Goal: Task Accomplishment & Management: Manage account settings

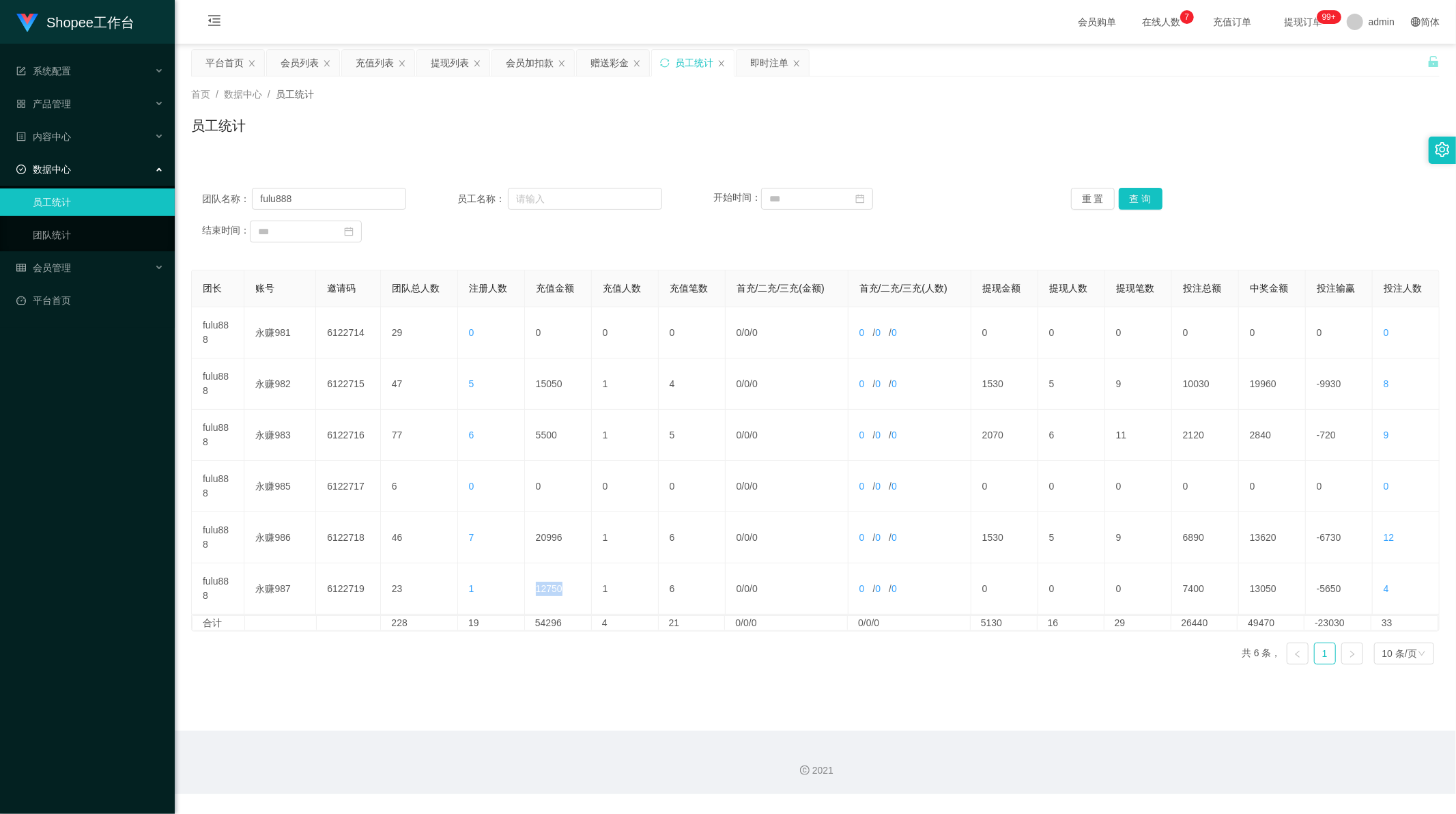
click at [305, 66] on div "会员列表" at bounding box center [300, 62] width 38 height 26
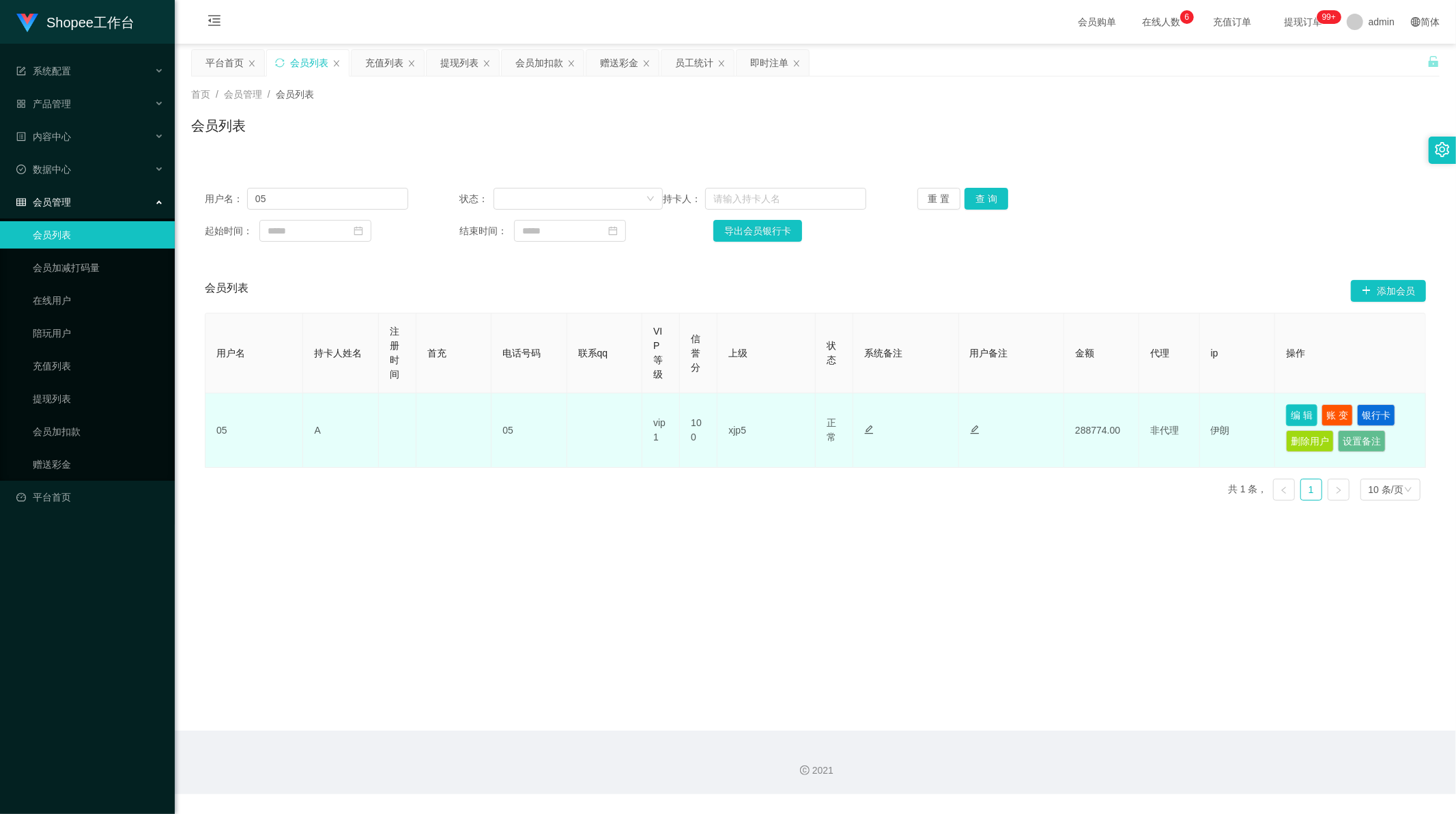
click at [1291, 410] on button "编 辑" at bounding box center [1302, 415] width 31 height 22
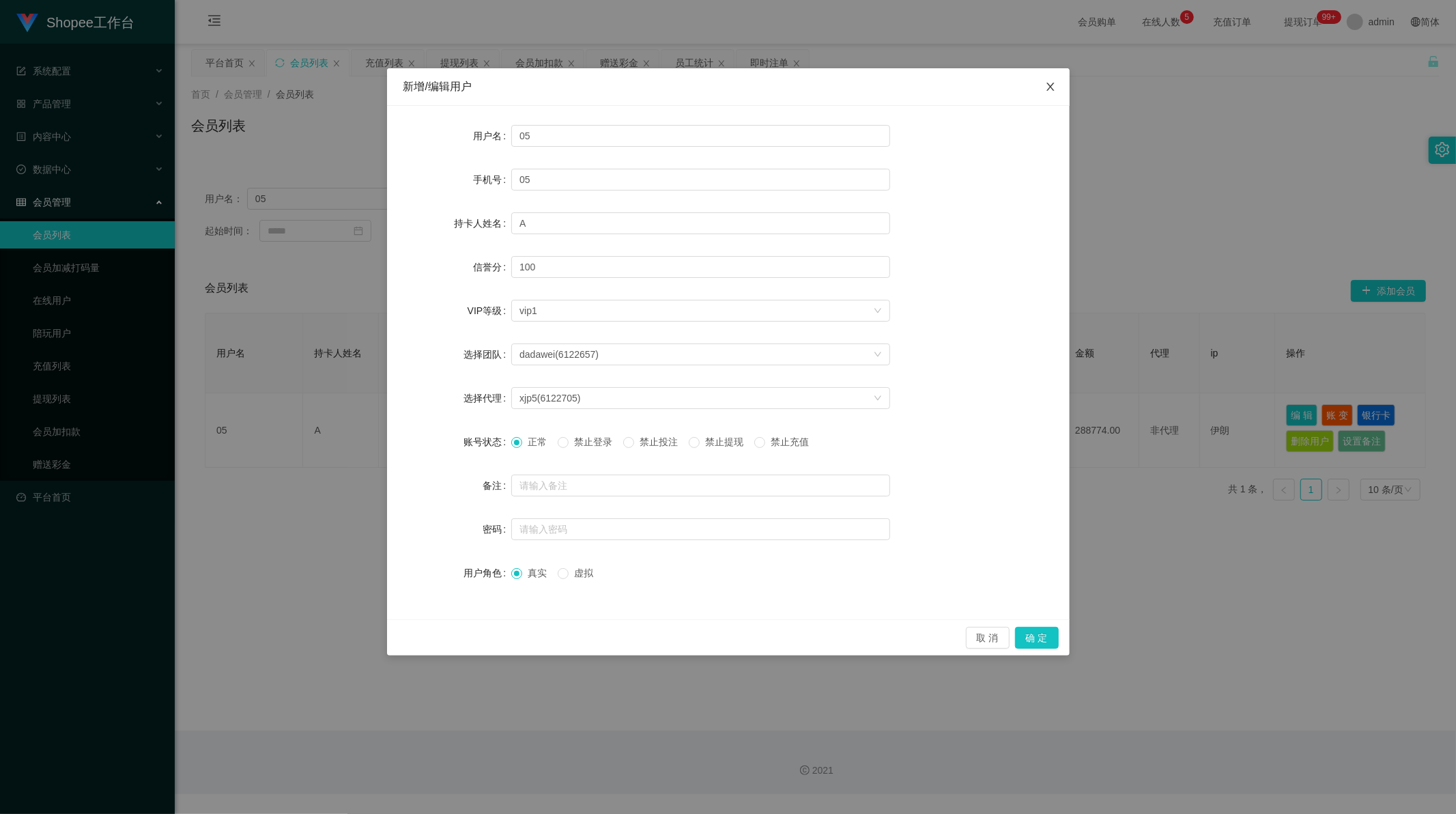
click at [1054, 85] on icon "图标: close" at bounding box center [1050, 86] width 11 height 11
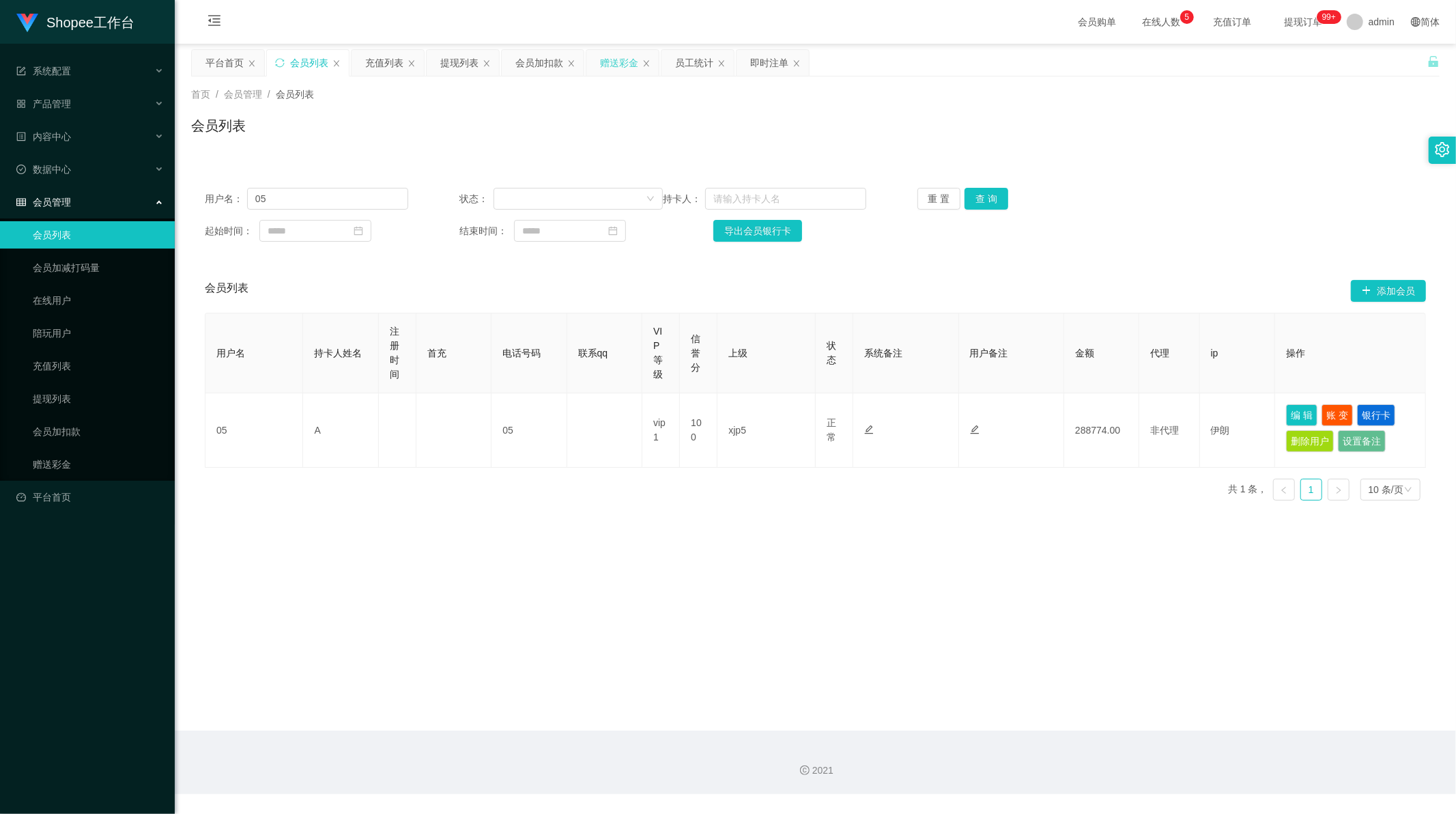
click at [617, 70] on div "赠送彩金" at bounding box center [620, 62] width 38 height 26
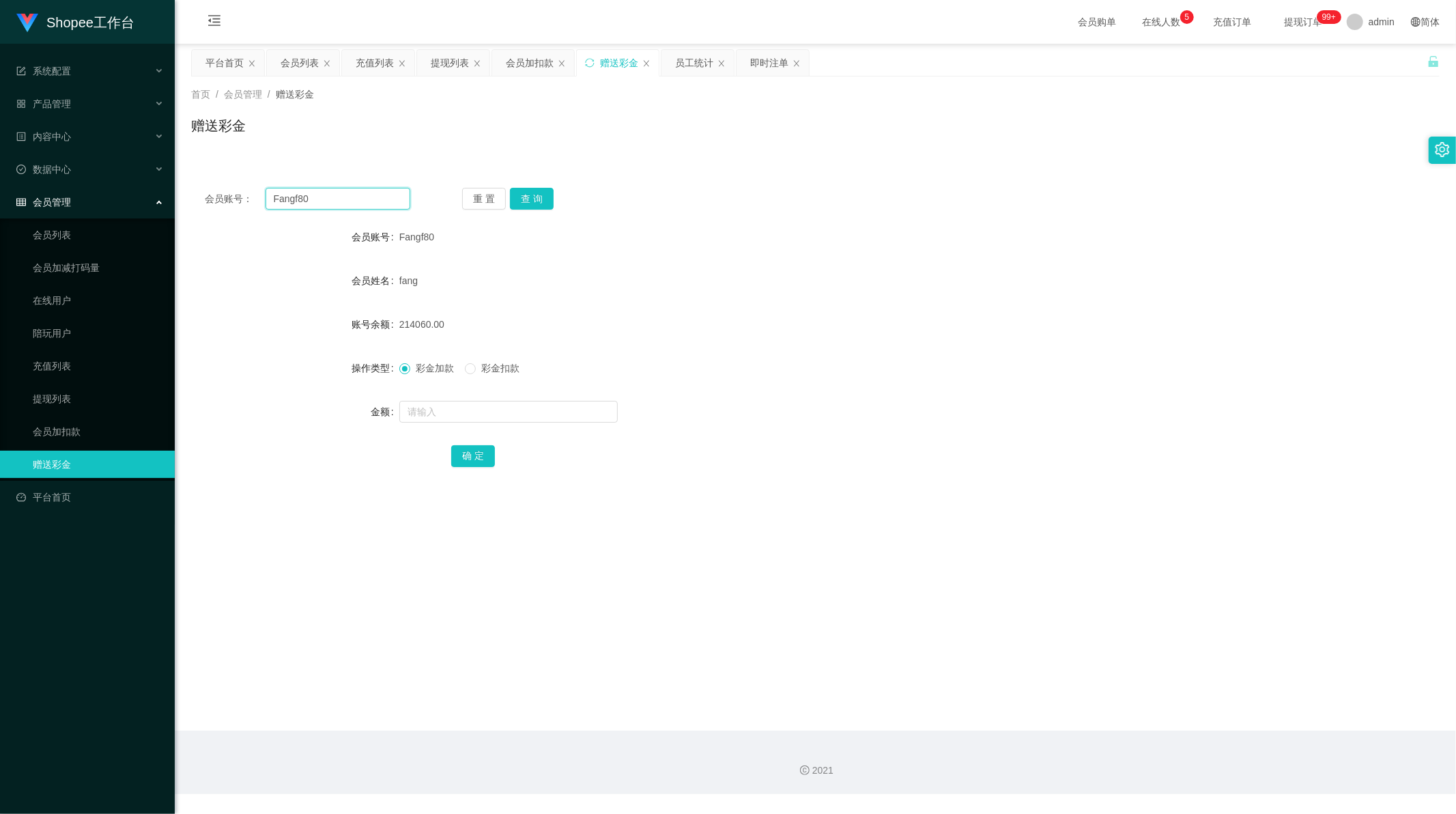
click at [350, 188] on input "Fangf80" at bounding box center [339, 199] width 146 height 22
paste input "zrx7788521"
type input "zrx7788521"
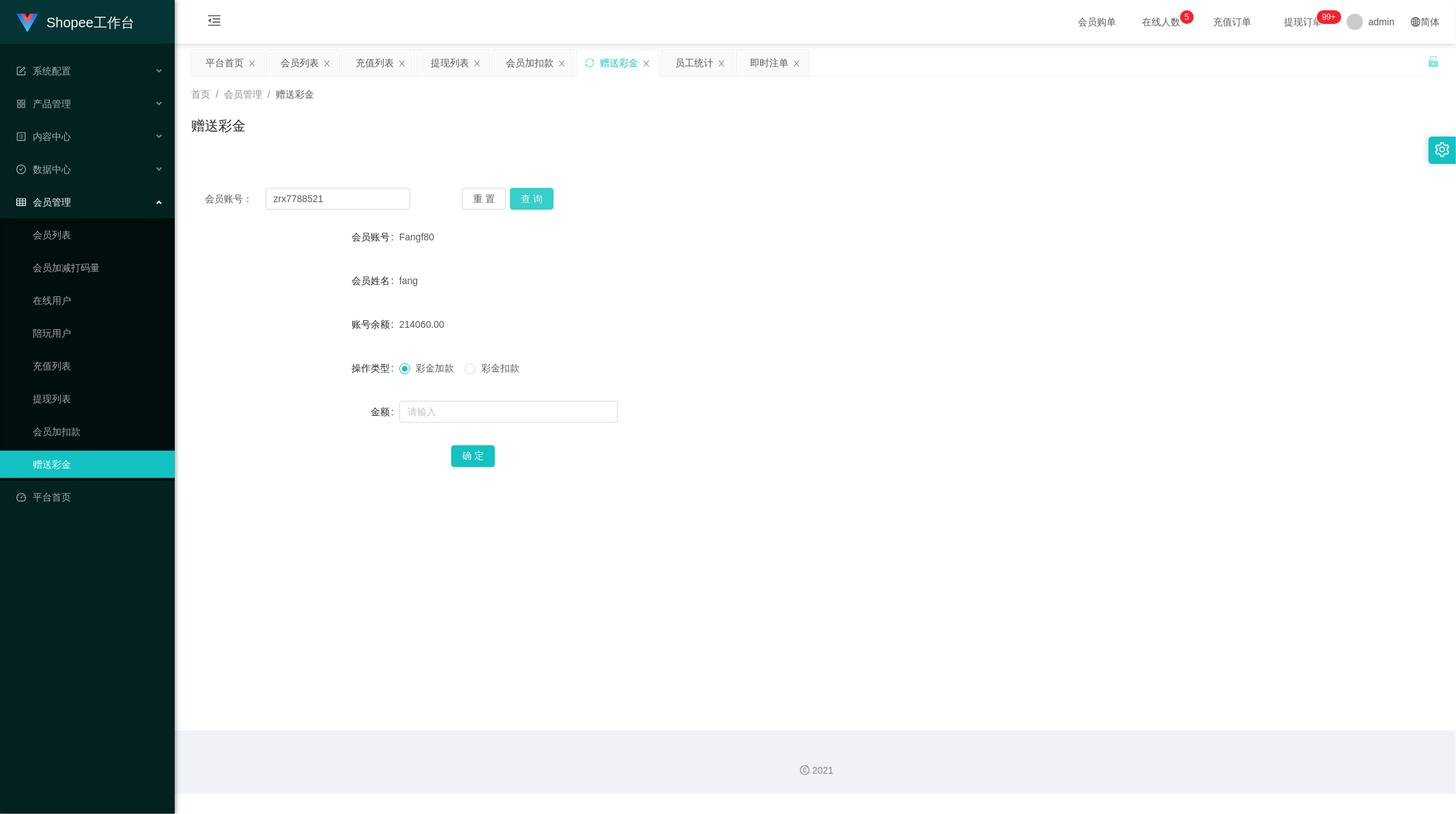
click at [522, 192] on button "查 询" at bounding box center [532, 199] width 44 height 22
click at [446, 405] on input "text" at bounding box center [509, 412] width 219 height 22
type input "80"
click at [469, 448] on button "确 定" at bounding box center [473, 455] width 44 height 22
click at [345, 192] on input "zrx7788521" at bounding box center [339, 199] width 146 height 22
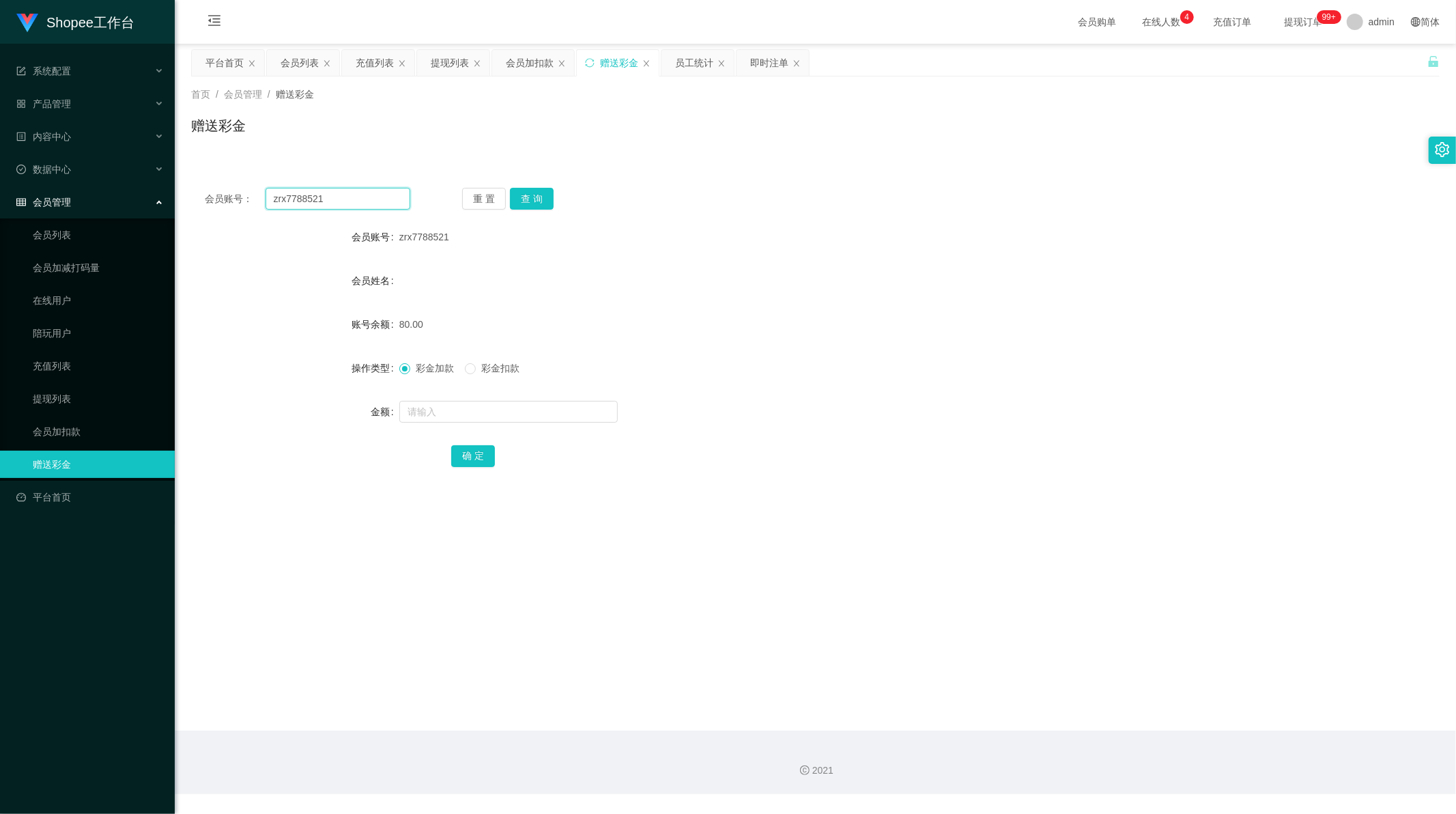
click at [345, 192] on input "zrx7788521" at bounding box center [339, 199] width 146 height 22
click at [523, 198] on button "查 询" at bounding box center [532, 199] width 44 height 22
click at [524, 205] on button "查 询" at bounding box center [532, 199] width 44 height 22
click at [451, 414] on input "text" at bounding box center [509, 412] width 219 height 22
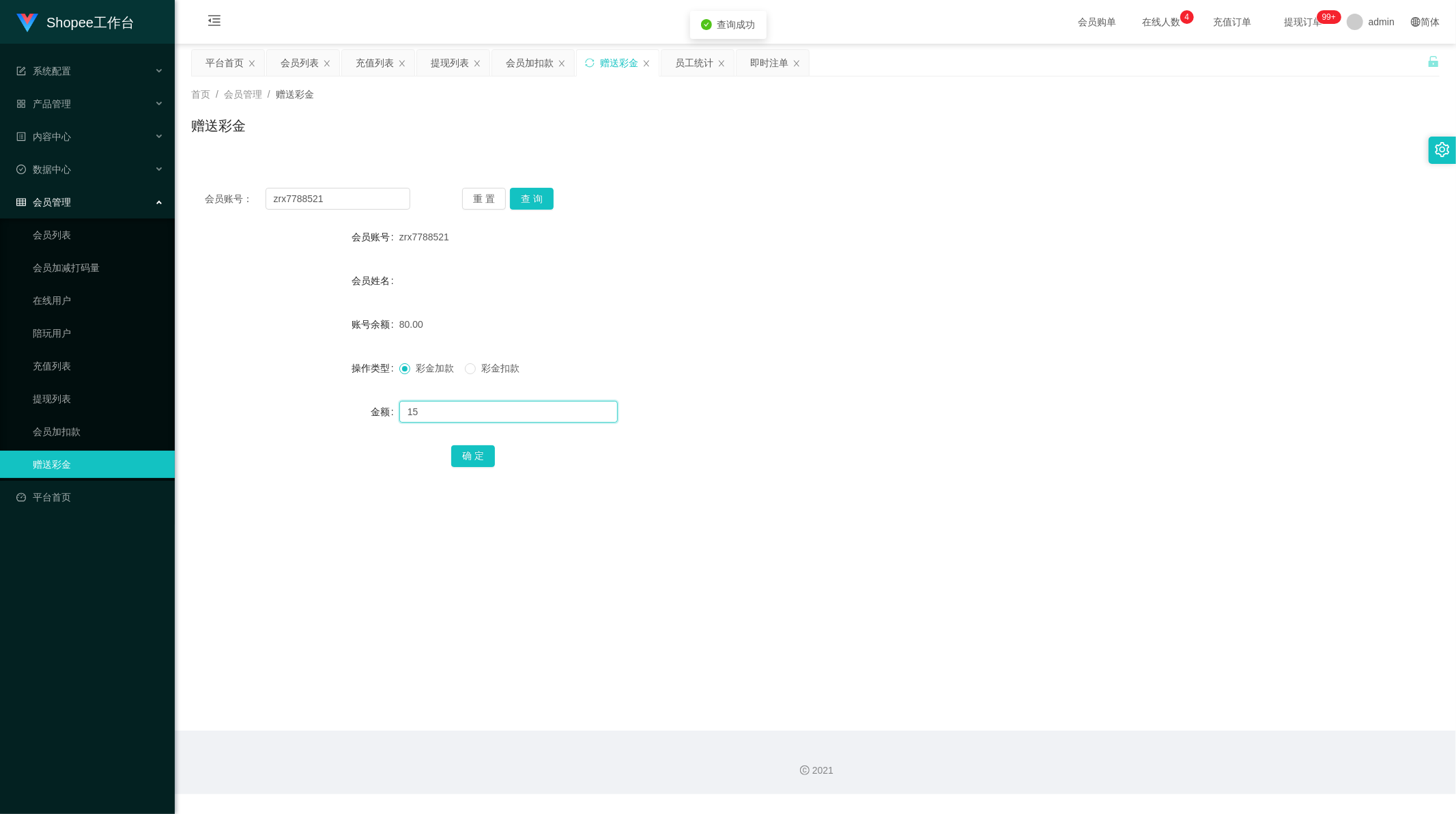
type input "15"
click at [482, 456] on button "确 定" at bounding box center [473, 455] width 44 height 22
click at [364, 204] on input "zrx7788521" at bounding box center [339, 199] width 146 height 22
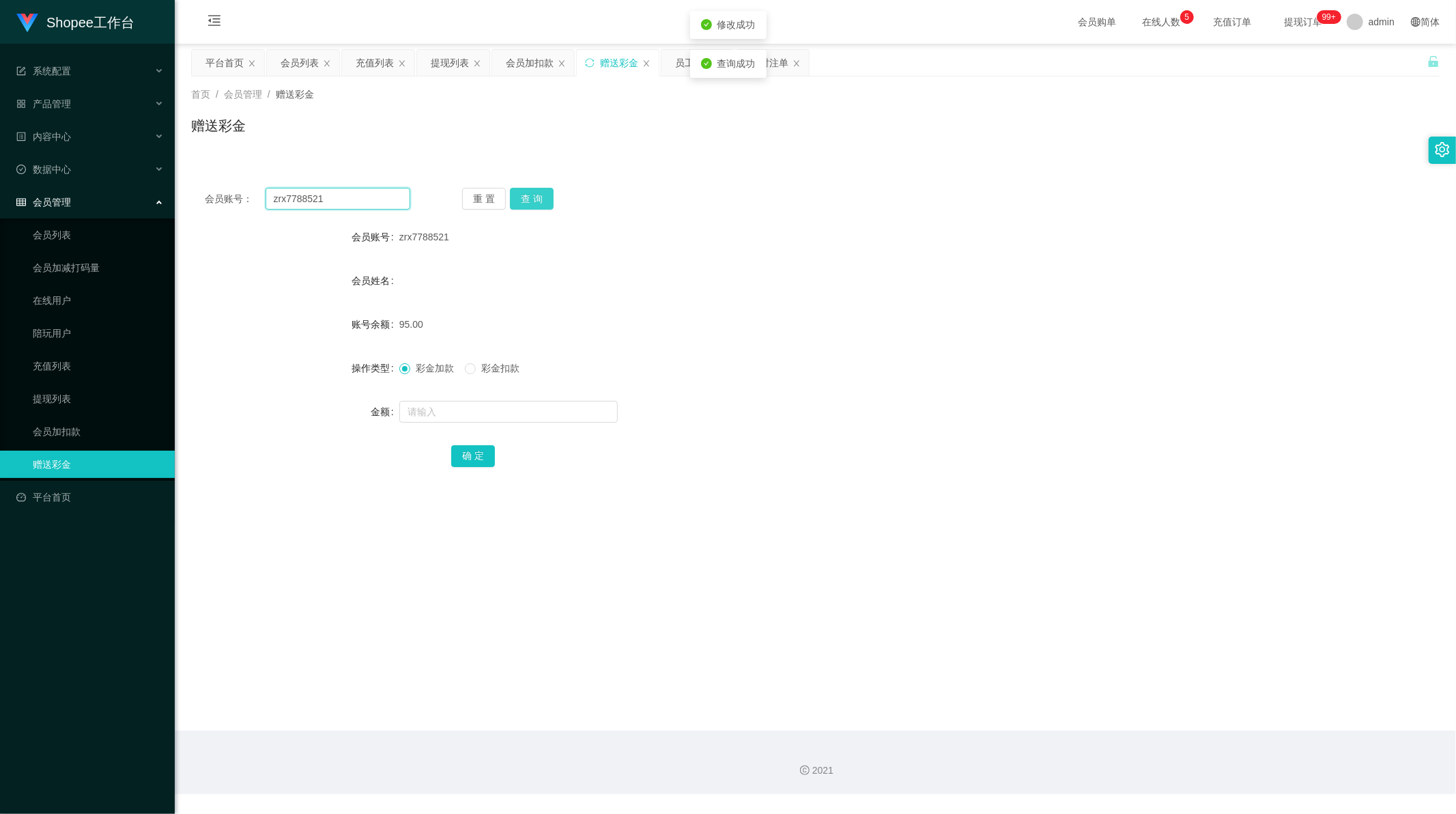
paste input "86162365"
type input "86162365"
drag, startPoint x: 540, startPoint y: 194, endPoint x: 537, endPoint y: 207, distance: 13.3
click at [539, 194] on button "查 询" at bounding box center [532, 199] width 44 height 22
click at [441, 406] on input "text" at bounding box center [509, 412] width 219 height 22
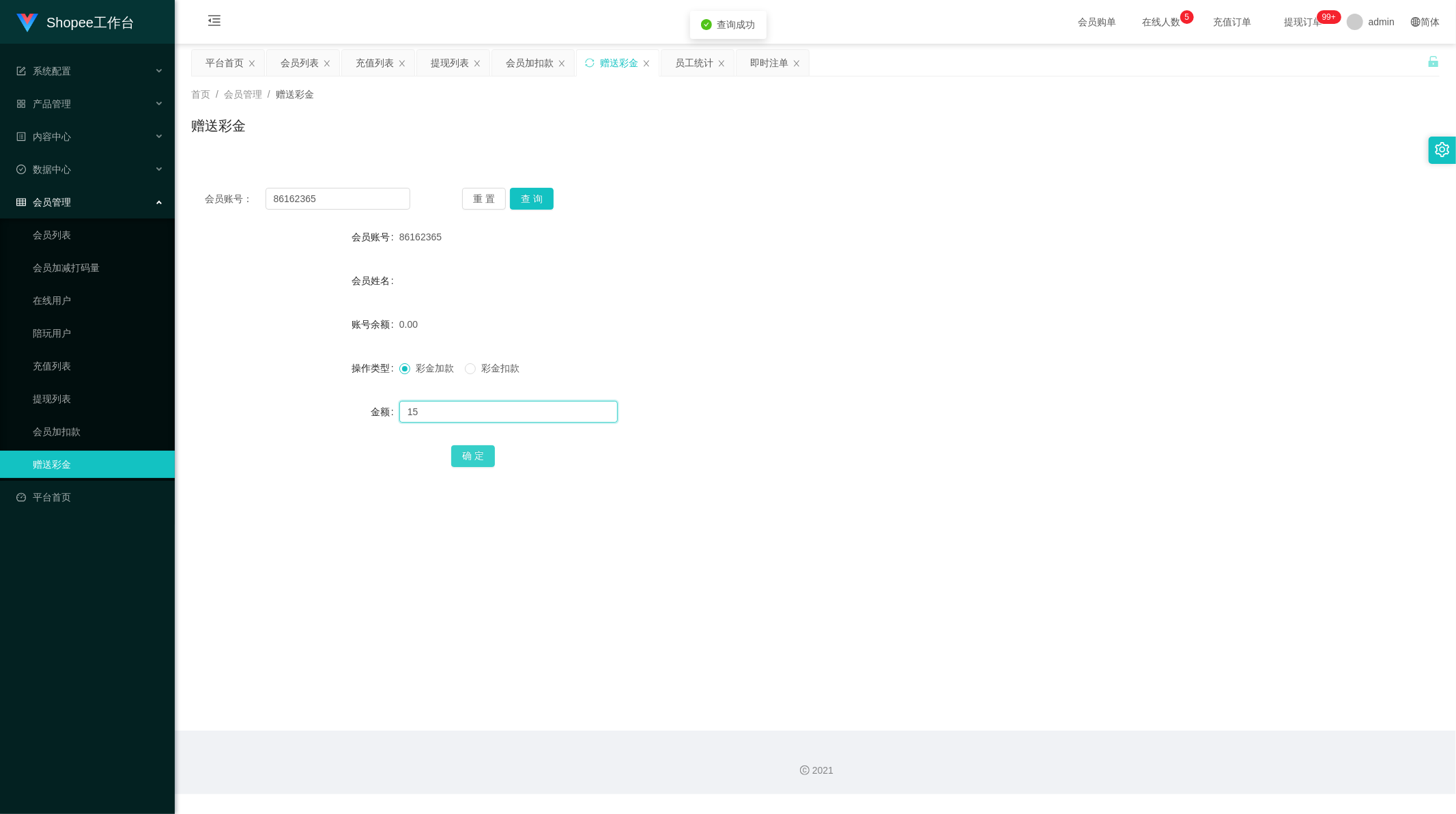
type input "15"
click at [470, 460] on button "确 定" at bounding box center [473, 455] width 44 height 22
drag, startPoint x: 1111, startPoint y: 771, endPoint x: 832, endPoint y: 467, distance: 412.6
click at [1108, 769] on div "2021" at bounding box center [815, 770] width 1260 height 14
click at [379, 199] on input "86162365" at bounding box center [339, 199] width 146 height 22
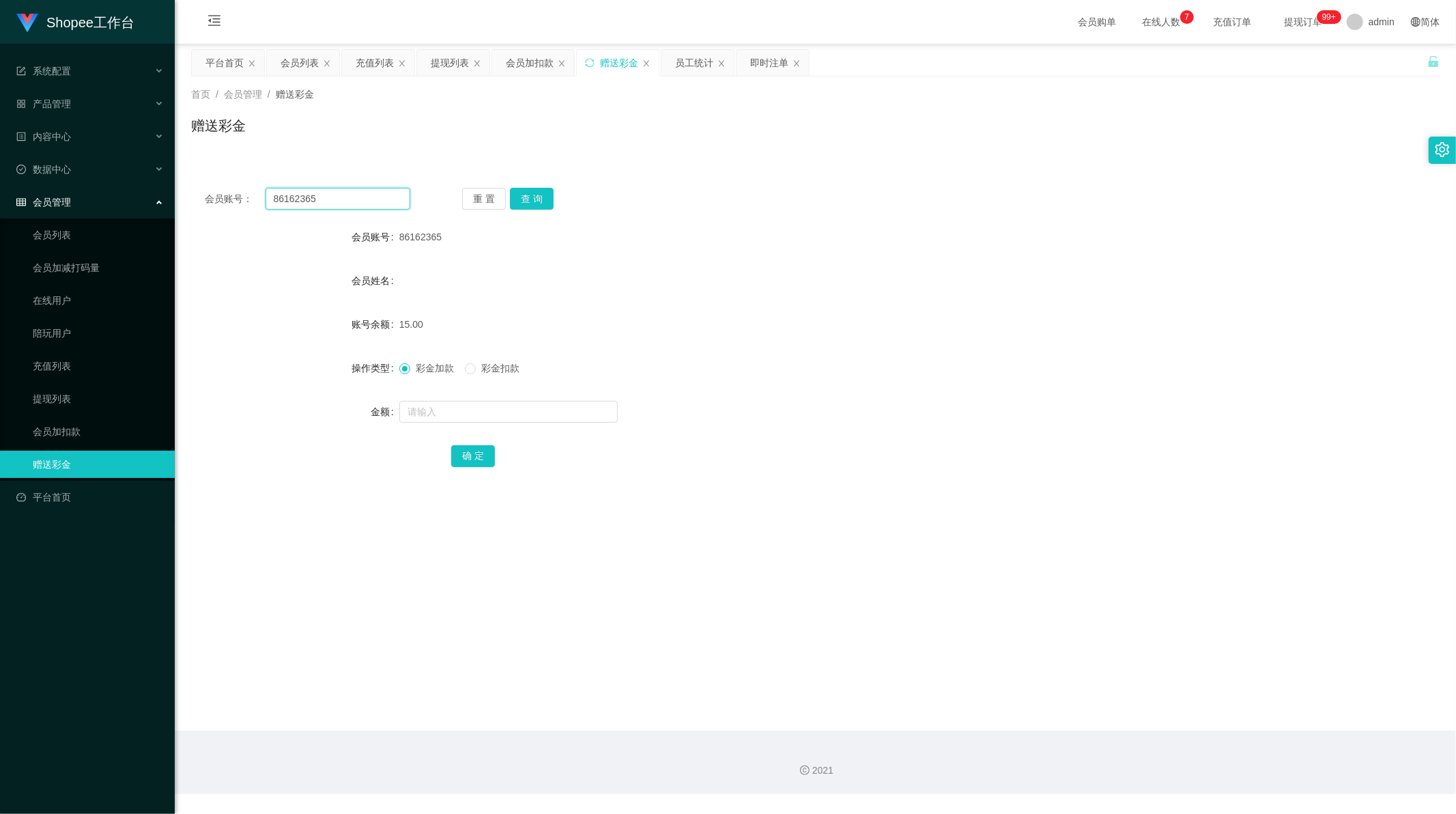
click at [379, 199] on input "86162365" at bounding box center [339, 199] width 146 height 22
paste input "XuAlice"
type input "XuAlice"
click at [535, 200] on button "查 询" at bounding box center [532, 199] width 44 height 22
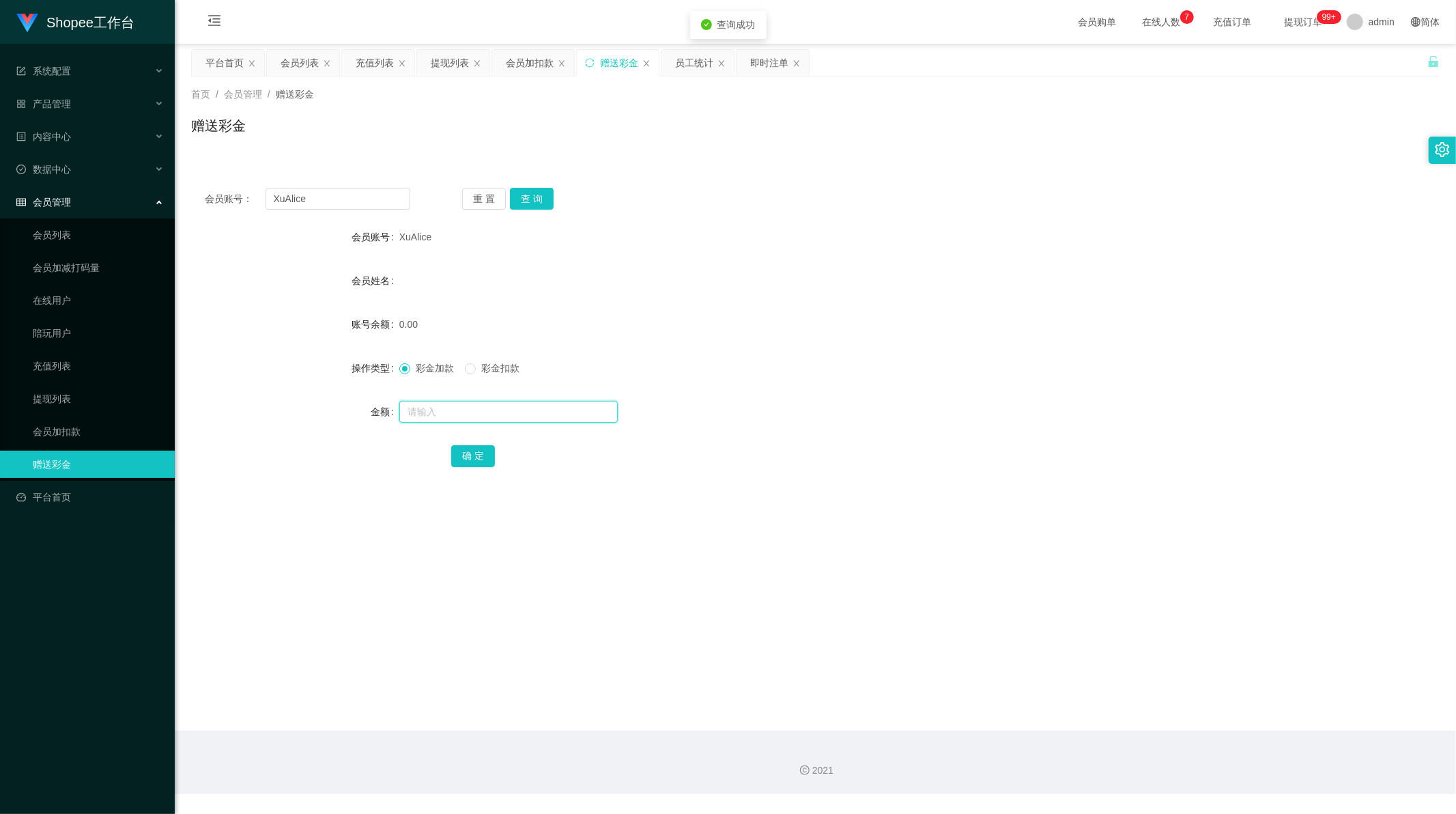
click at [453, 406] on input "text" at bounding box center [509, 412] width 219 height 22
type input "80"
click at [475, 456] on button "确 定" at bounding box center [473, 455] width 44 height 22
click at [465, 421] on input "text" at bounding box center [509, 412] width 219 height 22
type input "15"
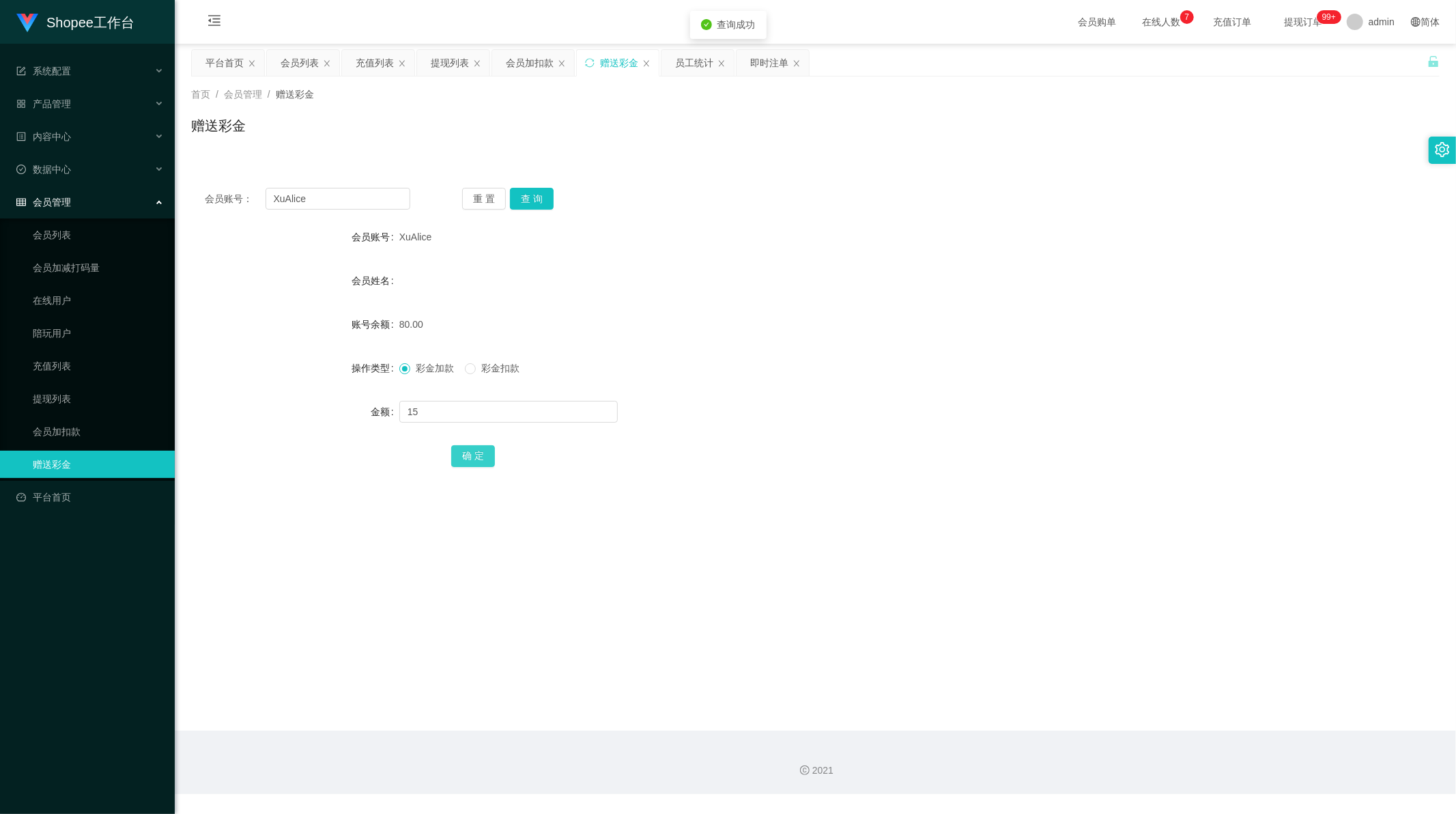
click at [460, 455] on button "确 定" at bounding box center [473, 455] width 44 height 22
click at [526, 199] on button "查 询" at bounding box center [532, 199] width 44 height 22
click at [325, 200] on input "XuAlice" at bounding box center [339, 199] width 146 height 22
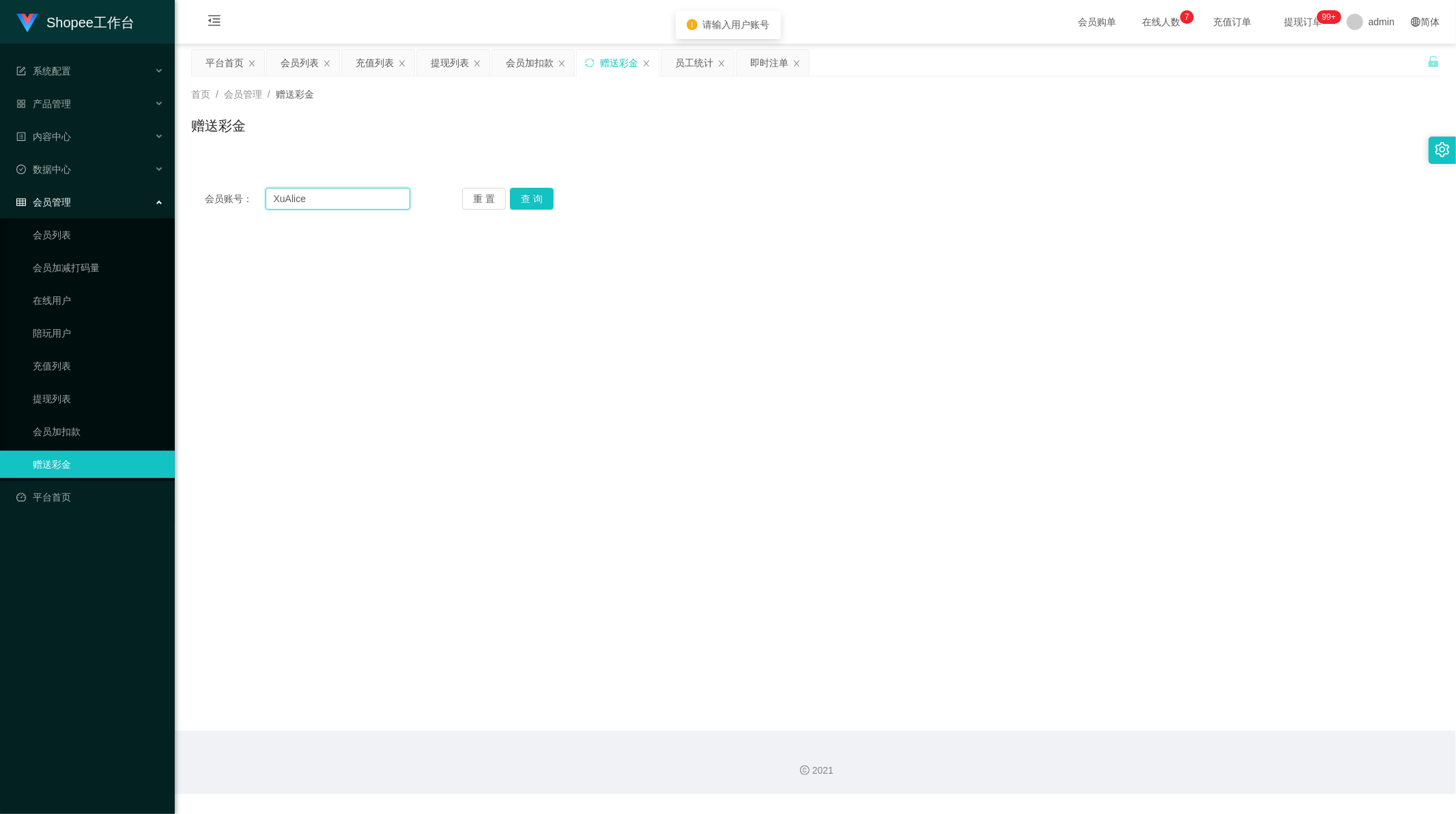
click at [325, 200] on input "XuAlice" at bounding box center [339, 199] width 146 height 22
paste input "Wongkinefe"
type input "Wongkinefee"
click at [543, 194] on button "查 询" at bounding box center [532, 199] width 44 height 22
click at [288, 64] on div "会员列表" at bounding box center [300, 62] width 38 height 26
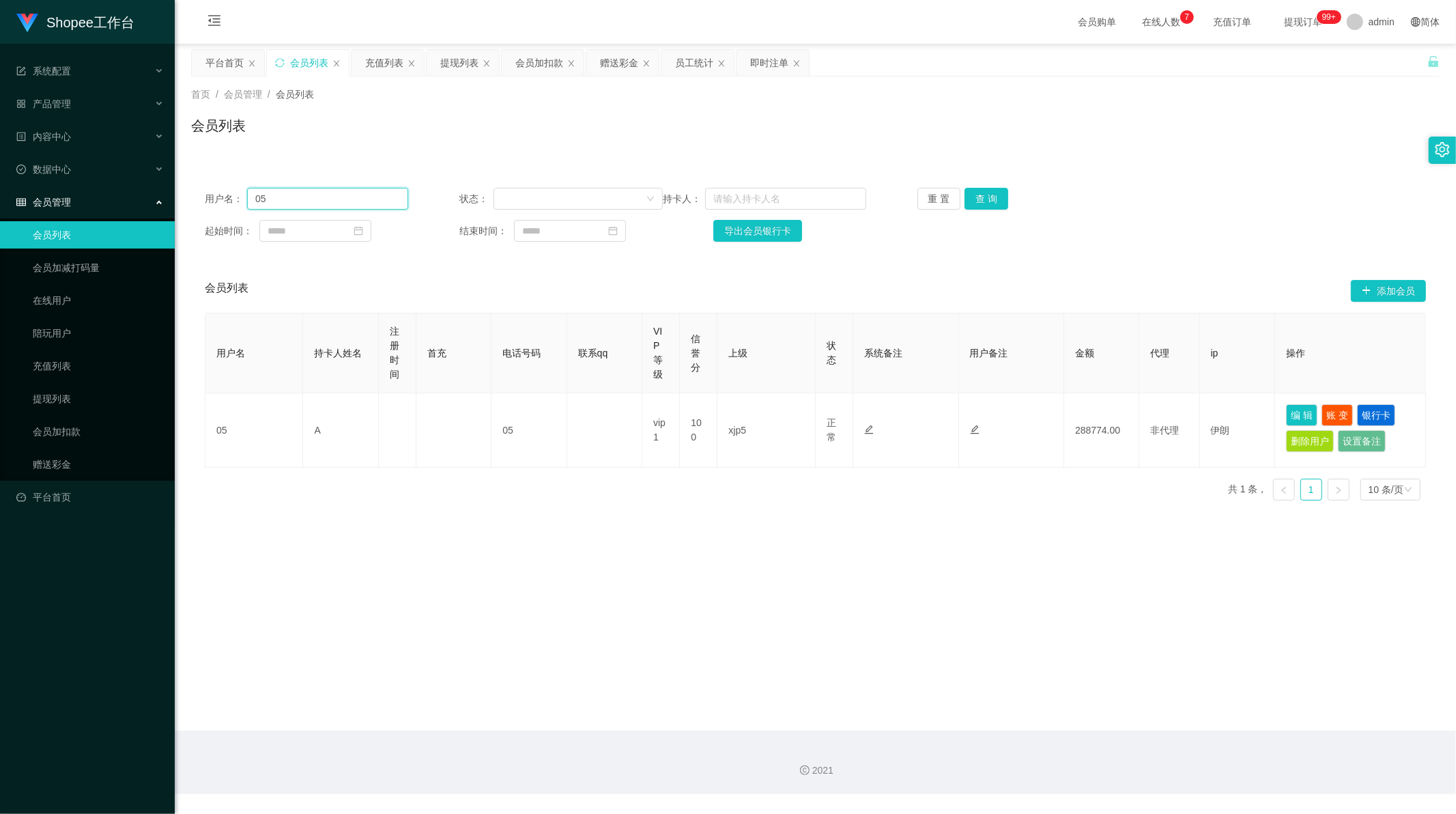
click at [363, 192] on input "05" at bounding box center [327, 199] width 162 height 22
paste input "Wongkinefee"
type input "Wongkinefee"
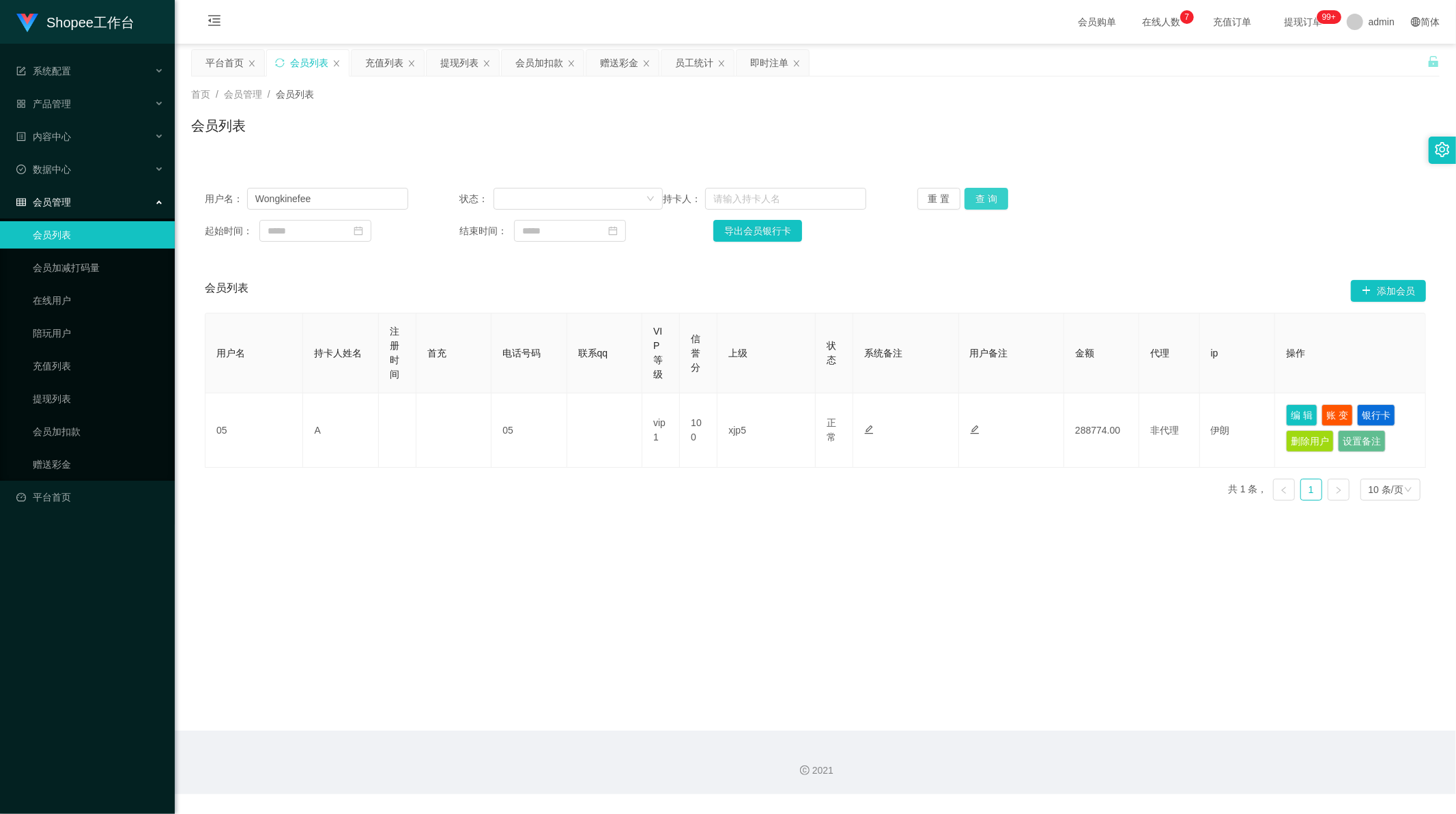
click at [986, 202] on button "查 询" at bounding box center [986, 199] width 44 height 22
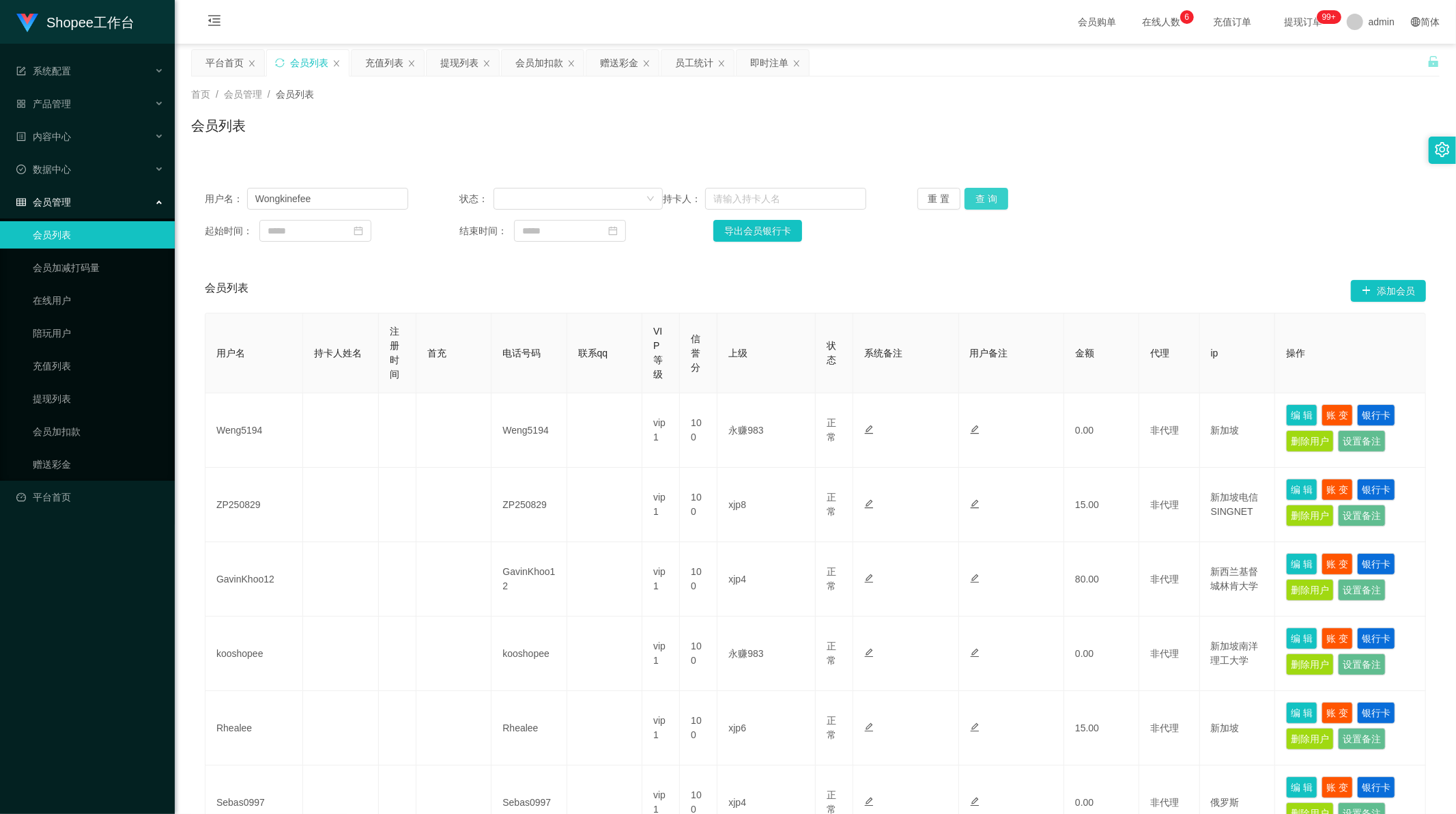
click at [973, 204] on button "查 询" at bounding box center [986, 199] width 44 height 22
click at [986, 198] on button "查 询" at bounding box center [986, 199] width 44 height 22
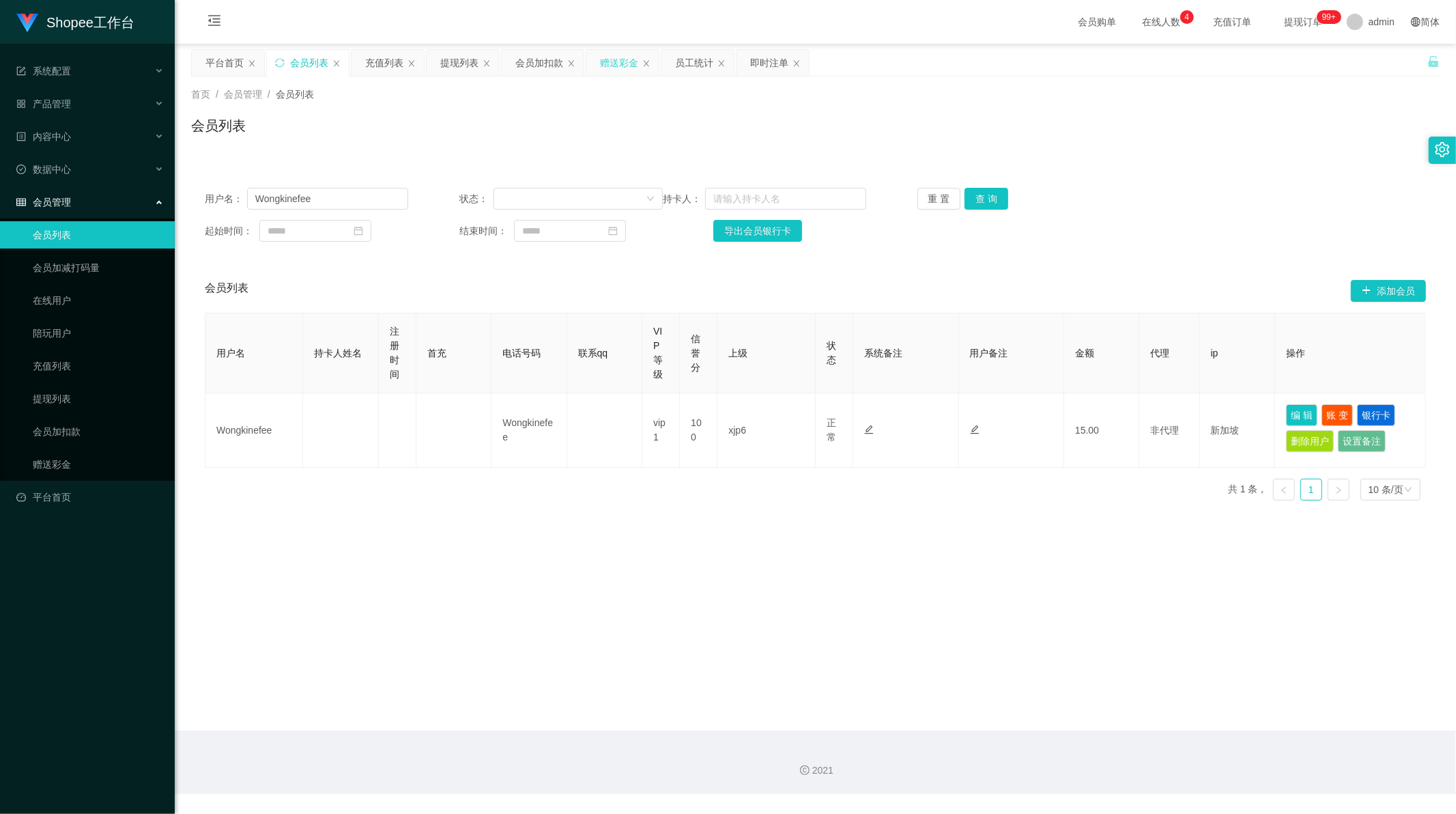
click at [612, 74] on div "赠送彩金" at bounding box center [620, 62] width 38 height 26
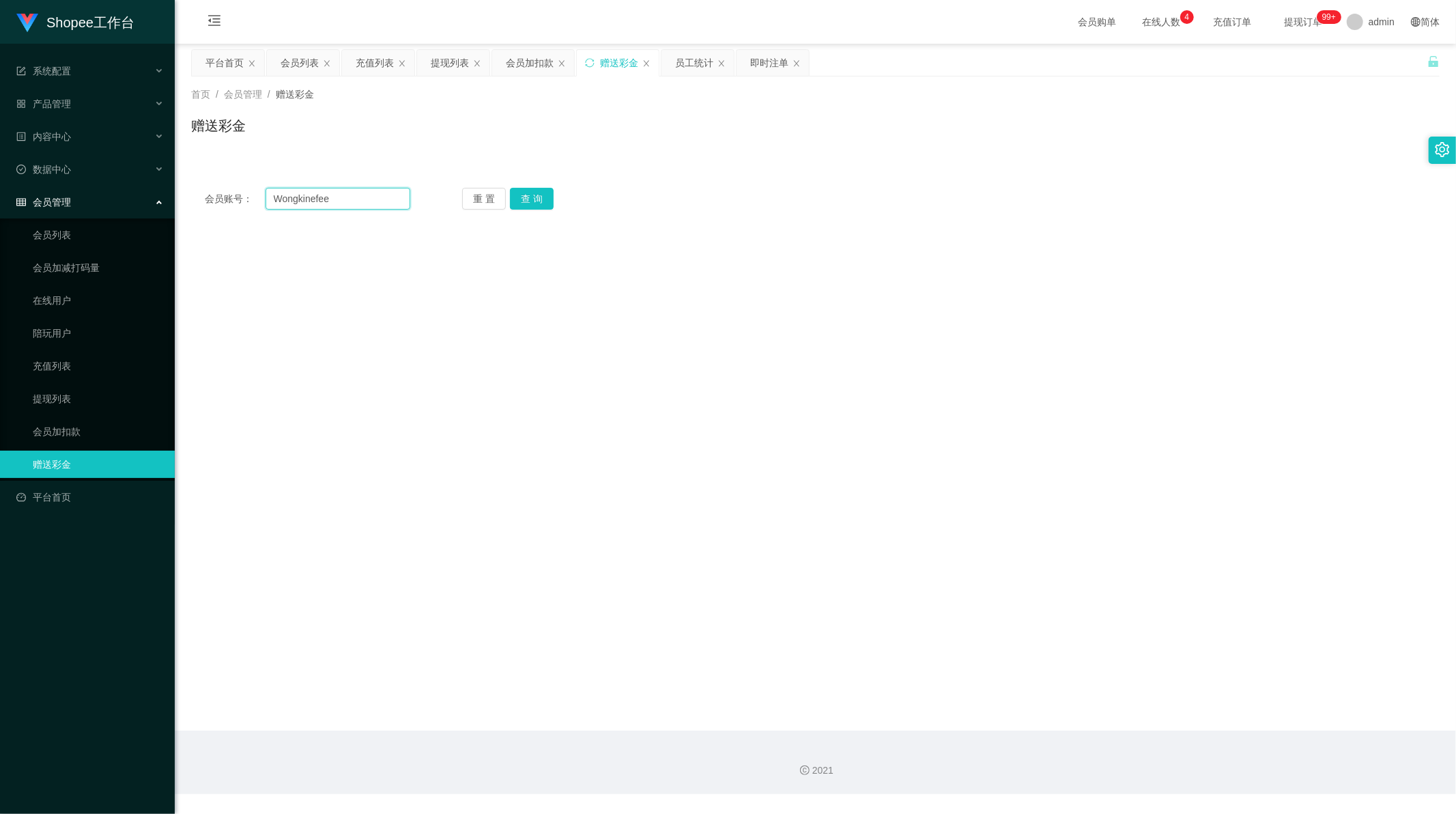
click at [301, 193] on input "Wongkinefee" at bounding box center [339, 199] width 146 height 22
drag, startPoint x: 301, startPoint y: 193, endPoint x: 533, endPoint y: 200, distance: 232.1
click at [306, 195] on input "Wongkinefee" at bounding box center [339, 199] width 146 height 22
click at [542, 201] on button "查 询" at bounding box center [532, 199] width 44 height 22
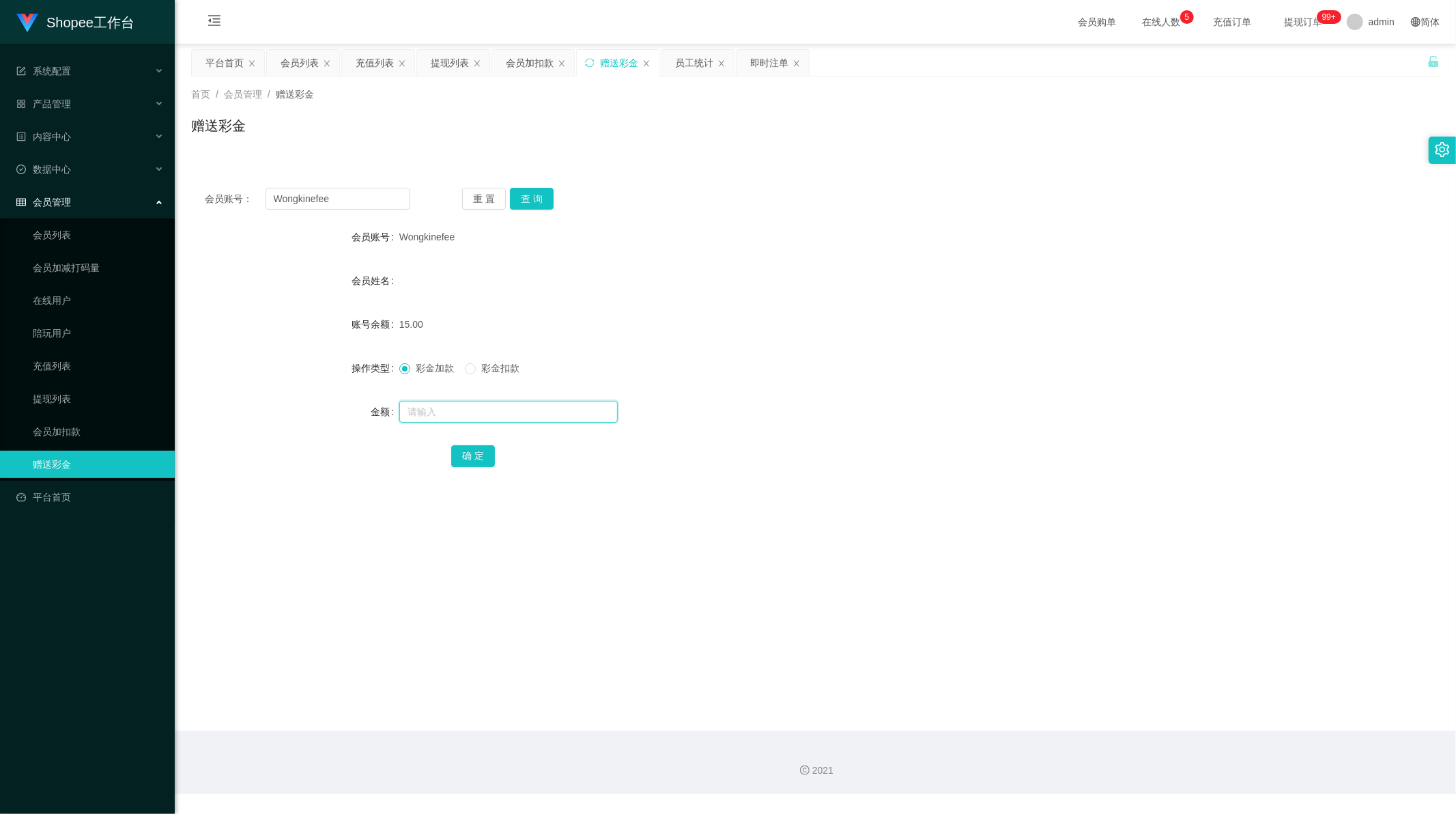
click at [453, 406] on input "text" at bounding box center [509, 412] width 219 height 22
type input "65"
click at [478, 465] on button "确 定" at bounding box center [473, 455] width 44 height 22
click at [352, 189] on input "Wongkinefee" at bounding box center [339, 199] width 146 height 22
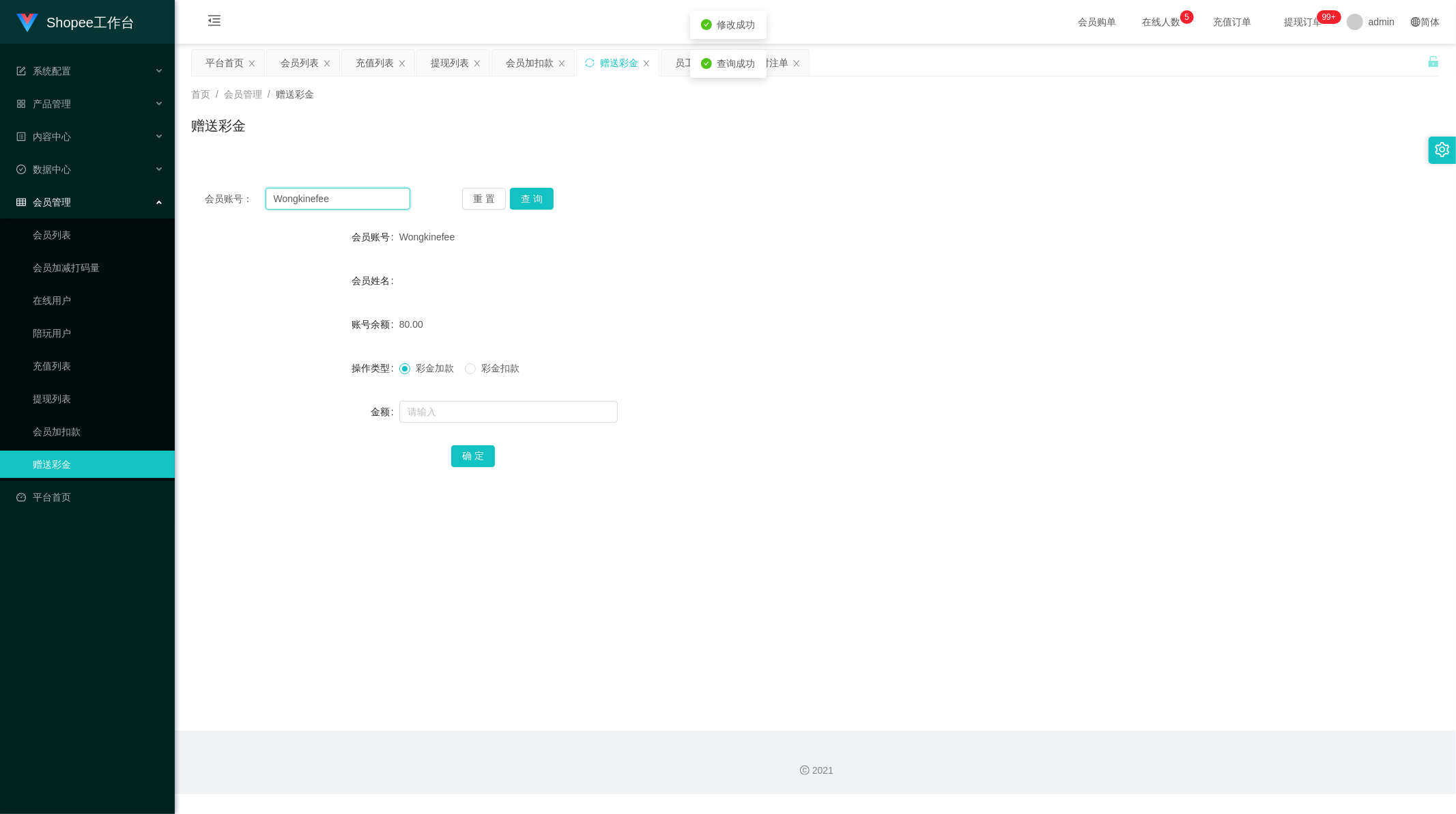
click at [352, 189] on input "Wongkinefee" at bounding box center [339, 199] width 146 height 22
paste input "Sebas0997"
type input "Sebas0997"
drag, startPoint x: 533, startPoint y: 196, endPoint x: 535, endPoint y: 224, distance: 28.1
click at [533, 196] on button "查 询" at bounding box center [532, 199] width 44 height 22
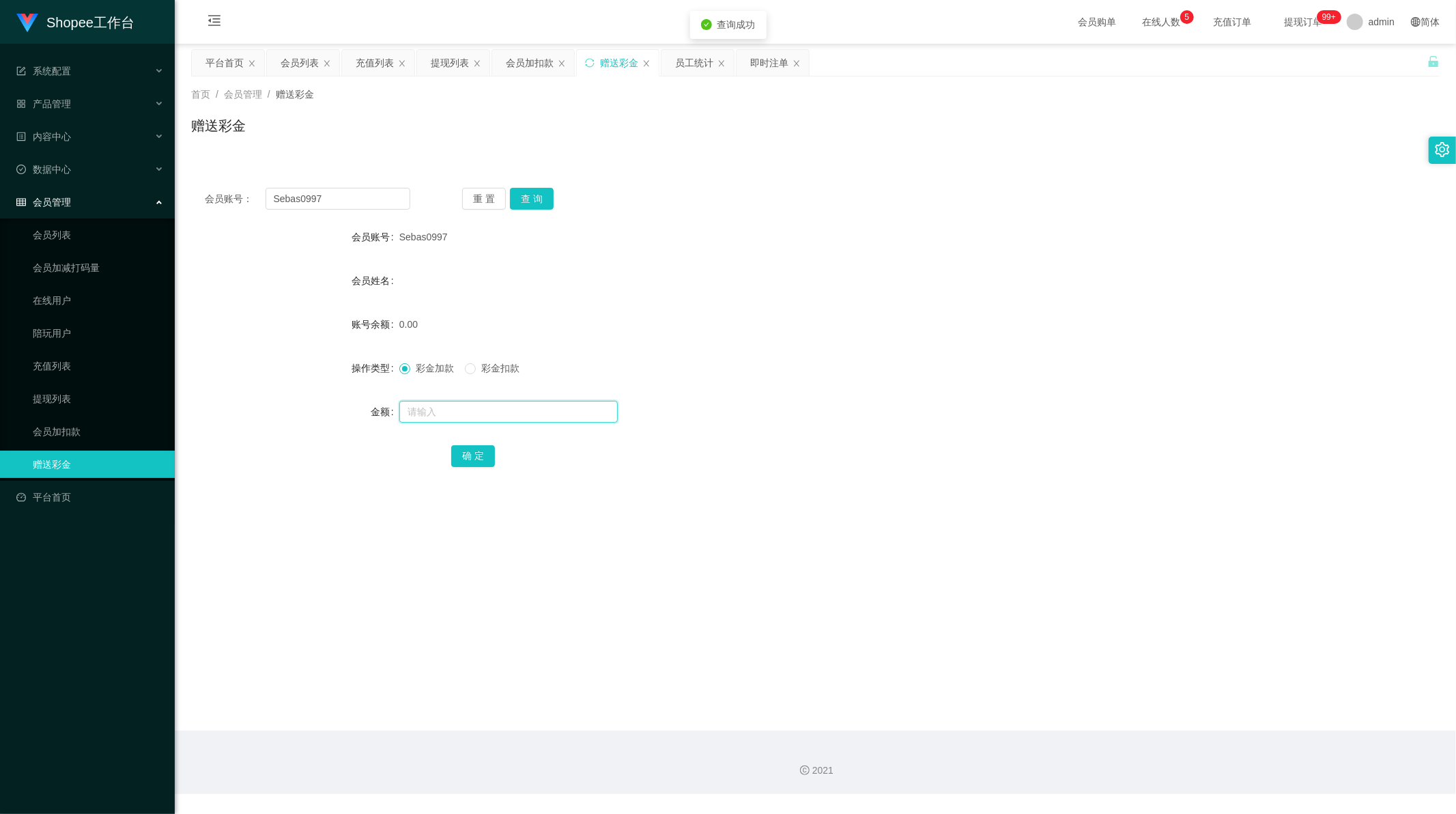
click at [472, 411] on input "text" at bounding box center [509, 412] width 219 height 22
type input "80"
click at [469, 455] on button "确 定" at bounding box center [473, 455] width 44 height 22
click at [379, 196] on input "Sebas0997" at bounding box center [339, 199] width 146 height 22
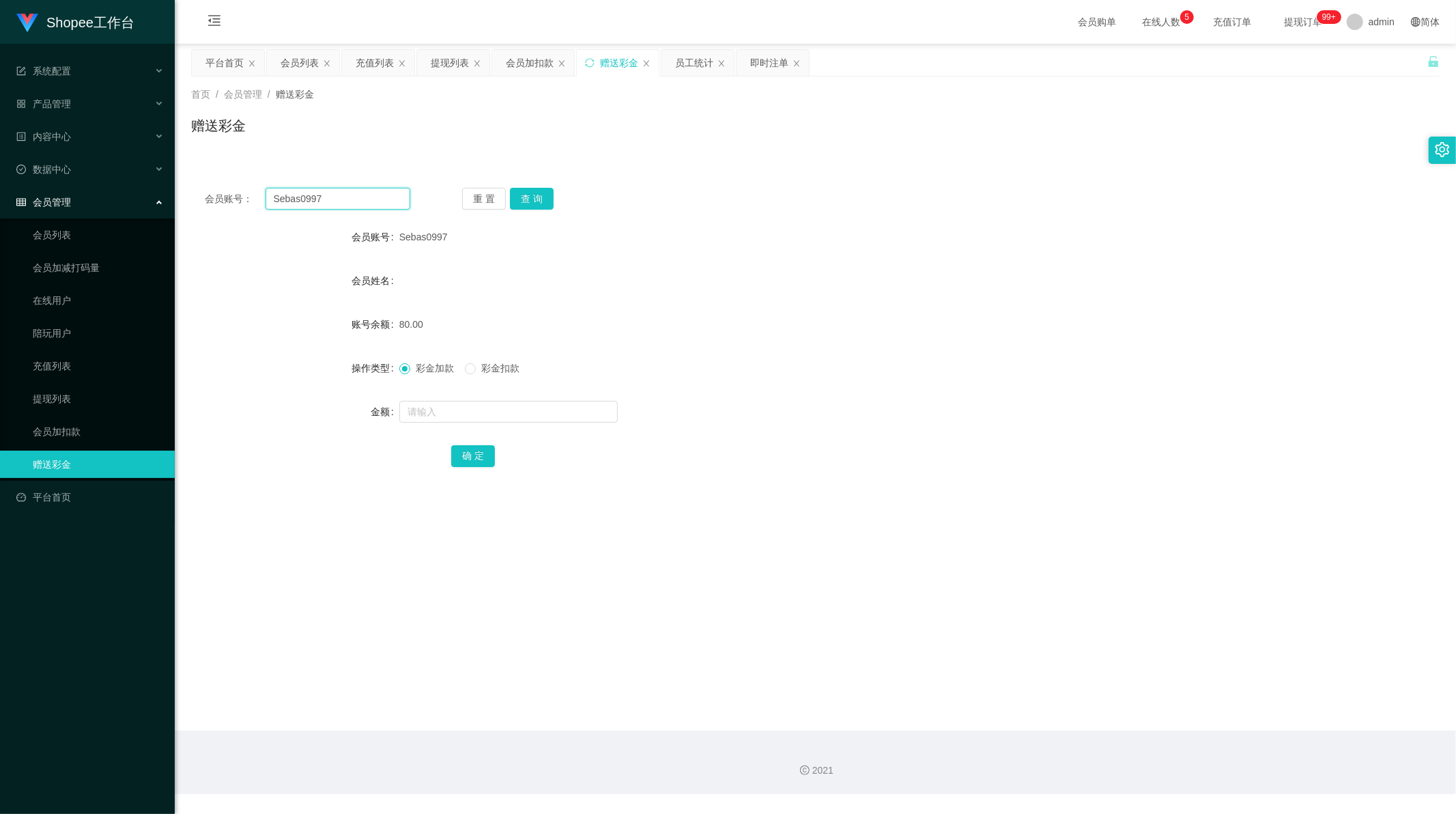
drag, startPoint x: 379, startPoint y: 196, endPoint x: 606, endPoint y: 152, distance: 231.2
click at [383, 196] on input "Sebas0997" at bounding box center [339, 199] width 146 height 22
paste input "Rhealee"
type input "Rhealee"
click at [533, 183] on div "会员账号： Rhealee 重 置 查 询 会员账号 Sebas0997 会员姓名 账号余额 80.00 操作类型 彩金加款 彩金扣款 金额 确 定" at bounding box center [816, 336] width 1249 height 325
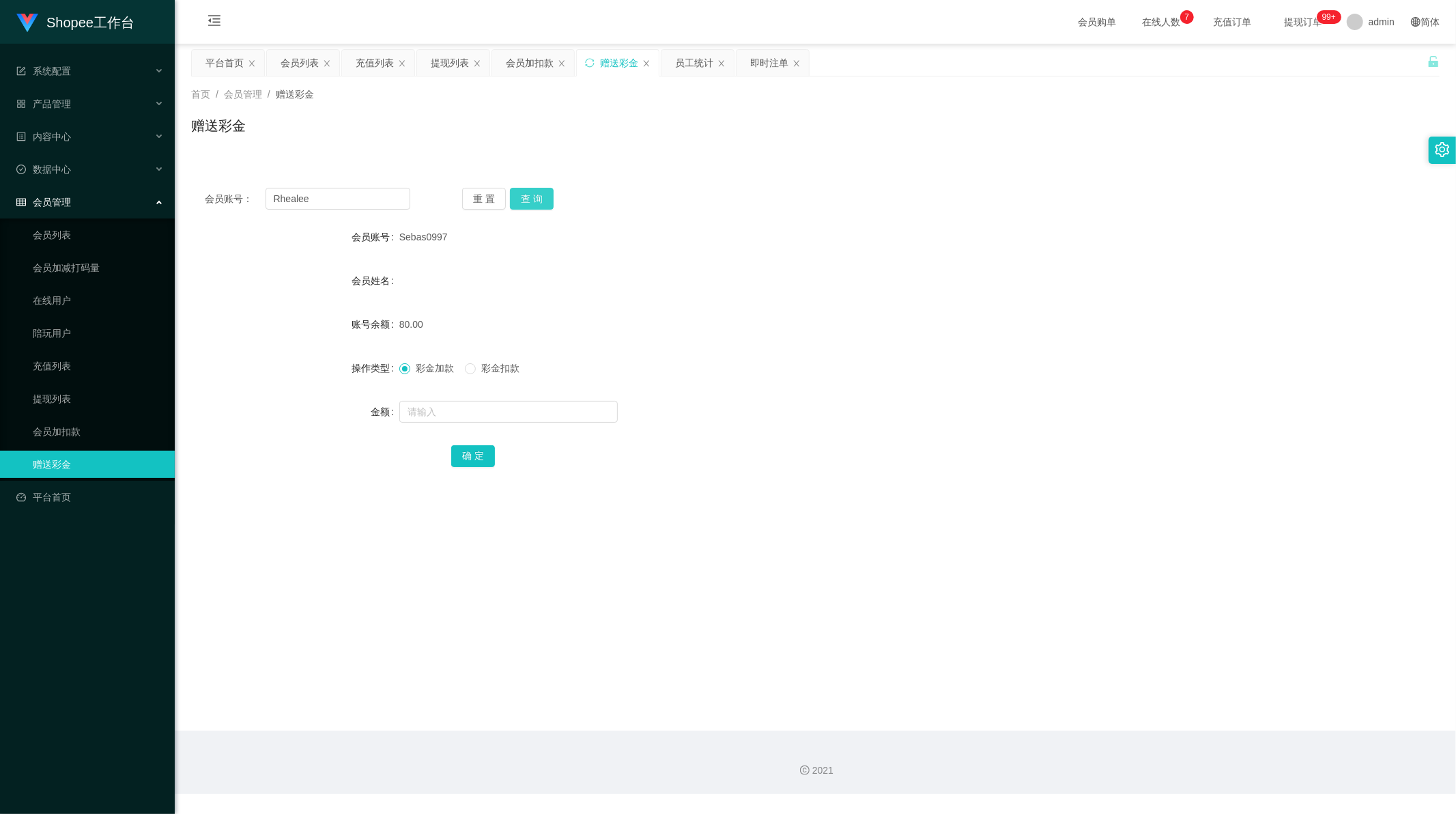
click at [533, 189] on button "查 询" at bounding box center [532, 199] width 44 height 22
click at [463, 408] on input "text" at bounding box center [509, 412] width 219 height 22
type input "65"
click at [472, 469] on div "会员账号： Rhealee 重 置 查 询 会员账号 Rhealee 会员姓名 账号余额 15.00 操作类型 彩金加款 彩金扣款 金额 65 确 定" at bounding box center [816, 336] width 1249 height 325
click at [469, 463] on button "确 定" at bounding box center [473, 455] width 44 height 22
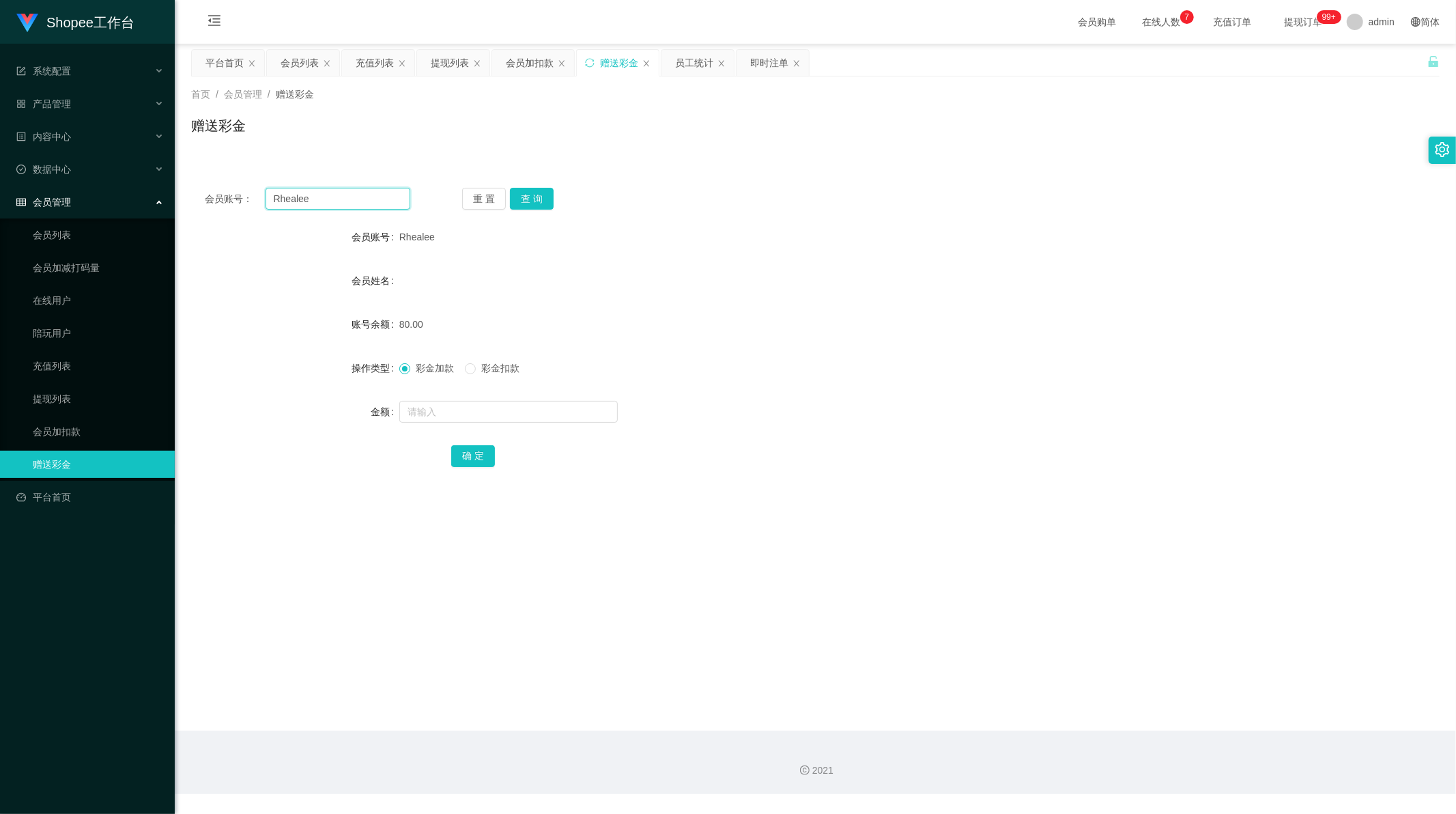
click at [359, 203] on input "Rhealee" at bounding box center [339, 199] width 146 height 22
paste input "ZP250829"
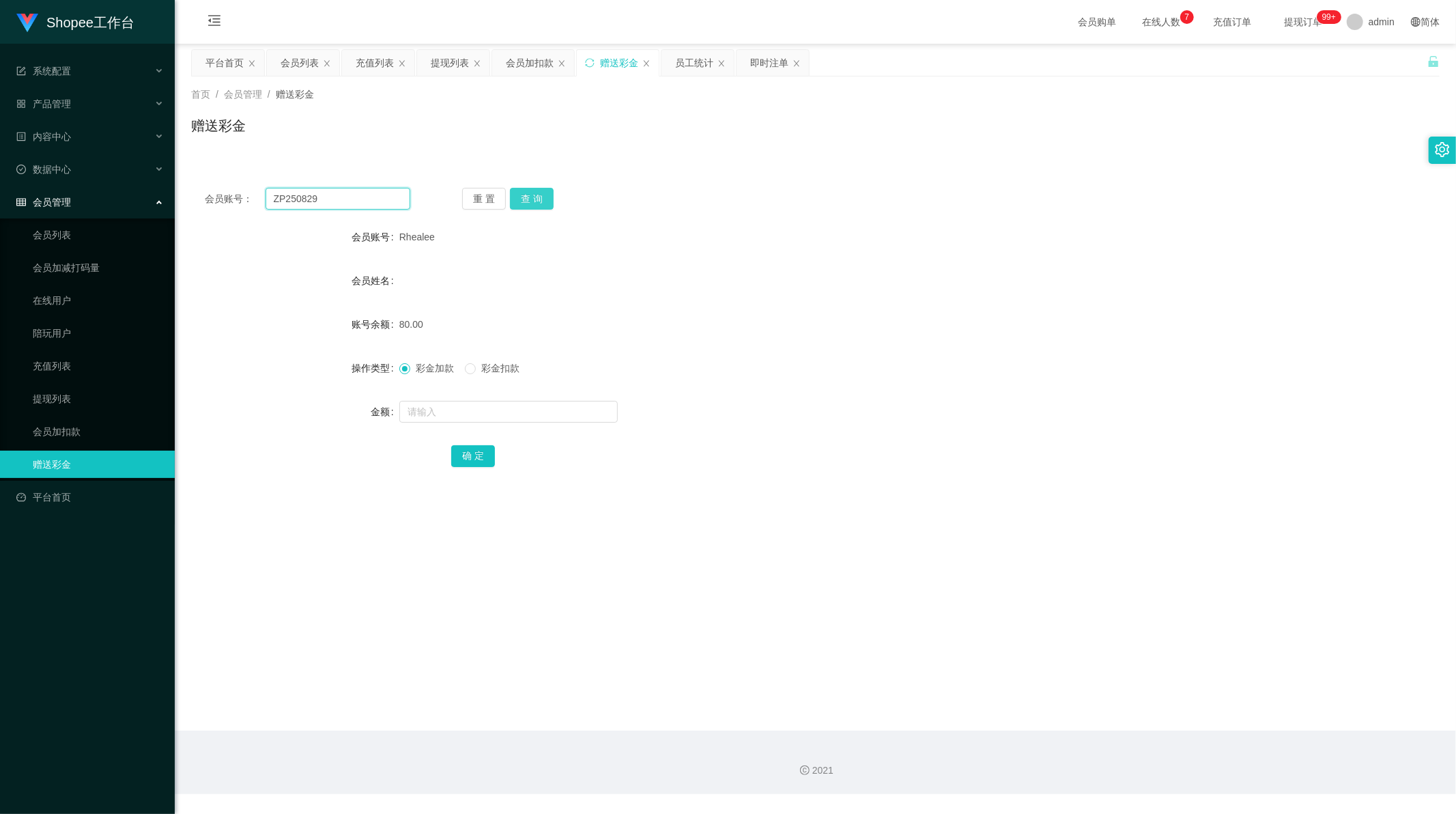
type input "ZP250829"
click at [533, 195] on button "查 询" at bounding box center [532, 199] width 44 height 22
click at [471, 412] on input "text" at bounding box center [509, 412] width 219 height 22
type input "65"
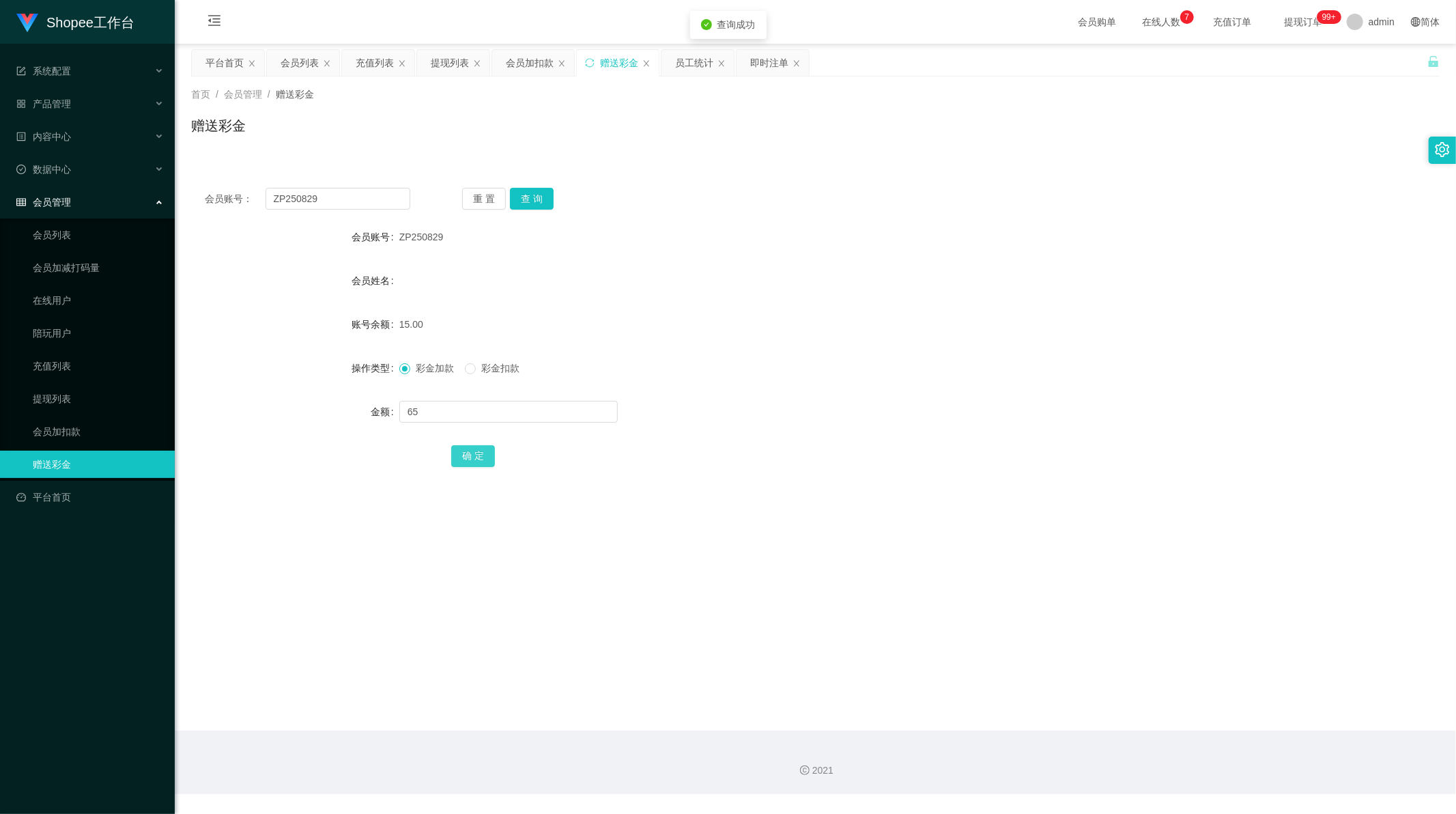
click at [480, 455] on button "确 定" at bounding box center [473, 455] width 44 height 22
click at [1044, 763] on div "2021" at bounding box center [815, 770] width 1260 height 14
click at [445, 61] on div "提现列表" at bounding box center [450, 62] width 38 height 26
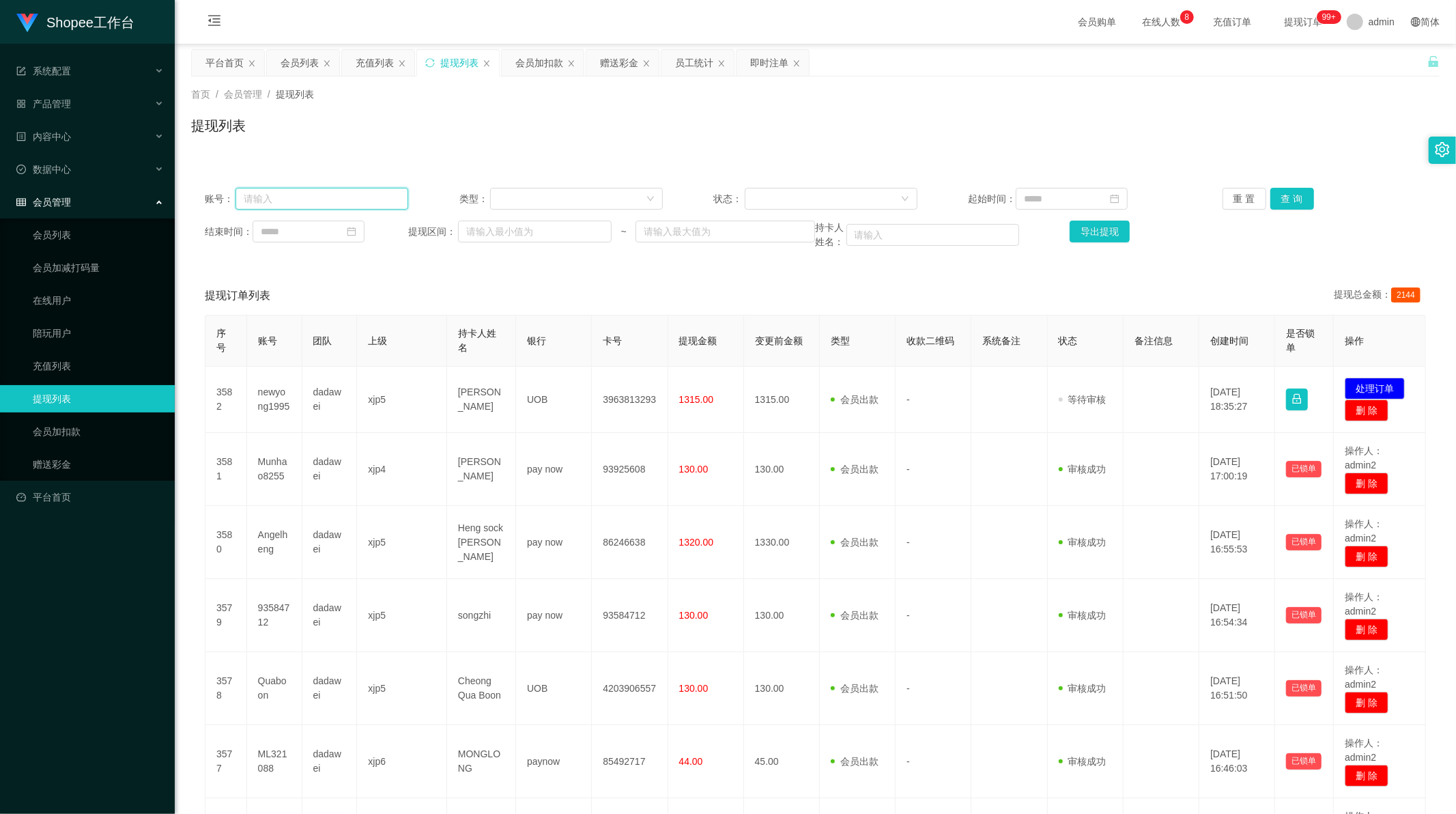
click at [337, 195] on input "text" at bounding box center [321, 199] width 173 height 22
drag, startPoint x: 337, startPoint y: 195, endPoint x: 391, endPoint y: 195, distance: 54.0
click at [337, 195] on input "text" at bounding box center [321, 199] width 173 height 22
paste input "Shopping"
type input "Shopping"
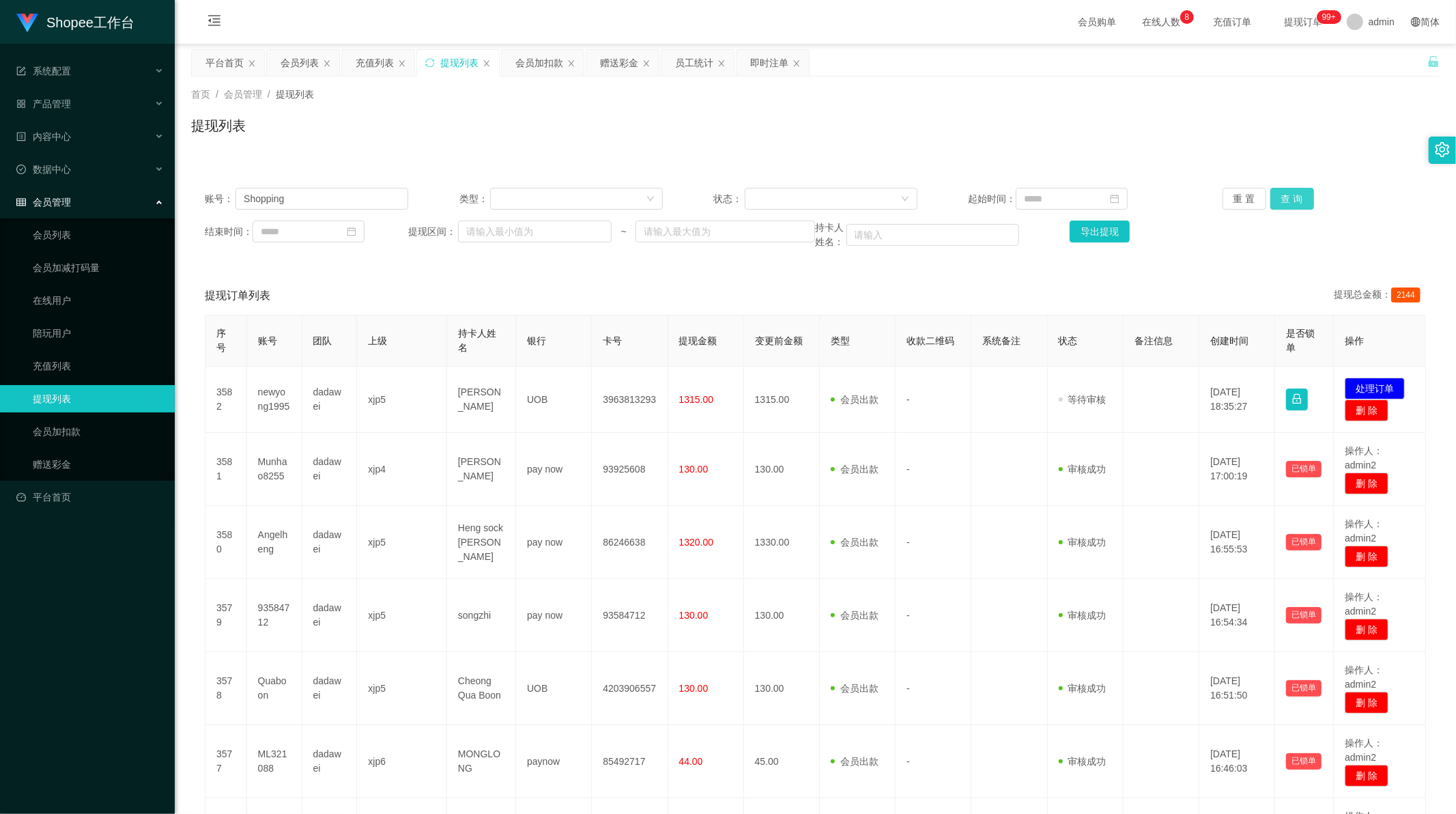
click at [1281, 196] on button "查 询" at bounding box center [1292, 199] width 44 height 22
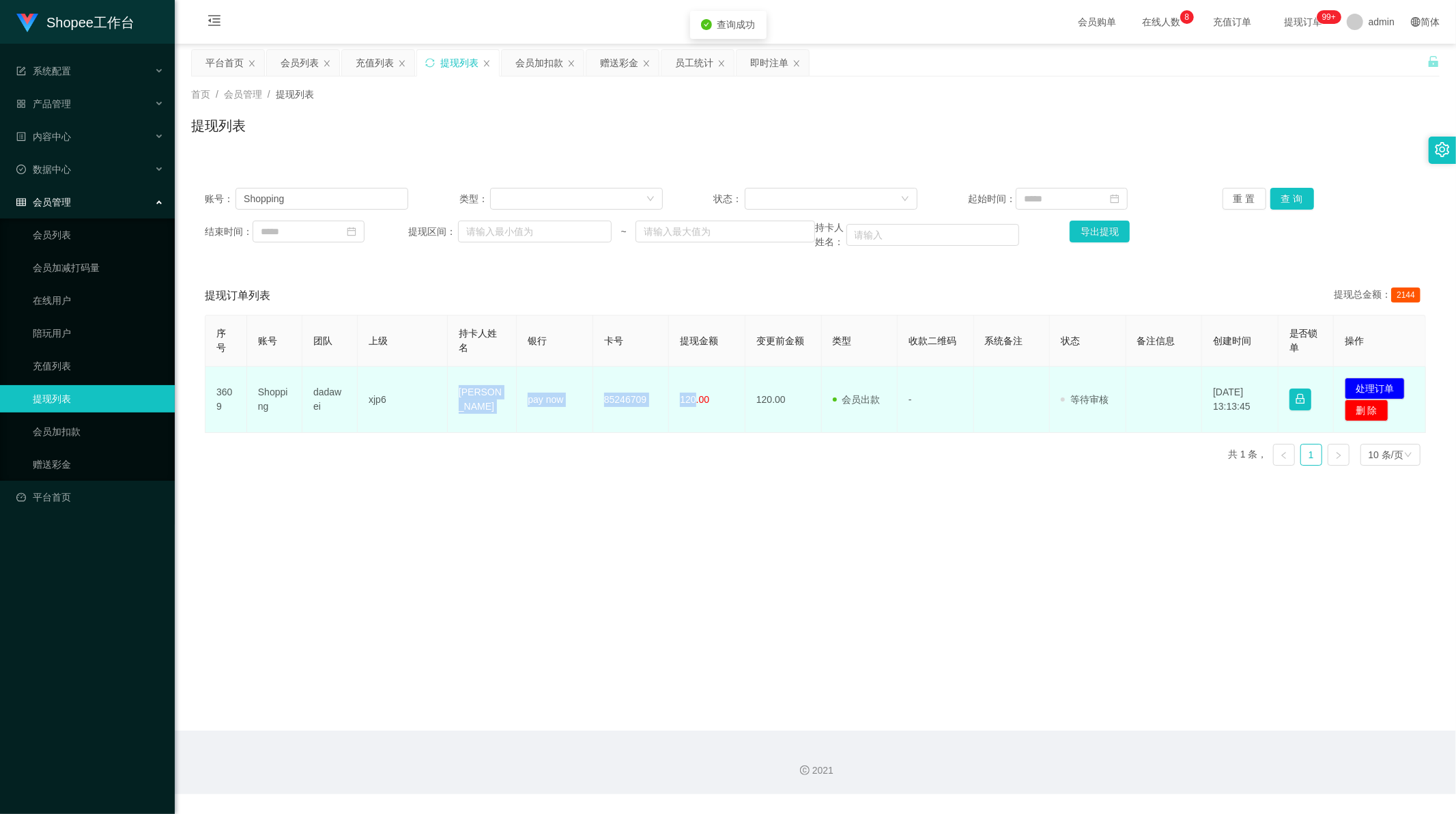
drag, startPoint x: 453, startPoint y: 402, endPoint x: 692, endPoint y: 400, distance: 239.0
click at [692, 400] on tr "3609 Shopping dadawei xjp6 [PERSON_NAME] pay now 85246709 120.00 120.00 会员出款 人工…" at bounding box center [816, 400] width 1221 height 66
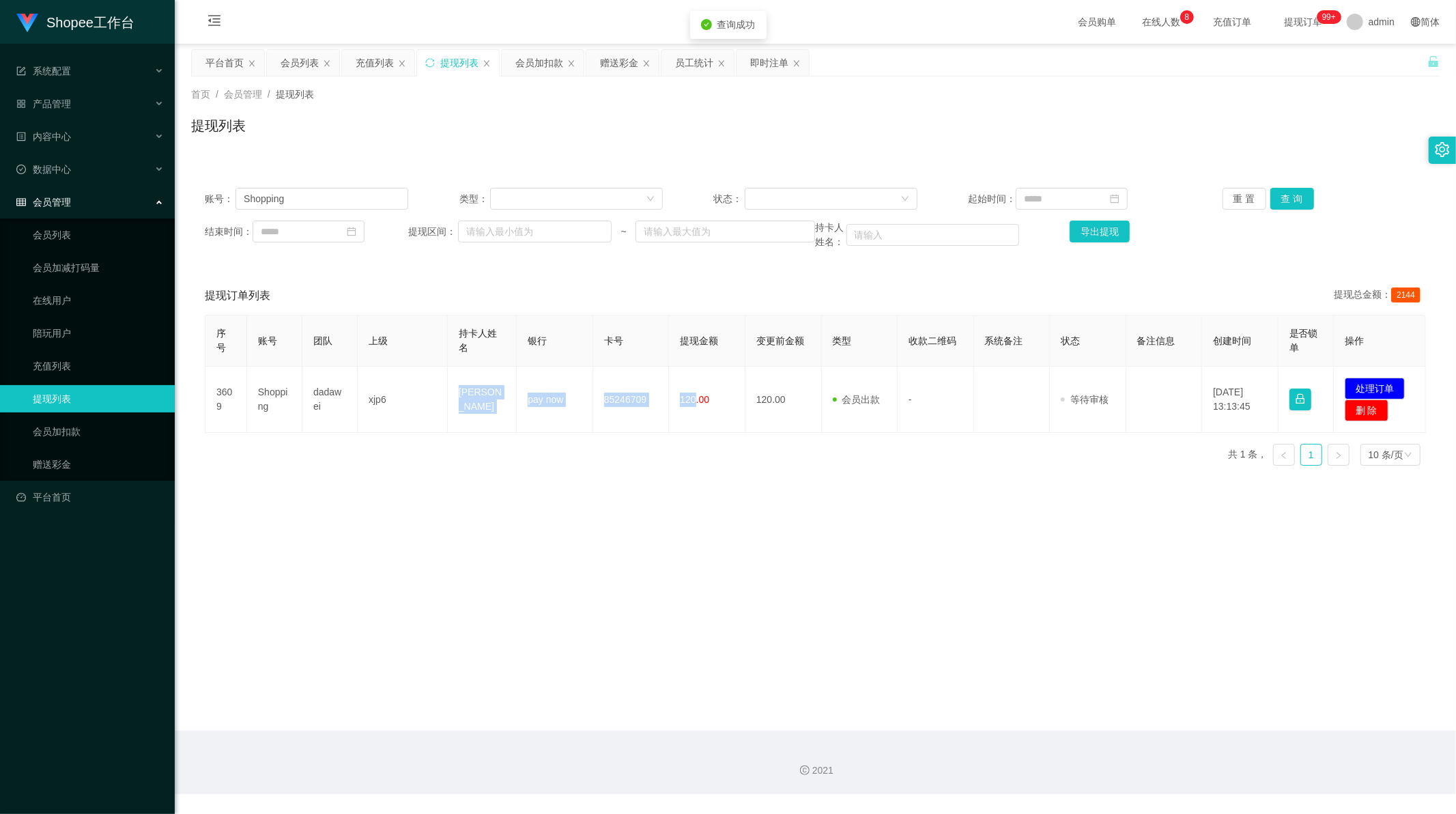
copy tr "[PERSON_NAME] pay now 85246709 120"
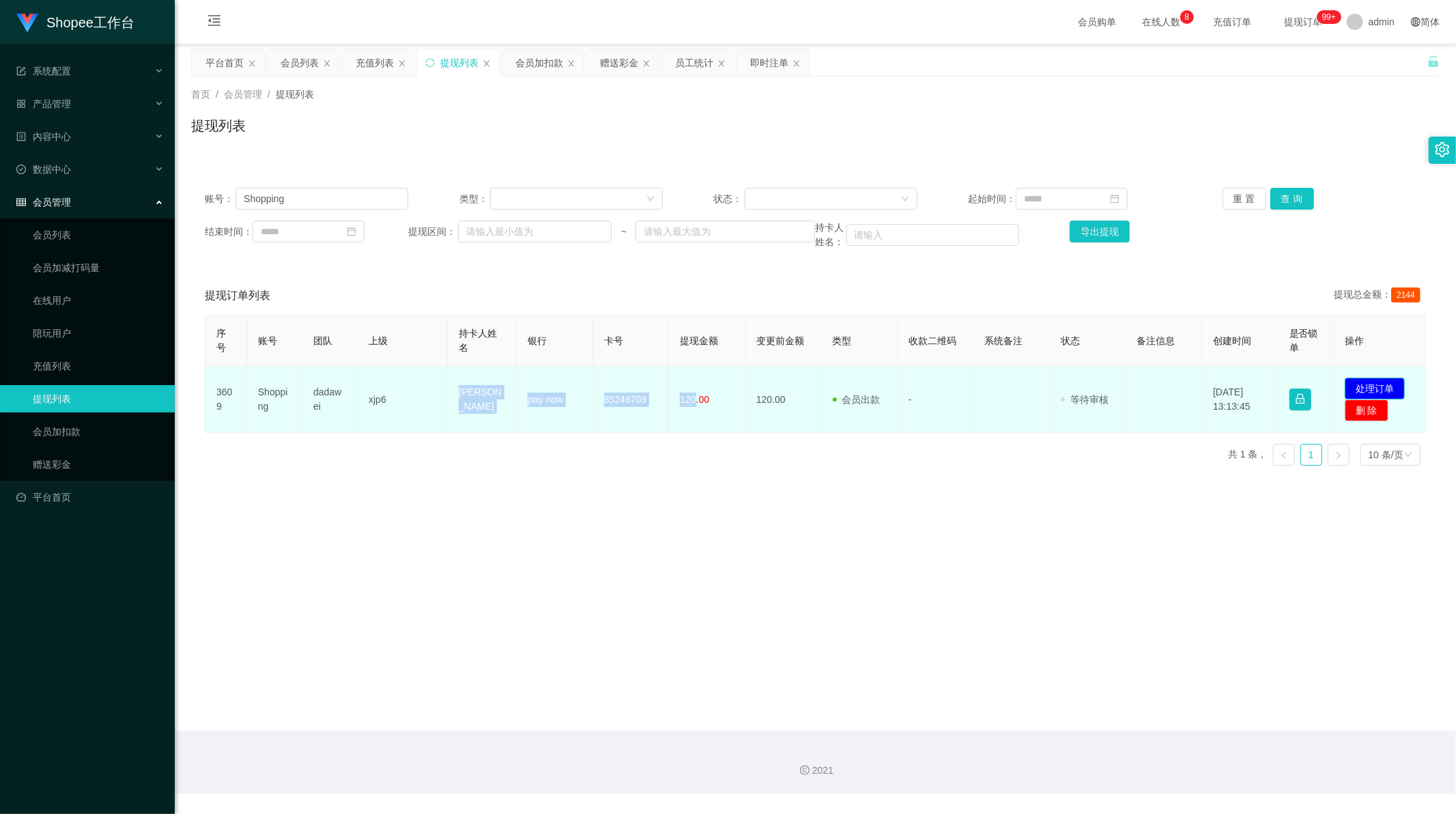
click at [1377, 388] on button "处理订单" at bounding box center [1375, 388] width 60 height 22
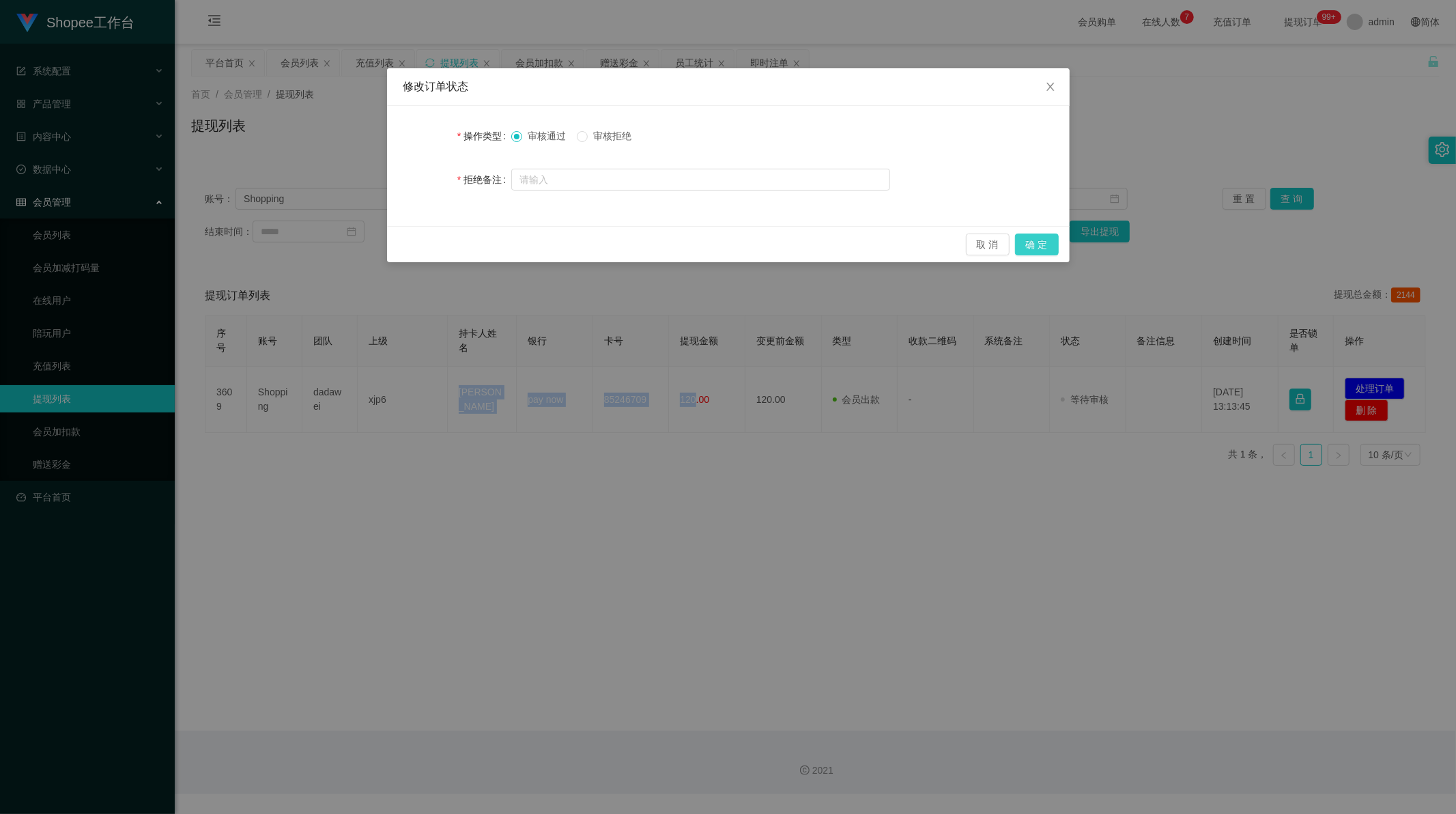
click at [1035, 241] on button "确 定" at bounding box center [1037, 244] width 44 height 22
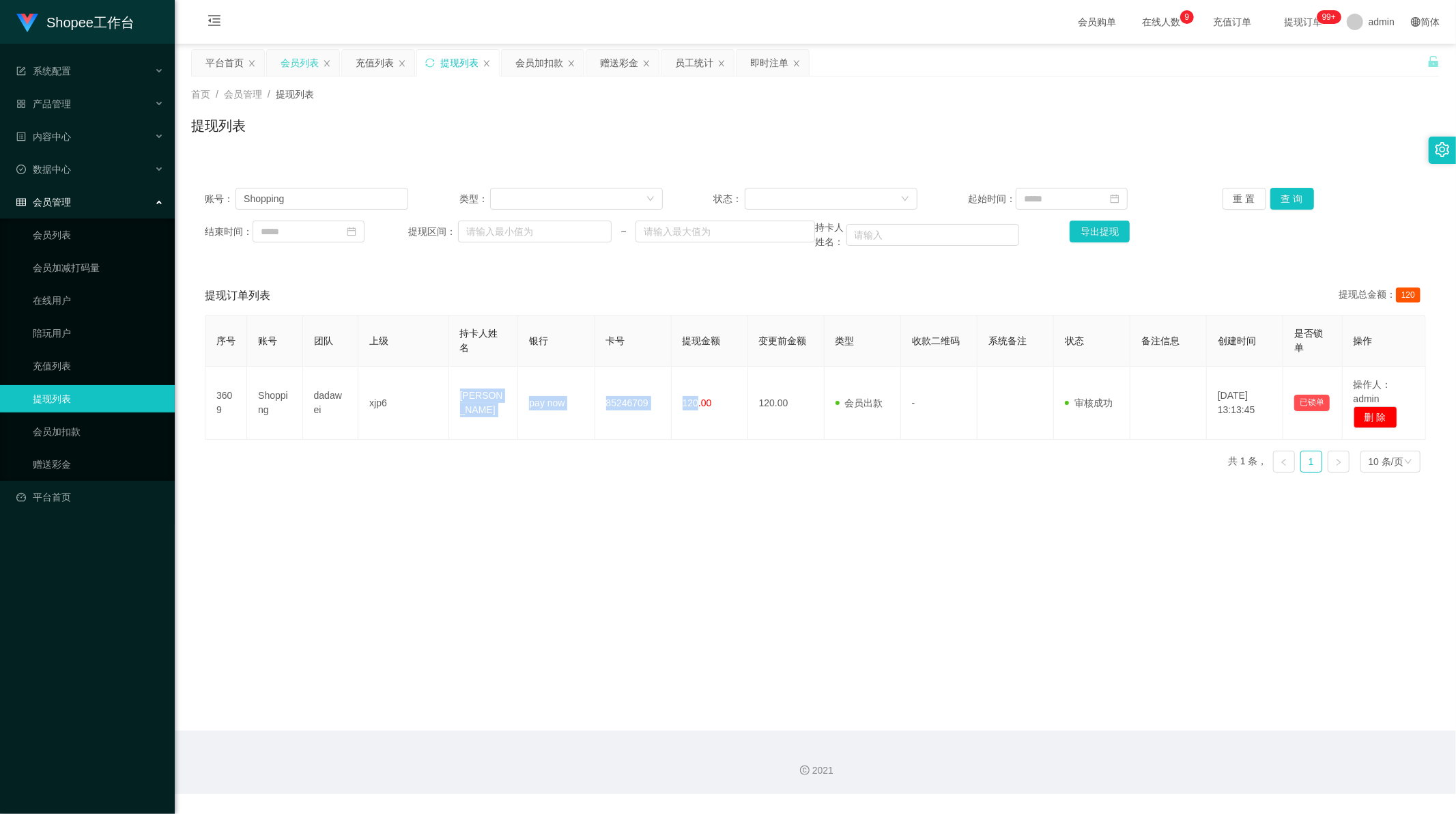
click at [287, 65] on div "会员列表" at bounding box center [300, 62] width 38 height 26
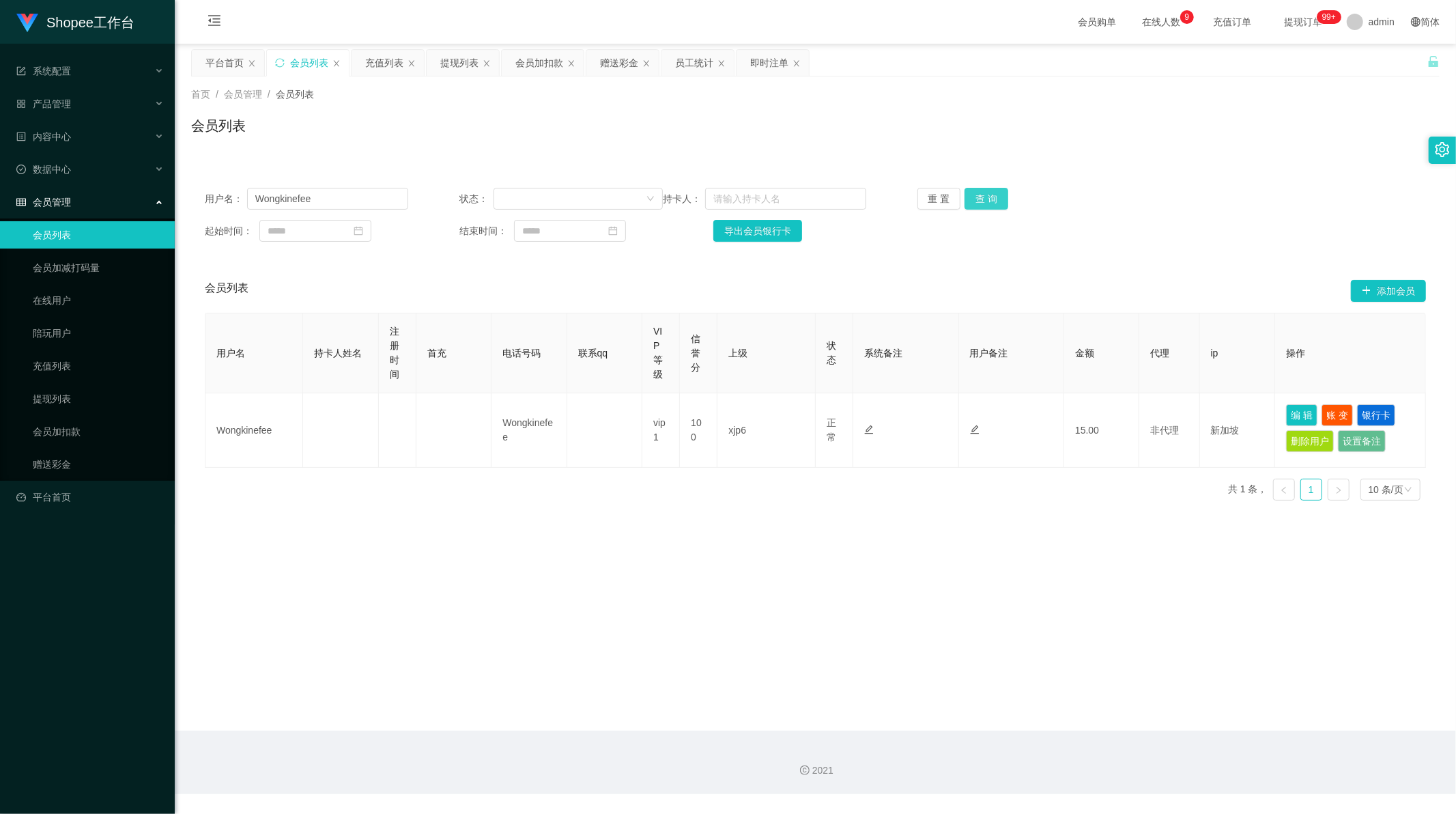
click at [985, 196] on button "查 询" at bounding box center [986, 199] width 44 height 22
click at [418, 150] on div "首页 / 会员管理 / 会员列表 / 会员列表" at bounding box center [815, 117] width 1281 height 81
click at [51, 74] on span "系统配置" at bounding box center [44, 70] width 55 height 11
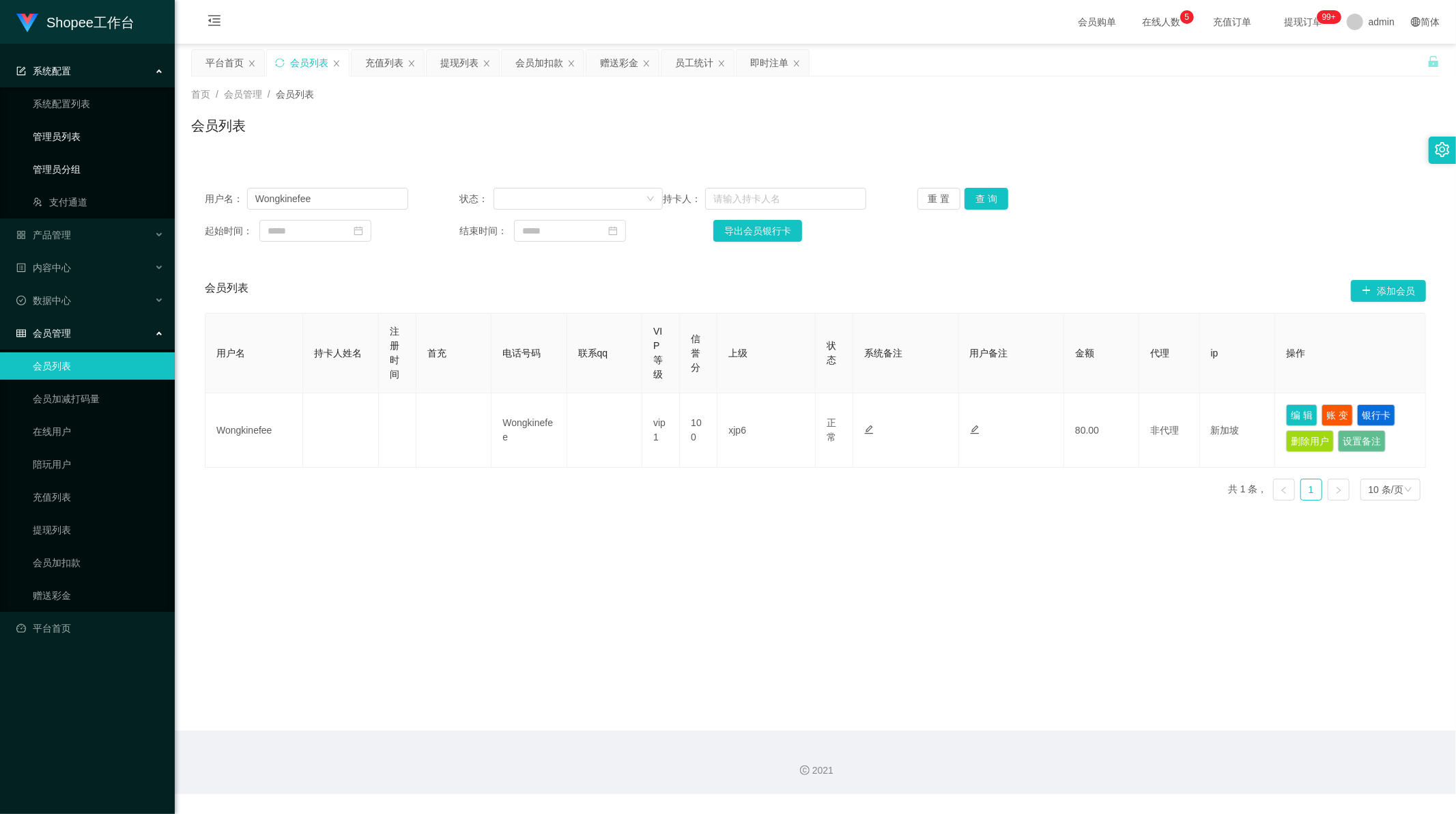
click at [72, 138] on link "管理员列表" at bounding box center [99, 136] width 131 height 27
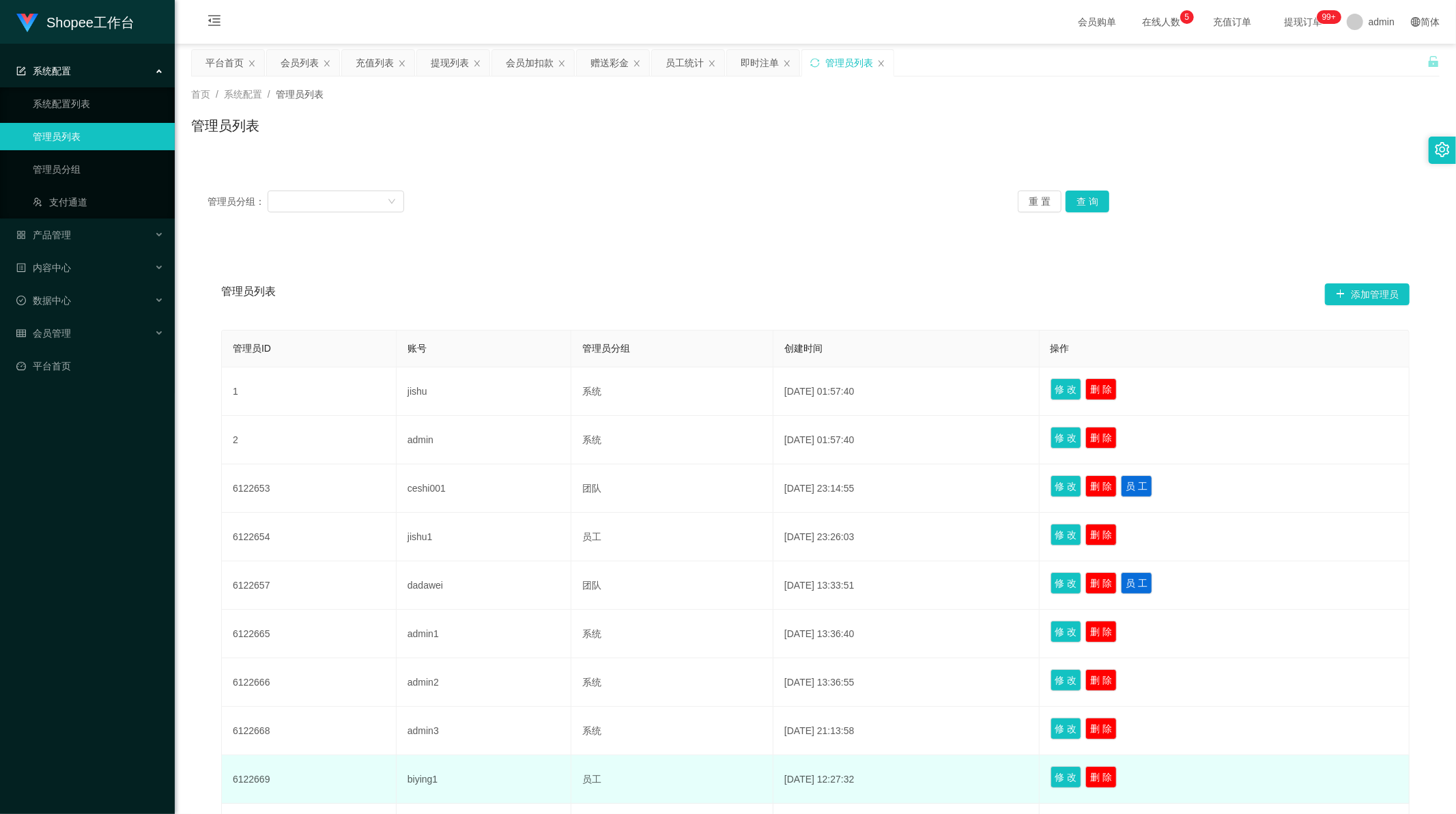
scroll to position [161, 0]
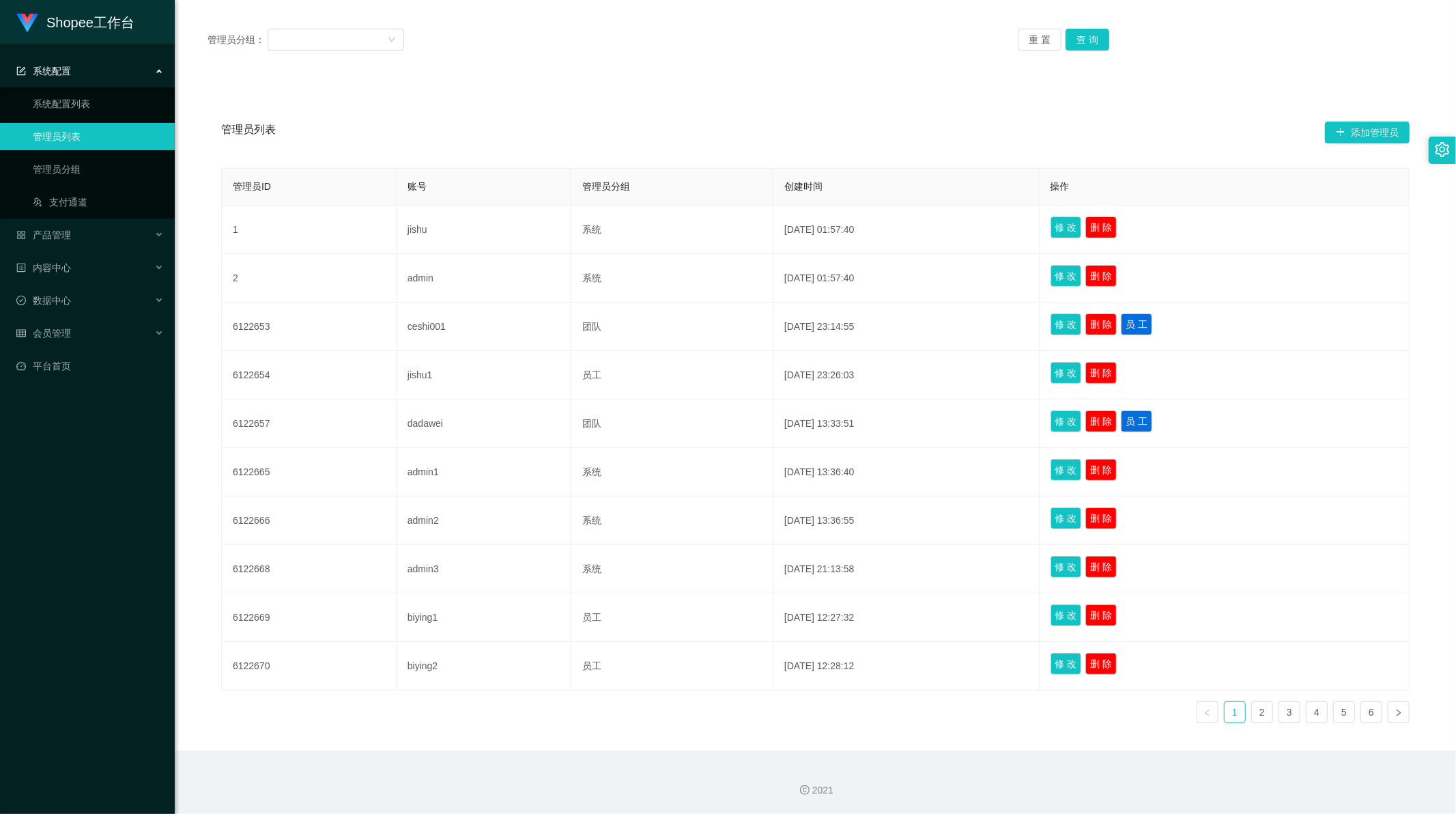
click at [1324, 713] on ul "1 2 3 4 5 6" at bounding box center [1303, 712] width 213 height 22
click at [1334, 709] on link "5" at bounding box center [1344, 711] width 21 height 21
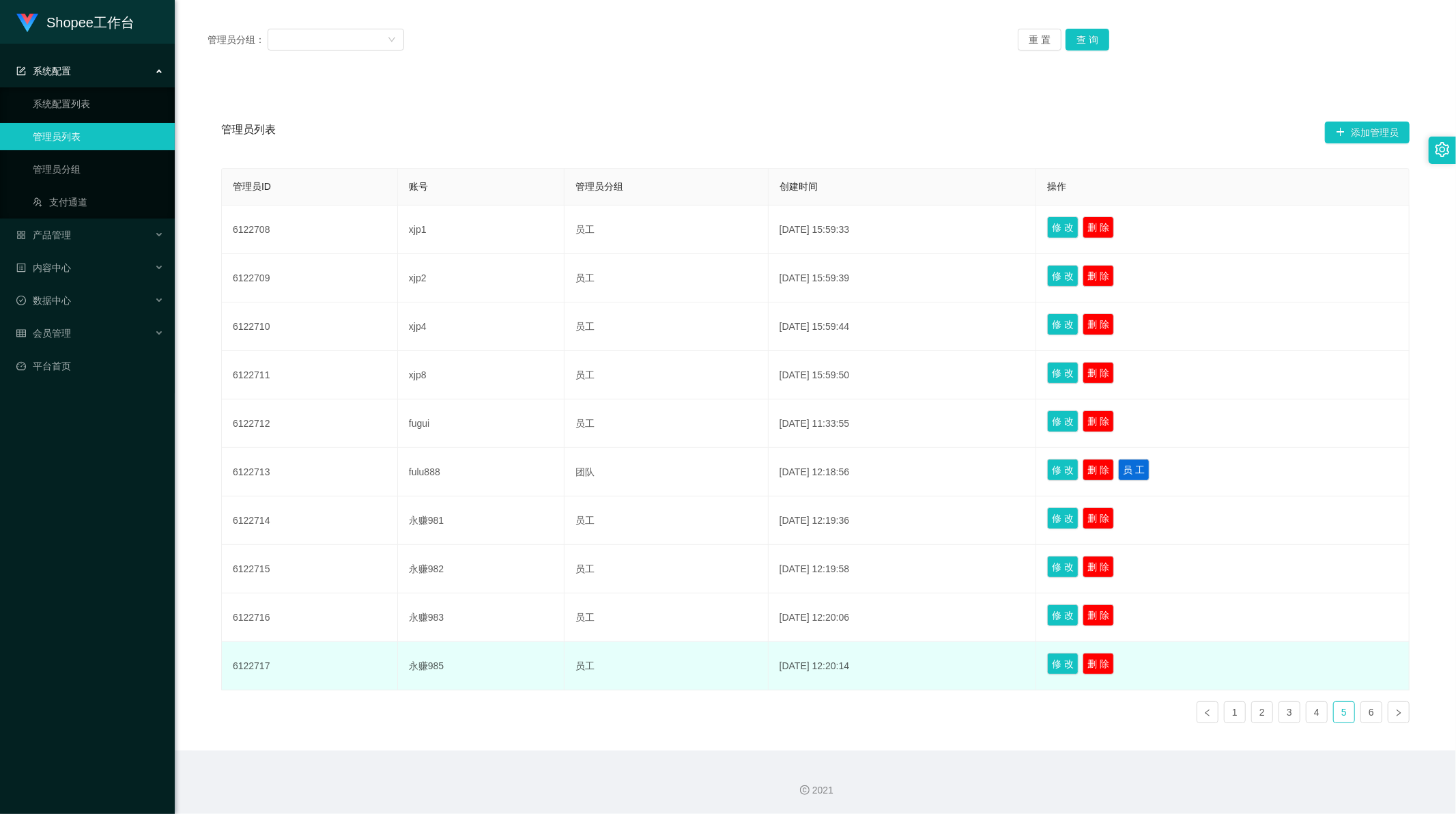
click at [418, 670] on td "永赚985" at bounding box center [481, 666] width 166 height 49
copy td "永赚985"
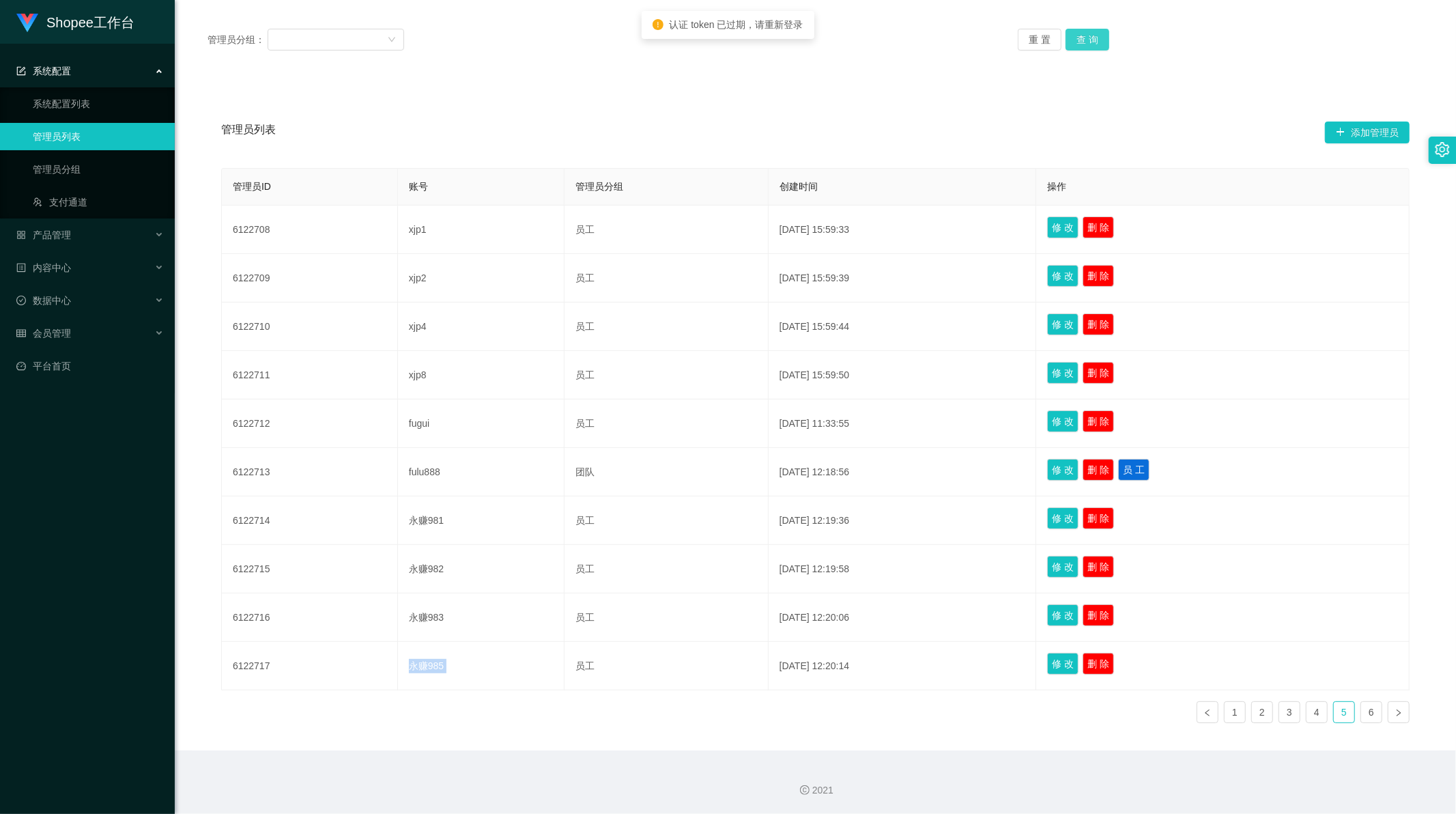
click at [1079, 43] on button "查 询" at bounding box center [1087, 40] width 44 height 22
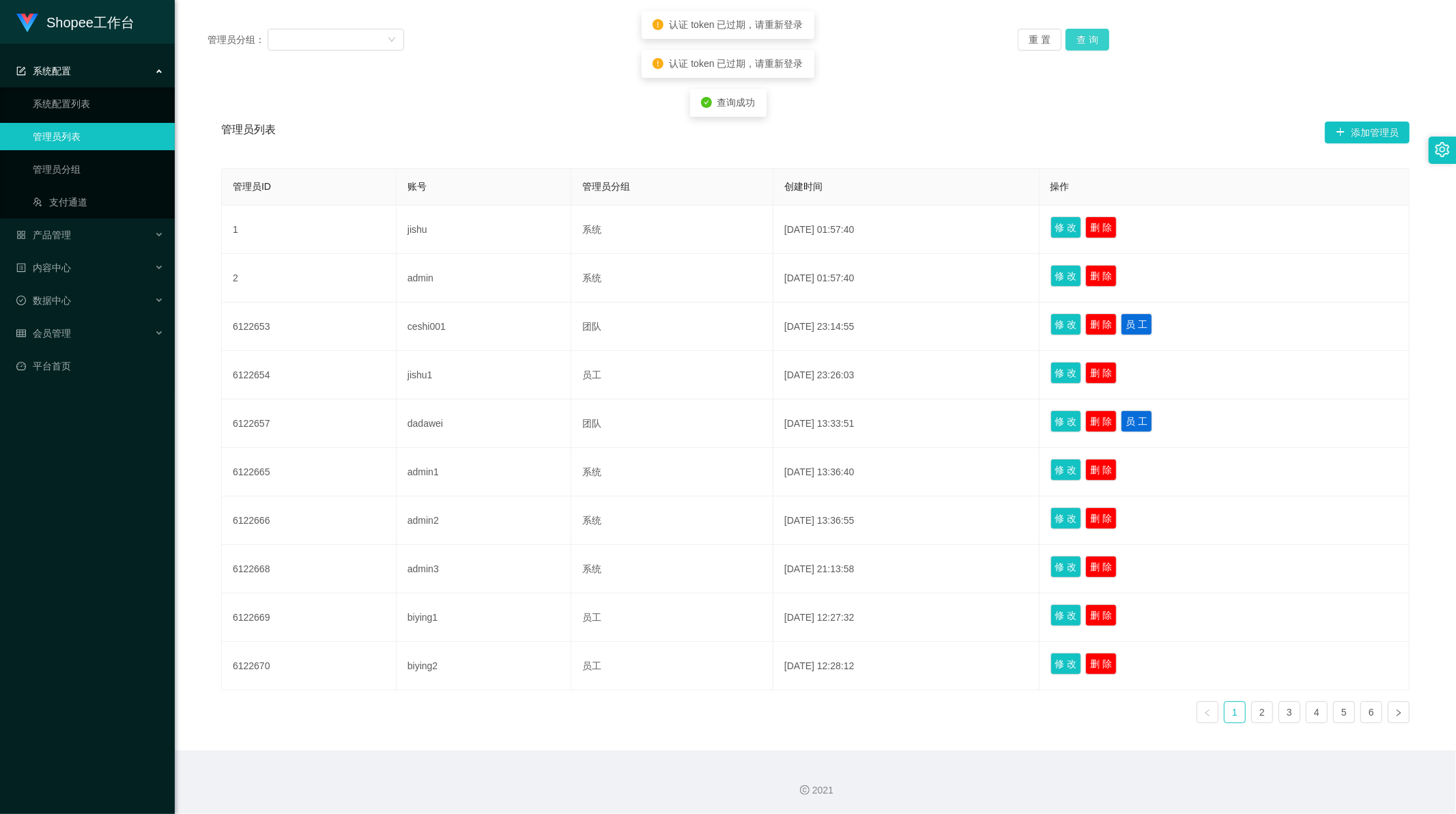
click at [1079, 43] on button "查 询" at bounding box center [1087, 40] width 44 height 22
click at [1079, 43] on div "重 置 查 询" at bounding box center [1119, 40] width 203 height 22
click at [1079, 43] on button "查 询" at bounding box center [1095, 40] width 59 height 22
click at [1079, 43] on button "查 询" at bounding box center [1087, 40] width 44 height 22
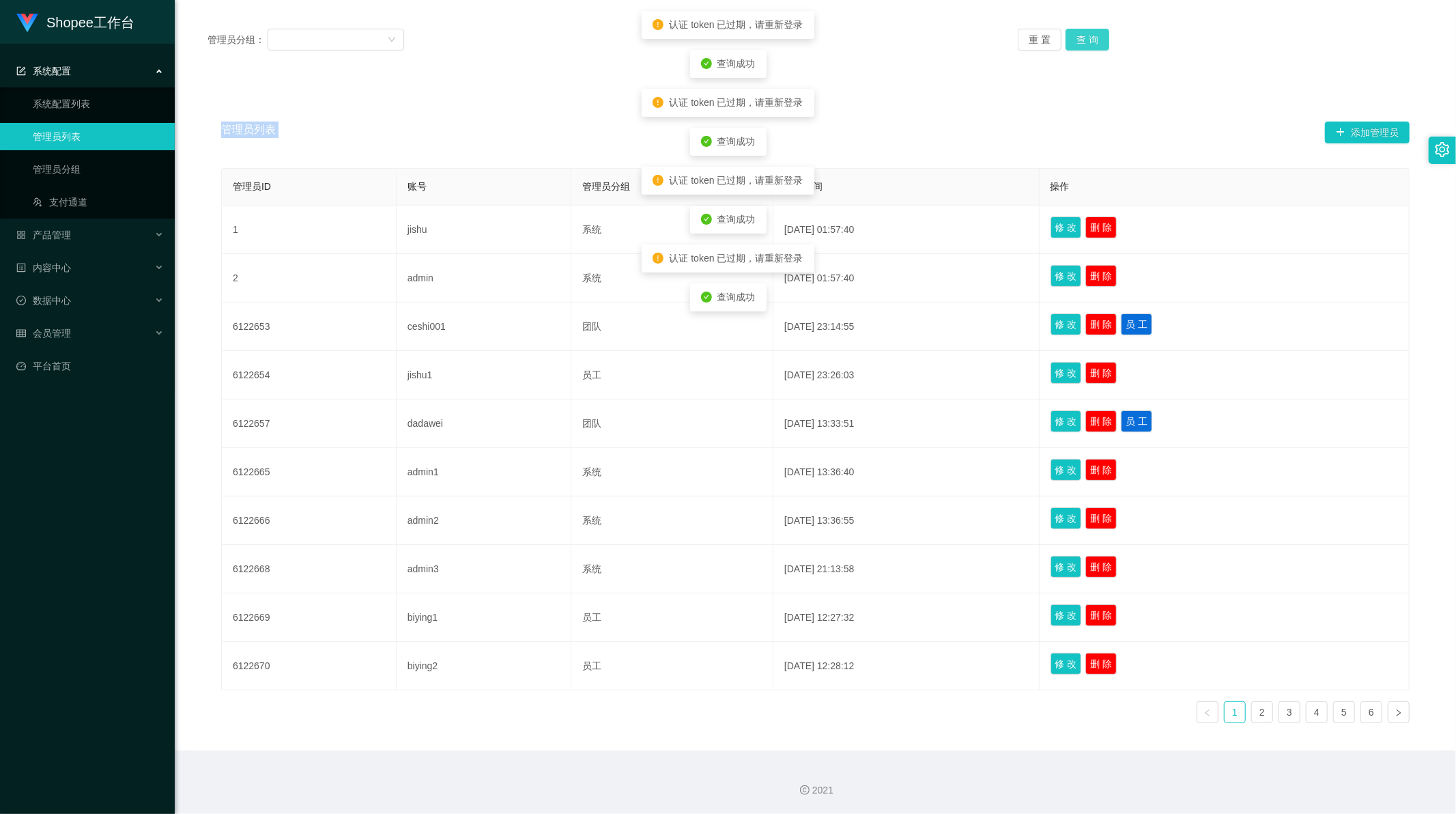
scroll to position [0, 0]
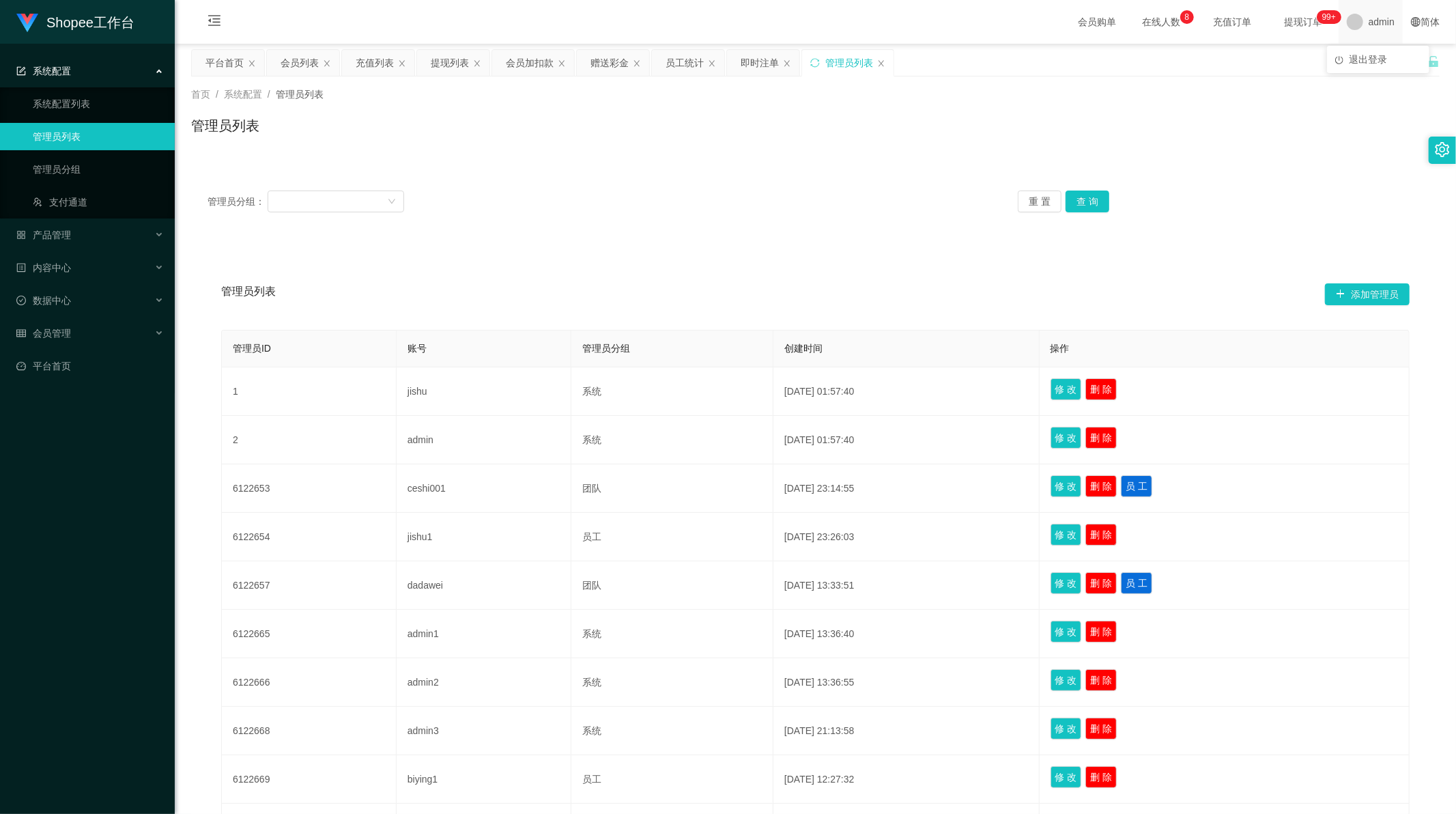
click at [1370, 29] on span "admin" at bounding box center [1381, 22] width 26 height 44
click at [1370, 60] on span "退出登录" at bounding box center [1368, 59] width 38 height 11
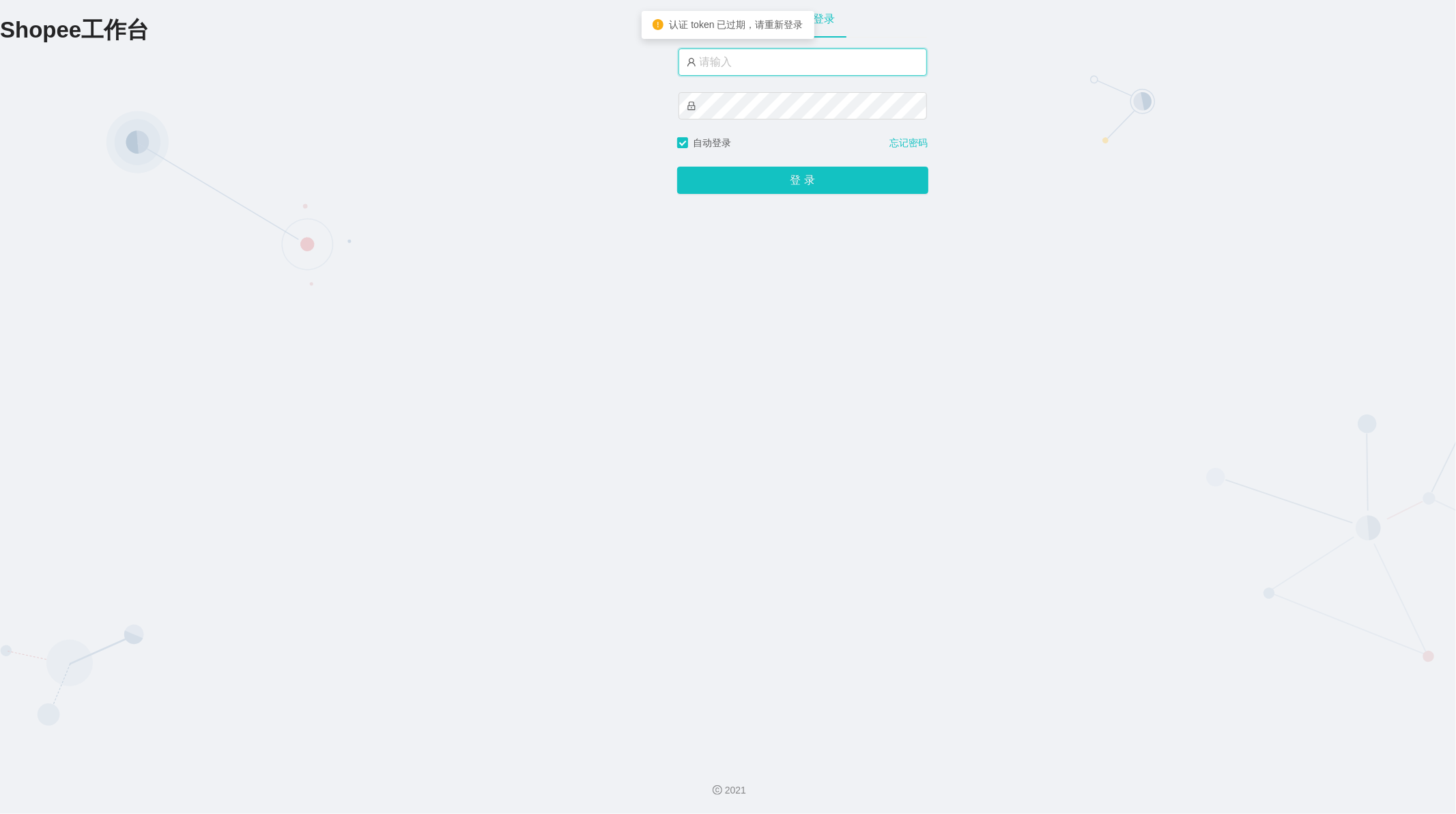
click at [760, 64] on input "text" at bounding box center [803, 62] width 248 height 27
type input "admin"
click at [700, 179] on button "登 录" at bounding box center [803, 180] width 251 height 27
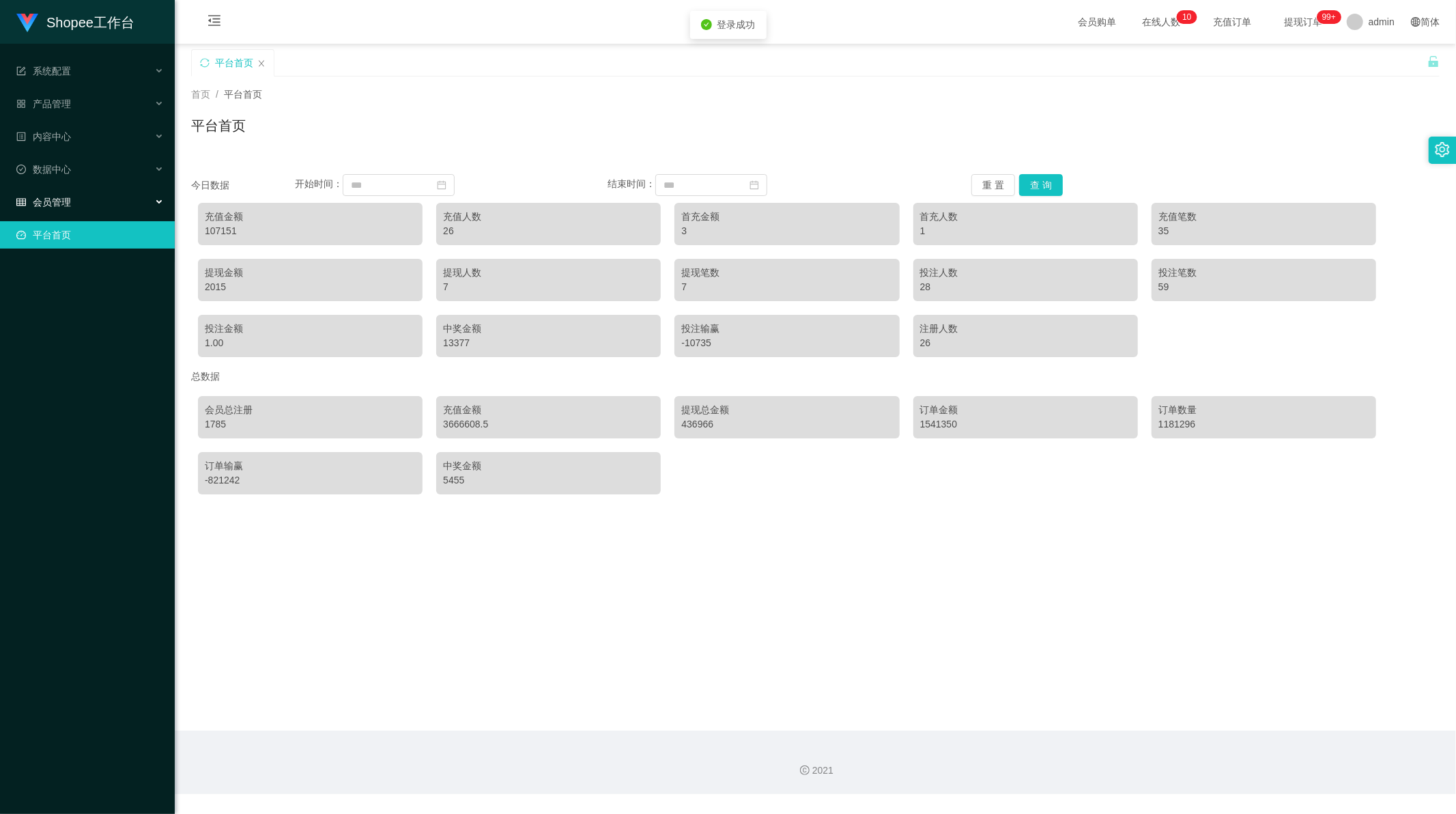
click at [44, 192] on div "会员管理" at bounding box center [87, 202] width 175 height 27
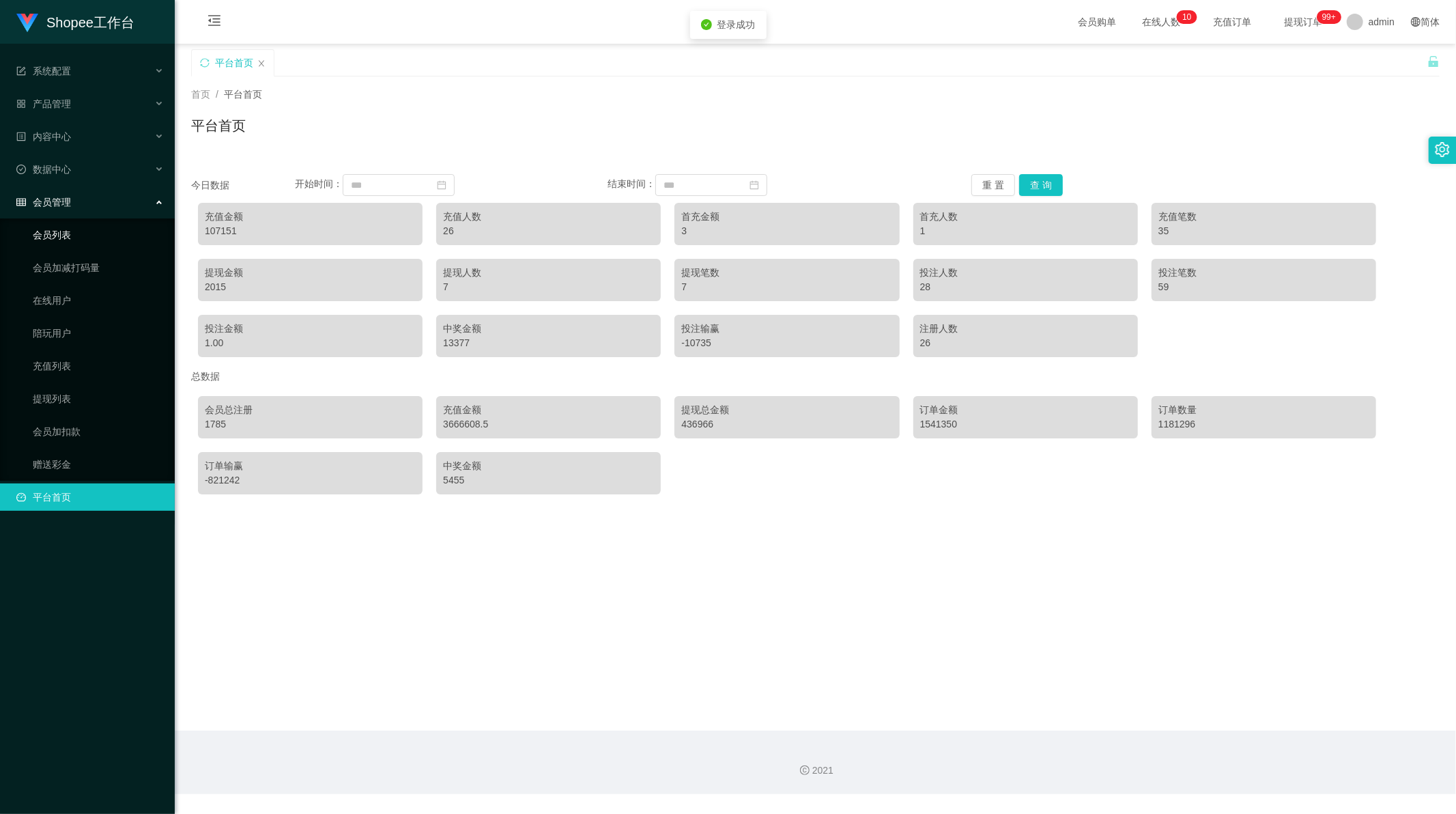
click at [46, 229] on link "会员列表" at bounding box center [99, 234] width 131 height 27
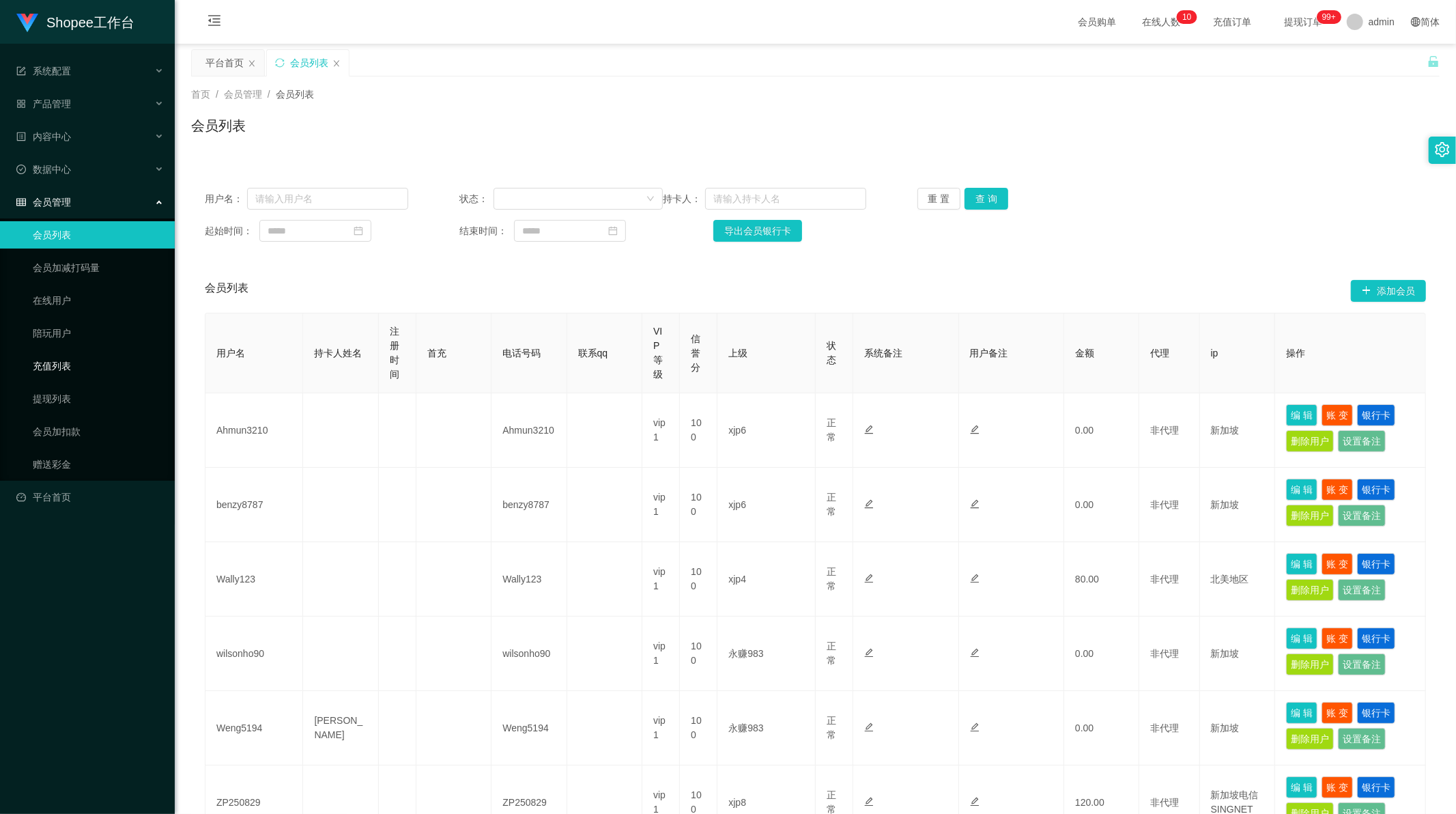
click at [51, 362] on link "充值列表" at bounding box center [99, 365] width 131 height 27
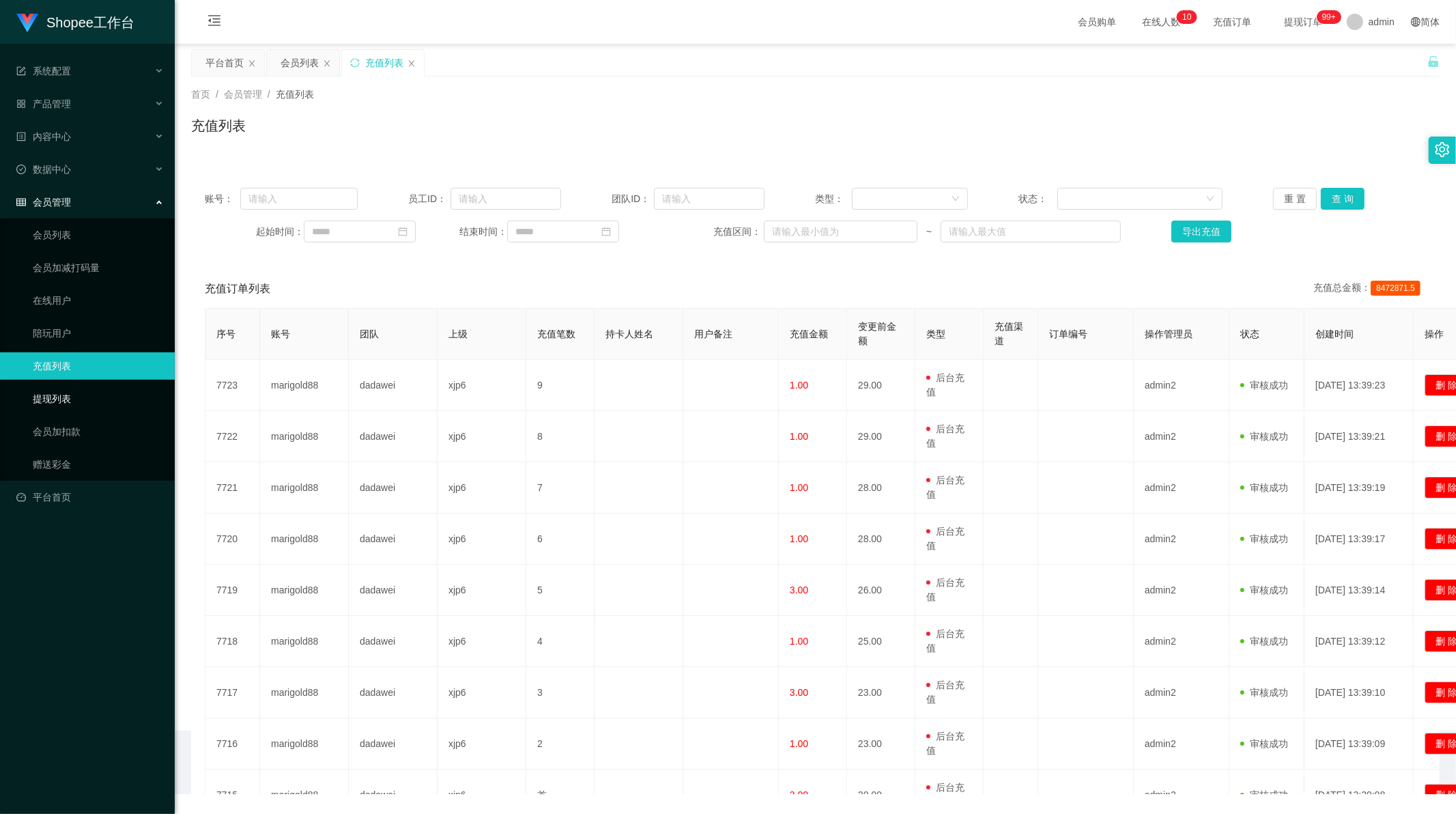
click at [56, 396] on link "提现列表" at bounding box center [99, 398] width 131 height 27
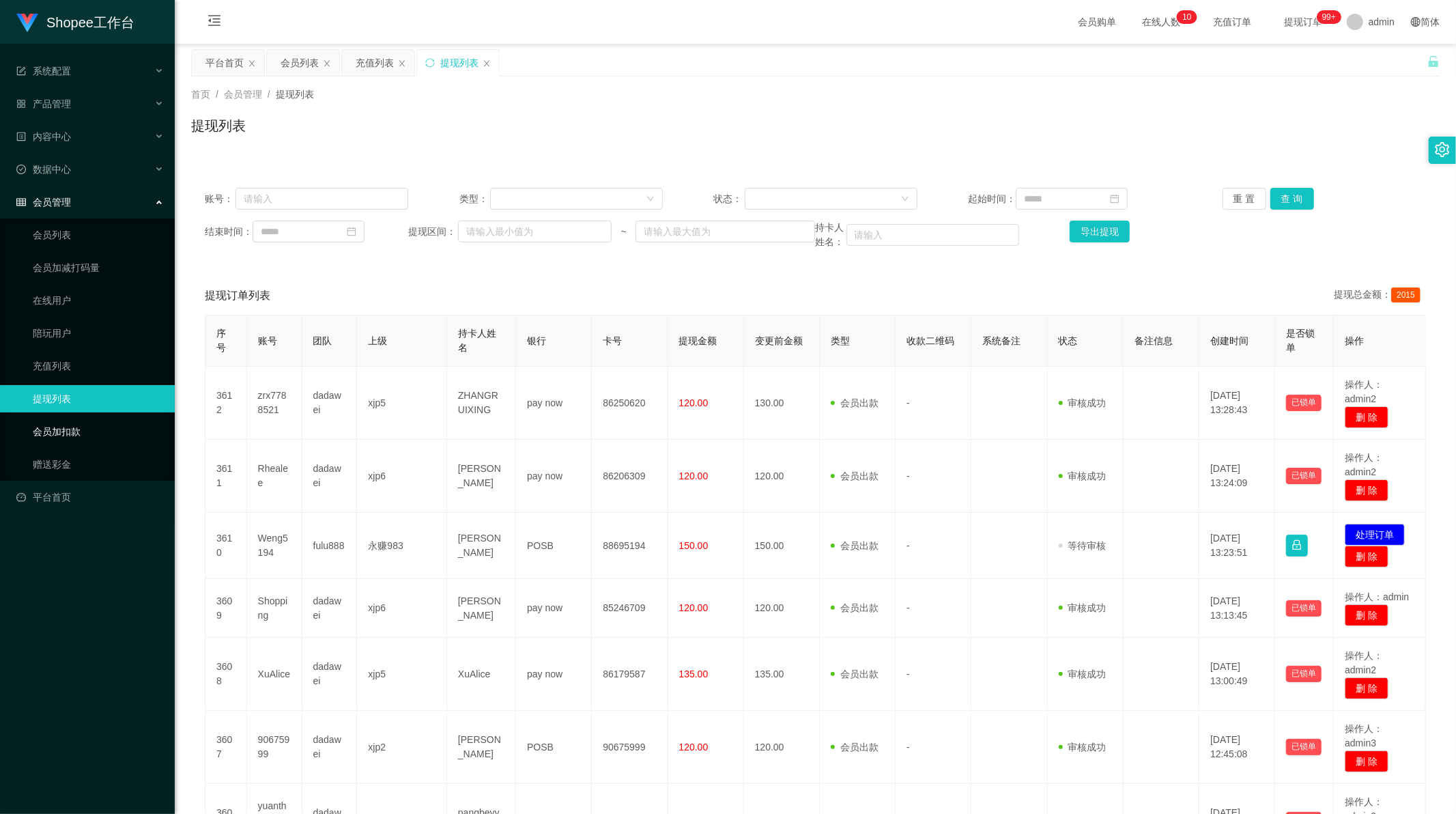
click at [60, 431] on link "会员加扣款" at bounding box center [99, 431] width 131 height 27
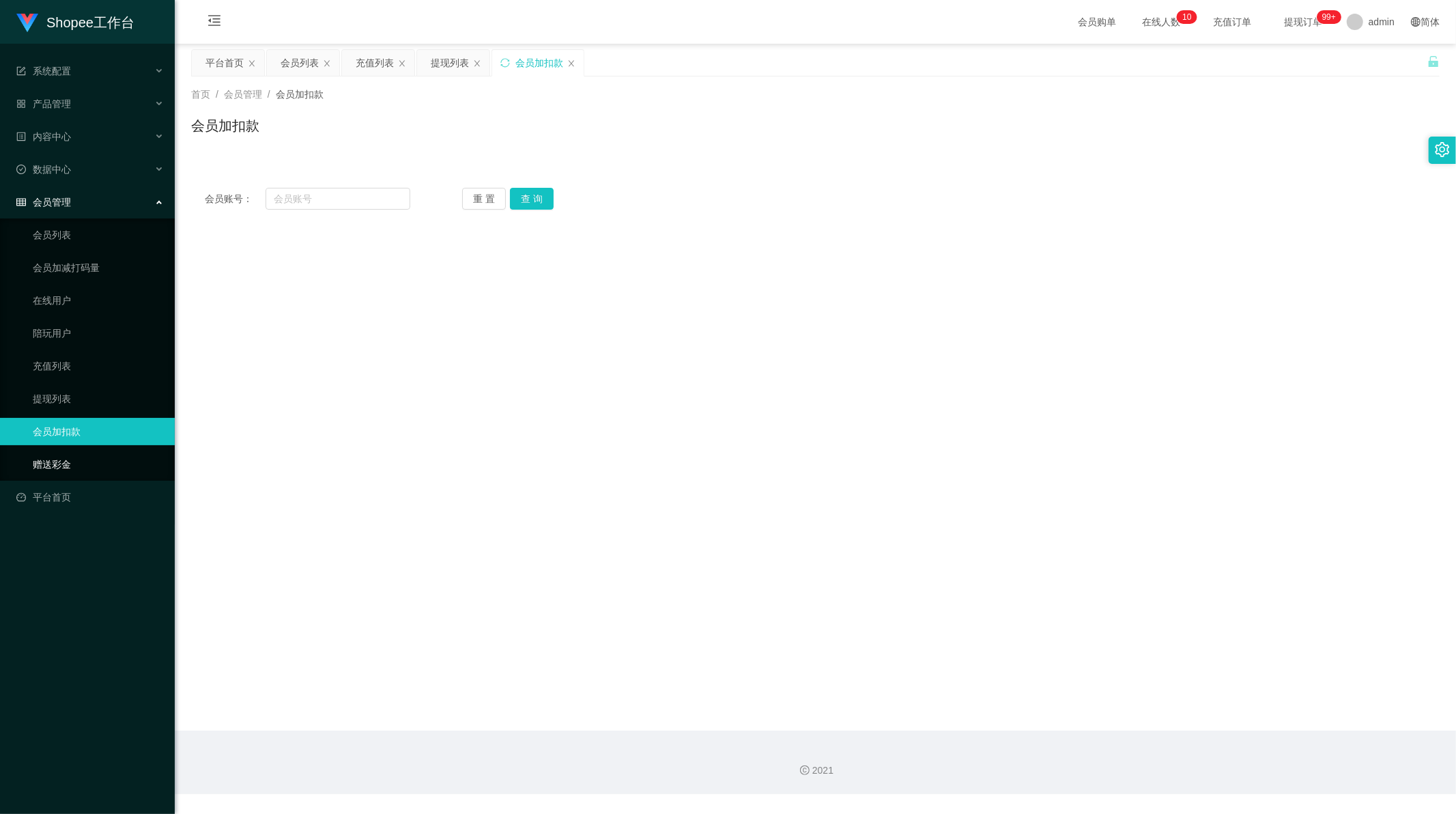
click at [58, 453] on link "赠送彩金" at bounding box center [99, 464] width 131 height 27
click at [73, 132] on div "内容中心" at bounding box center [87, 136] width 175 height 27
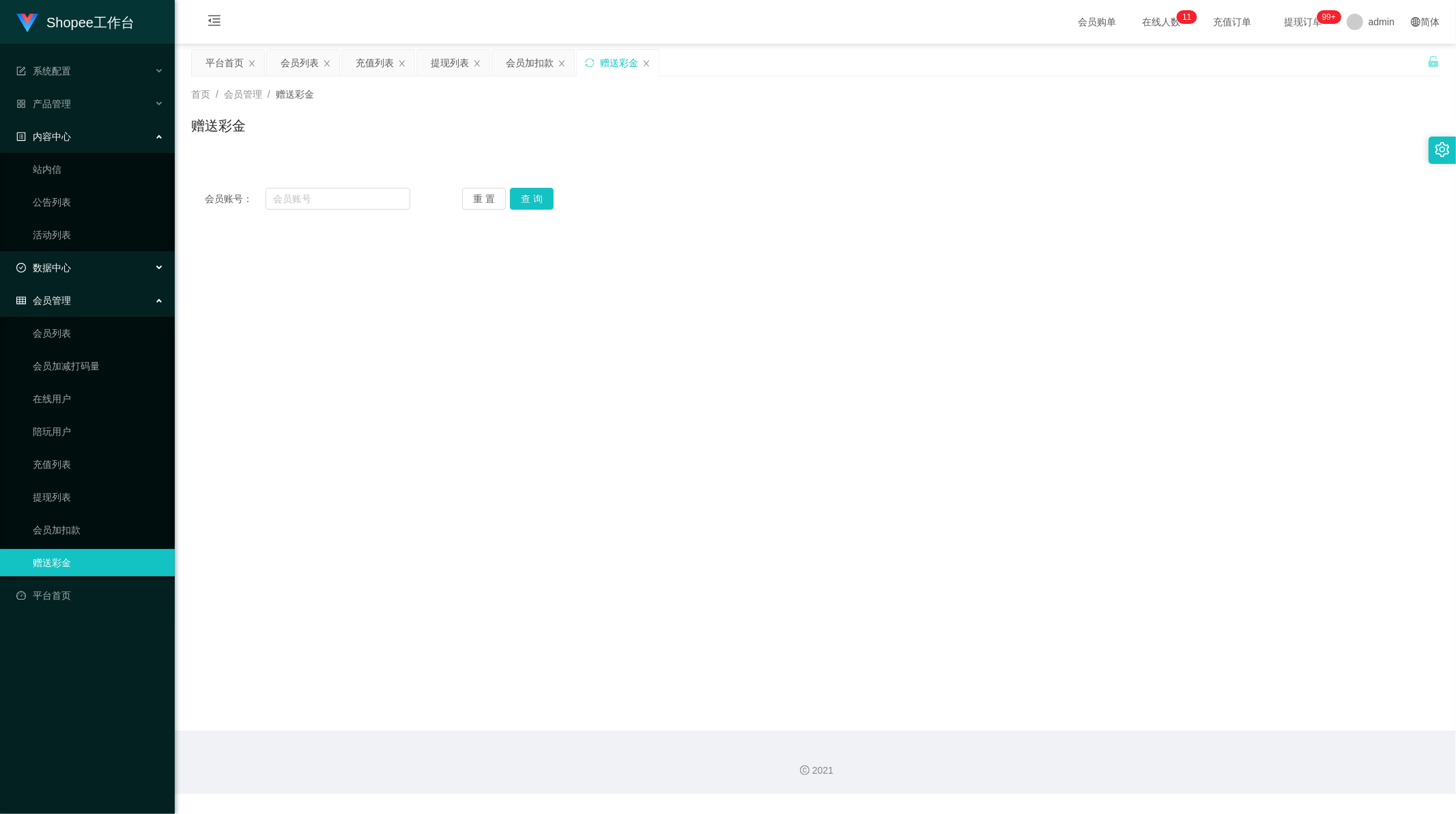
click at [51, 268] on span "数据中心" at bounding box center [44, 267] width 55 height 11
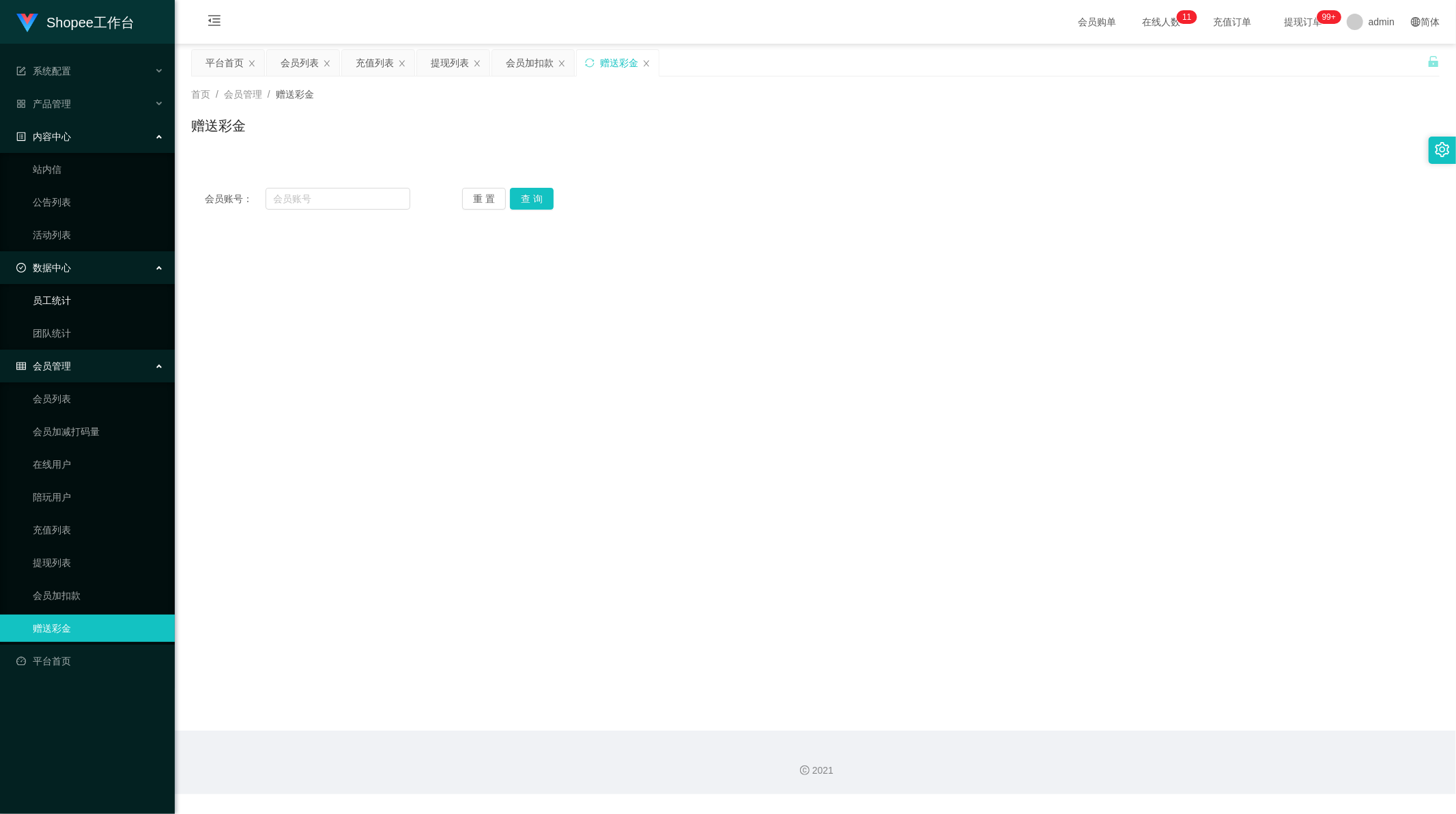
click at [49, 301] on link "员工统计" at bounding box center [99, 300] width 131 height 27
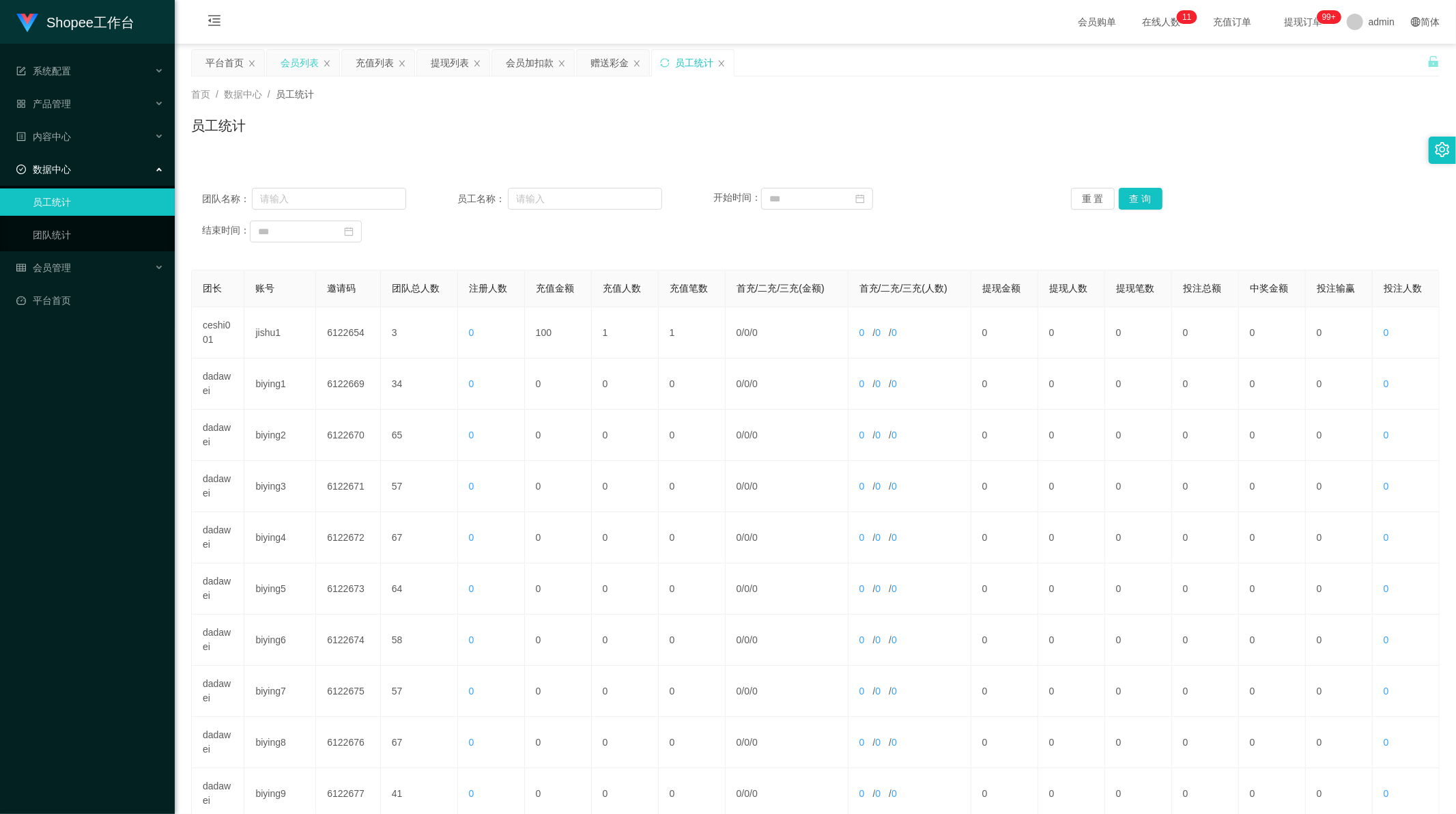
click at [297, 72] on div "会员列表" at bounding box center [300, 62] width 38 height 26
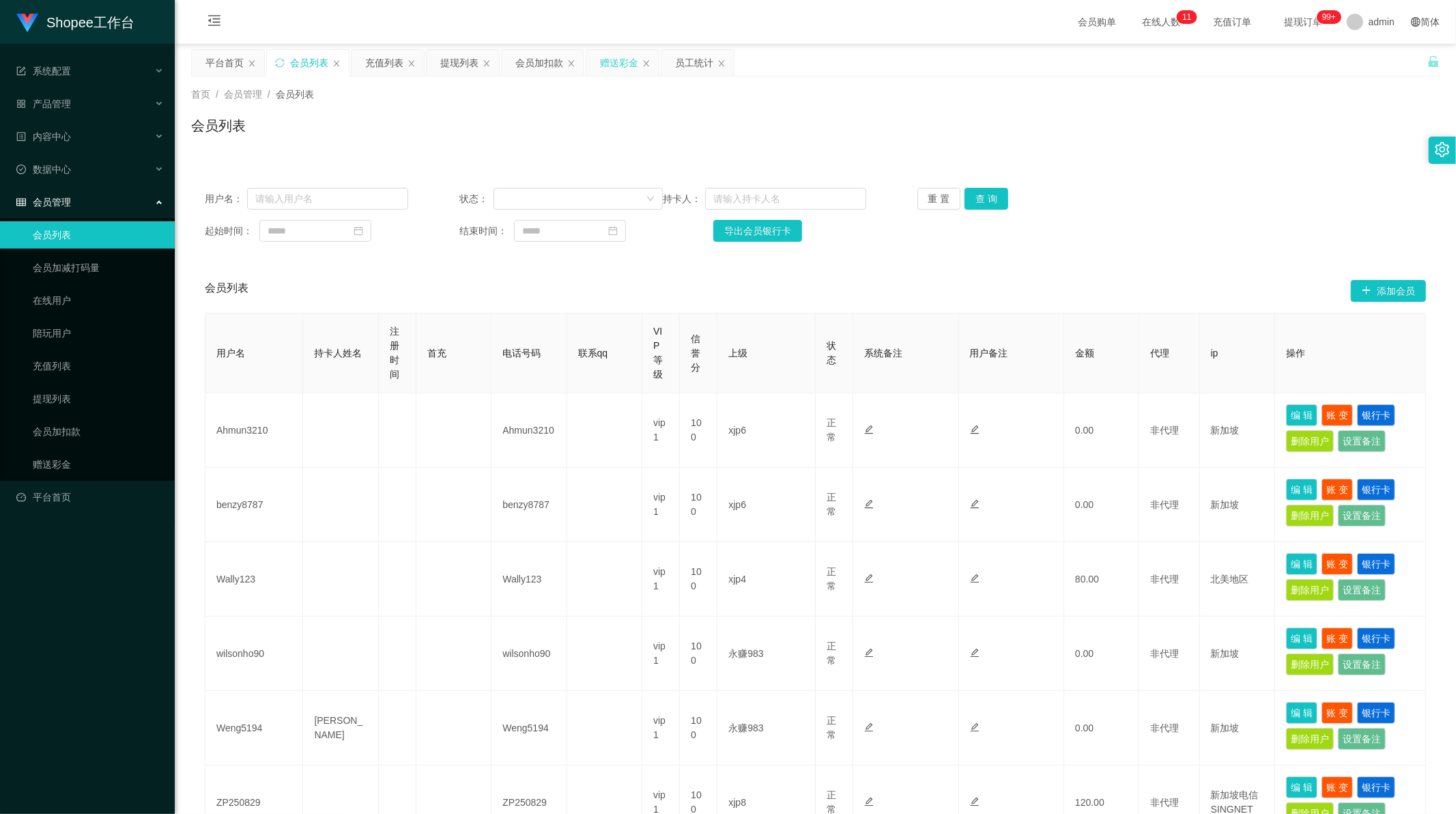
click at [591, 59] on div "赠送彩金" at bounding box center [622, 62] width 72 height 26
click at [618, 55] on div "赠送彩金" at bounding box center [620, 62] width 38 height 26
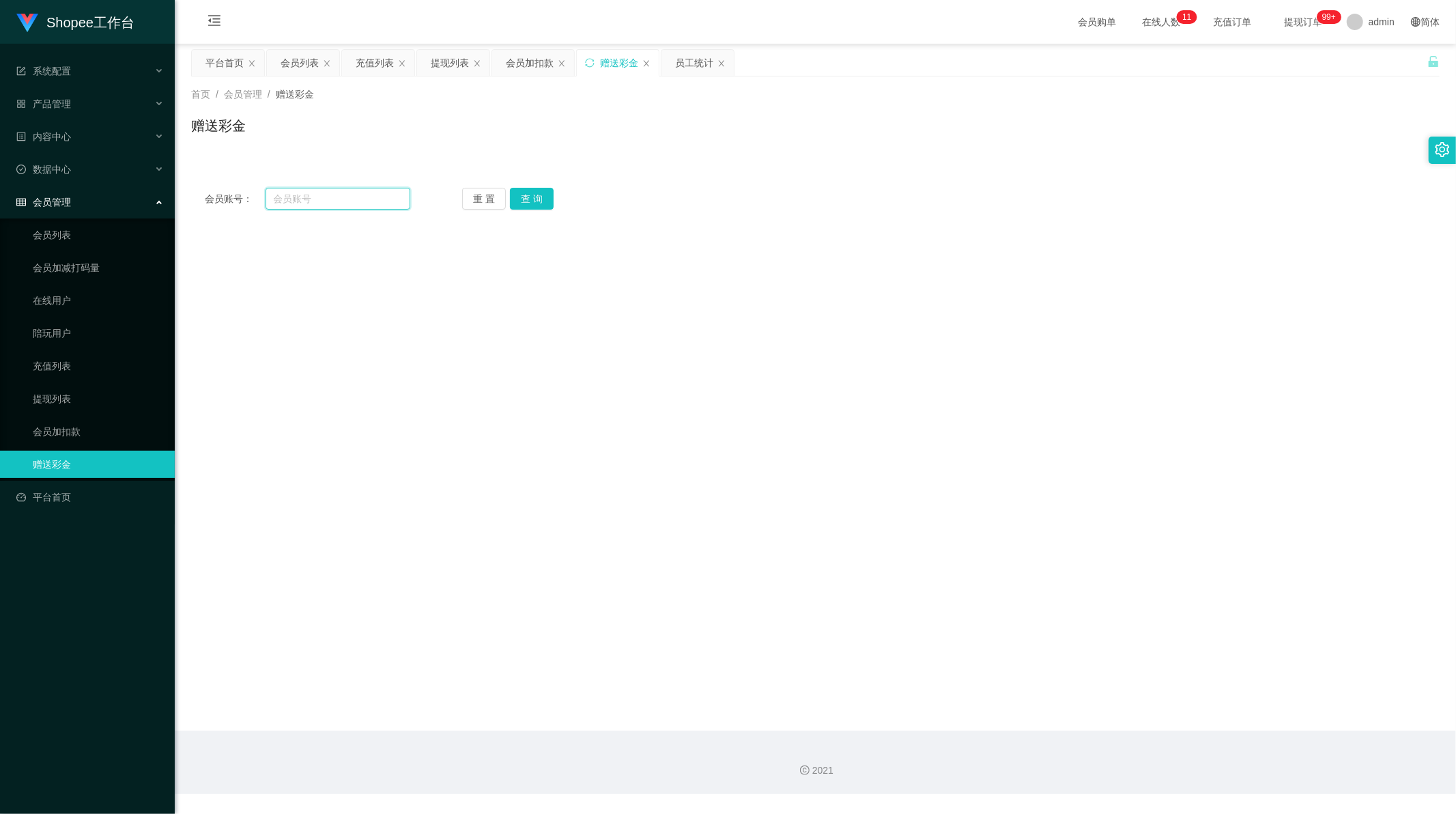
click at [350, 195] on input "text" at bounding box center [339, 199] width 146 height 22
paste input "Ahmun3210"
type input "Ahmun3210"
click at [522, 195] on button "查 询" at bounding box center [532, 199] width 44 height 22
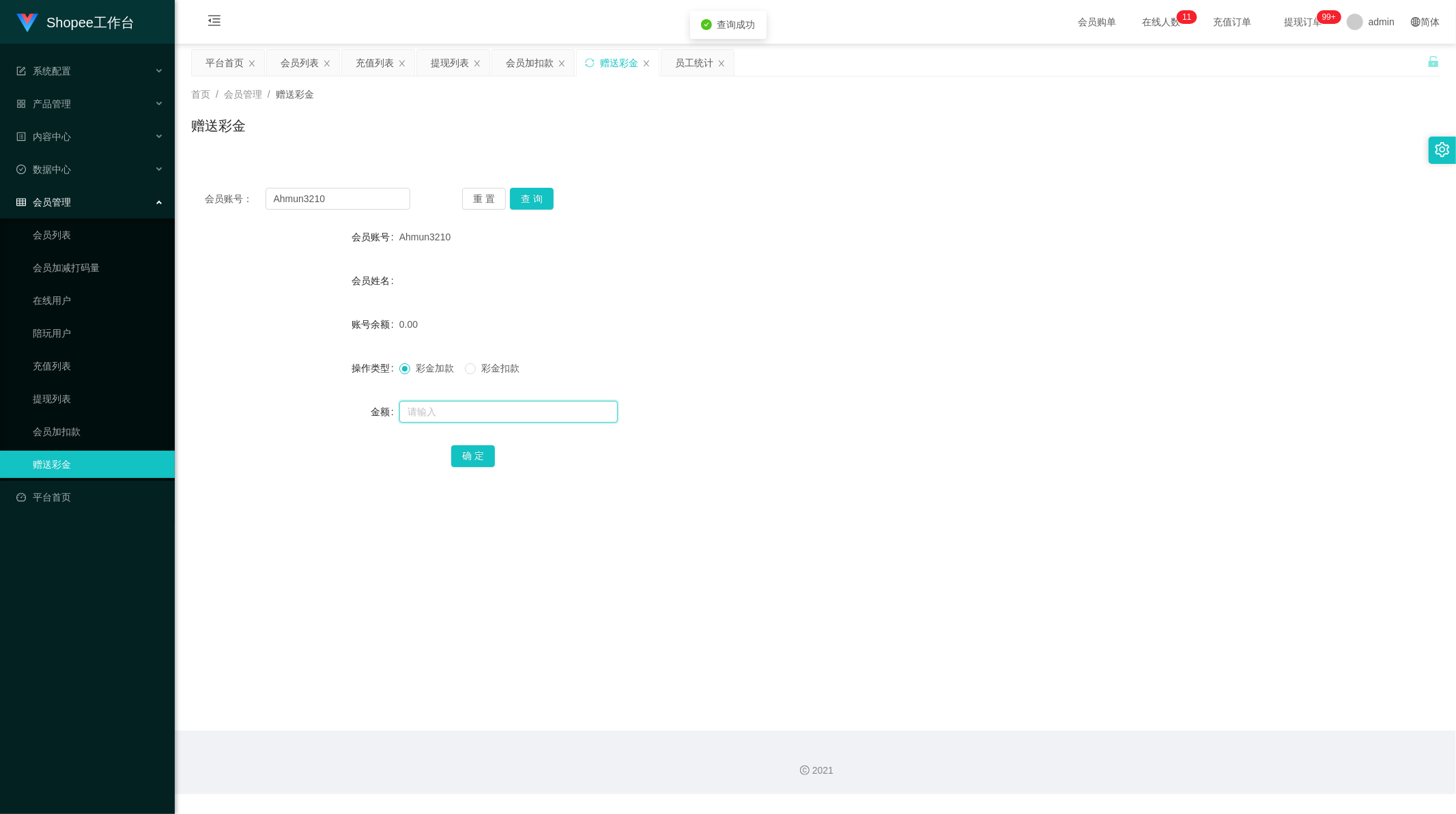
click at [465, 405] on input "text" at bounding box center [509, 412] width 219 height 22
type input "95"
click at [465, 455] on button "确 定" at bounding box center [473, 455] width 44 height 22
click at [315, 208] on input "Ahmun3210" at bounding box center [339, 199] width 146 height 22
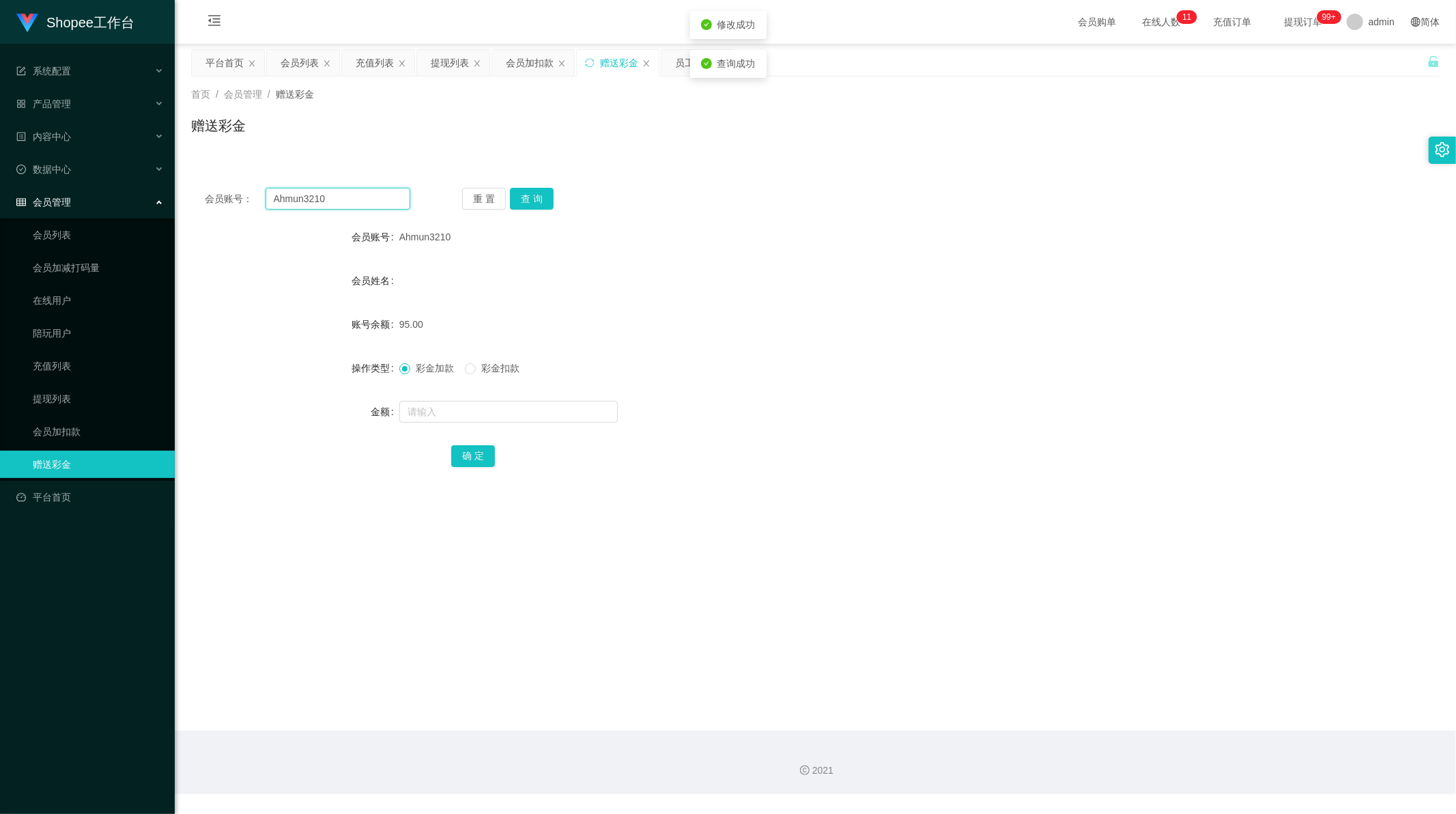
click at [315, 208] on input "Ahmun3210" at bounding box center [339, 199] width 146 height 22
paste input "011073"
type input "011073"
click at [527, 198] on button "查 询" at bounding box center [532, 199] width 44 height 22
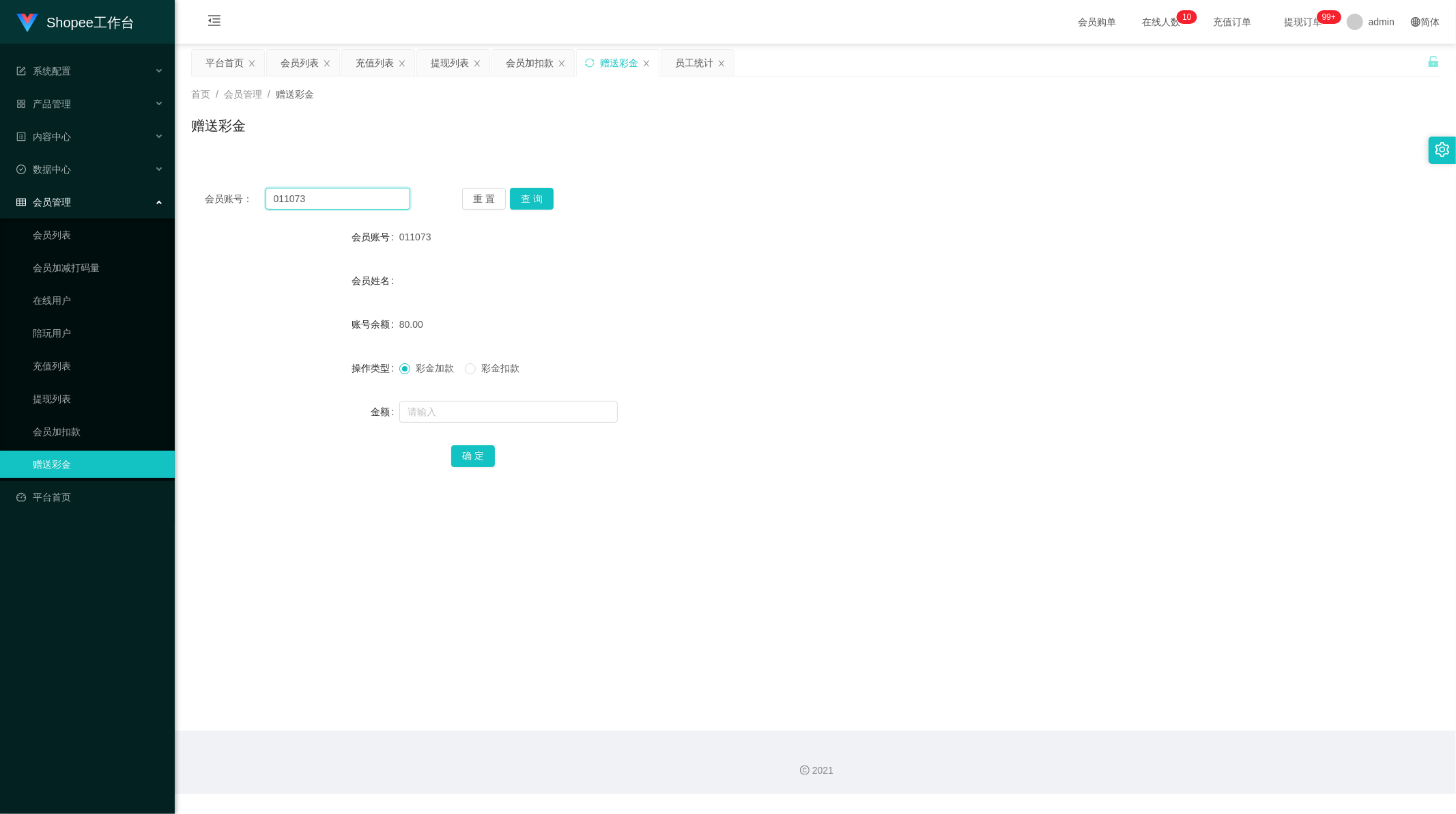
click at [369, 204] on input "011073" at bounding box center [339, 199] width 146 height 22
paste input "xianliang"
click at [526, 199] on button "查 询" at bounding box center [532, 199] width 44 height 22
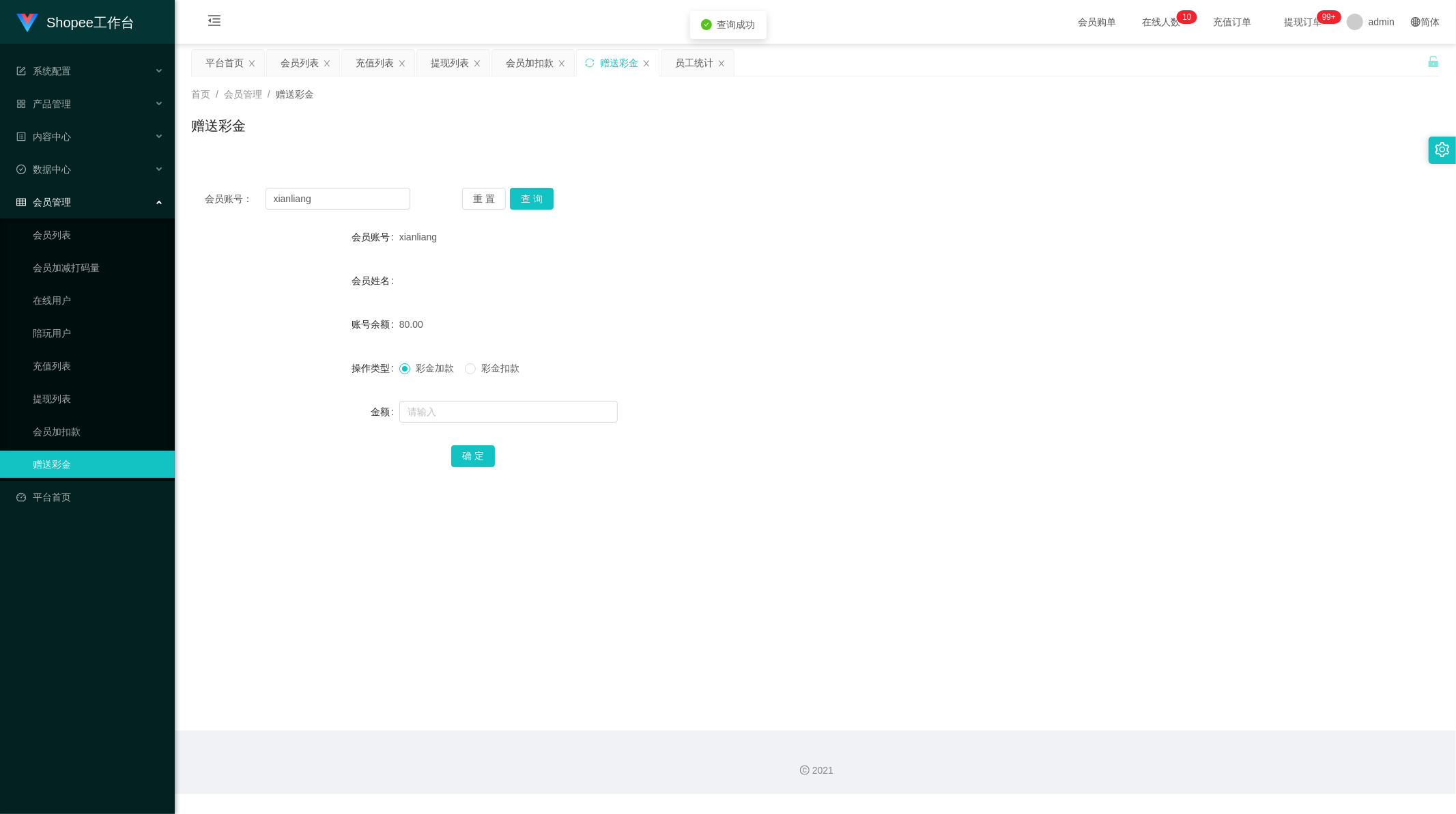
click at [679, 281] on div "会员姓名" at bounding box center [816, 280] width 1249 height 27
click at [366, 196] on input "xianliang" at bounding box center [339, 199] width 146 height 22
drag, startPoint x: 366, startPoint y: 196, endPoint x: 491, endPoint y: 198, distance: 125.0
click at [367, 196] on input "xianliang" at bounding box center [339, 199] width 146 height 22
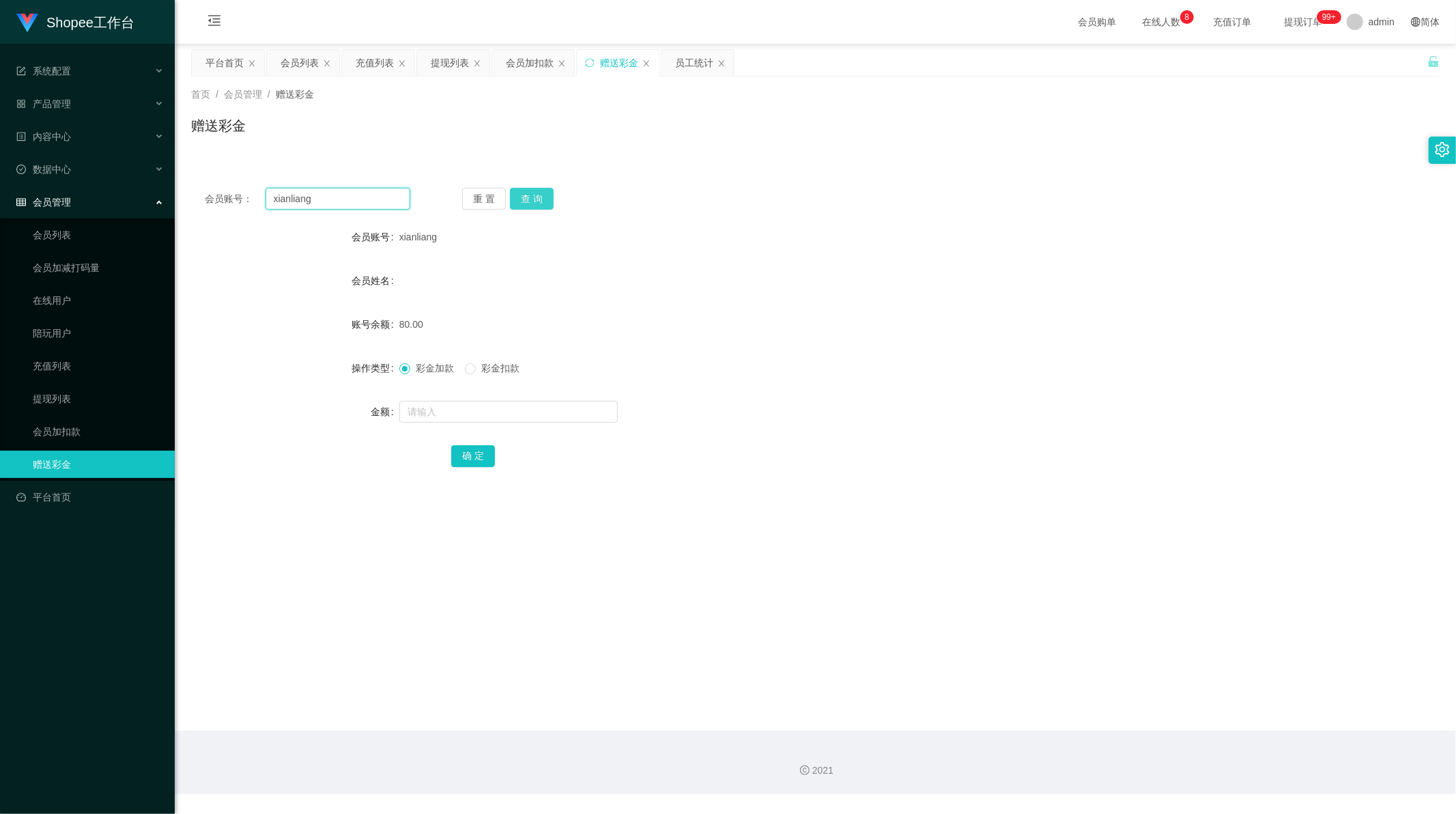
paste input "Wally123"
type input "Wally123"
click at [534, 200] on button "查 询" at bounding box center [532, 199] width 44 height 22
click at [442, 401] on input "text" at bounding box center [509, 412] width 219 height 22
type input "1"
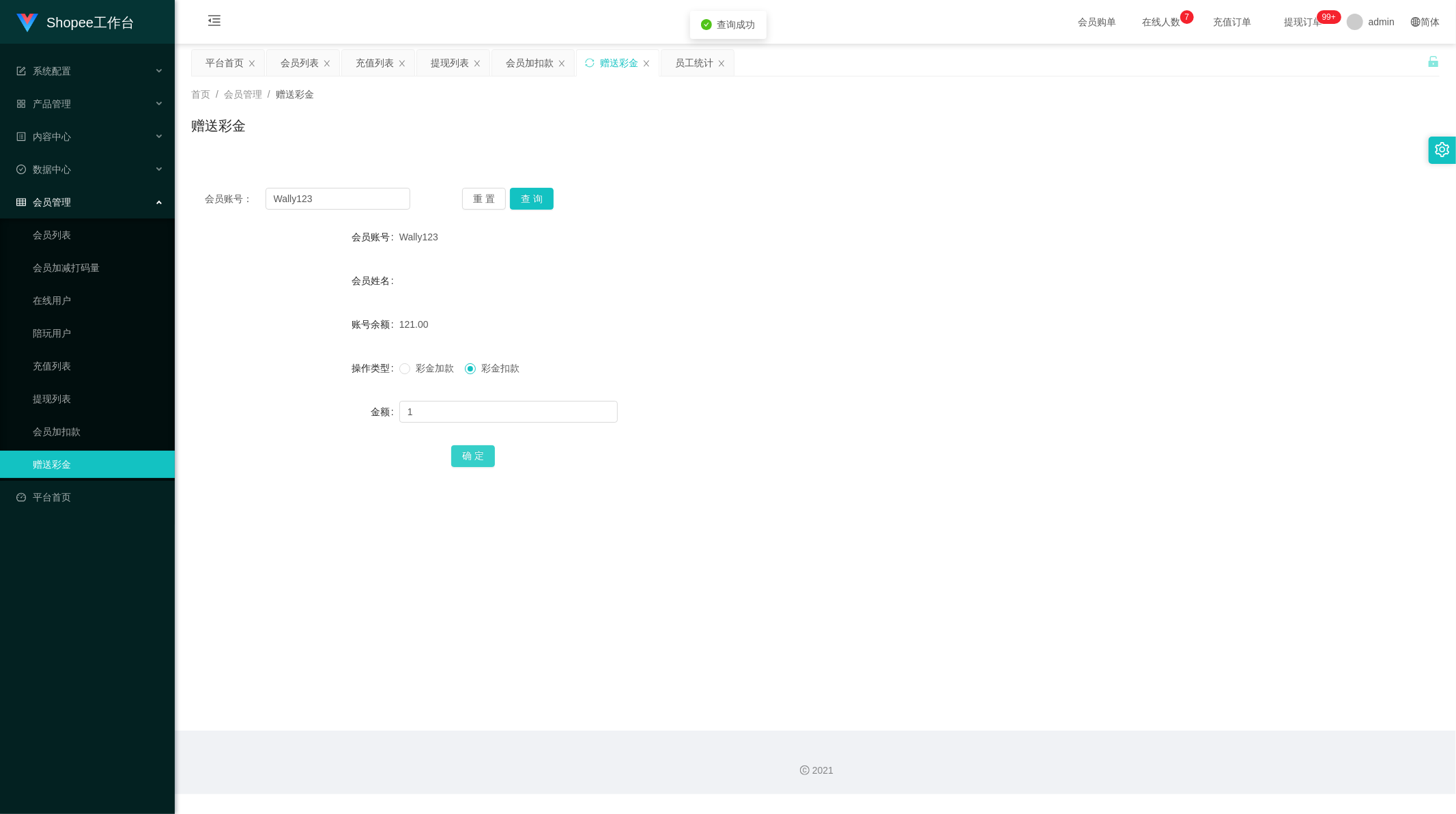
click at [474, 465] on button "确 定" at bounding box center [473, 455] width 44 height 22
click at [333, 195] on input "Wally123" at bounding box center [339, 199] width 146 height 22
paste input "Fangf80"
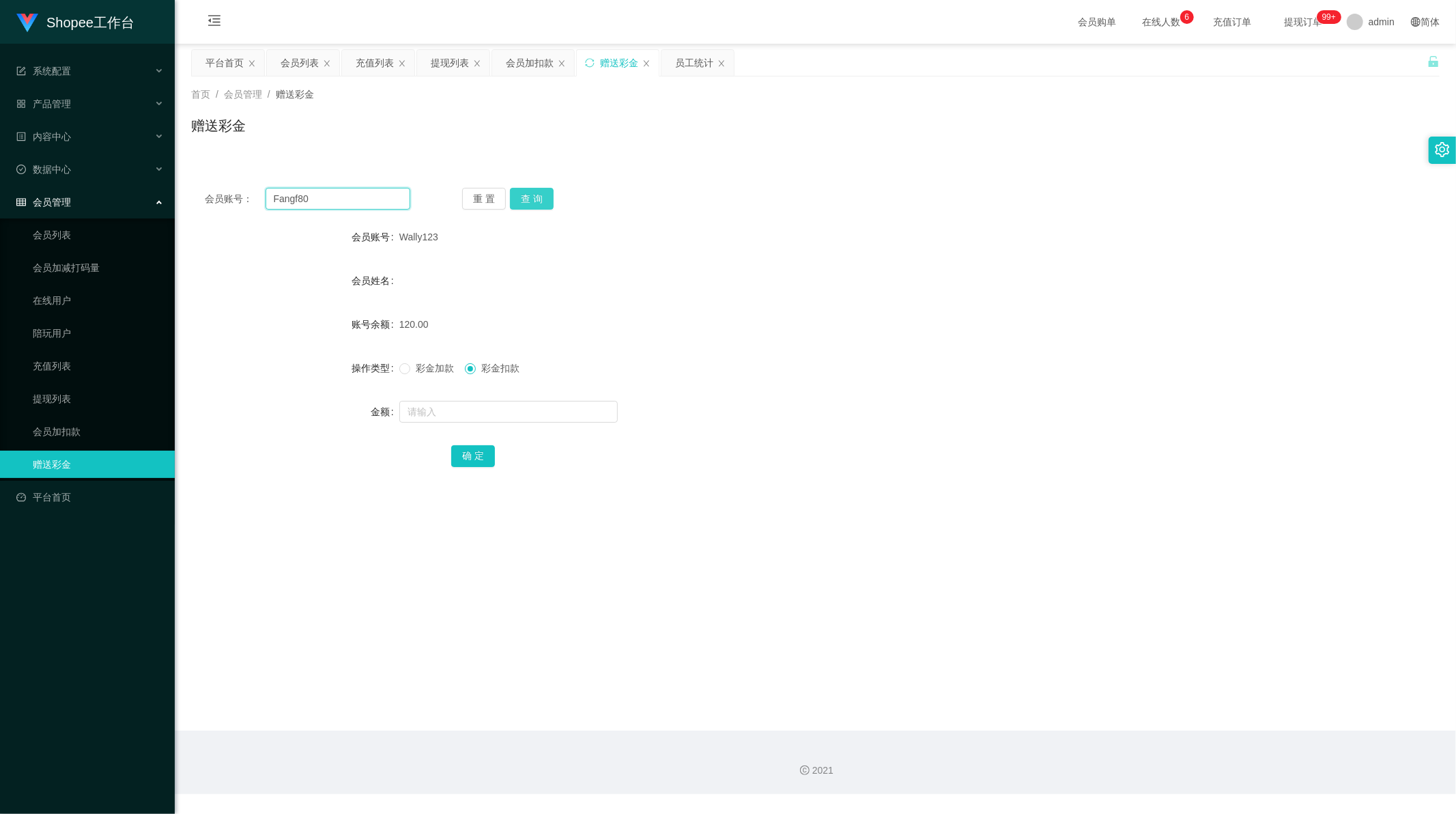
type input "Fangf80"
click at [534, 196] on button "查 询" at bounding box center [532, 199] width 44 height 22
click at [407, 378] on div "彩金加款 彩金扣款" at bounding box center [764, 368] width 729 height 27
click at [427, 401] on input "text" at bounding box center [509, 412] width 219 height 22
paste input "50000"
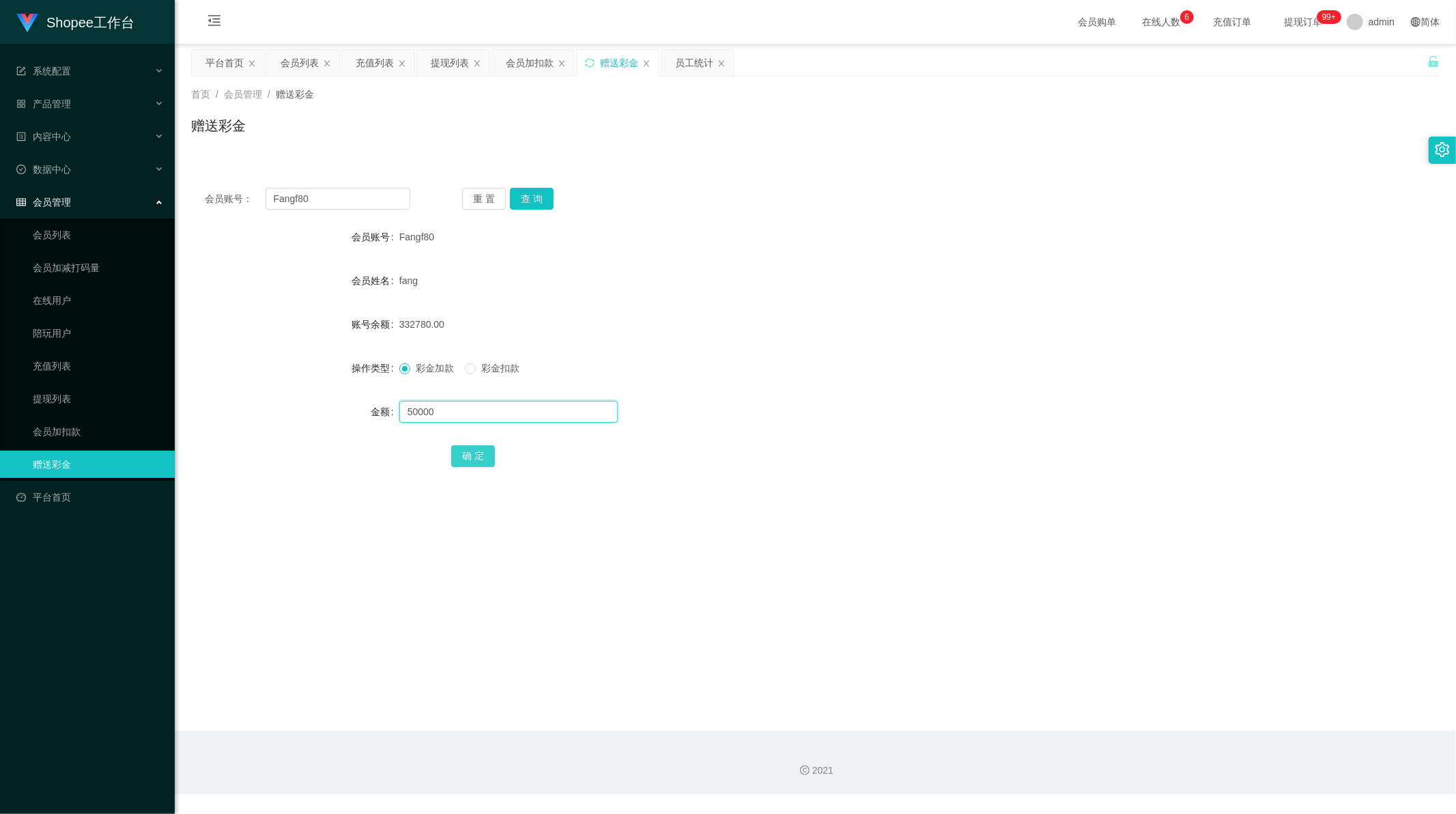
type input "50000"
click at [478, 461] on button "确 定" at bounding box center [473, 455] width 44 height 22
click at [849, 447] on div "确 定" at bounding box center [816, 455] width 729 height 27
click at [433, 65] on div "提现列表" at bounding box center [450, 62] width 38 height 26
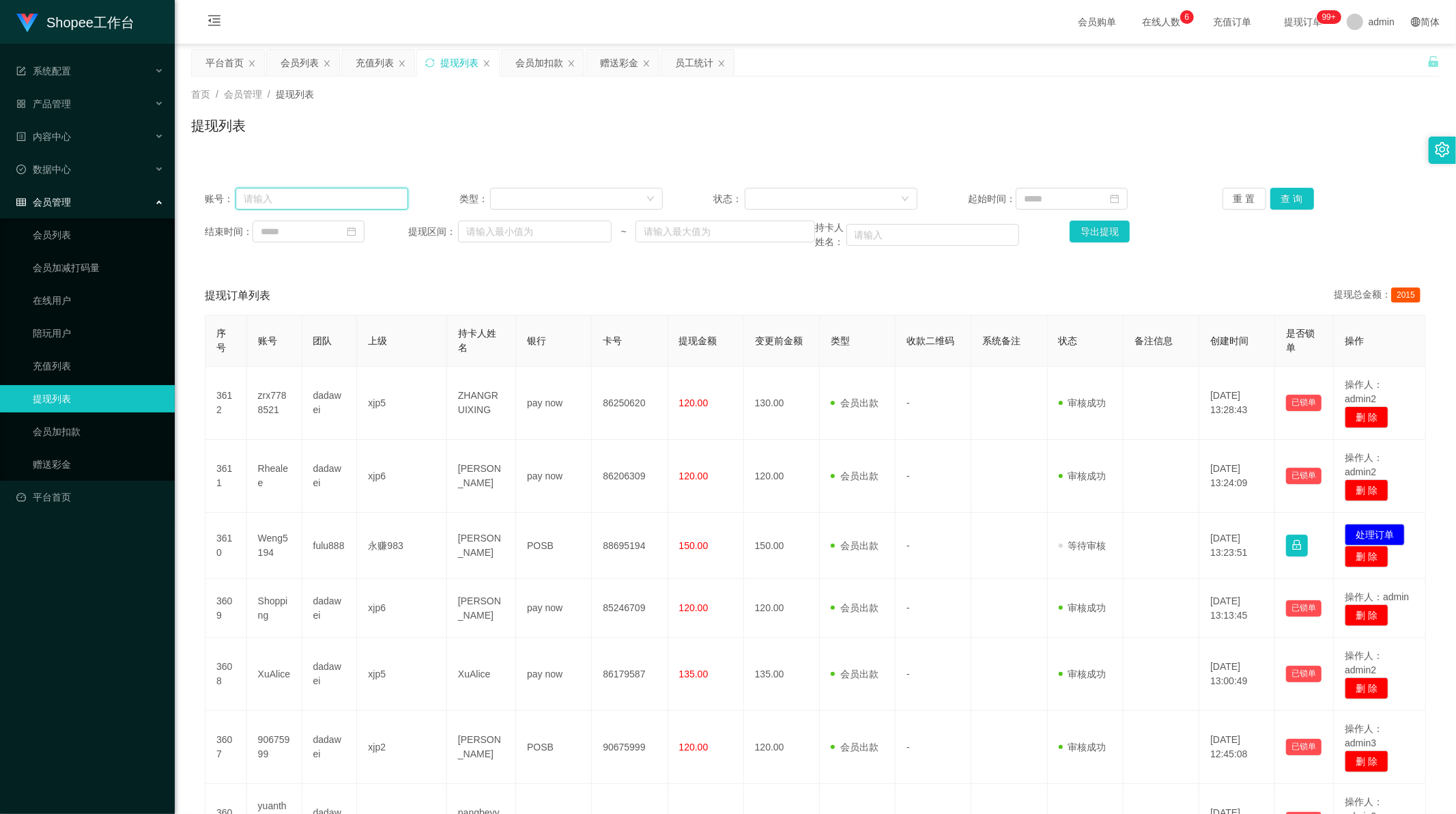
click at [352, 204] on input "text" at bounding box center [321, 199] width 173 height 22
click at [356, 204] on input "text" at bounding box center [321, 199] width 173 height 22
paste input "Yidingniu"
type input "Yidingniu"
click at [1288, 195] on button "查 询" at bounding box center [1292, 199] width 44 height 22
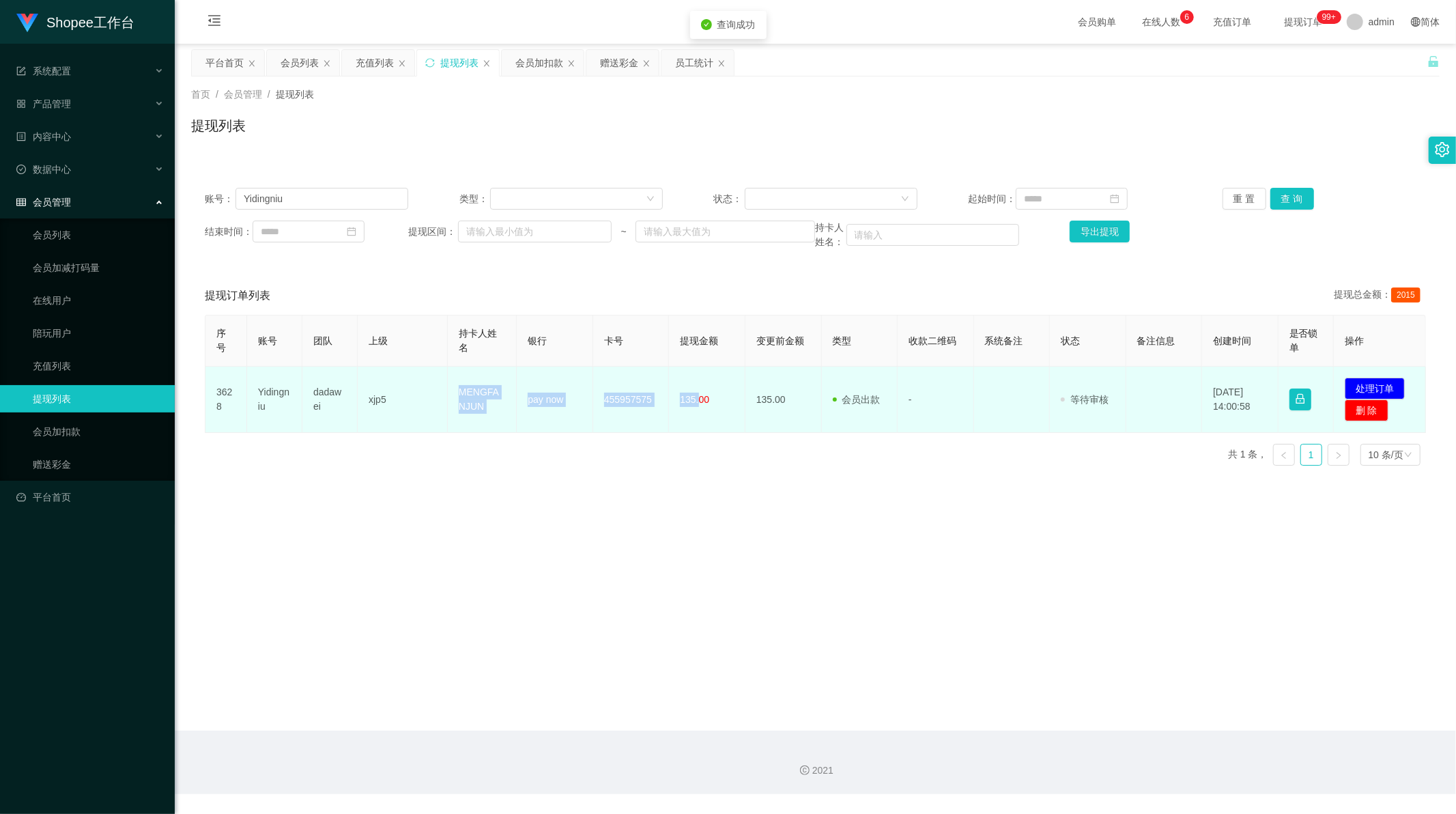
drag, startPoint x: 453, startPoint y: 389, endPoint x: 694, endPoint y: 405, distance: 241.5
click at [694, 405] on tr "3628 Yidingniu dadawei xjp5 MENGFANJUN pay now 455957575 135.00 135.00 会员出款 人工取…" at bounding box center [816, 400] width 1221 height 66
copy tr "MENGFANJUN pay now 455957575 135."
click at [1373, 383] on button "处理订单" at bounding box center [1375, 388] width 60 height 22
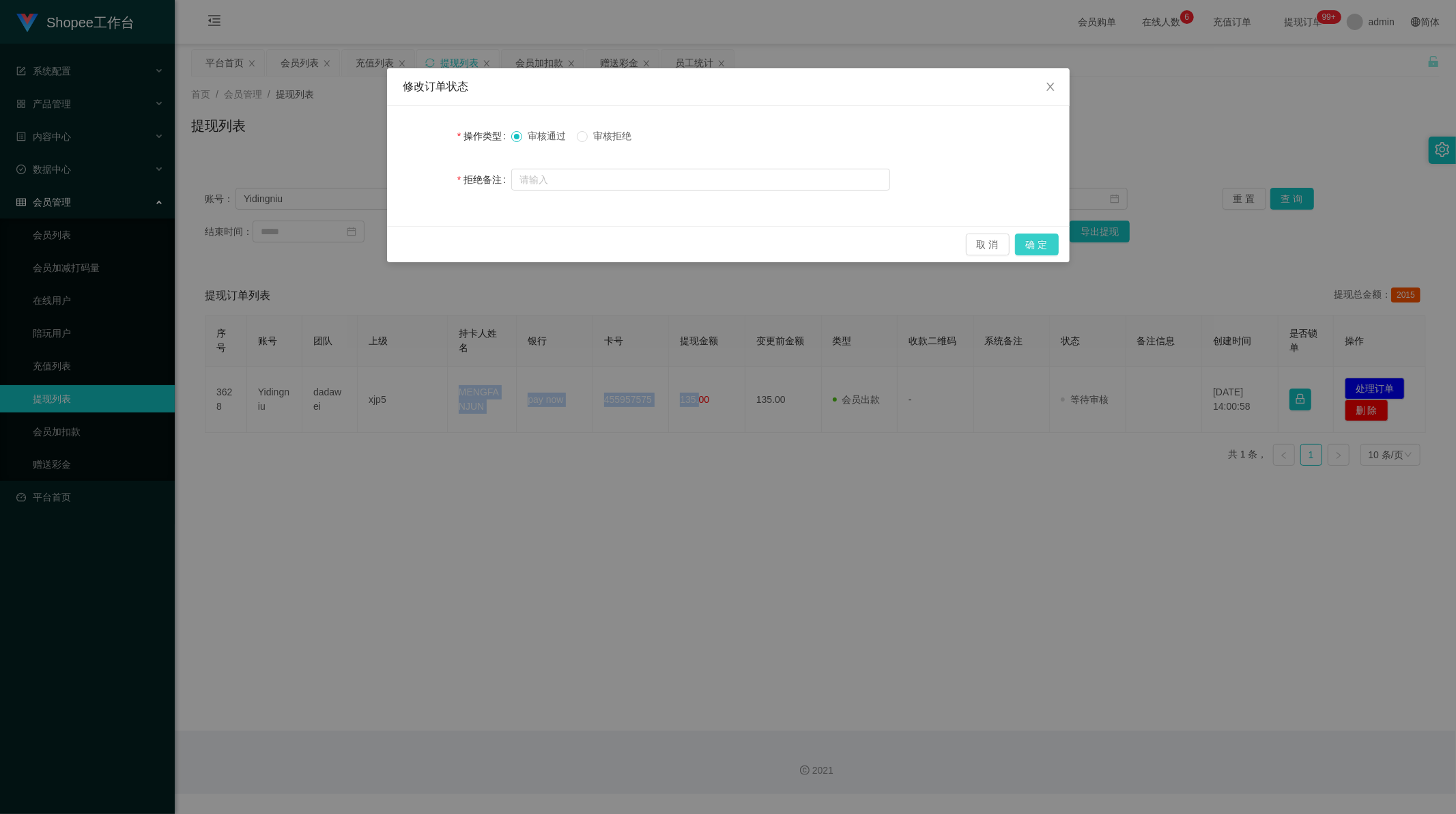
click at [1048, 243] on button "确 定" at bounding box center [1037, 244] width 44 height 22
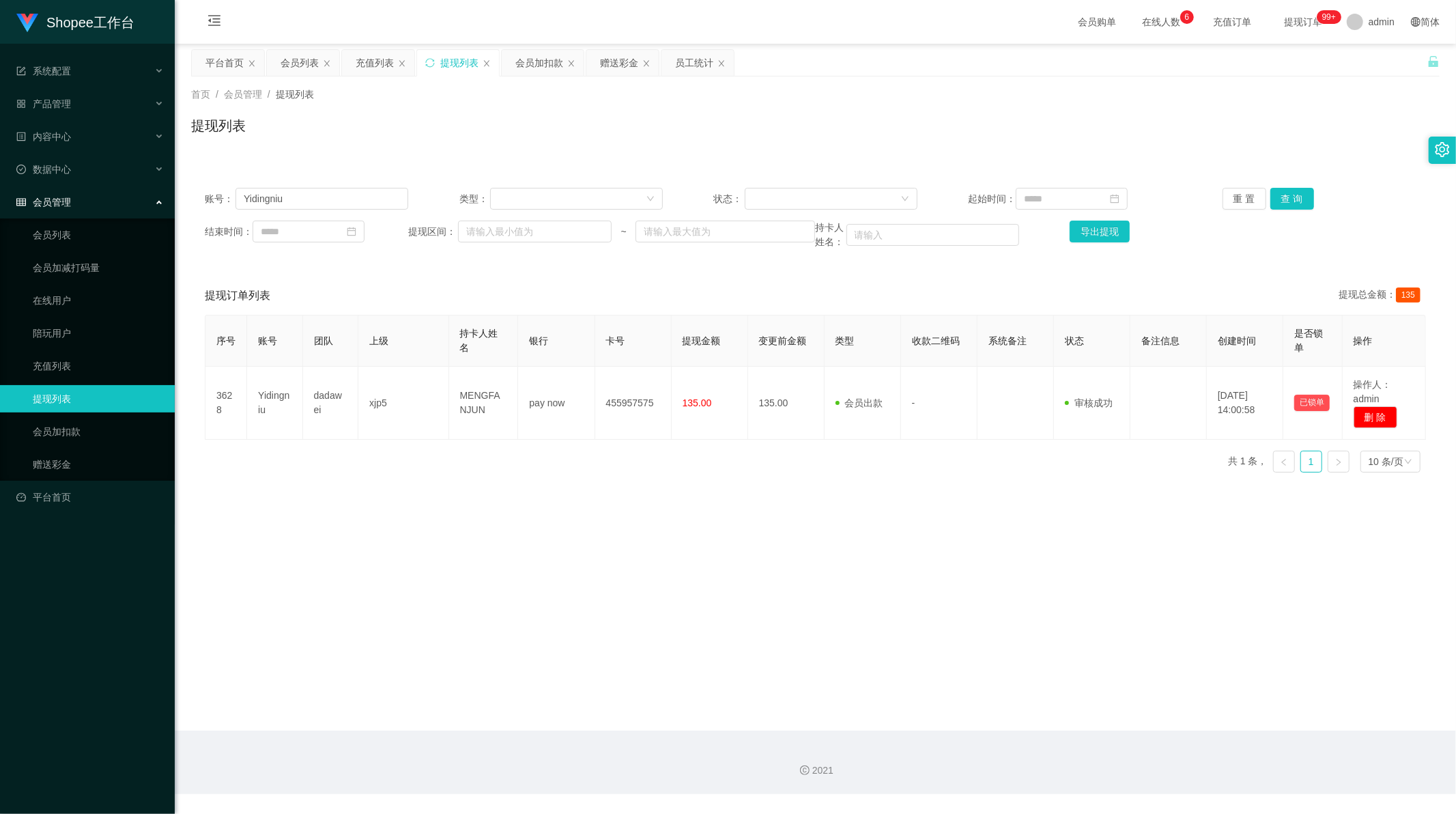
drag, startPoint x: 596, startPoint y: 114, endPoint x: 588, endPoint y: 113, distance: 8.1
click at [596, 115] on div "提现列表" at bounding box center [816, 131] width 1249 height 31
click at [372, 55] on div "充值列表" at bounding box center [374, 62] width 38 height 26
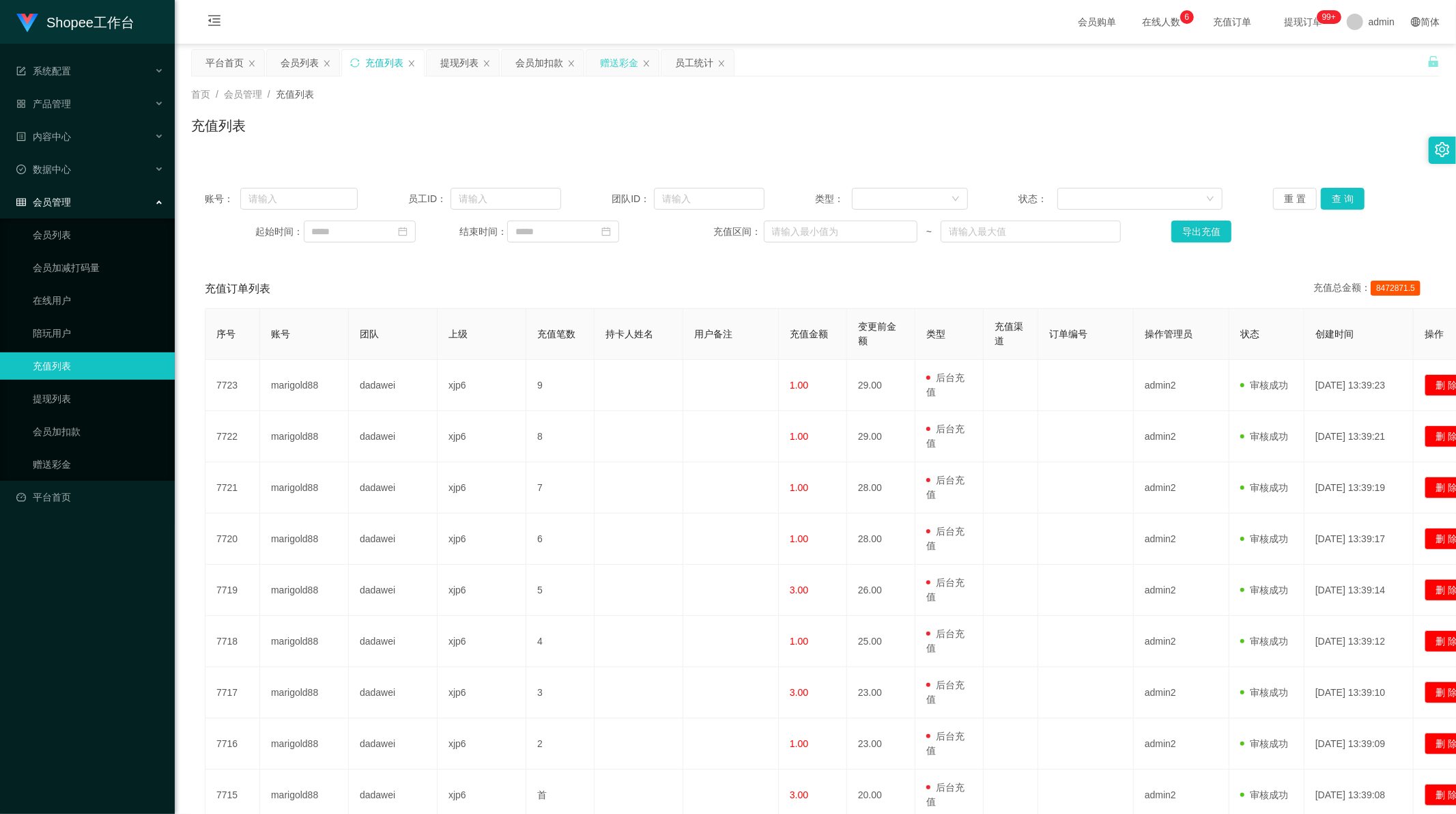
click at [623, 58] on div "赠送彩金" at bounding box center [620, 62] width 38 height 26
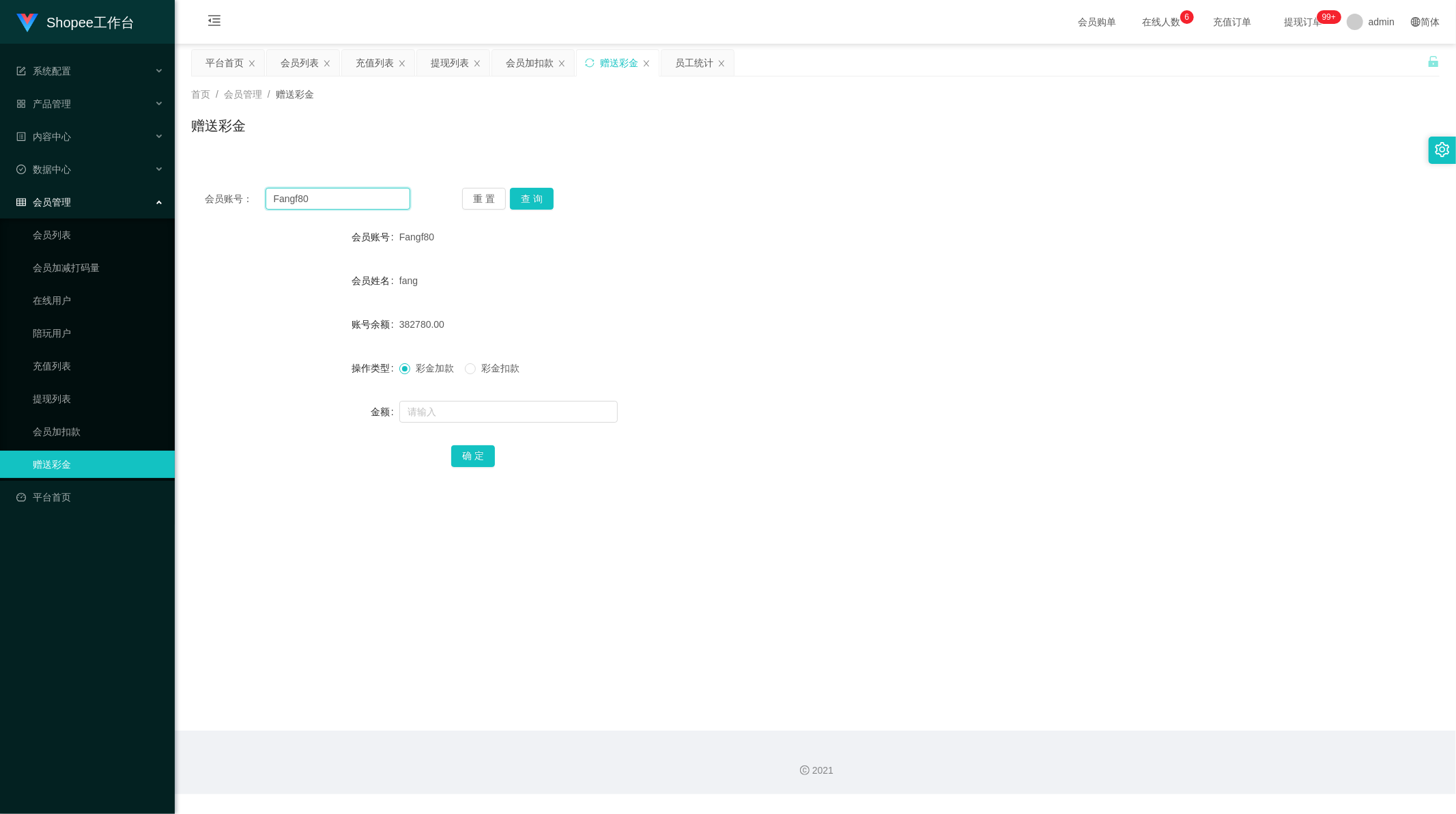
click at [349, 204] on input "Fangf80" at bounding box center [339, 199] width 146 height 22
paste input "Munhao8255"
type input "Munhao8255"
click at [520, 200] on button "查 询" at bounding box center [532, 199] width 44 height 22
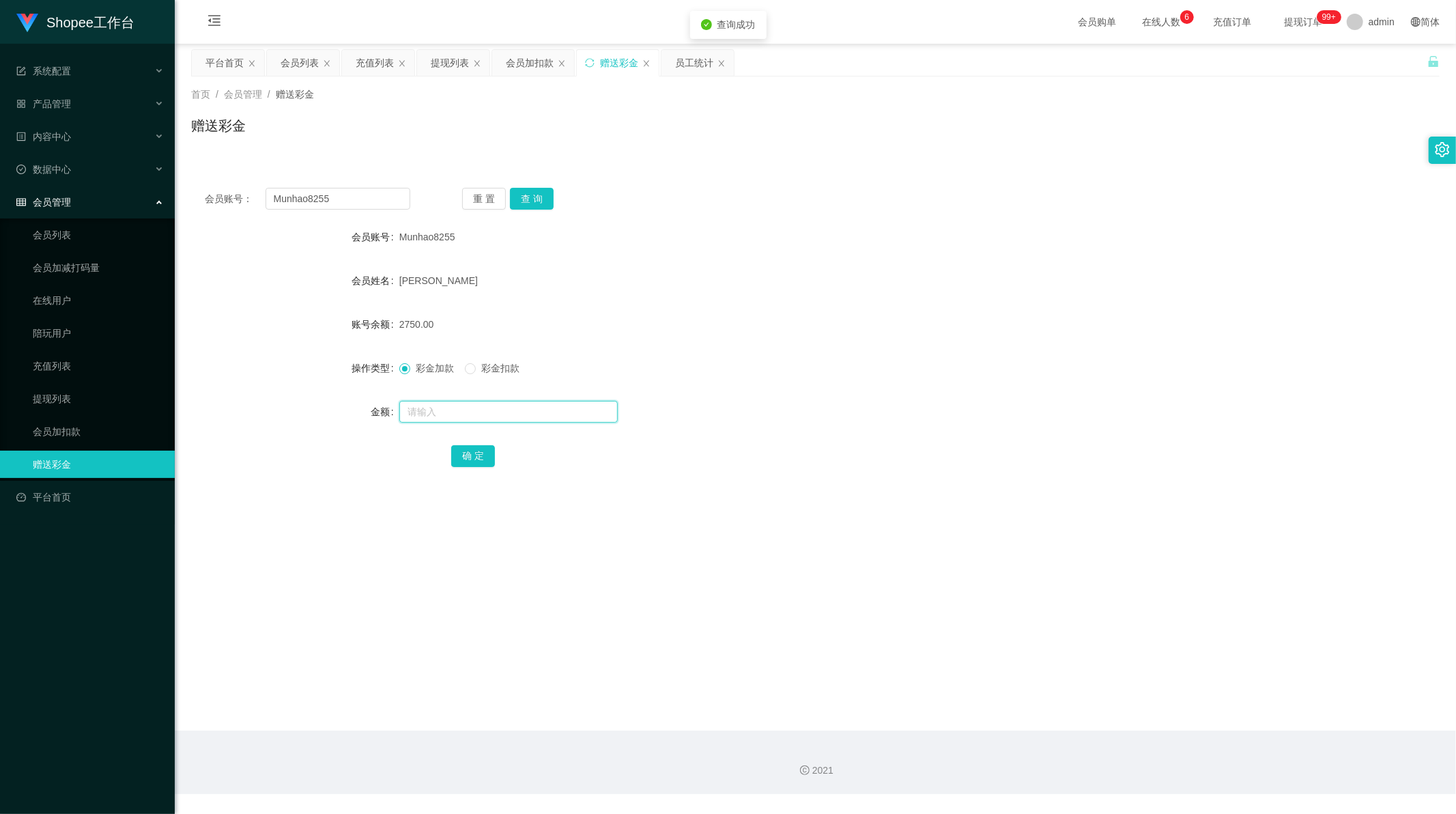
click at [494, 420] on input "text" at bounding box center [509, 412] width 219 height 22
click at [491, 414] on input "text" at bounding box center [509, 412] width 219 height 22
type input "5000"
click at [473, 462] on button "确 定" at bounding box center [473, 455] width 44 height 22
click at [445, 65] on div "提现列表" at bounding box center [450, 62] width 38 height 26
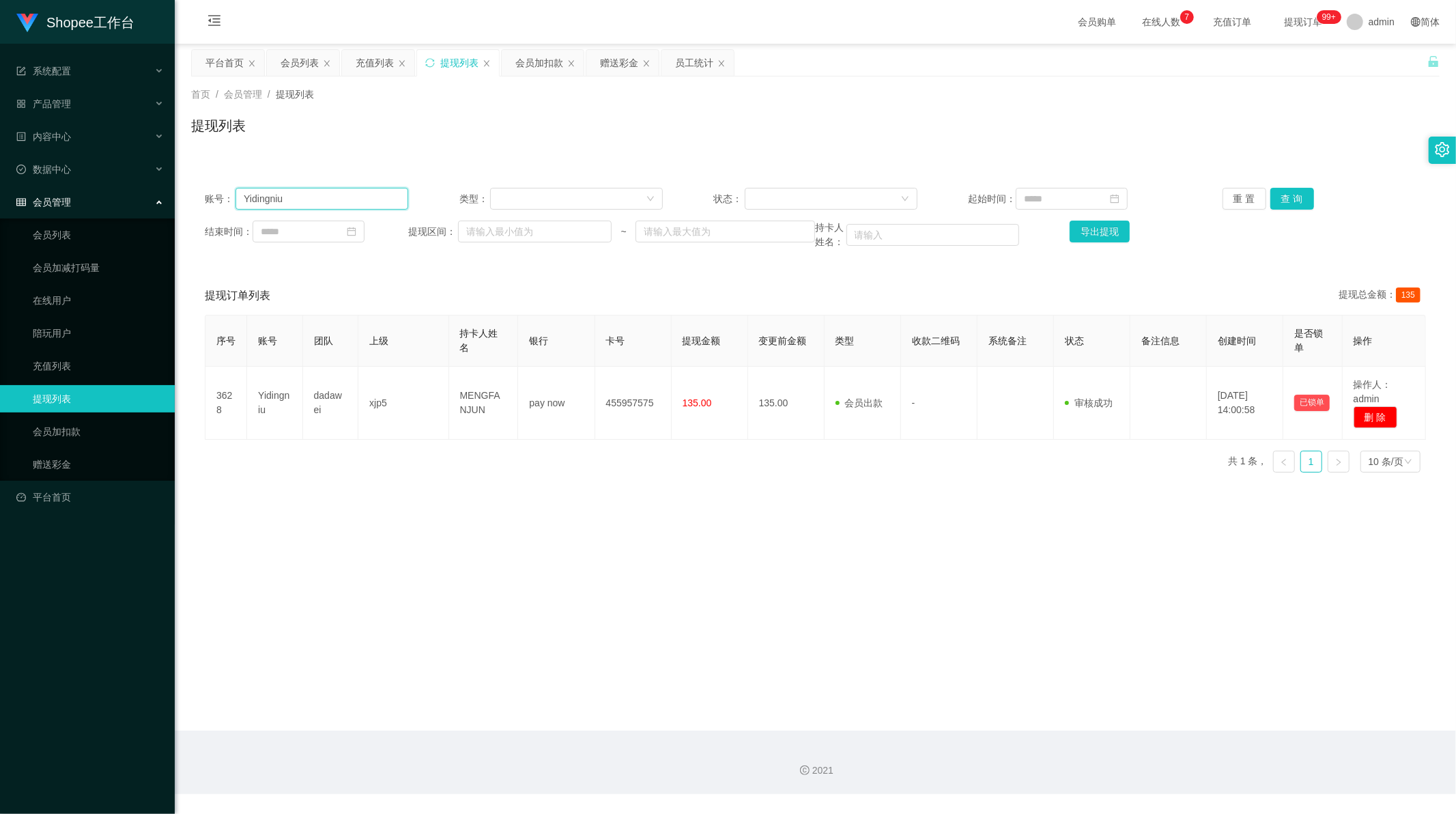
click at [322, 201] on input "Yidingniu" at bounding box center [321, 199] width 173 height 22
paste input "xianliang"
type input "xianliang"
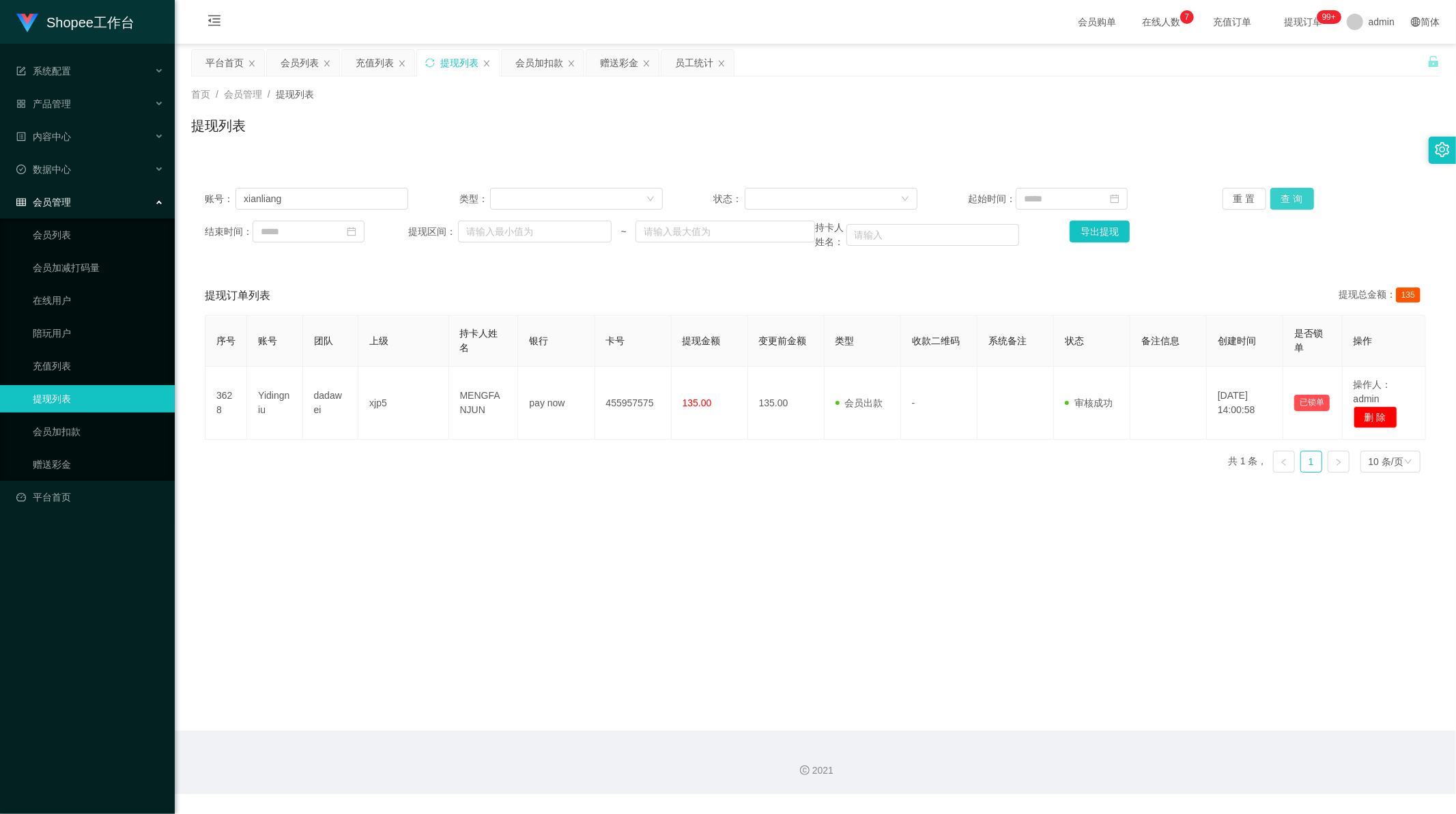
click at [1288, 200] on button "查 询" at bounding box center [1292, 199] width 44 height 22
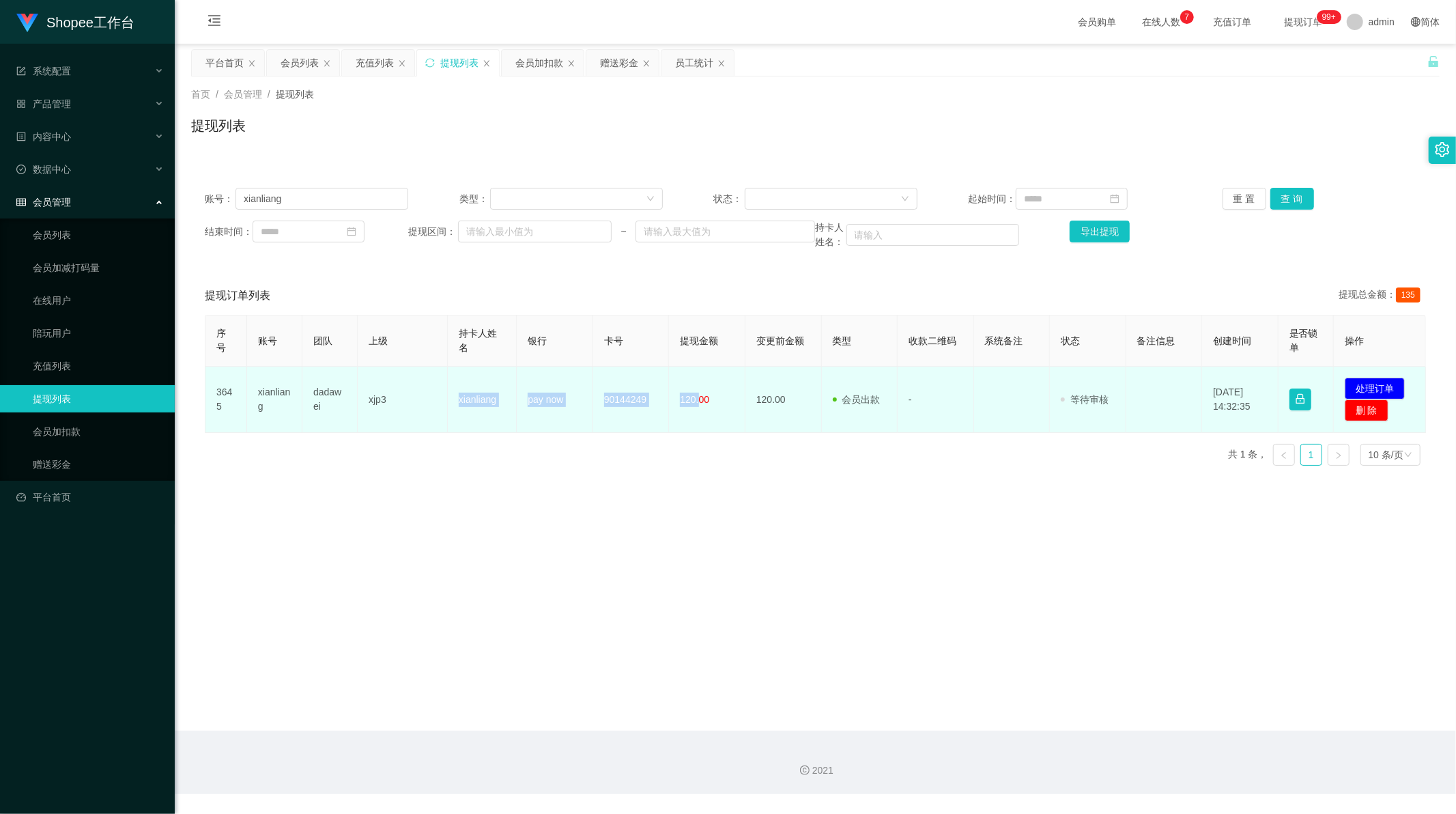
drag, startPoint x: 453, startPoint y: 401, endPoint x: 693, endPoint y: 399, distance: 240.0
click at [693, 399] on tr "3645 xianliang dadawei xjp3 xianliang pay now 90144249 120.00 120.00 会员出款 人工取款 …" at bounding box center [816, 400] width 1221 height 66
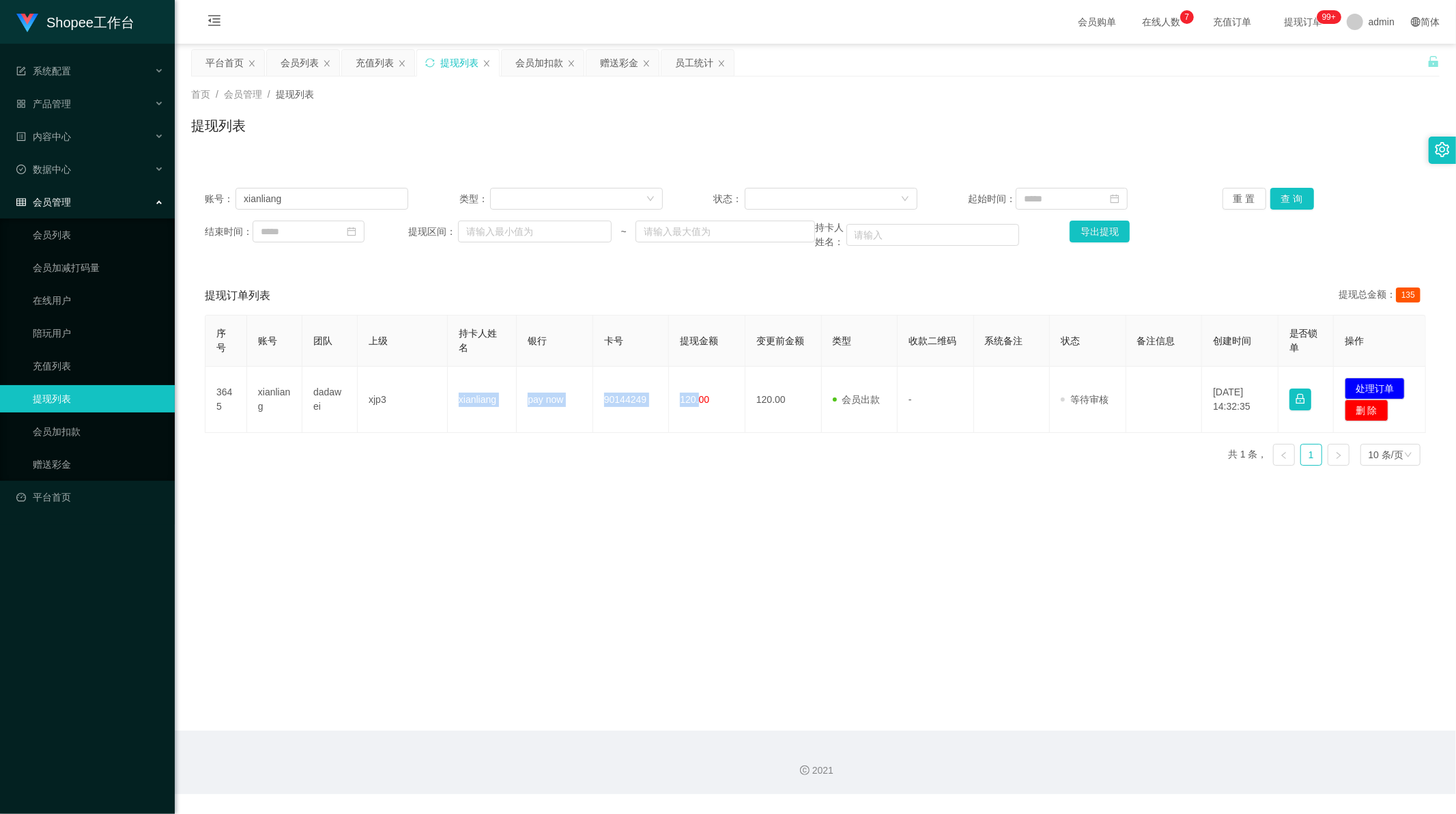
copy tr "xianliang pay now 90144249 120."
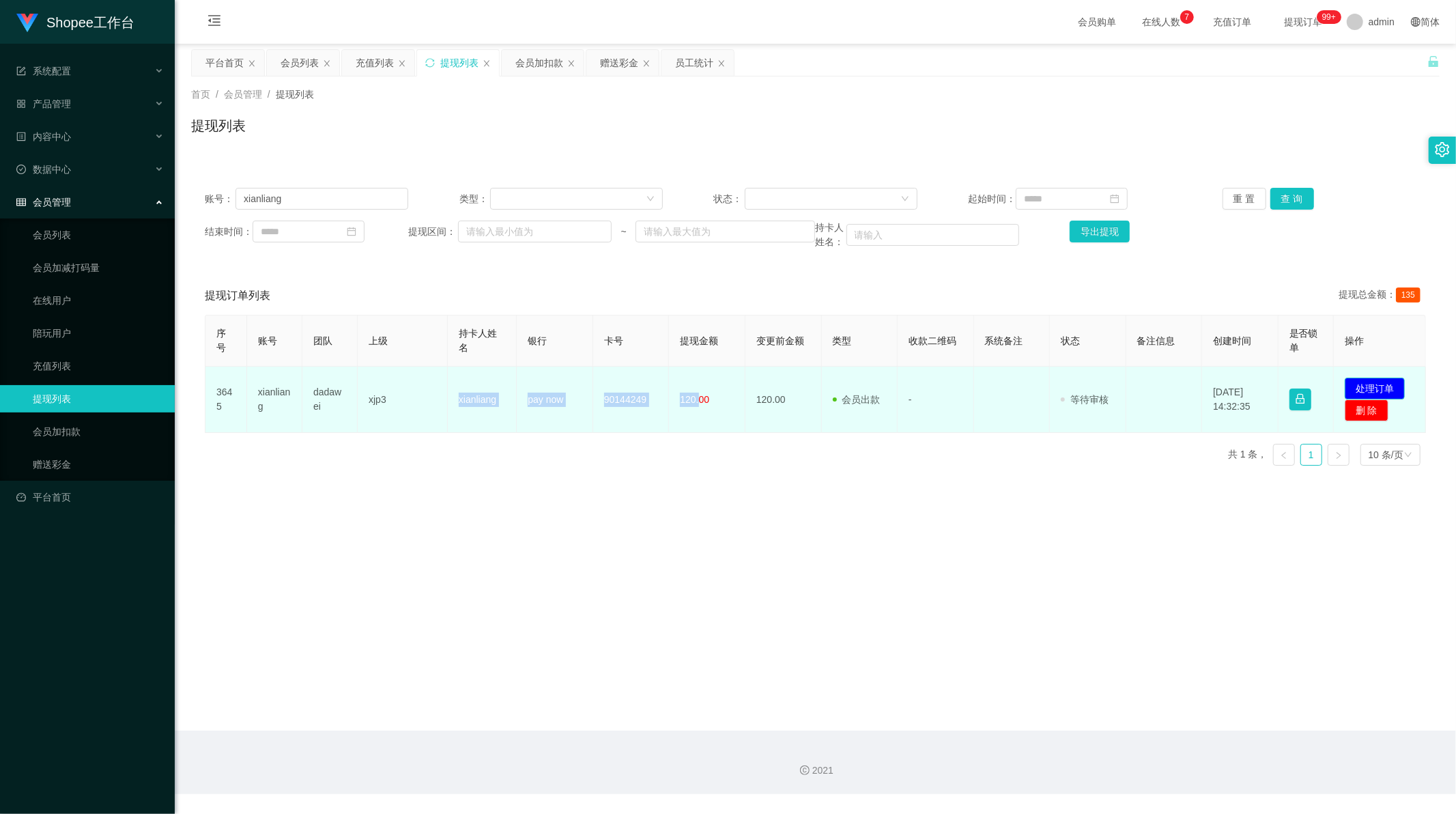
click at [1367, 386] on button "处理订单" at bounding box center [1375, 388] width 60 height 22
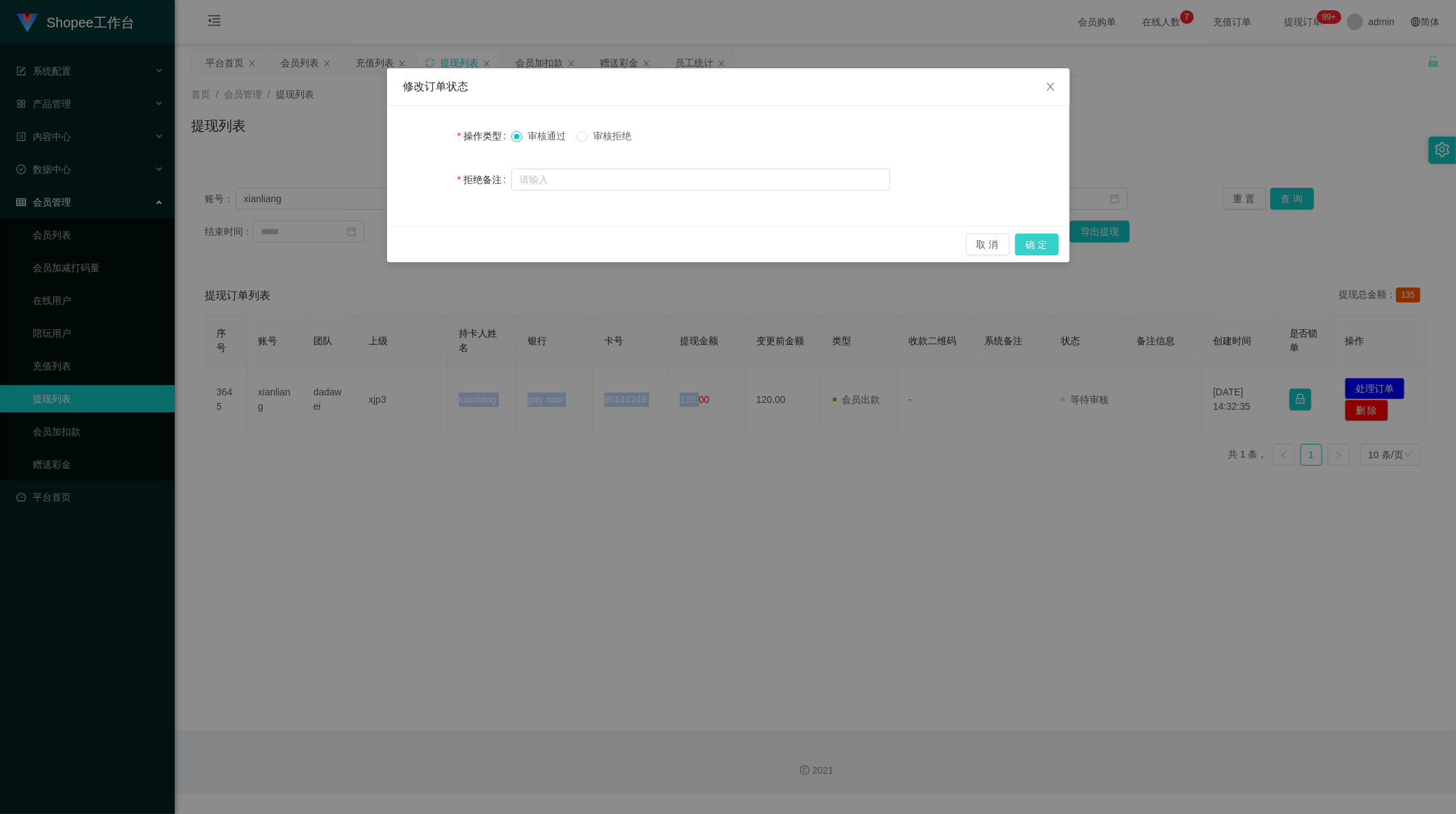
click at [1038, 246] on button "确 定" at bounding box center [1037, 244] width 44 height 22
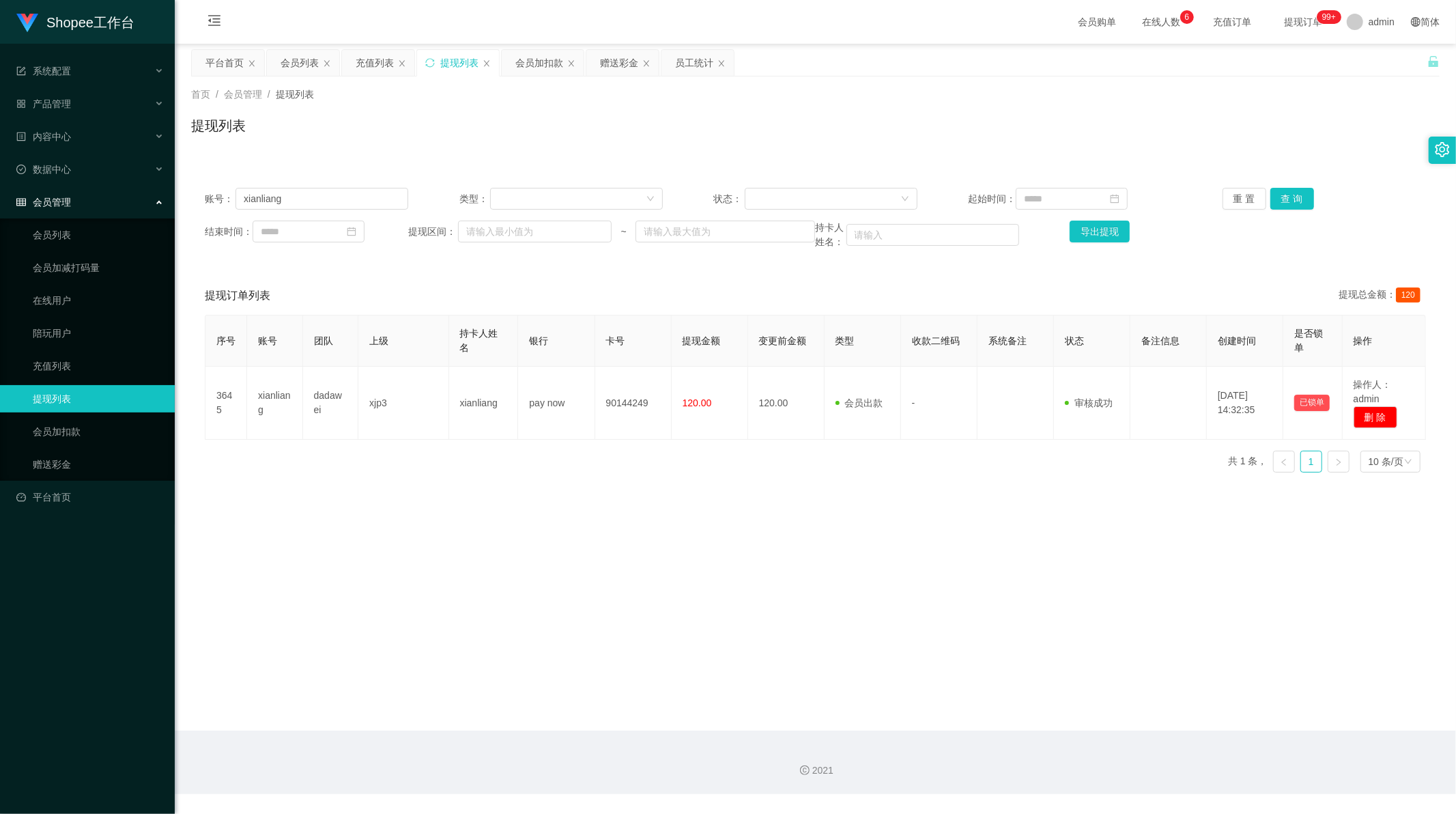
click at [765, 523] on main "关闭左侧 关闭右侧 关闭其它 刷新页面 平台首页 会员列表 充值列表 提现列表 会员加扣款 赠送彩金 员工统计 首页 / 会员管理 / 提现列表 / 提现列表…" at bounding box center [815, 387] width 1281 height 686
click at [307, 64] on div "会员列表" at bounding box center [300, 62] width 38 height 26
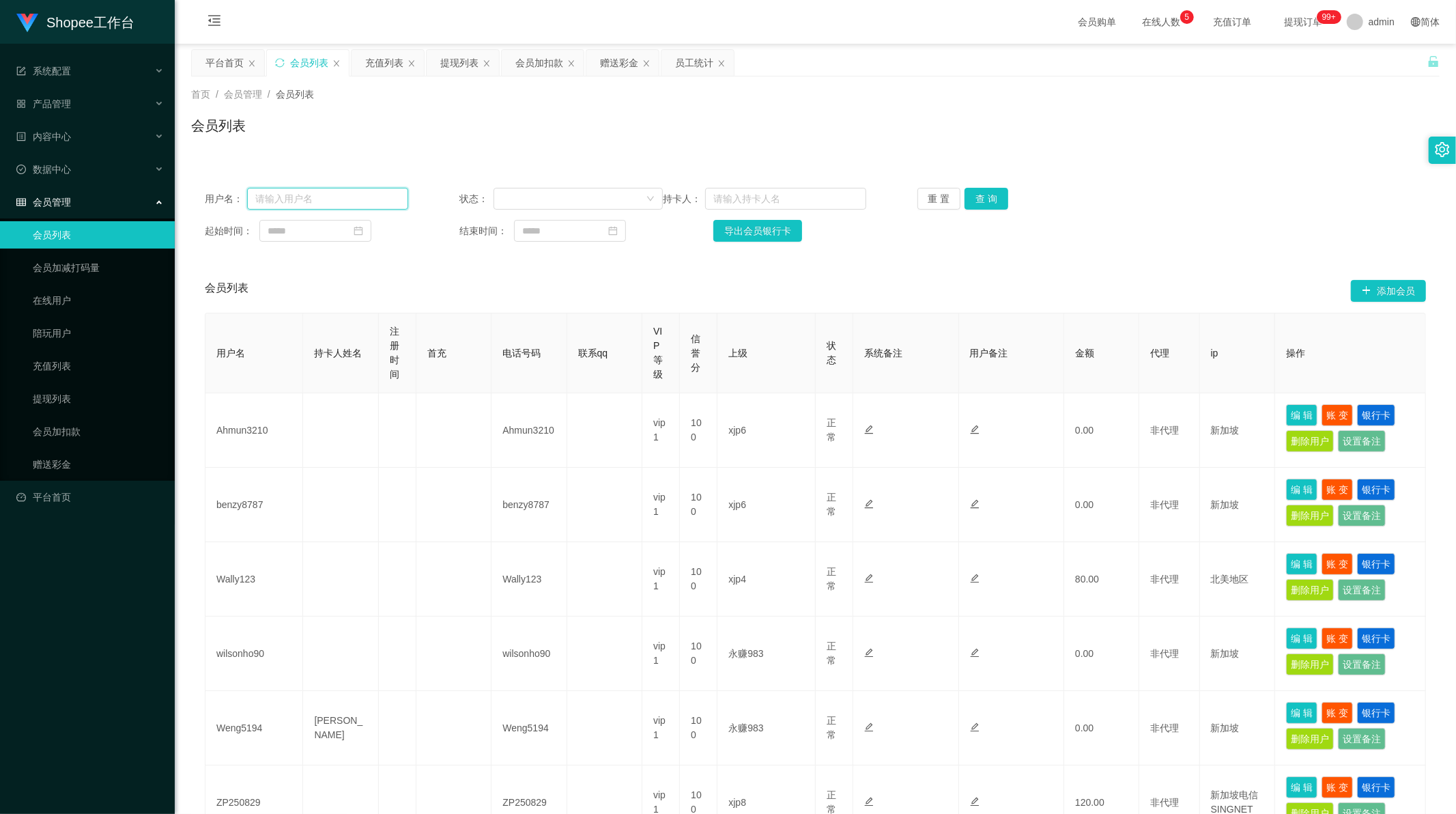
click at [369, 198] on input "text" at bounding box center [327, 199] width 162 height 22
click at [770, 201] on input "text" at bounding box center [785, 199] width 162 height 22
paste input "MENGFANJUN"
type input "MENGFANJUN"
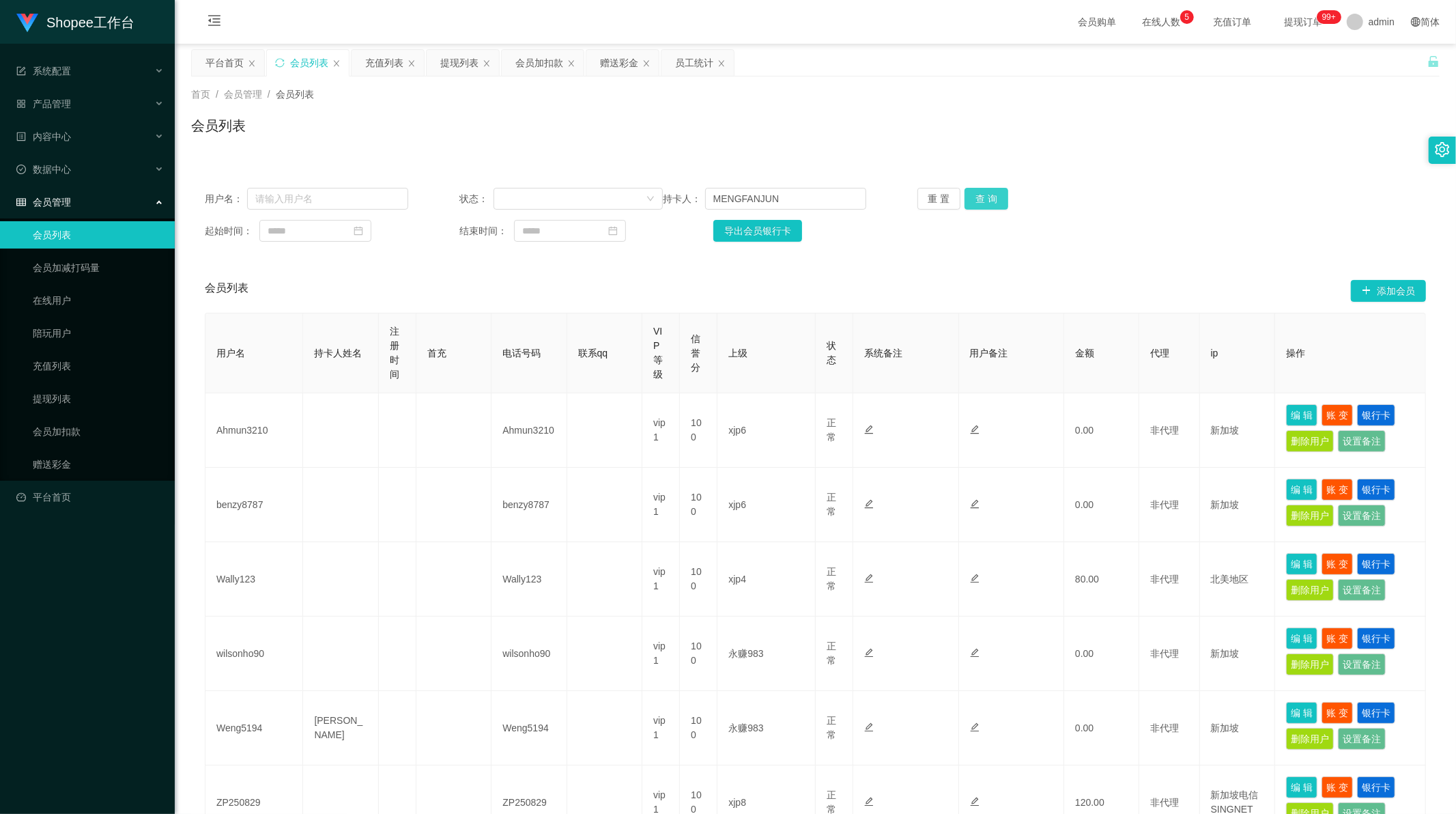
click at [991, 205] on button "查 询" at bounding box center [986, 199] width 44 height 22
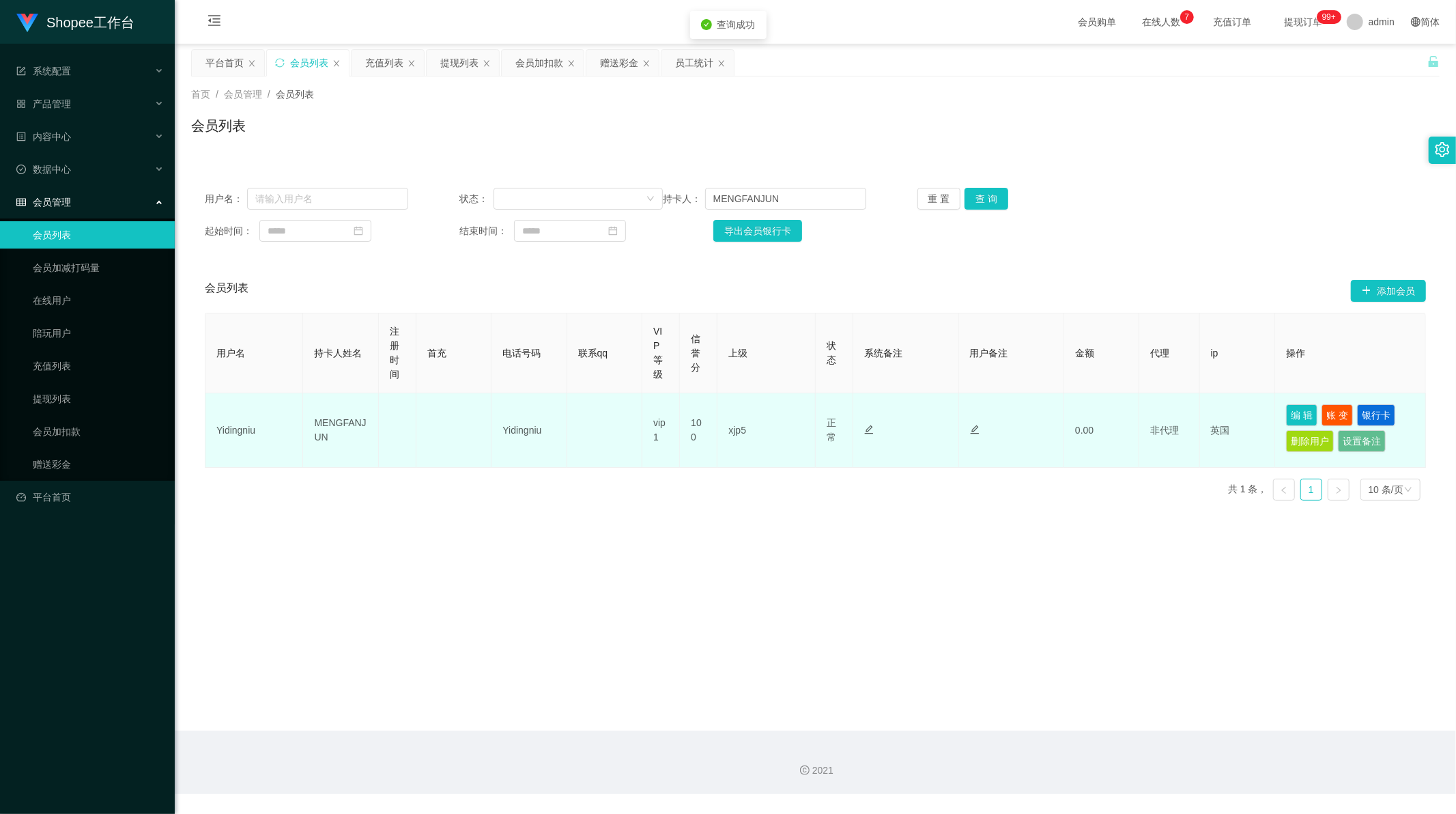
click at [243, 431] on td "Yidingniu" at bounding box center [254, 431] width 98 height 75
copy td "Yidingniu"
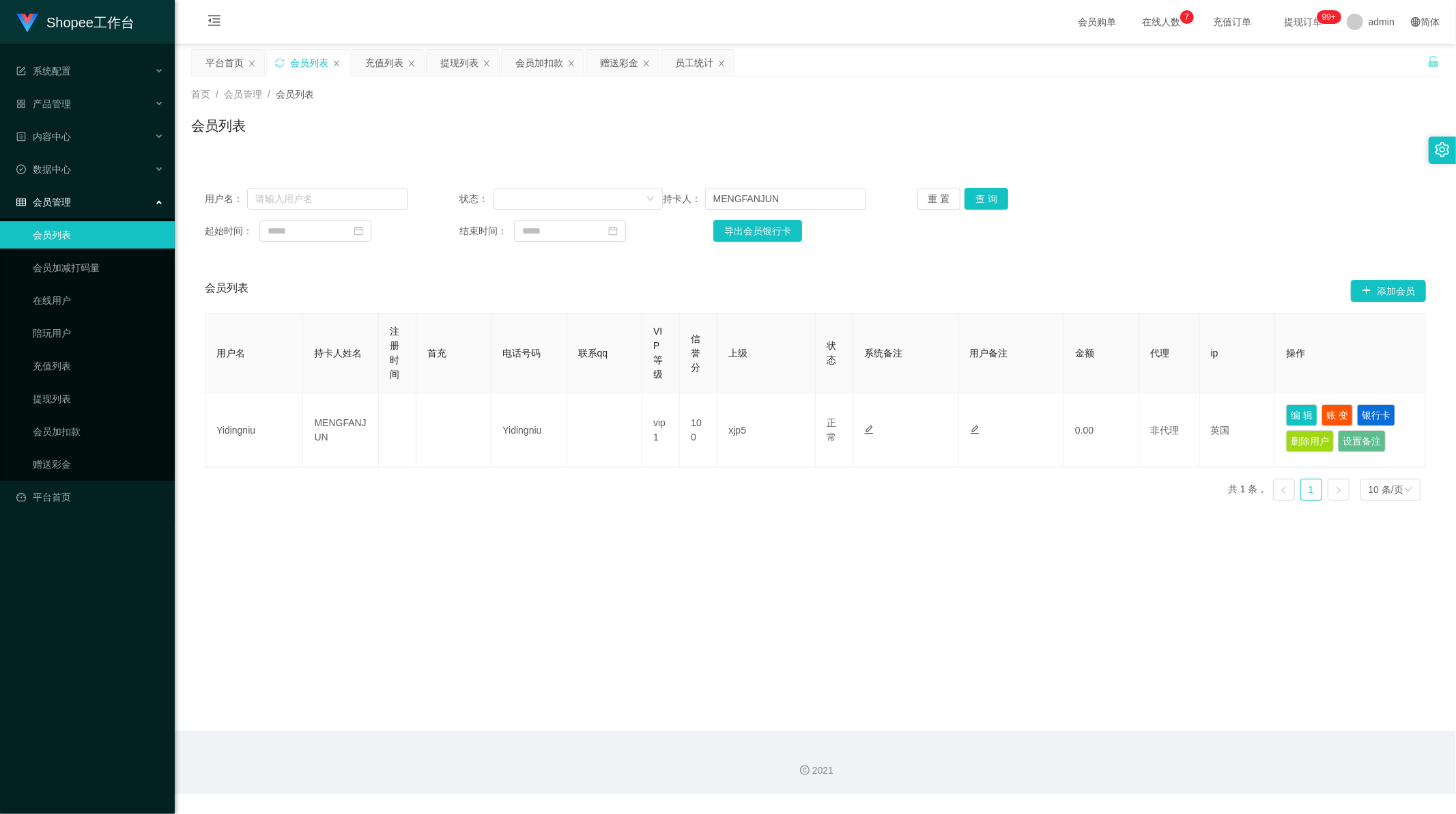
click at [750, 529] on main "关闭左侧 关闭右侧 关闭其它 刷新页面 平台首页 会员列表 充值列表 提现列表 会员加扣款 赠送彩金 员工统计 首页 / 会员管理 / 会员列表 / 会员列表…" at bounding box center [815, 387] width 1281 height 686
click at [621, 64] on div "赠送彩金" at bounding box center [620, 62] width 38 height 26
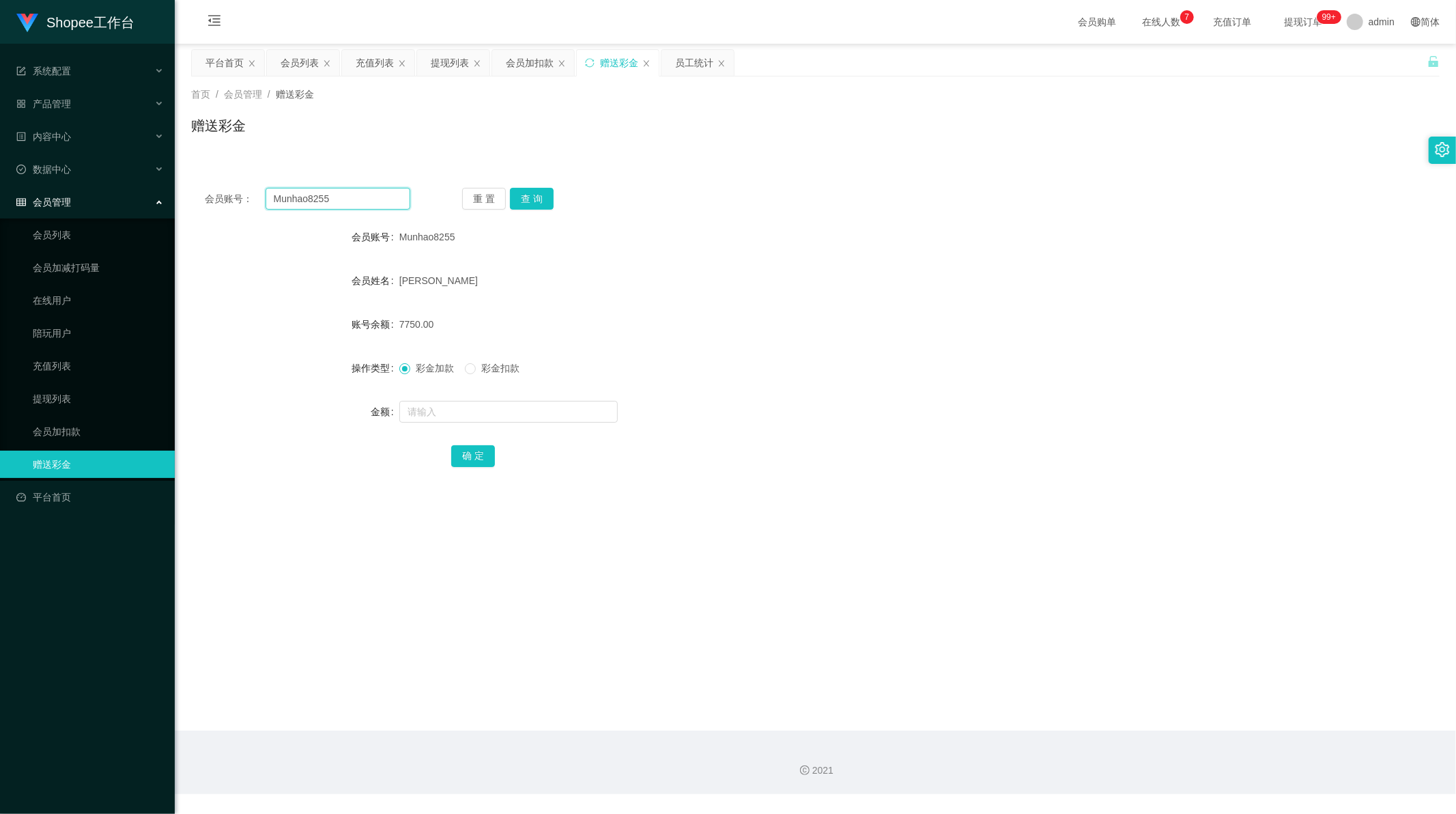
click at [292, 196] on input "Munhao8255" at bounding box center [339, 199] width 146 height 22
drag, startPoint x: 292, startPoint y: 196, endPoint x: 502, endPoint y: 198, distance: 210.0
click at [301, 195] on input "Munhao8255" at bounding box center [339, 199] width 146 height 22
paste input "Lam"
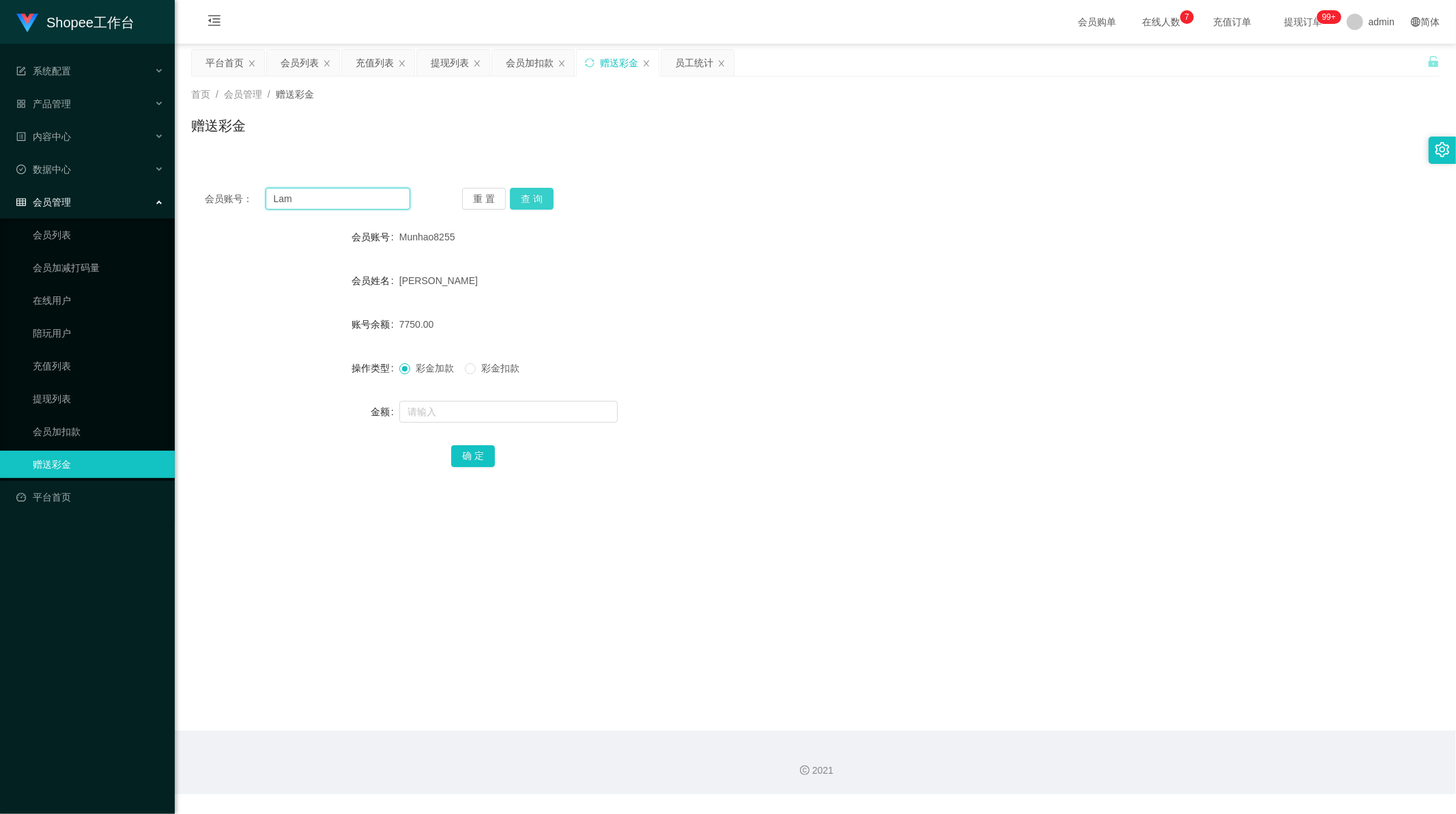
type input "Lam"
click at [538, 196] on button "查 询" at bounding box center [532, 199] width 44 height 22
click at [460, 417] on input "text" at bounding box center [509, 412] width 219 height 22
type input "80"
click at [469, 456] on button "确 定" at bounding box center [473, 455] width 44 height 22
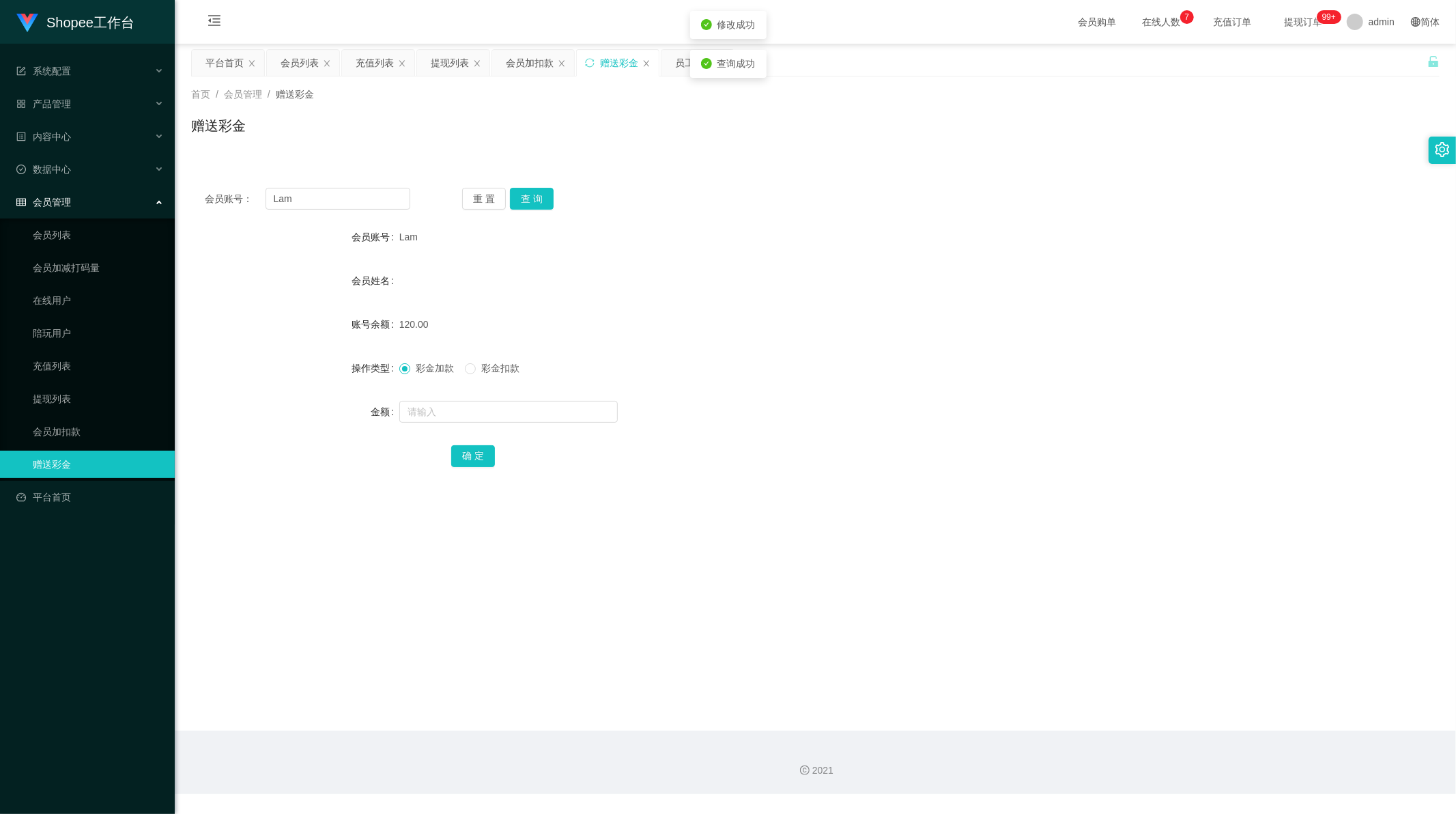
click at [816, 373] on div "彩金加款 彩金扣款" at bounding box center [764, 368] width 729 height 27
click at [289, 64] on div "会员列表" at bounding box center [300, 62] width 38 height 26
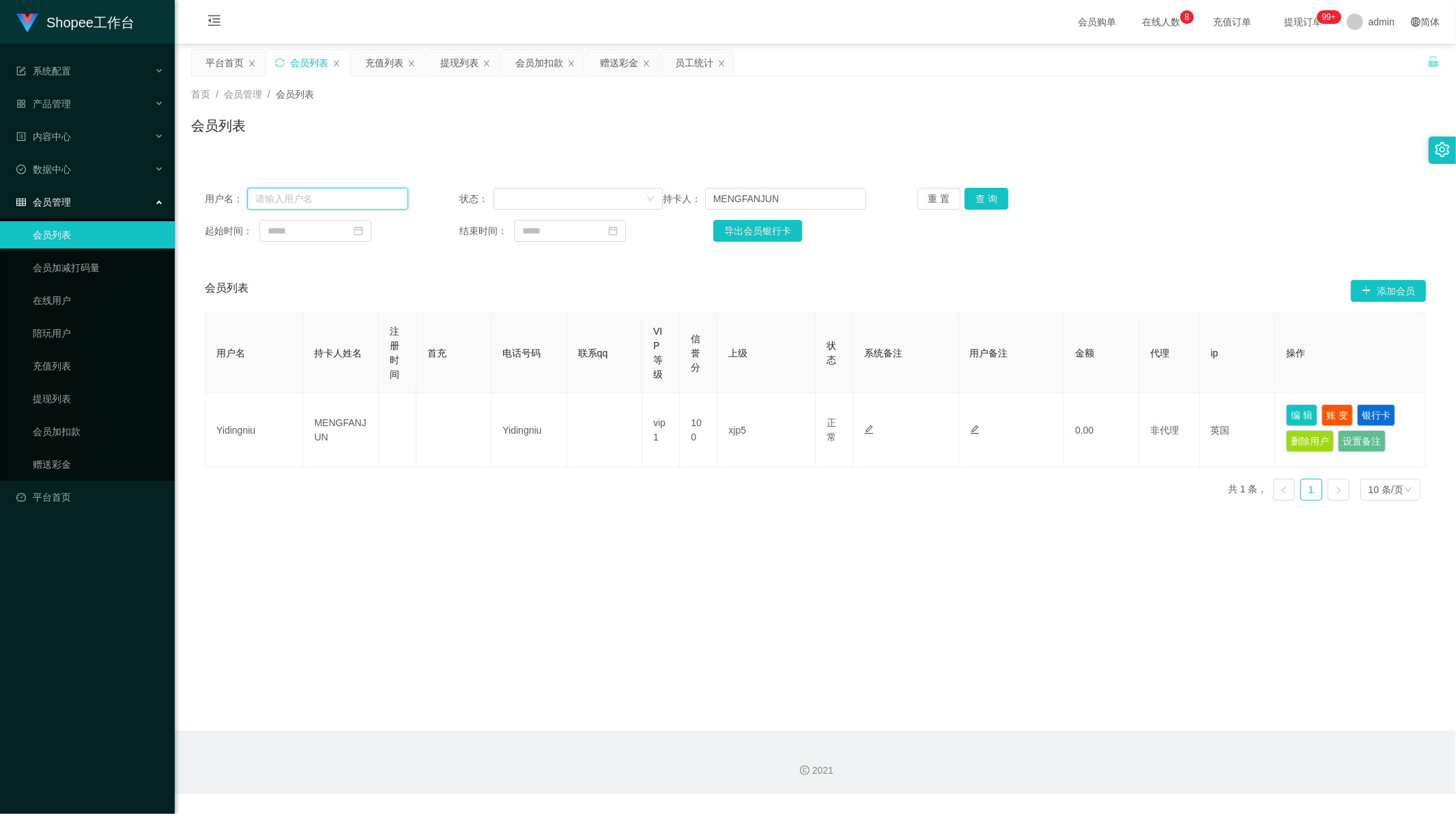
click at [317, 195] on input "text" at bounding box center [327, 199] width 162 height 22
paste input "88698783"
type input "88698783"
click at [793, 200] on input "MENGFANJUN" at bounding box center [785, 199] width 162 height 22
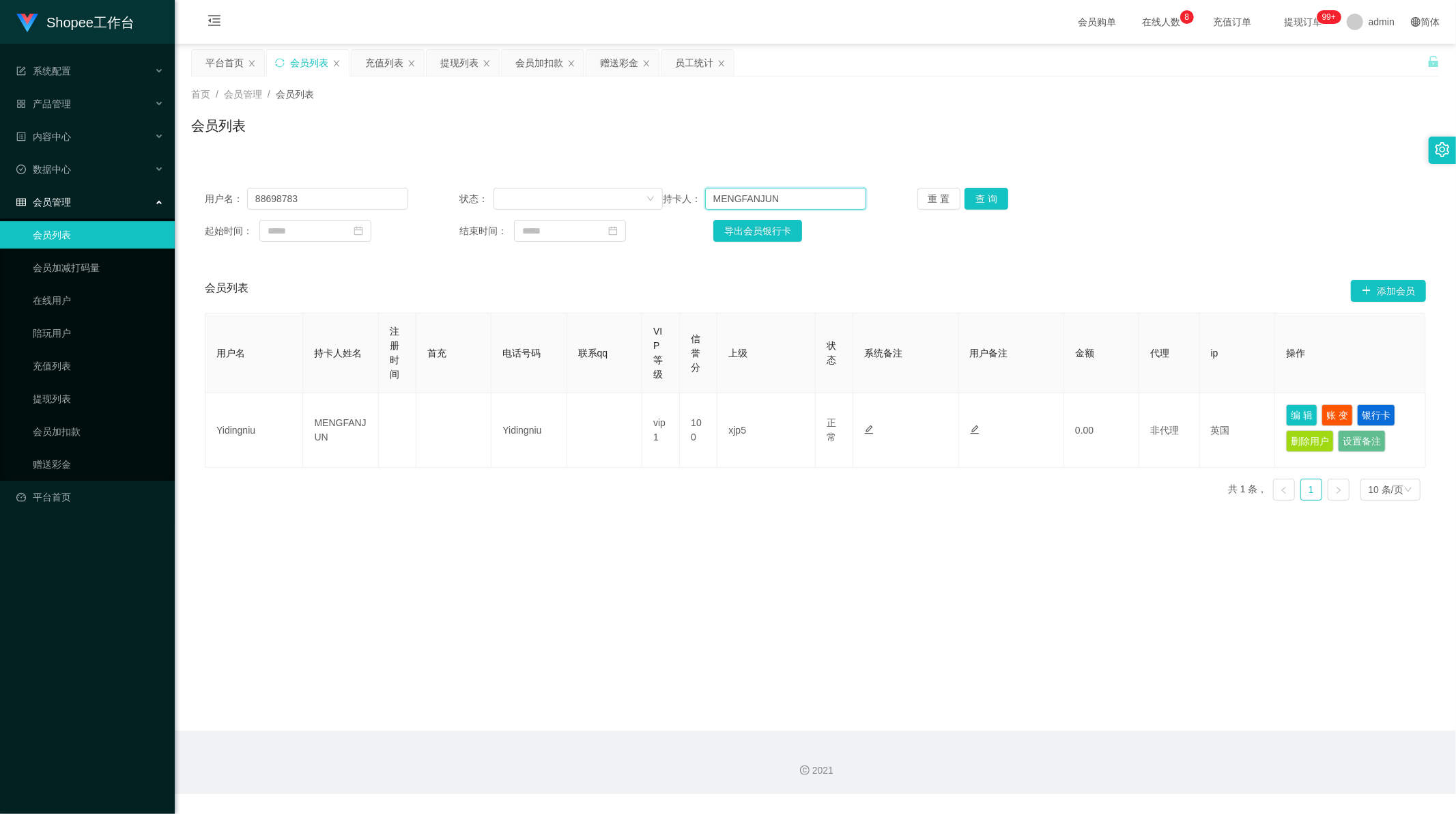
click at [793, 200] on input "MENGFANJUN" at bounding box center [785, 199] width 162 height 22
click at [988, 201] on button "查 询" at bounding box center [986, 199] width 44 height 22
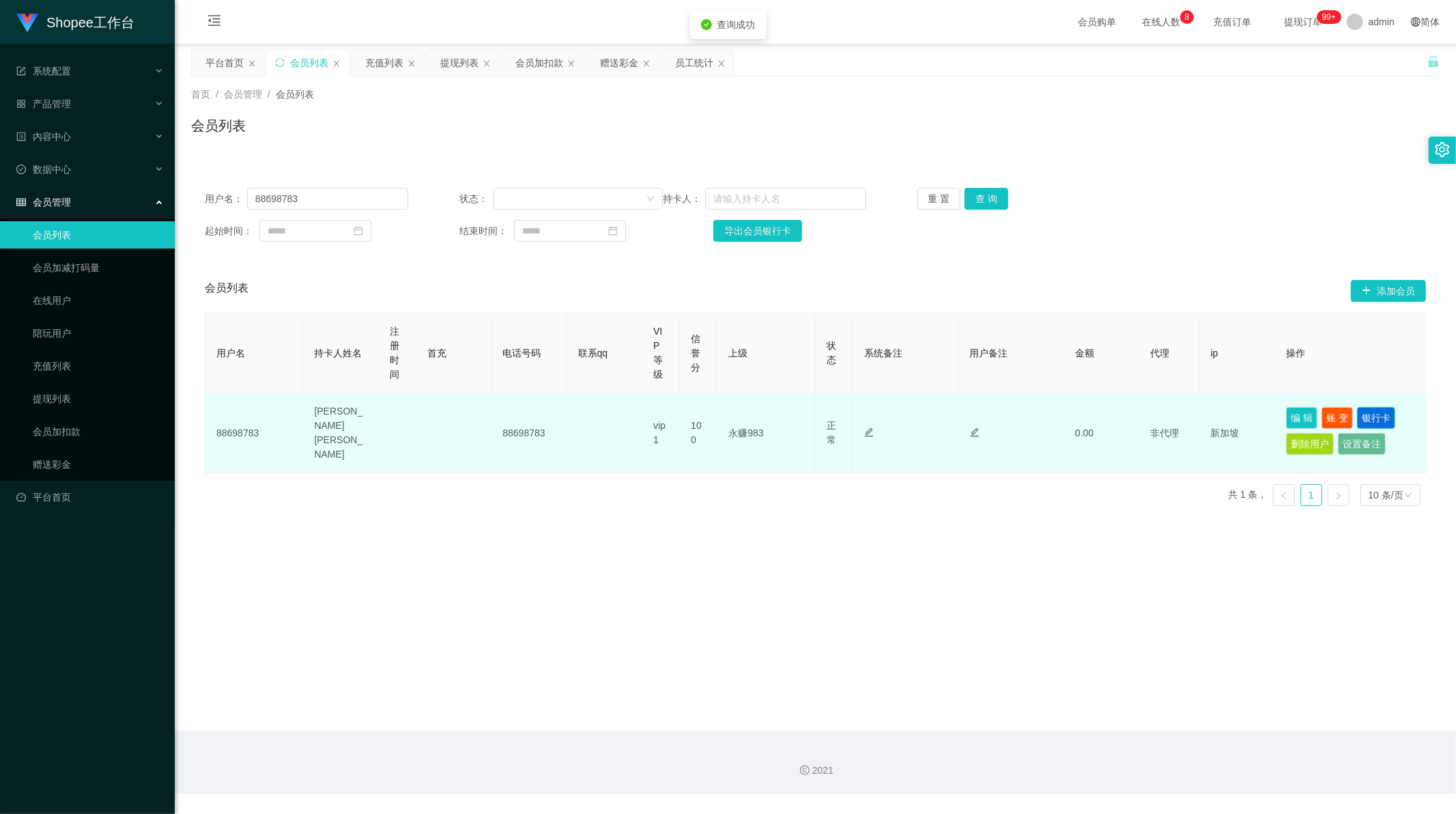
click at [1370, 421] on button "银行卡" at bounding box center [1376, 417] width 38 height 22
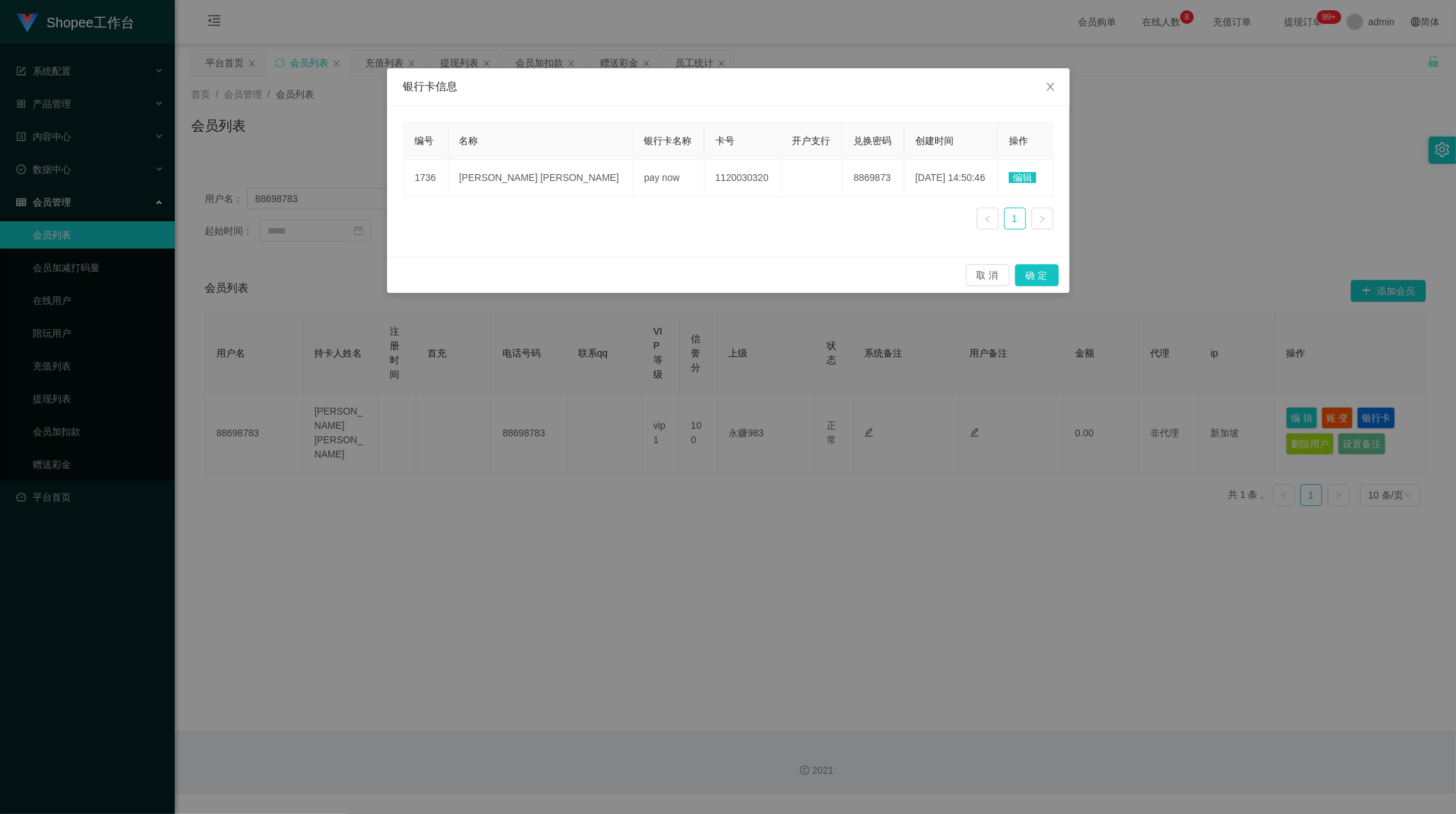
click at [638, 253] on div "编号 名称 银行卡名称 卡号 开户支行 兑换密码 创建时间 操作 1736 [PERSON_NAME] [PERSON_NAME] pay now 11200…" at bounding box center [728, 181] width 682 height 151
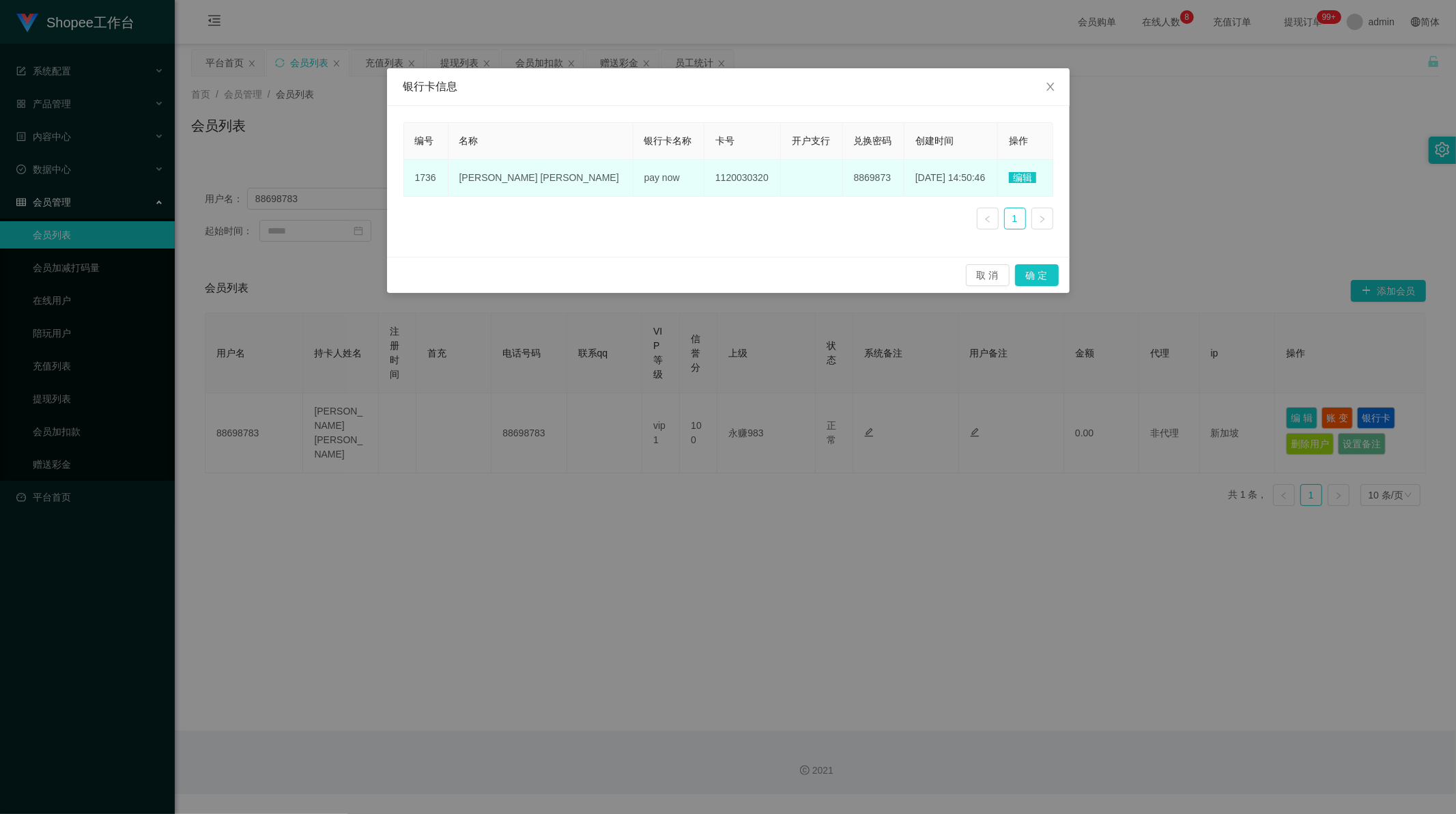
click at [1012, 179] on span "编辑" at bounding box center [1022, 177] width 27 height 11
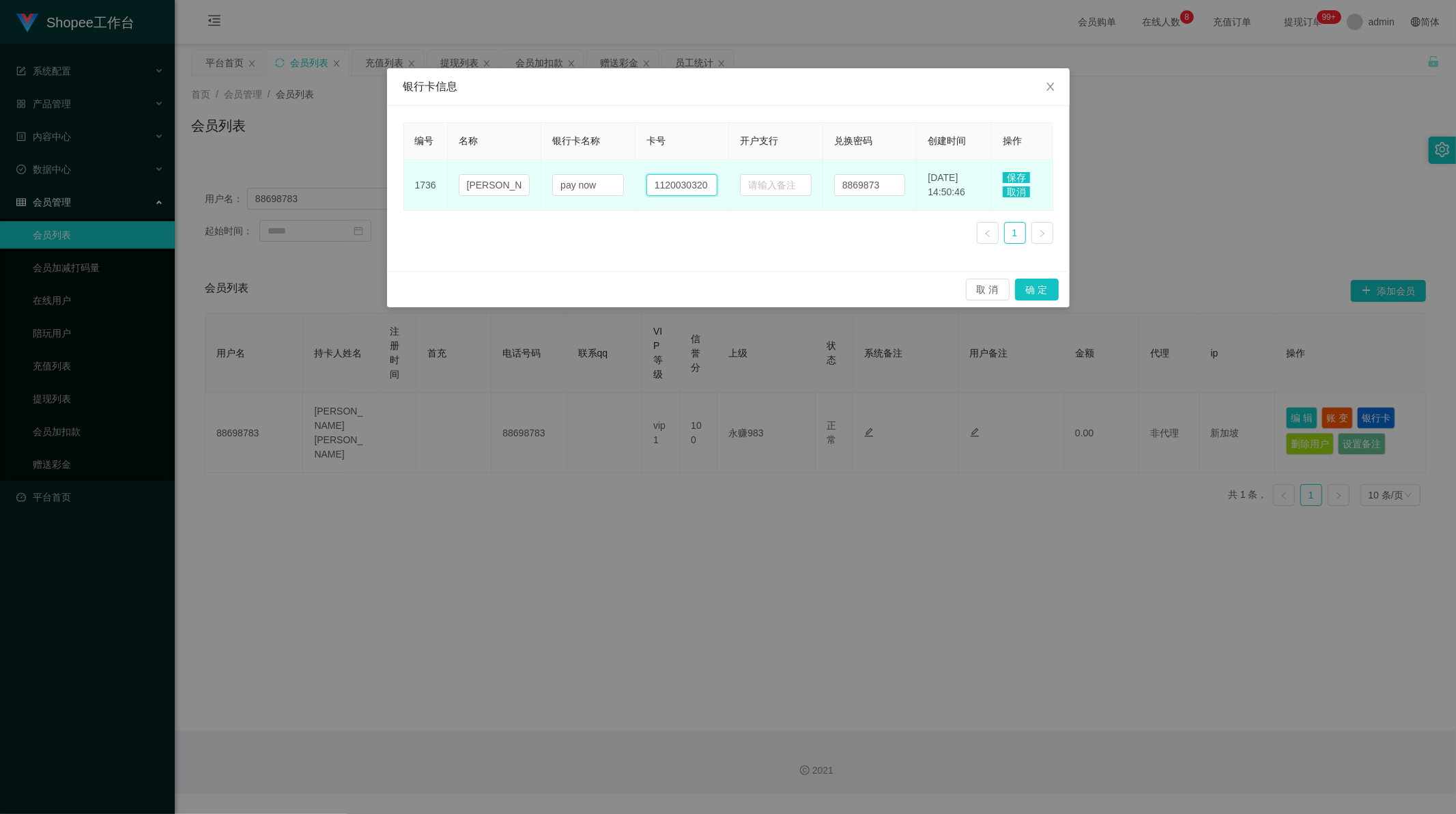
click at [680, 192] on input "1120030320" at bounding box center [682, 185] width 72 height 22
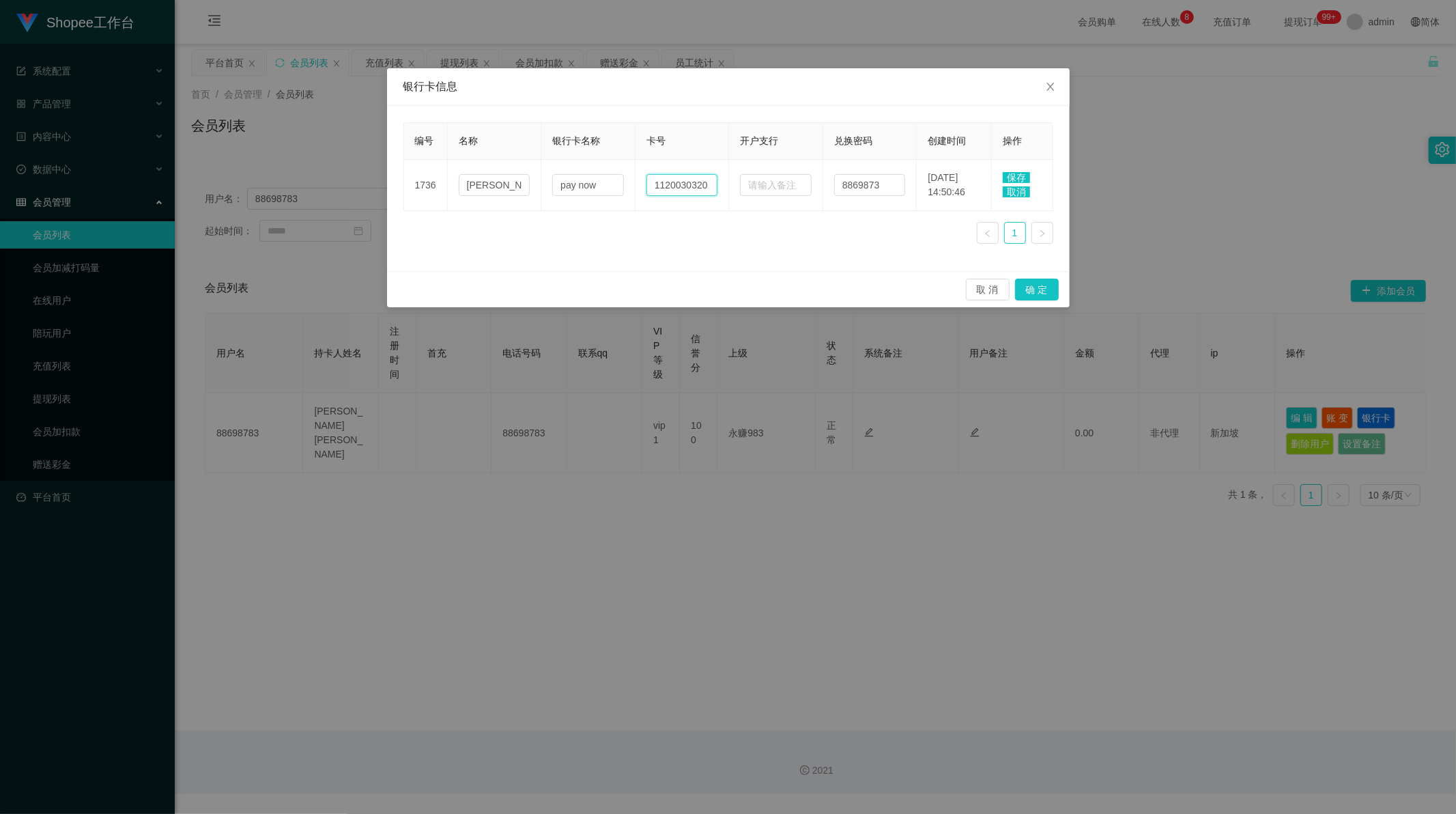
paste input "88698783"
type input "88698783"
click at [722, 253] on div "编号 名称 银行卡名称 卡号 开户支行 兑换密码 创建时间 操作 1736 [PERSON_NAME] [PERSON_NAME] pay now 88698…" at bounding box center [728, 189] width 650 height 132
click at [1036, 293] on button "确 定" at bounding box center [1037, 289] width 44 height 22
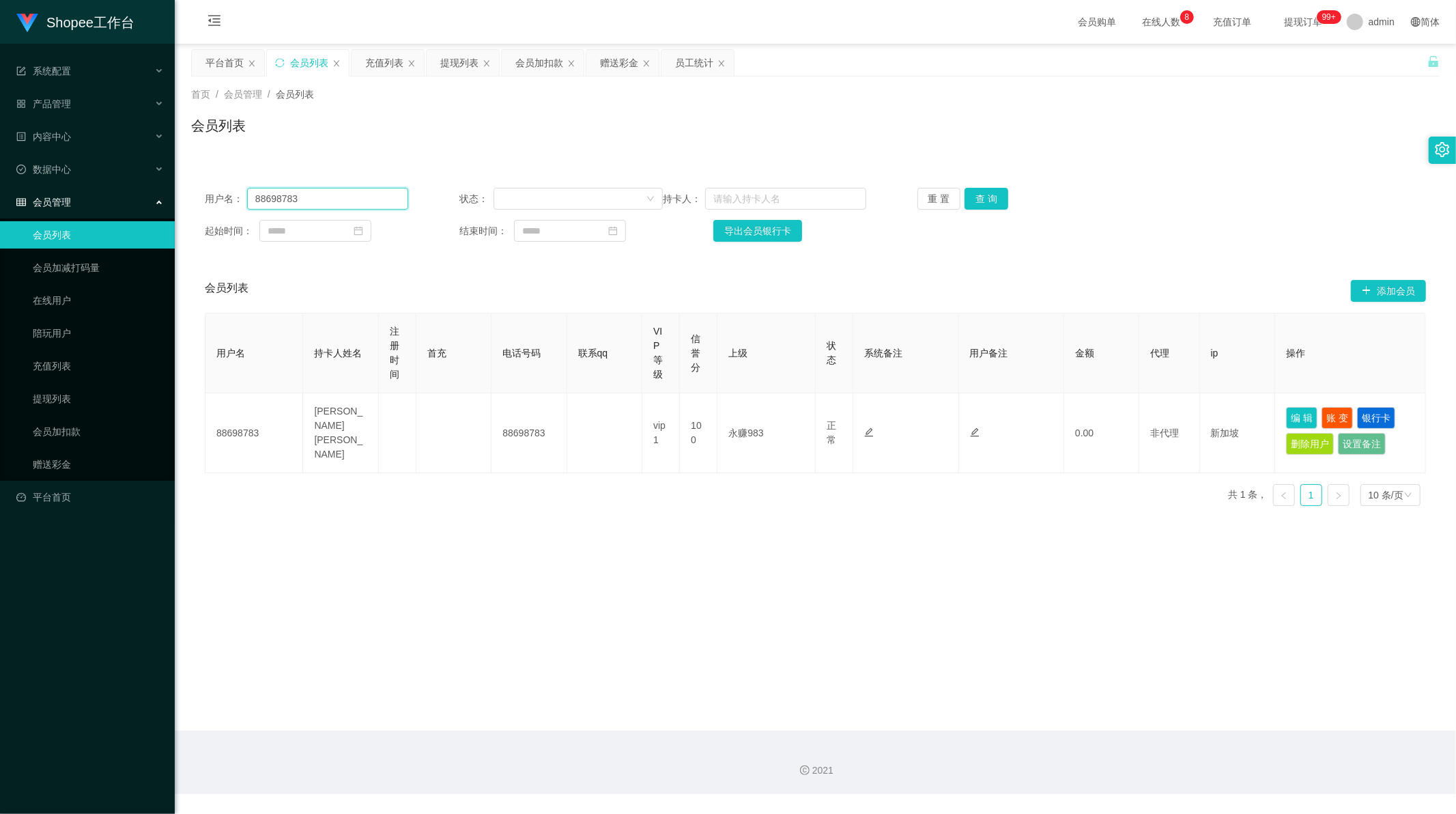
click at [268, 205] on input "88698783" at bounding box center [327, 199] width 162 height 22
click at [465, 55] on div "提现列表" at bounding box center [460, 62] width 38 height 26
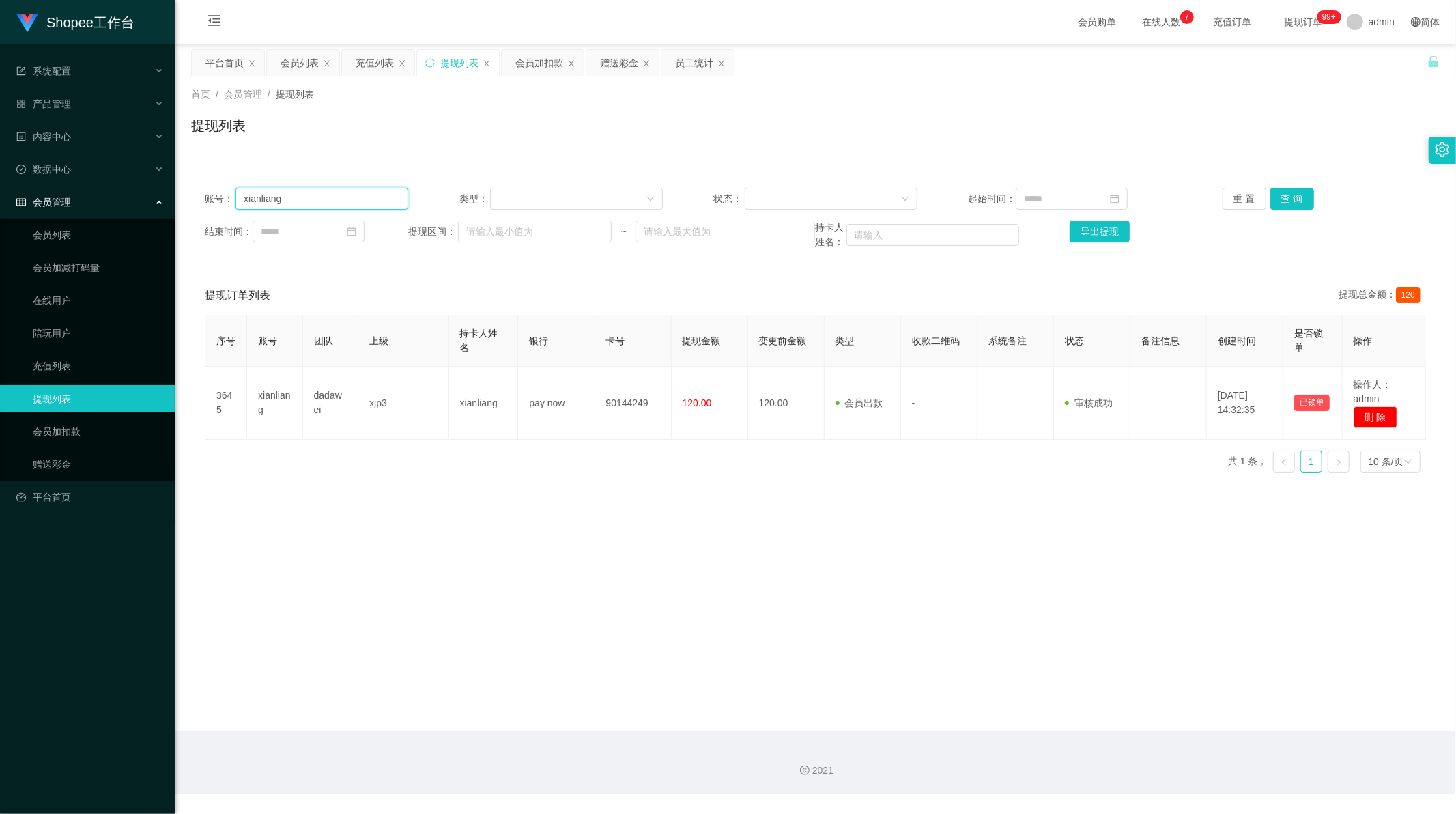
click at [347, 198] on input "xianliang" at bounding box center [321, 199] width 173 height 22
drag, startPoint x: 347, startPoint y: 198, endPoint x: 899, endPoint y: 198, distance: 552.0
click at [356, 198] on input "xianliang" at bounding box center [321, 199] width 173 height 22
paste input "88698783"
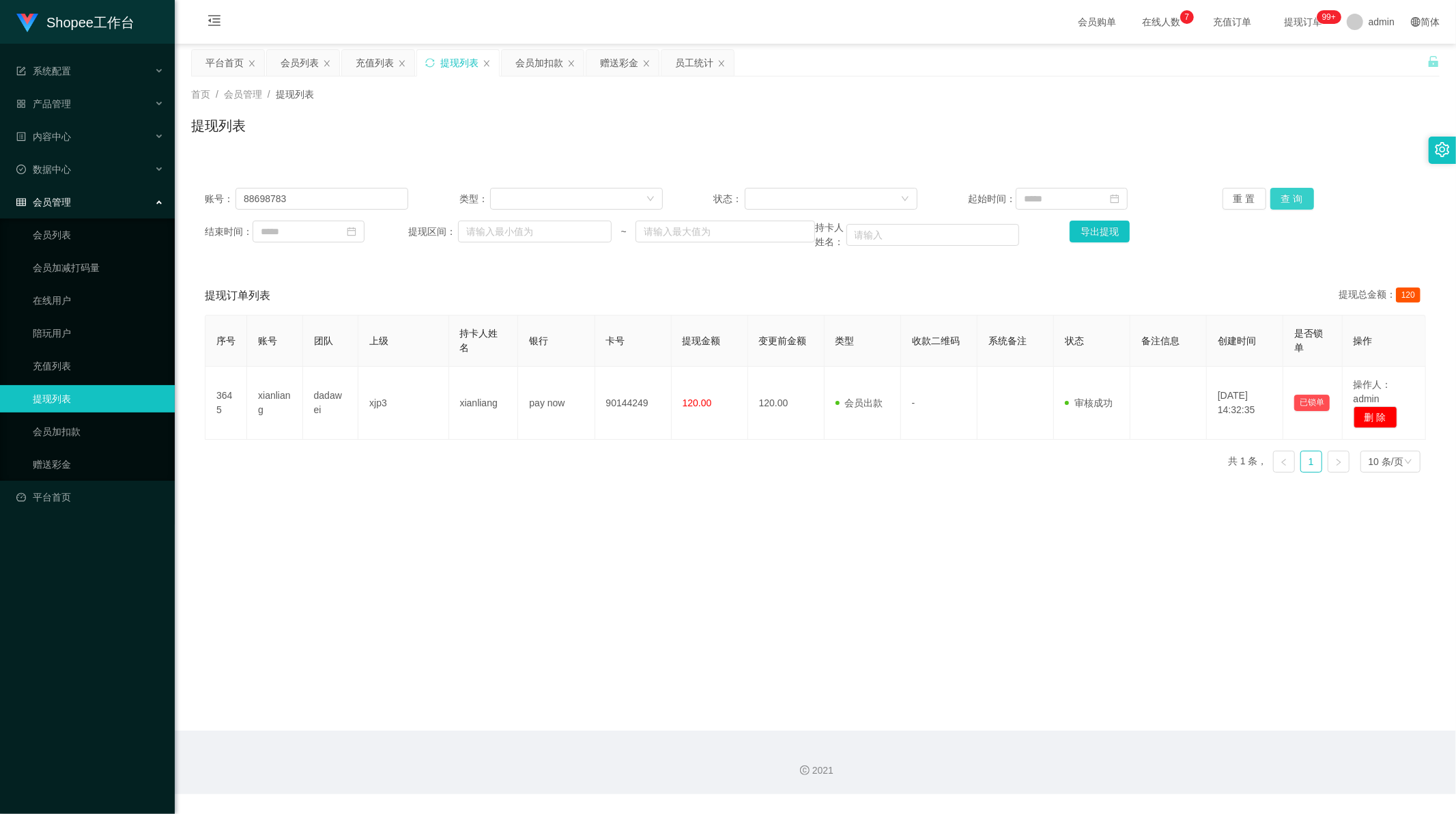
click at [1300, 200] on button "查 询" at bounding box center [1292, 199] width 44 height 22
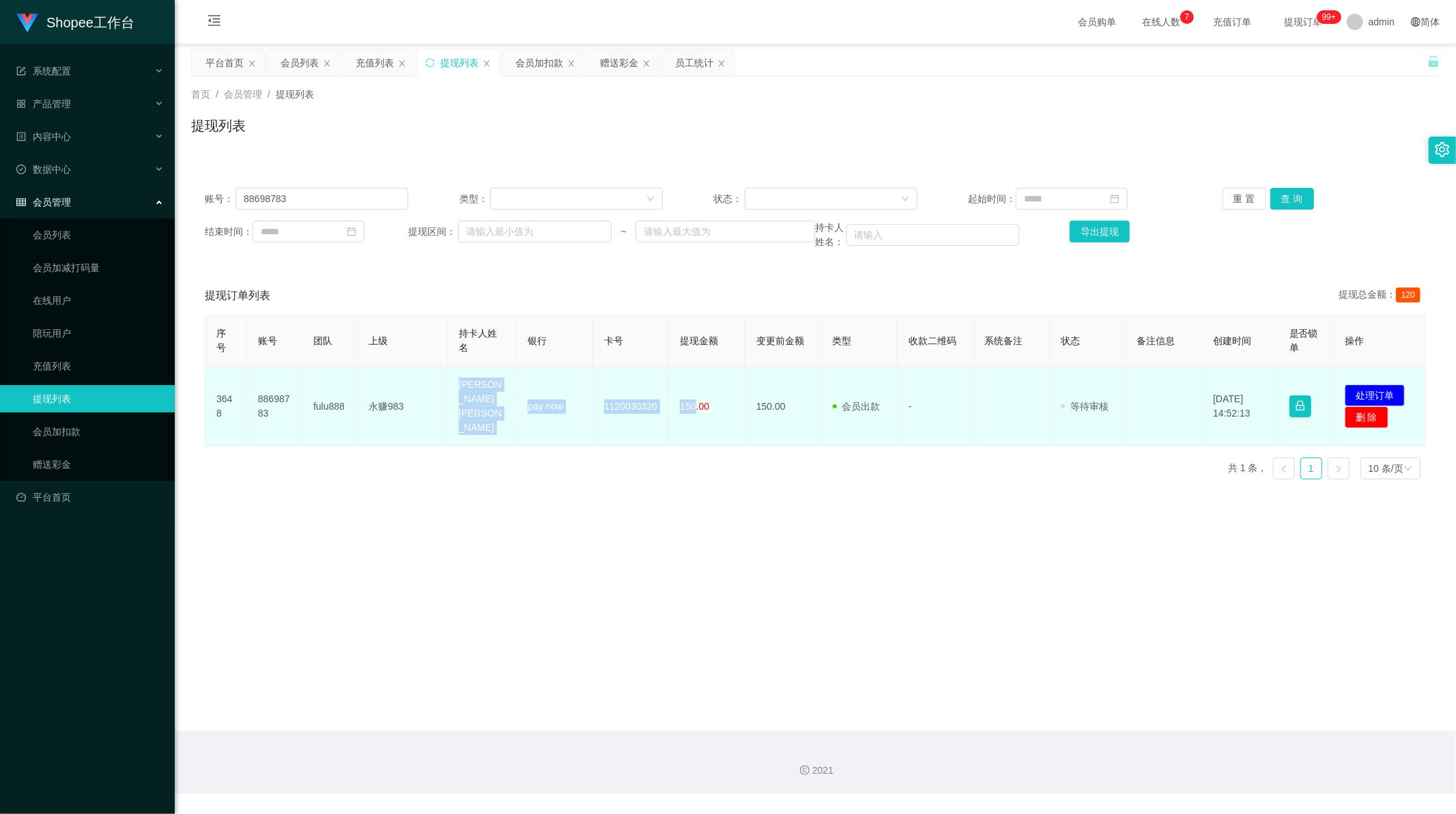
drag, startPoint x: 453, startPoint y: 402, endPoint x: 692, endPoint y: 401, distance: 239.0
click at [692, 401] on tr "3648 88698783 fulu888 永赚983 [PERSON_NAME] [PERSON_NAME] pay now 1120030320 150.…" at bounding box center [816, 407] width 1221 height 79
copy tr "[PERSON_NAME] [PERSON_NAME] pay now 1120030320 150"
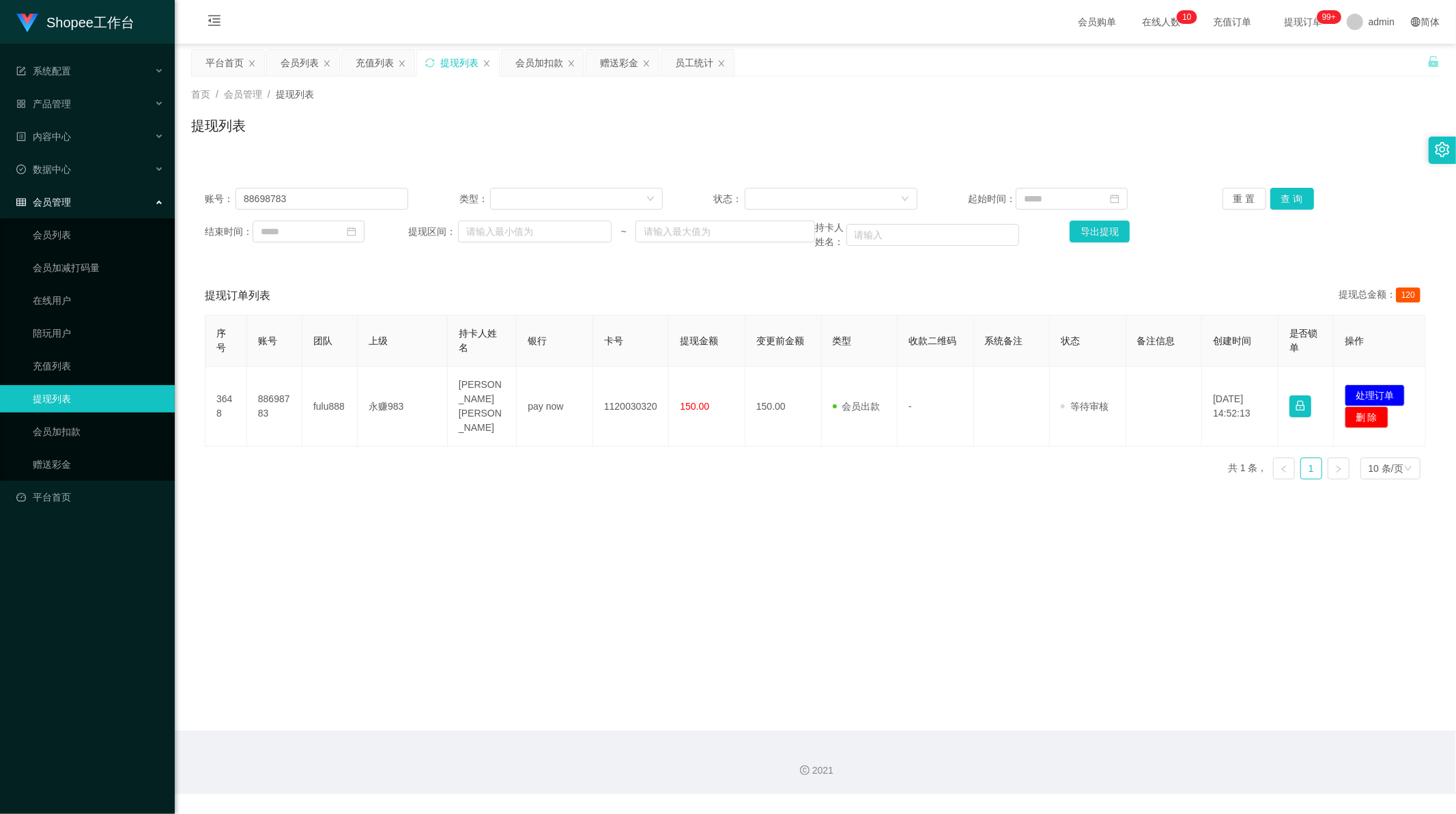
click at [553, 534] on main "关闭左侧 关闭右侧 关闭其它 刷新页面 平台首页 会员列表 充值列表 提现列表 会员加扣款 赠送彩金 员工统计 首页 / 会员管理 / 提现列表 / 提现列表…" at bounding box center [815, 387] width 1281 height 686
drag, startPoint x: 623, startPoint y: 585, endPoint x: 634, endPoint y: 585, distance: 11.0
click at [623, 585] on main "关闭左侧 关闭右侧 关闭其它 刷新页面 平台首页 会员列表 充值列表 提现列表 会员加扣款 赠送彩金 员工统计 首页 / 会员管理 / 提现列表 / 提现列表…" at bounding box center [815, 387] width 1281 height 686
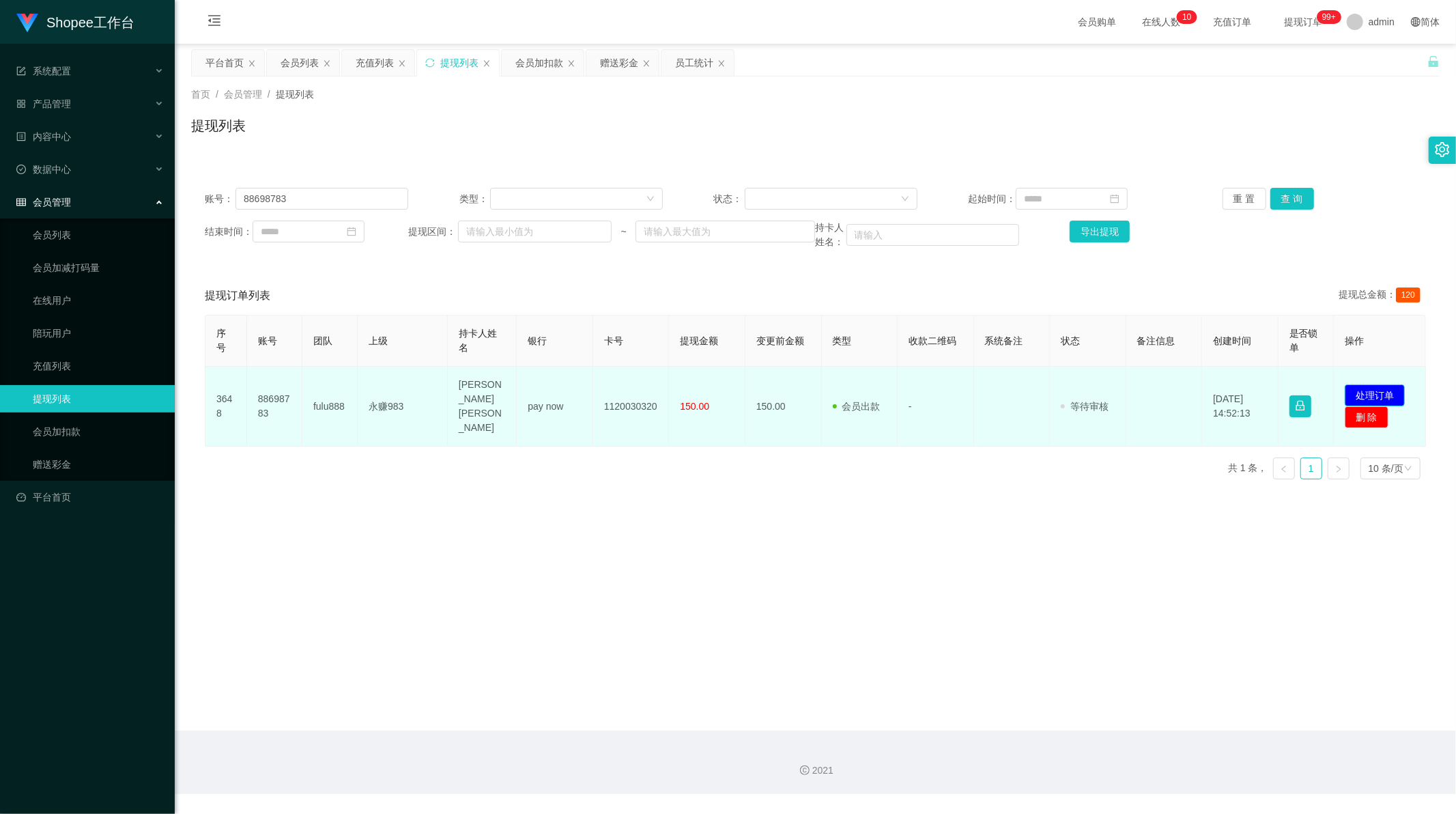
click at [1360, 387] on button "处理订单" at bounding box center [1375, 395] width 60 height 22
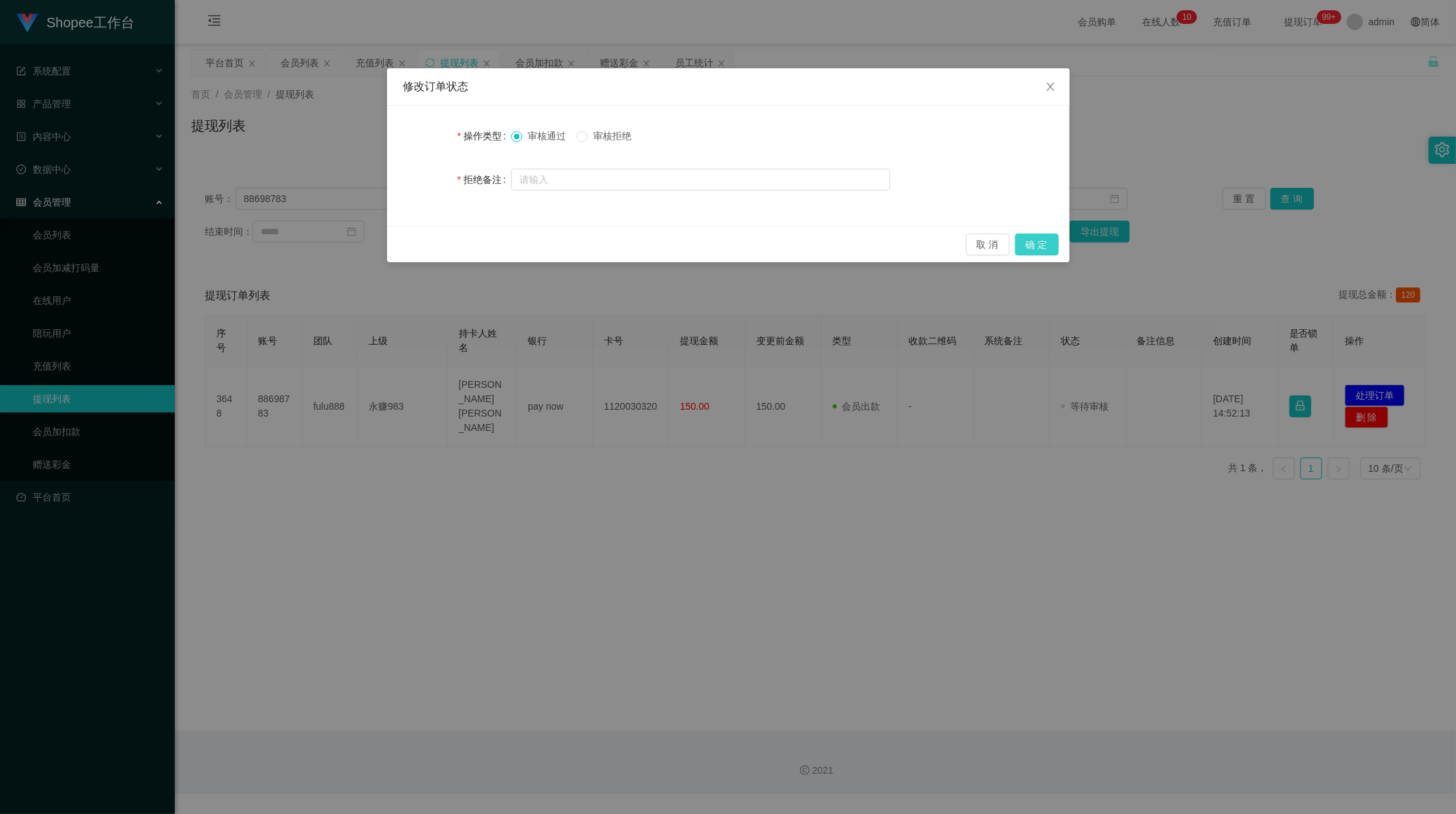
click at [1051, 248] on button "确 定" at bounding box center [1037, 244] width 44 height 22
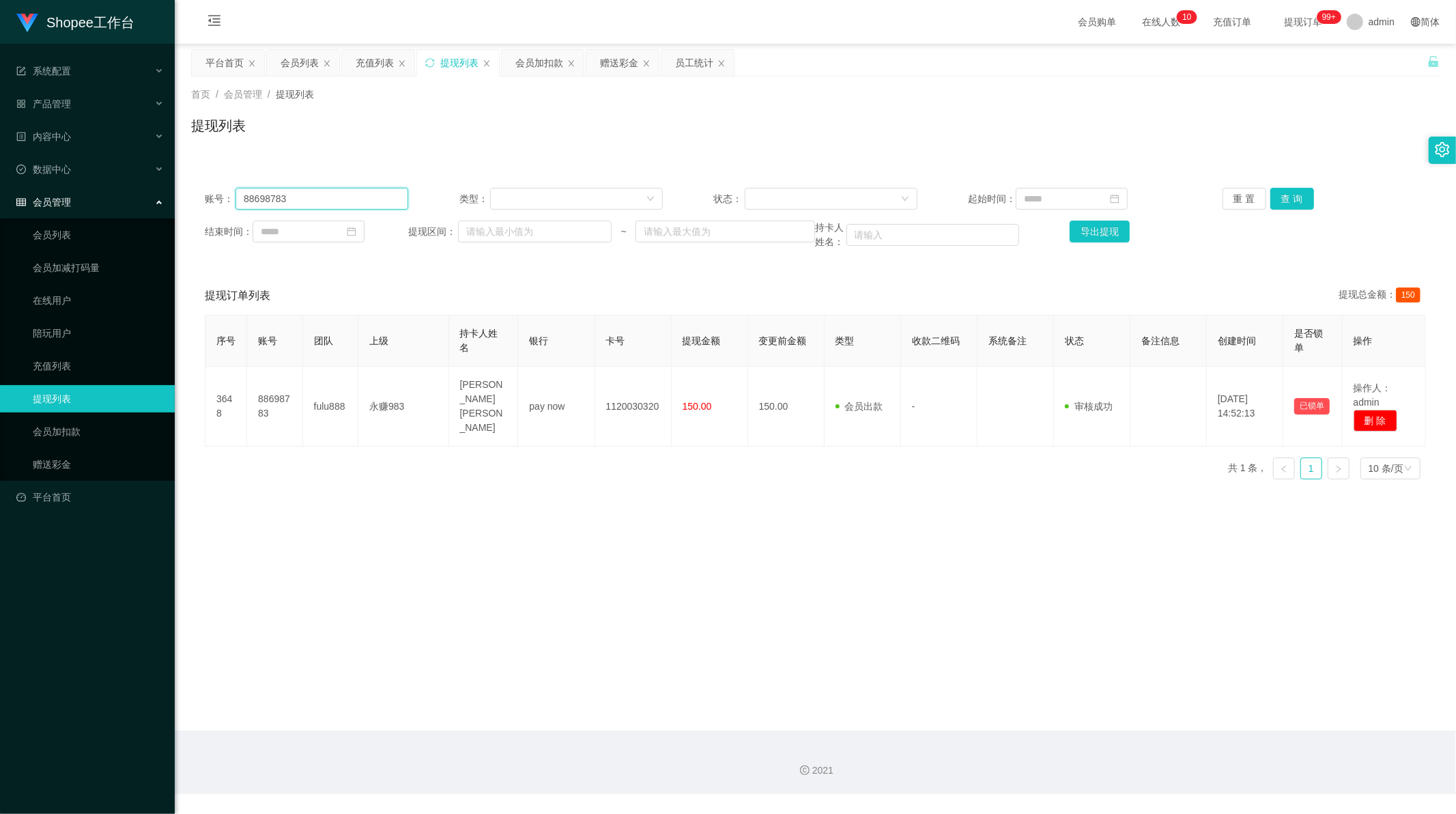
click at [326, 192] on input "88698783" at bounding box center [321, 199] width 173 height 22
paste input "chenxiang0228"
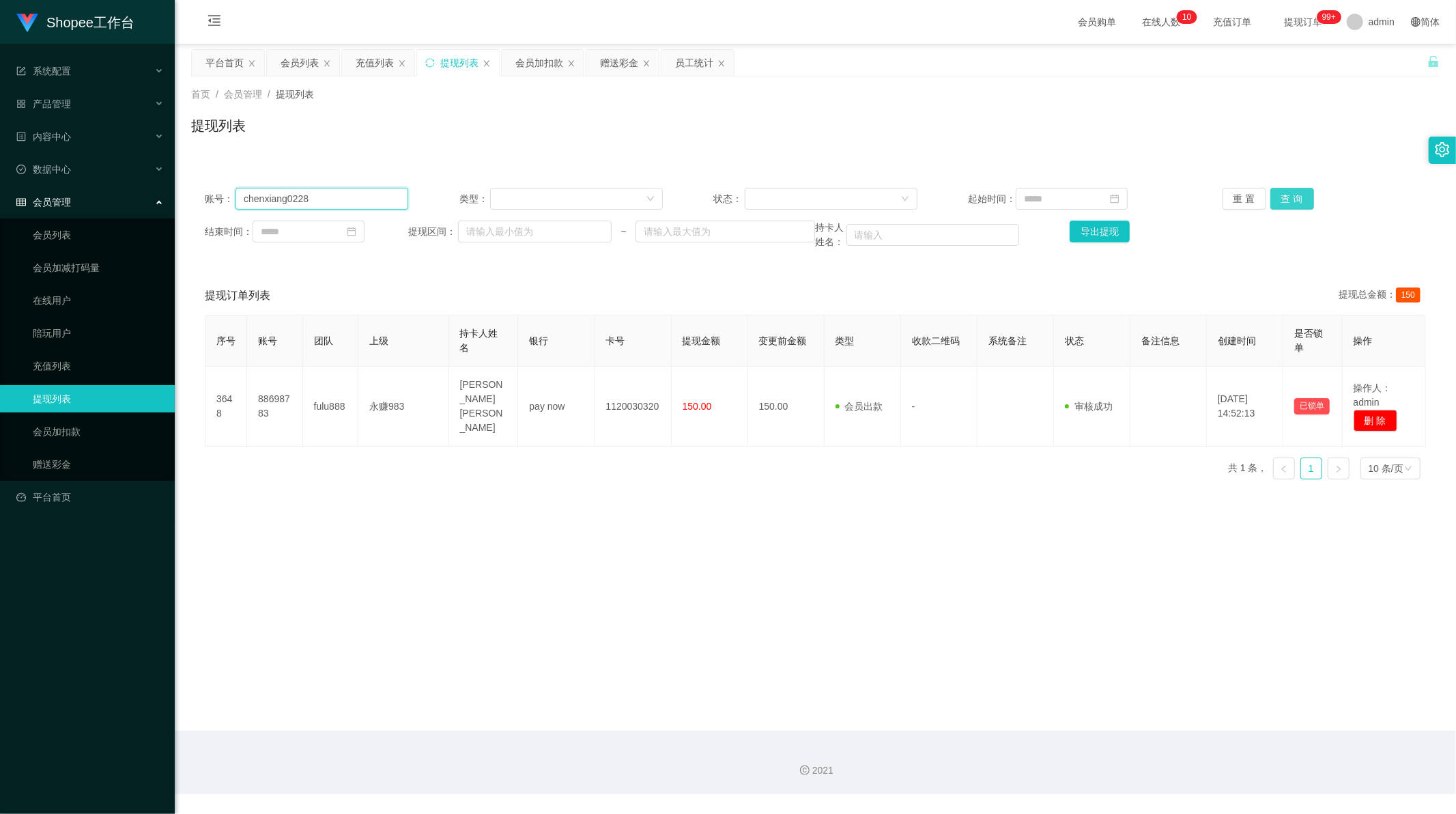
type input "chenxiang0228"
click at [1301, 200] on button "查 询" at bounding box center [1292, 199] width 44 height 22
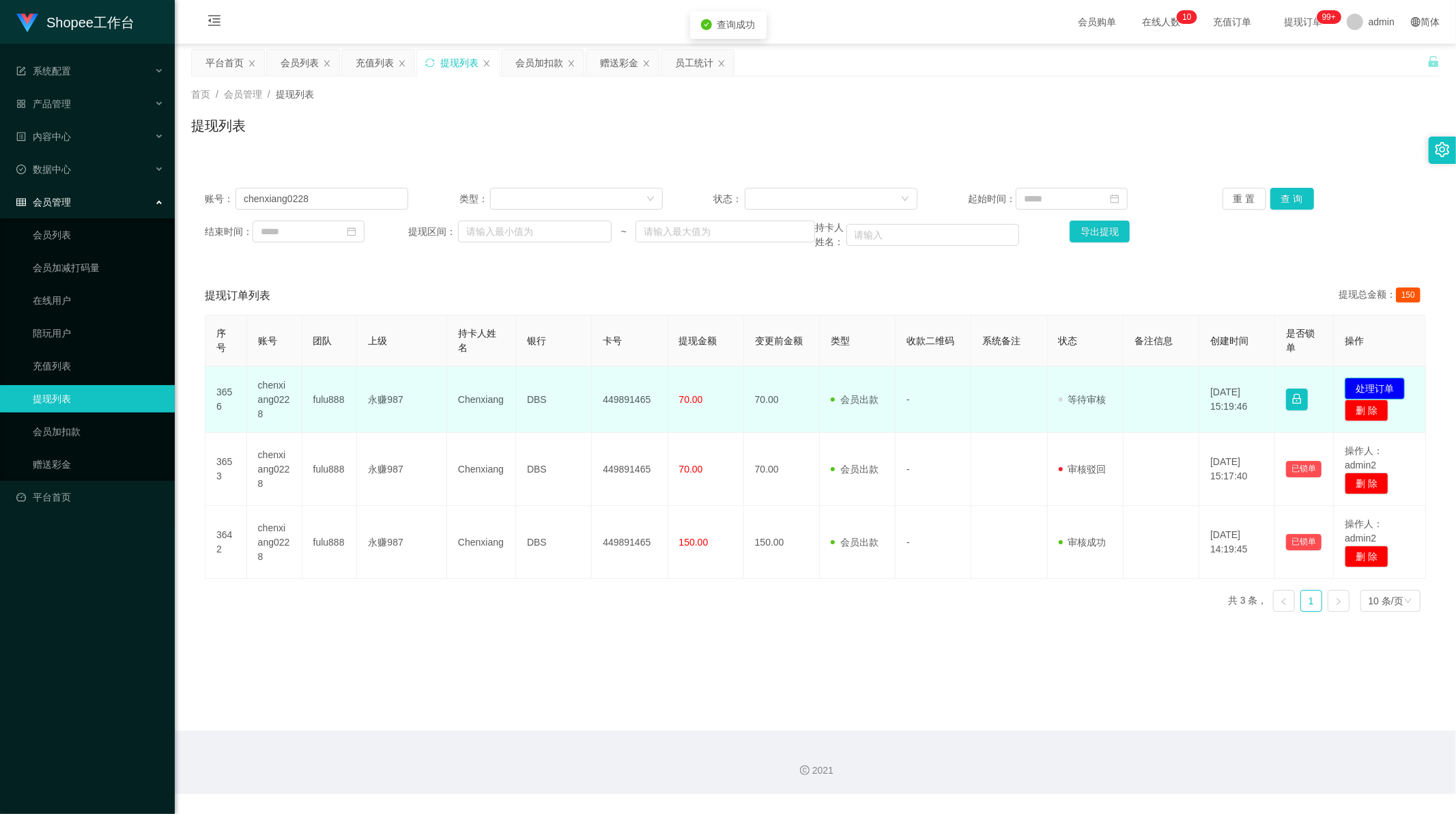
click at [1381, 392] on button "处理订单" at bounding box center [1375, 388] width 60 height 22
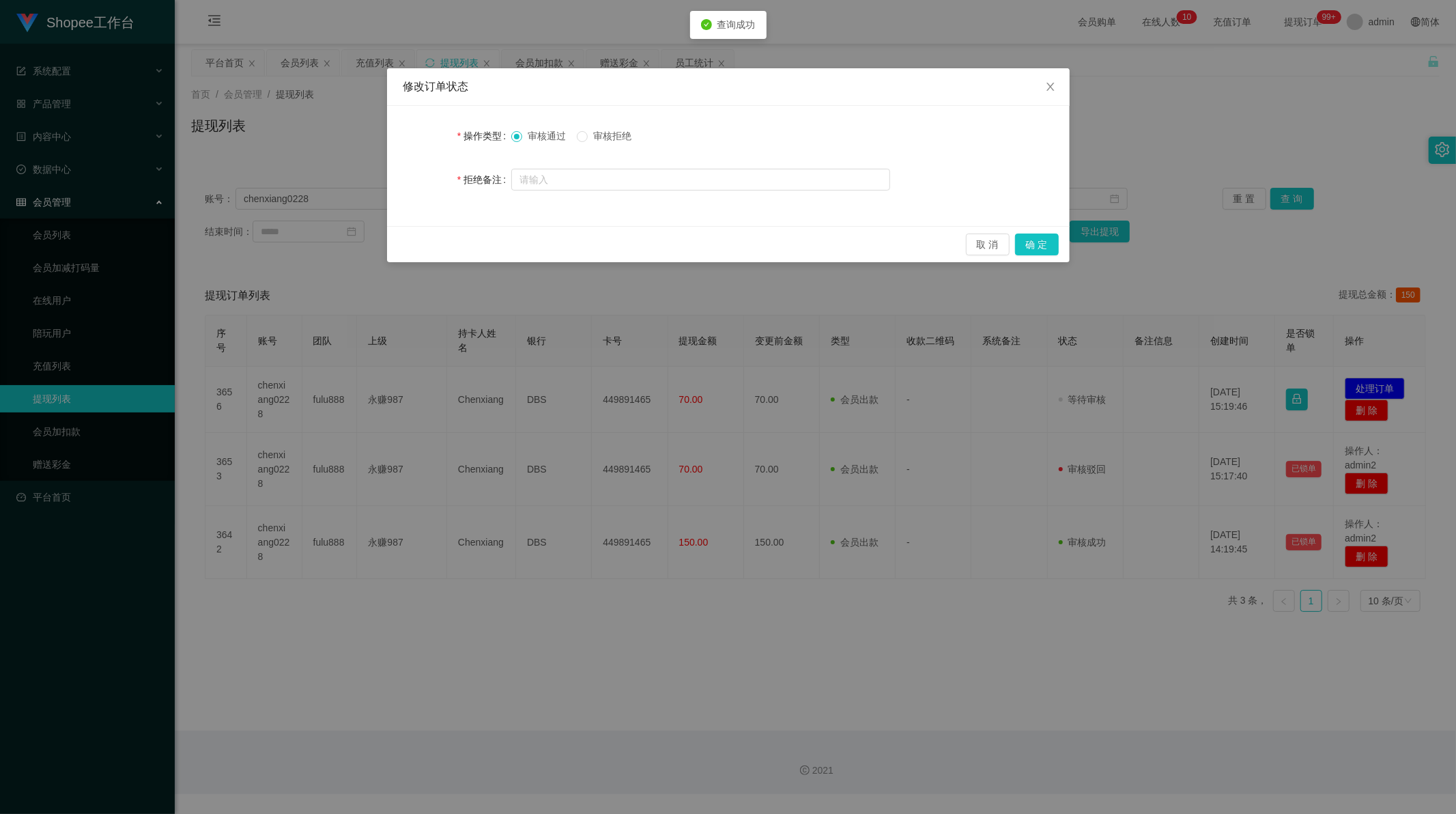
click at [605, 142] on label "审核拒绝" at bounding box center [607, 136] width 60 height 14
click at [1040, 242] on button "确 定" at bounding box center [1037, 244] width 44 height 22
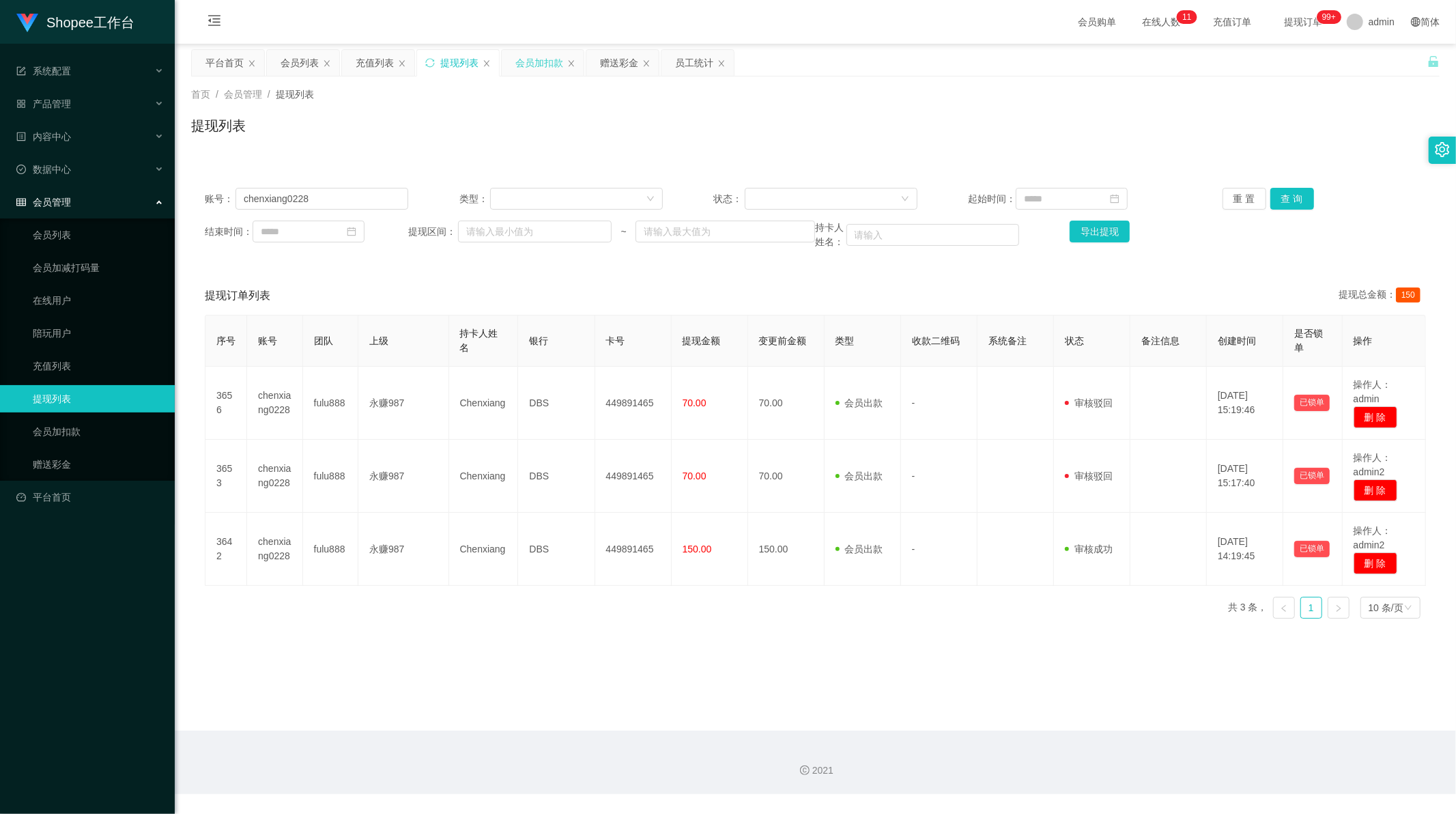
click at [542, 69] on div "会员加扣款" at bounding box center [539, 62] width 48 height 26
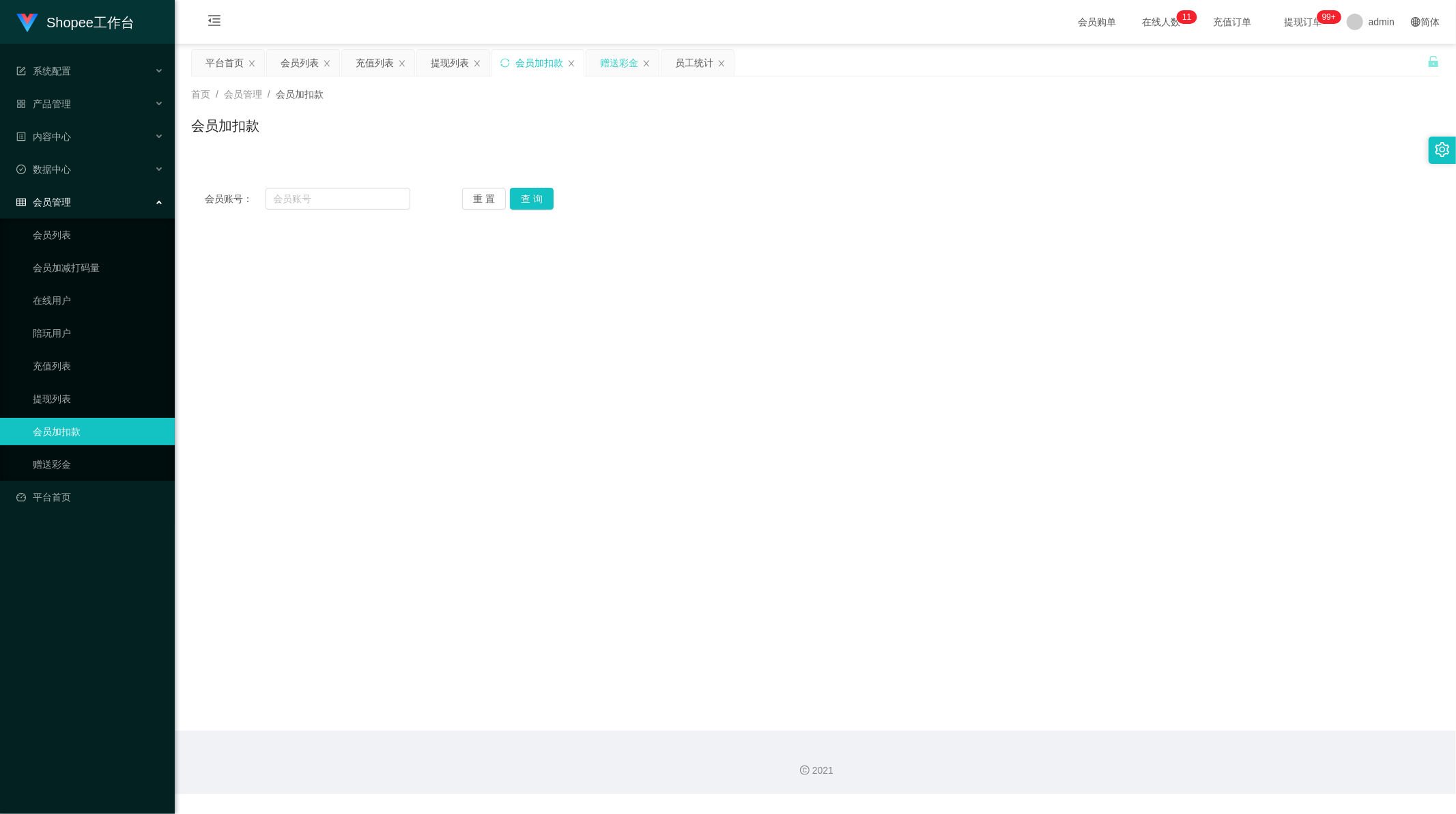
click at [600, 64] on div "赠送彩金" at bounding box center [622, 62] width 72 height 26
click at [627, 65] on div "赠送彩金" at bounding box center [620, 62] width 38 height 26
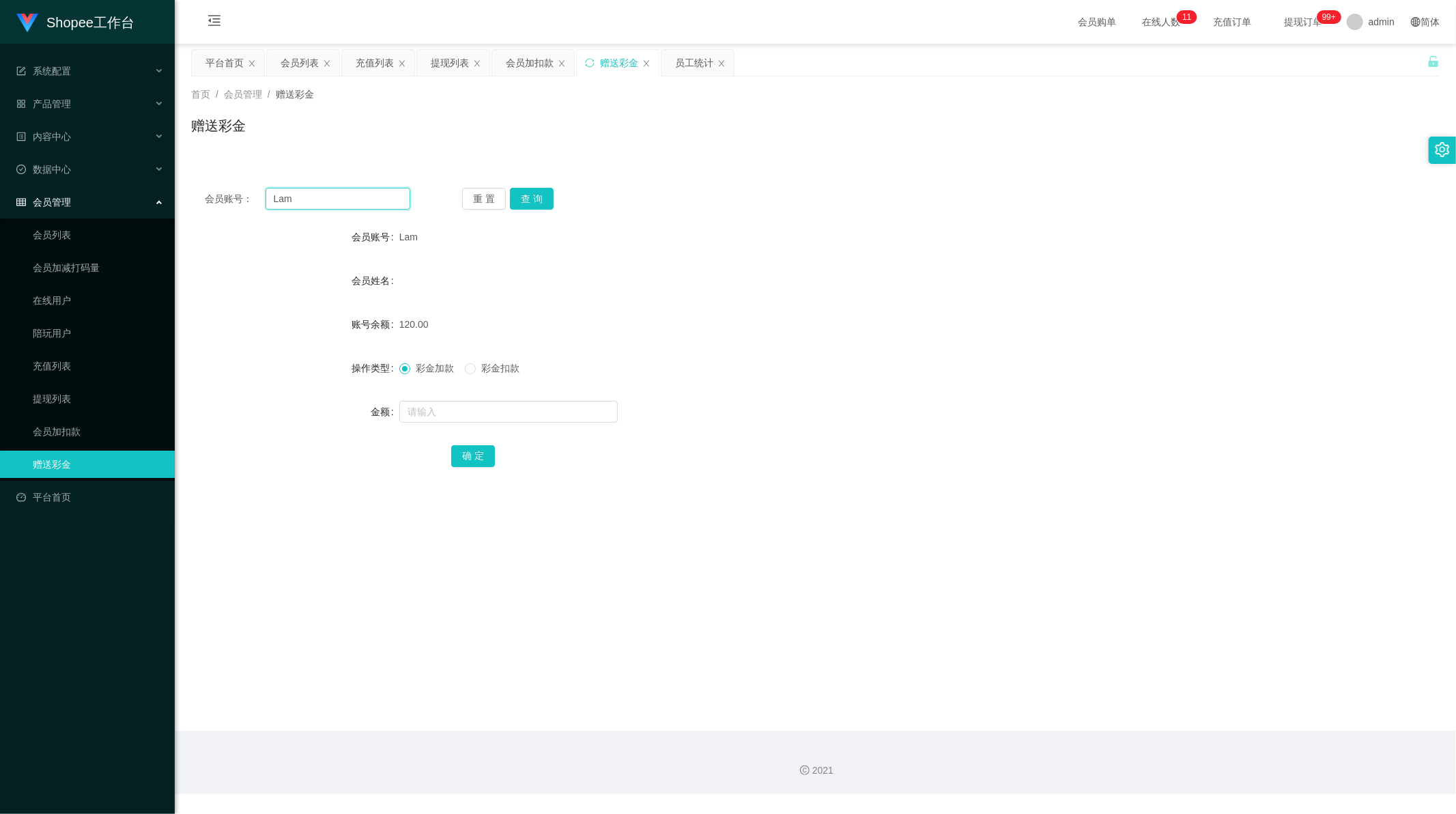
click at [367, 196] on input "Lam" at bounding box center [339, 199] width 146 height 22
paste input "Tsenyc322"
type input "Tsenyc322"
click at [533, 192] on button "查 询" at bounding box center [532, 199] width 44 height 22
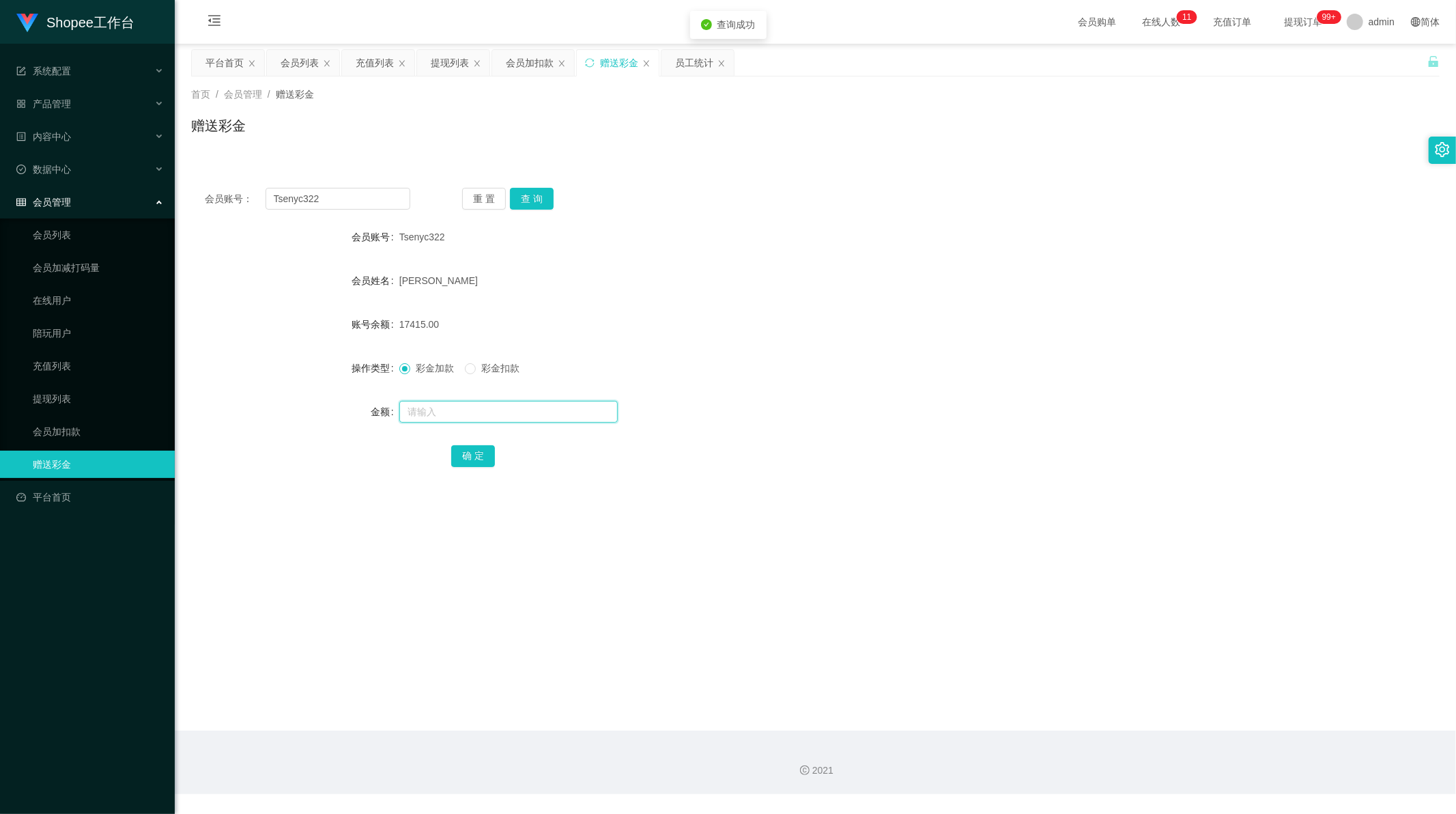
click at [456, 412] on input "text" at bounding box center [509, 412] width 219 height 22
paste input "15000"
type input "15000"
click at [466, 463] on button "确 定" at bounding box center [473, 455] width 44 height 22
click at [494, 519] on main "关闭左侧 关闭右侧 关闭其它 刷新页面 平台首页 会员列表 充值列表 提现列表 会员加扣款 赠送彩金 员工统计 首页 / 会员管理 / 赠送彩金 / 赠送彩金…" at bounding box center [815, 387] width 1281 height 686
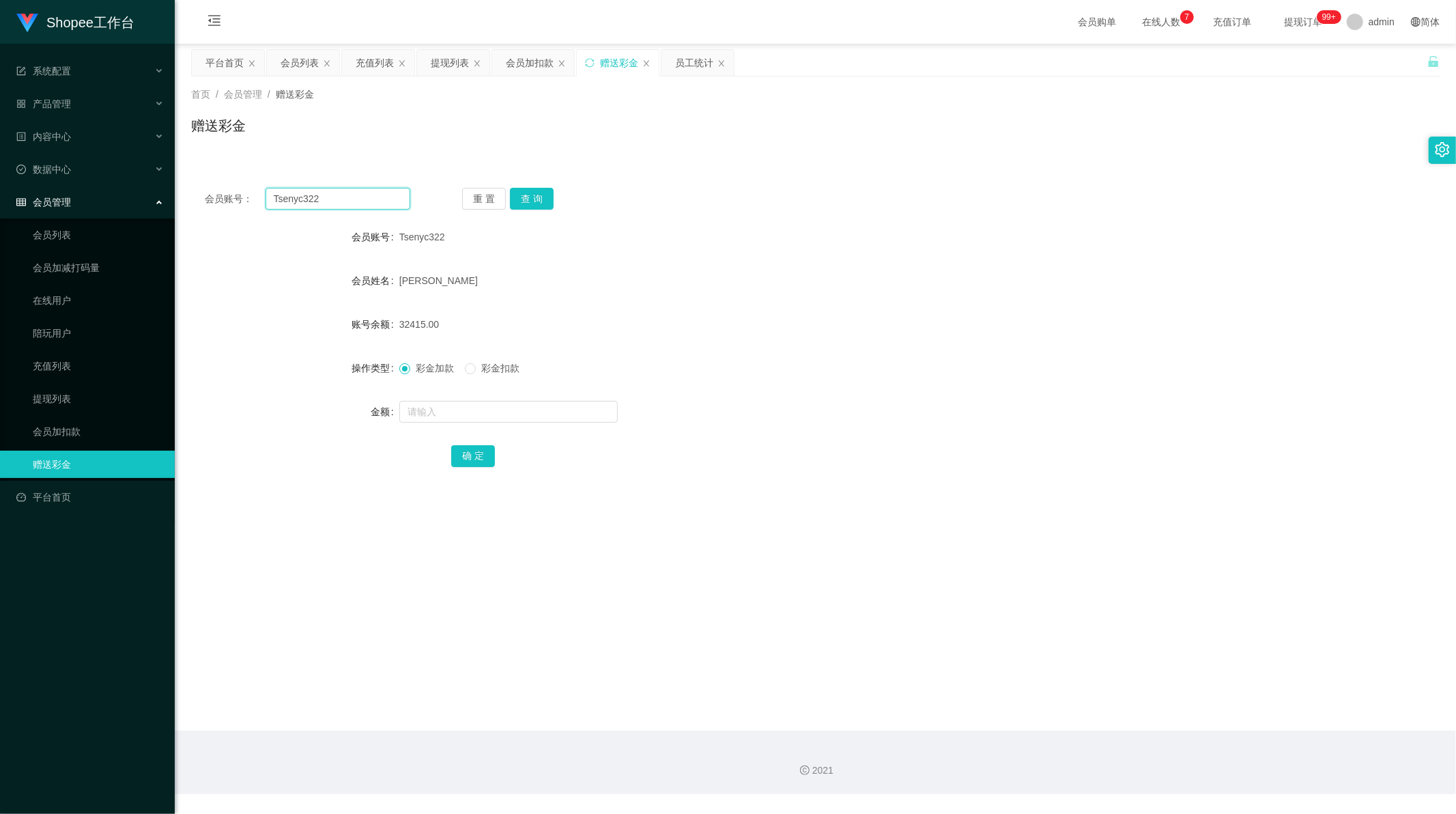
click at [340, 200] on input "Tsenyc322" at bounding box center [339, 199] width 146 height 22
drag, startPoint x: 340, startPoint y: 200, endPoint x: 434, endPoint y: 200, distance: 94.0
click at [340, 200] on input "Tsenyc322" at bounding box center [339, 199] width 146 height 22
paste input "011073"
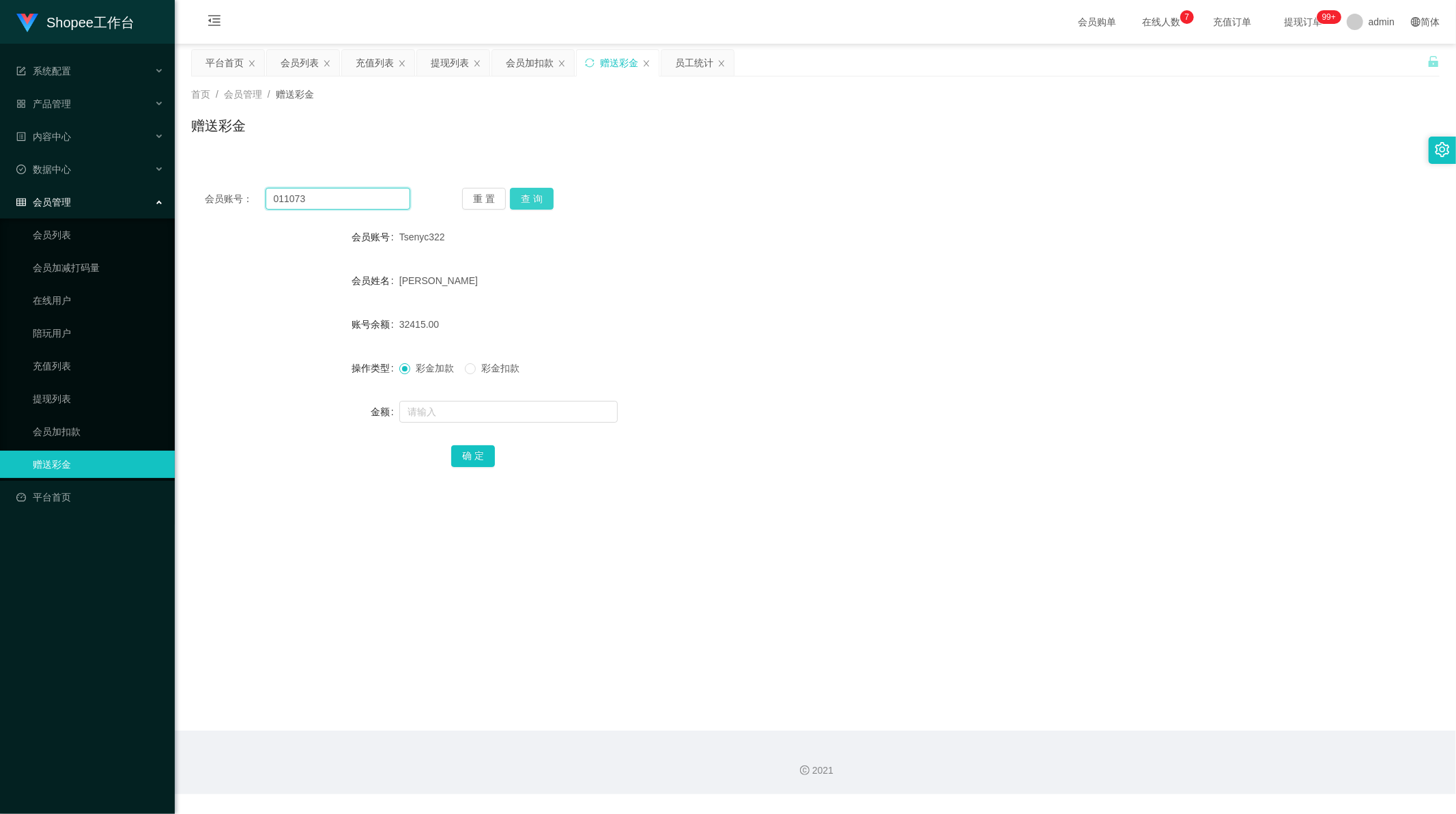
type input "011073"
click at [530, 200] on button "查 询" at bounding box center [532, 199] width 44 height 22
click at [422, 407] on input "text" at bounding box center [509, 412] width 219 height 22
type input "15"
click at [476, 451] on button "确 定" at bounding box center [473, 455] width 44 height 22
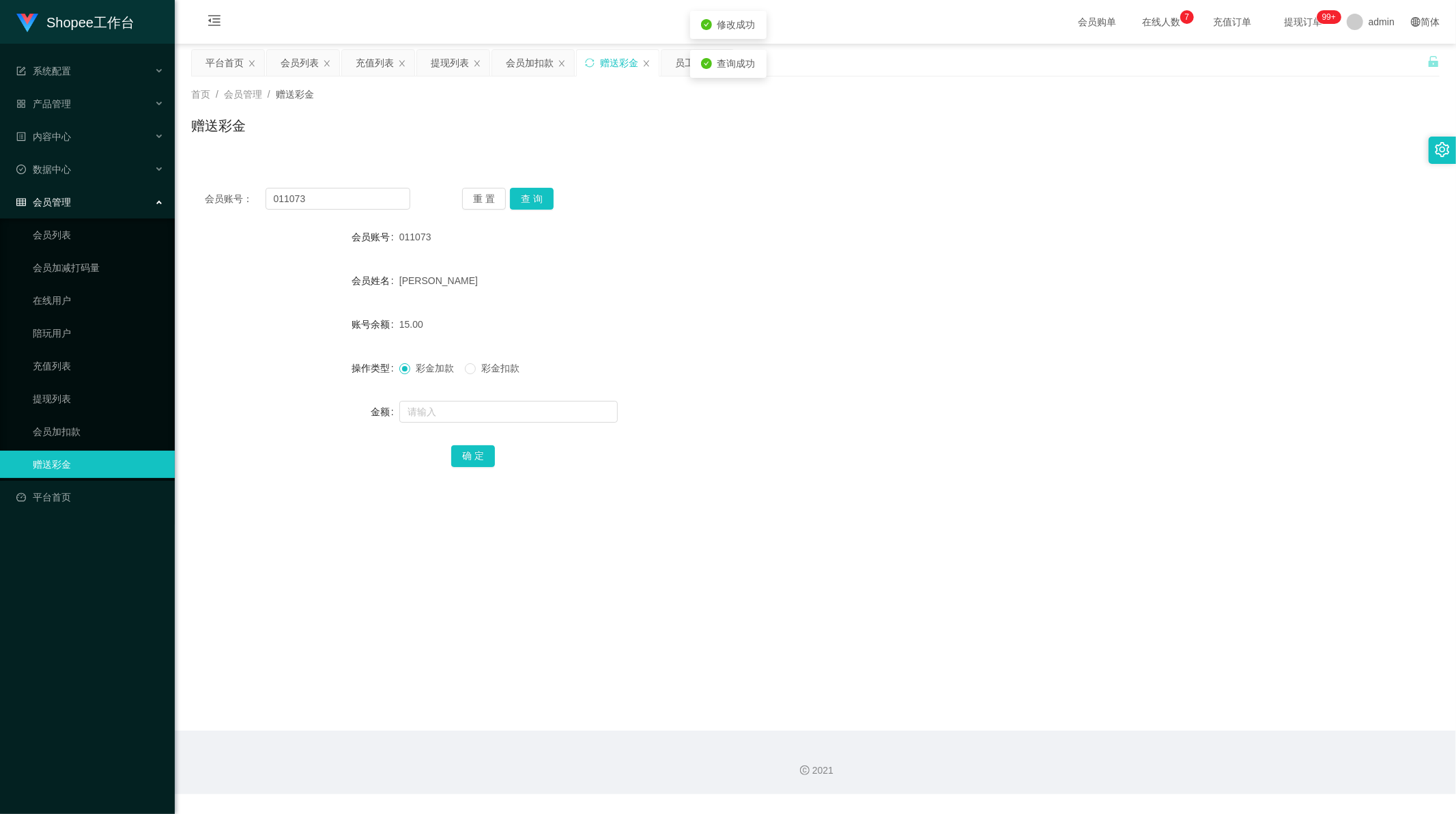
click at [576, 528] on main "关闭左侧 关闭右侧 关闭其它 刷新页面 平台首页 会员列表 充值列表 提现列表 会员加扣款 赠送彩金 员工统计 首页 / 会员管理 / 赠送彩金 / 赠送彩金…" at bounding box center [815, 387] width 1281 height 686
drag, startPoint x: 1050, startPoint y: 792, endPoint x: 1049, endPoint y: 786, distance: 6.1
click at [1050, 792] on div "2021" at bounding box center [815, 762] width 1281 height 64
click at [345, 199] on input "011073" at bounding box center [339, 199] width 146 height 22
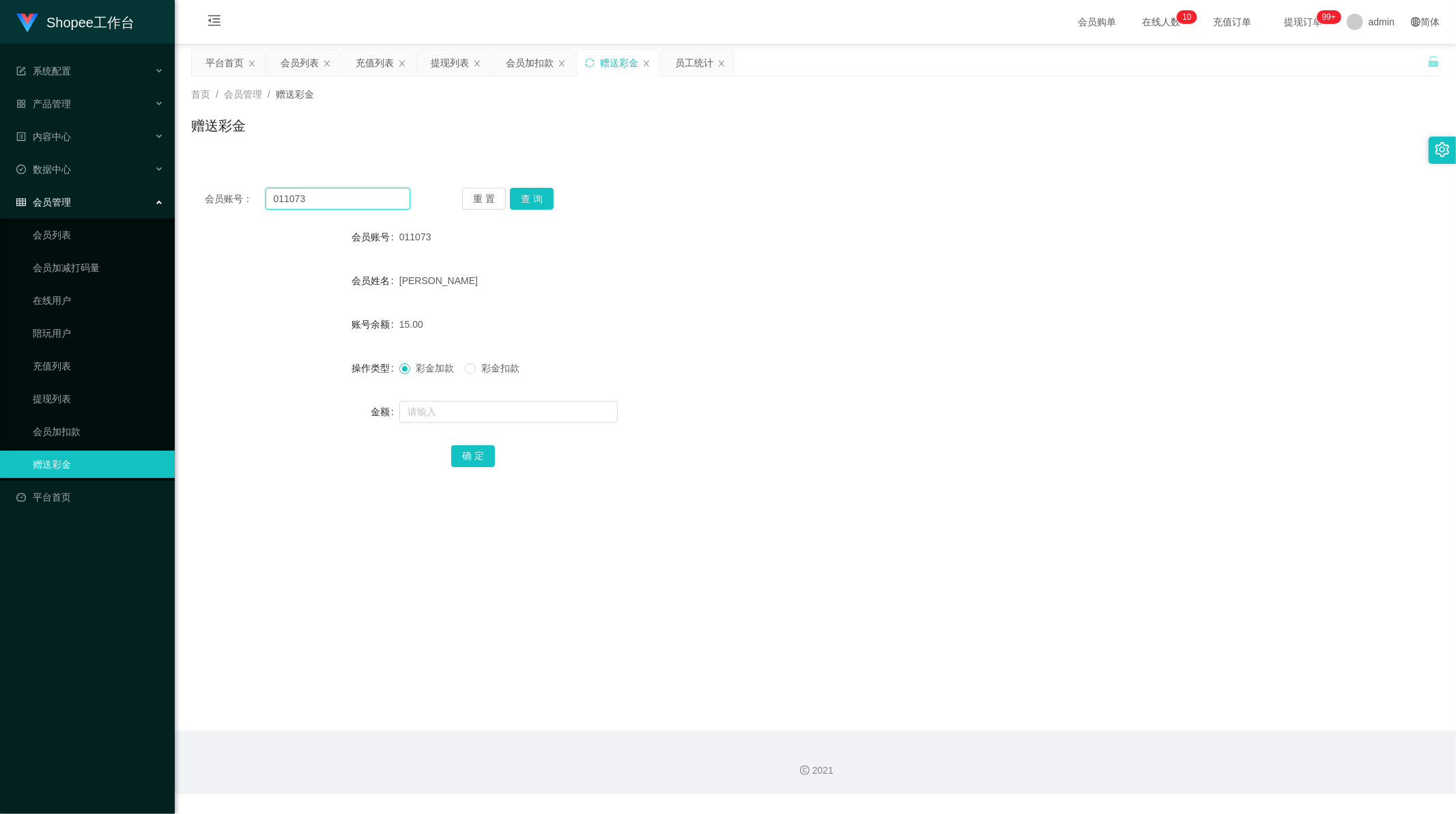
click at [345, 199] on input "011073" at bounding box center [339, 199] width 146 height 22
paste input "yuantheng0920"
type input "yuantheng0920"
click at [534, 190] on button "查 询" at bounding box center [532, 199] width 44 height 22
click at [449, 406] on input "text" at bounding box center [509, 412] width 219 height 22
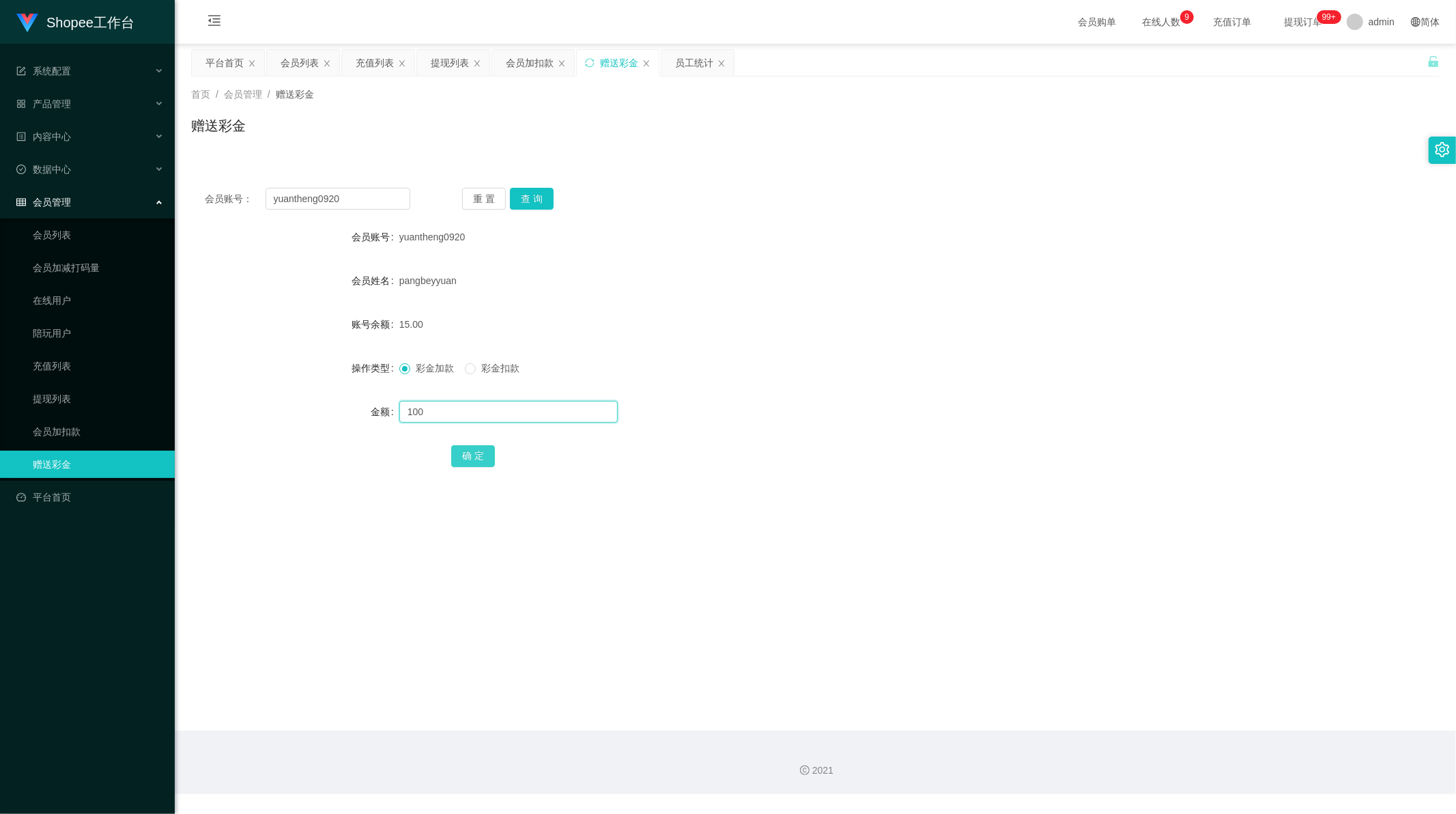
type input "100"
click at [468, 456] on button "确 定" at bounding box center [473, 455] width 44 height 22
click at [606, 523] on main "关闭左侧 关闭右侧 关闭其它 刷新页面 平台首页 会员列表 充值列表 提现列表 会员加扣款 赠送彩金 员工统计 首页 / 会员管理 / 赠送彩金 / 赠送彩金…" at bounding box center [815, 387] width 1281 height 686
drag, startPoint x: 1081, startPoint y: 777, endPoint x: 992, endPoint y: 643, distance: 160.9
click at [1081, 777] on div "2021" at bounding box center [815, 770] width 1260 height 14
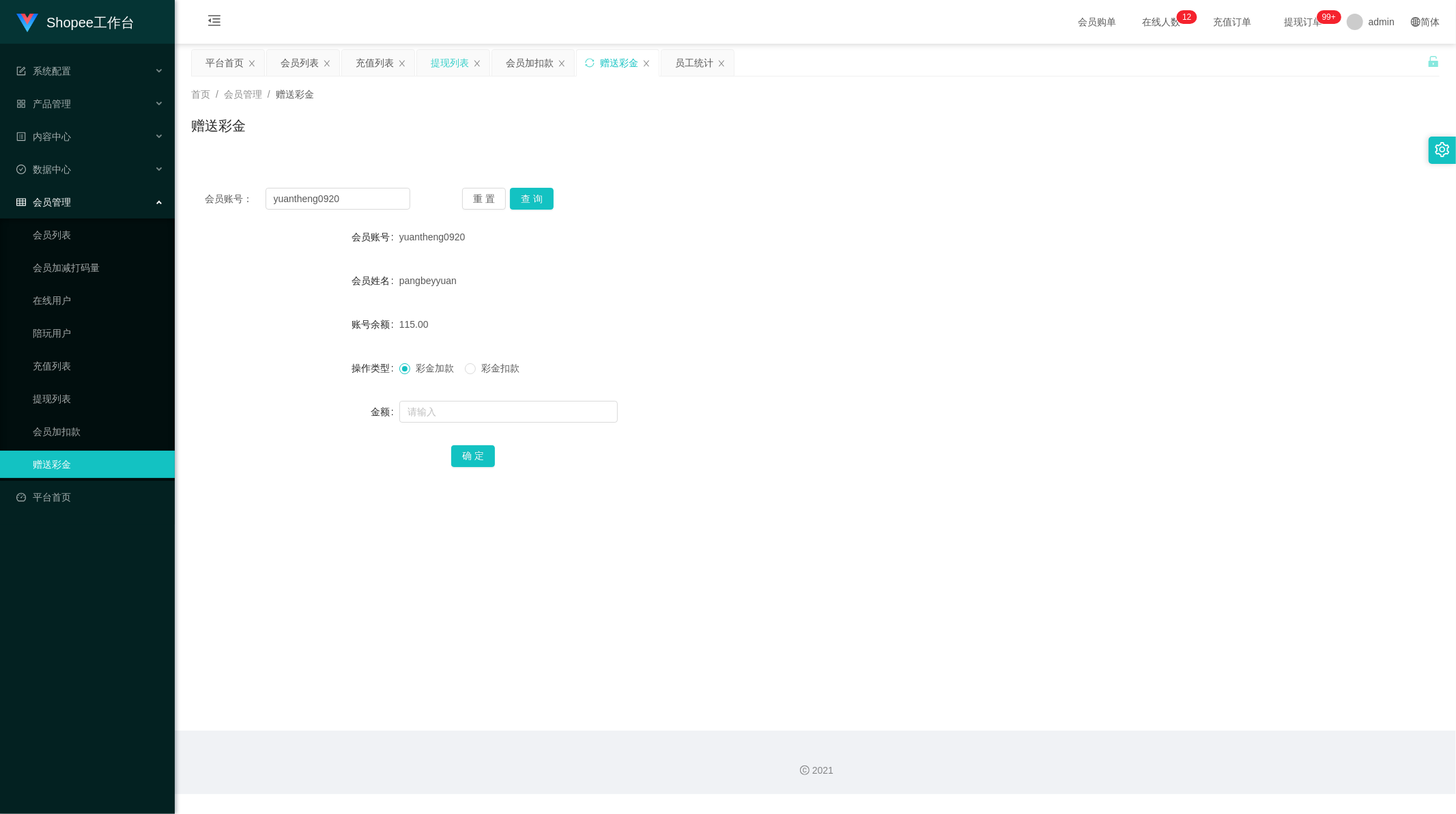
click at [442, 70] on div "提现列表" at bounding box center [450, 62] width 38 height 26
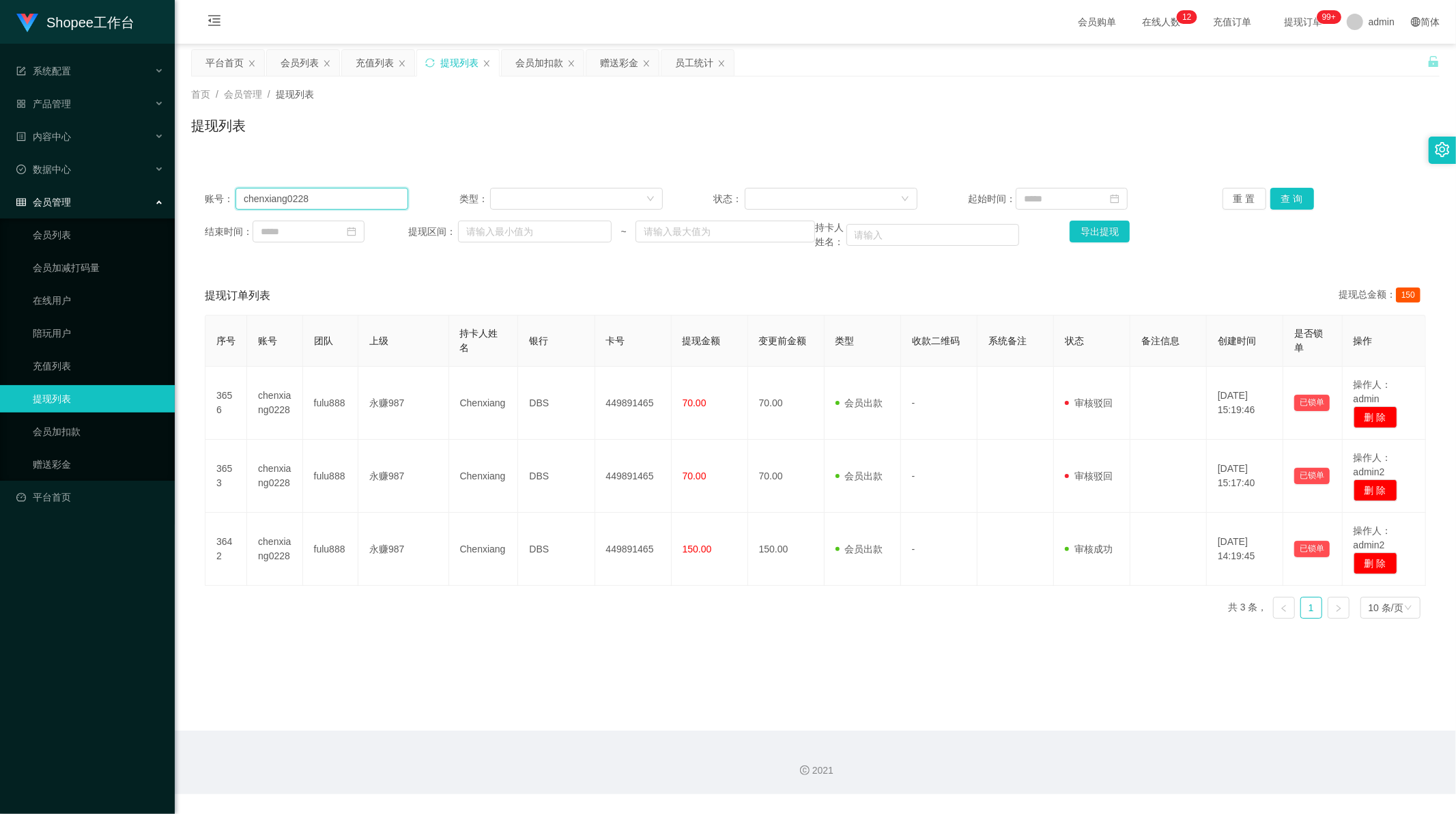
click at [319, 196] on input "chenxiang0228" at bounding box center [321, 199] width 173 height 22
paste input "abel"
click at [1299, 195] on button "查 询" at bounding box center [1292, 199] width 44 height 22
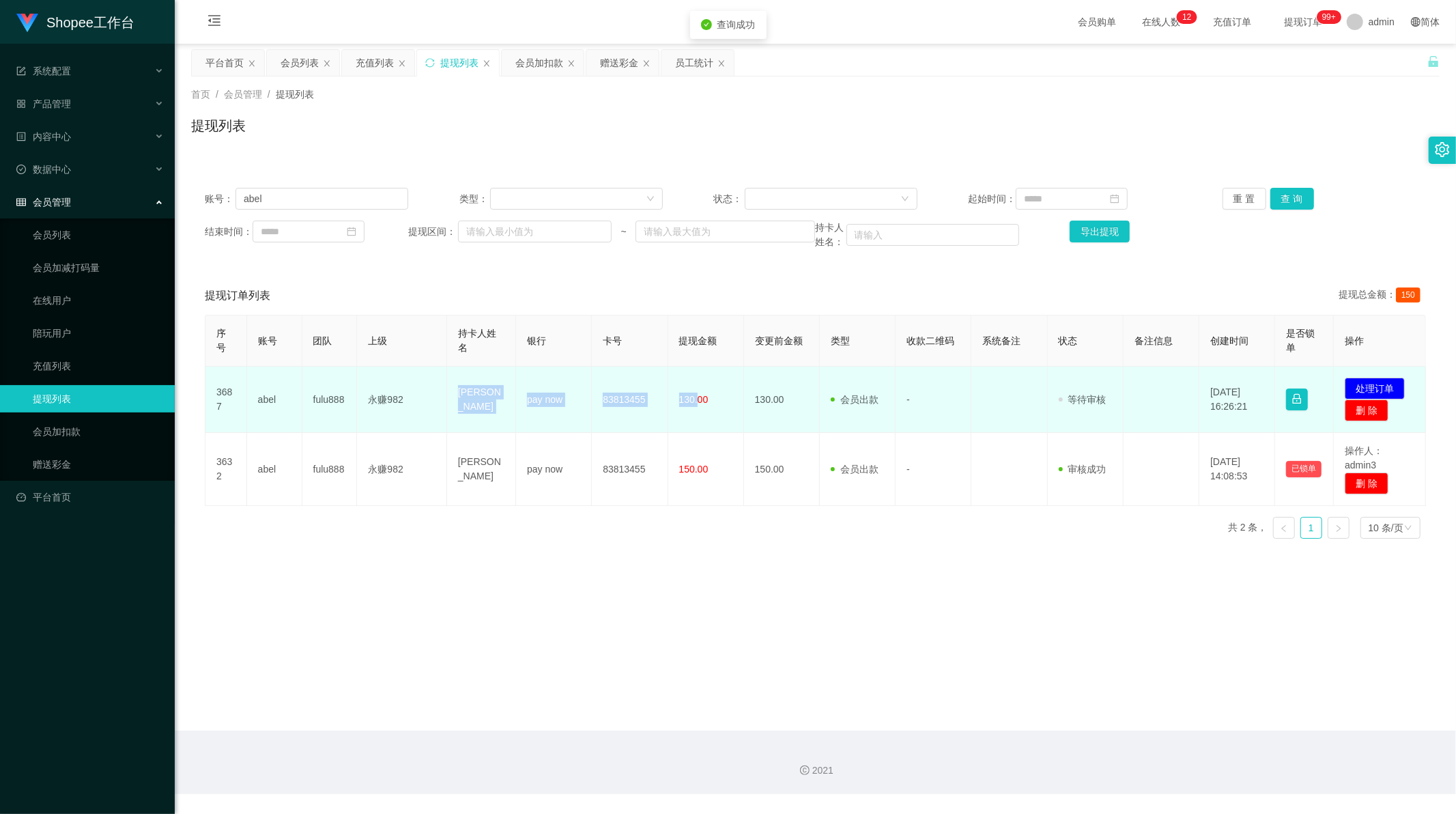
drag, startPoint x: 454, startPoint y: 398, endPoint x: 692, endPoint y: 402, distance: 238.0
click at [692, 402] on tr "3687 [PERSON_NAME] fulu888 永赚982 HU BIN pay now 83813455 130.00 130.00 会员出款 人工取…" at bounding box center [816, 400] width 1221 height 66
copy tr "[PERSON_NAME] pay now 83813455 130."
click at [1374, 386] on button "处理订单" at bounding box center [1375, 388] width 60 height 22
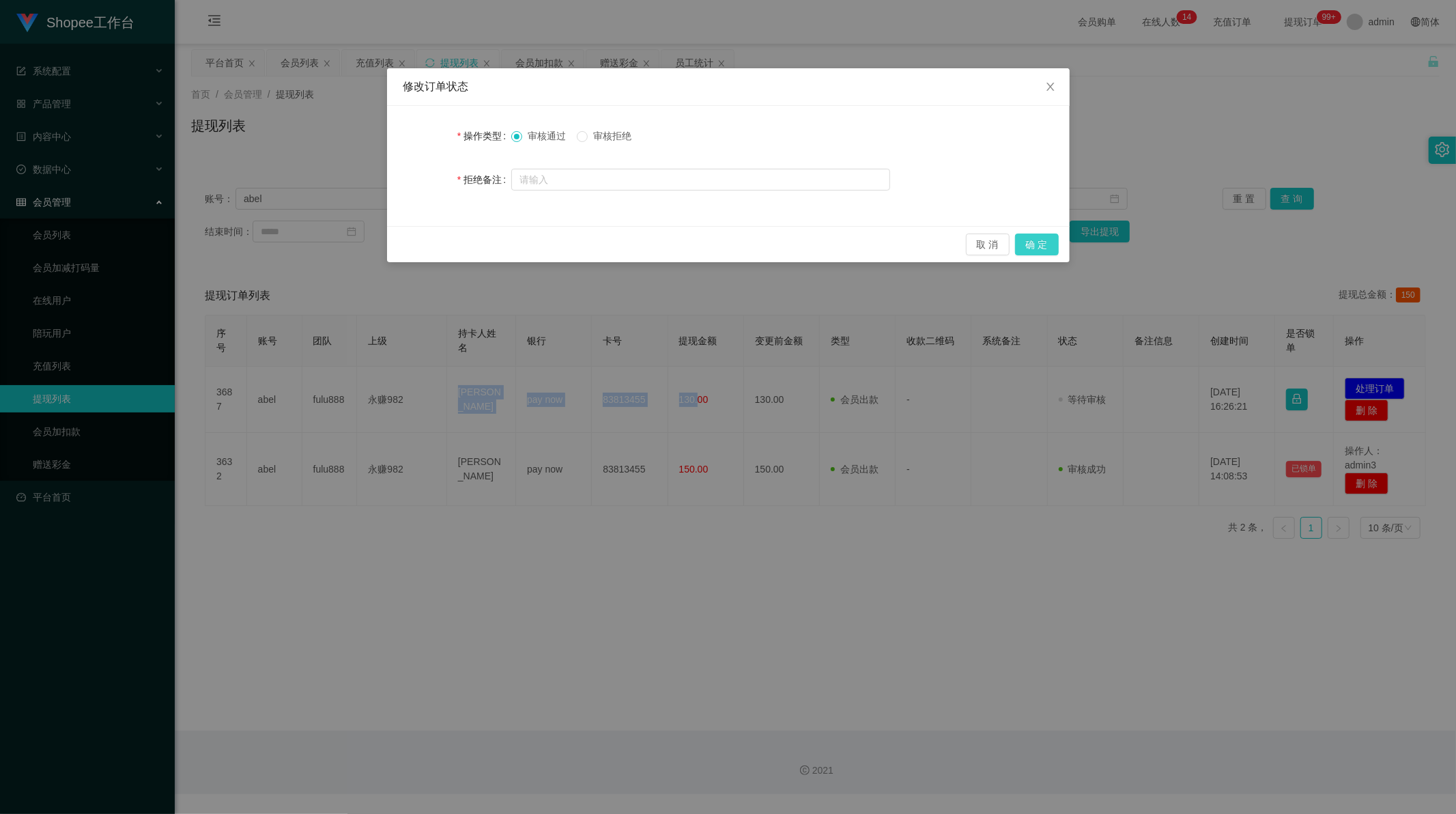
click at [1016, 237] on button "确 定" at bounding box center [1037, 244] width 44 height 22
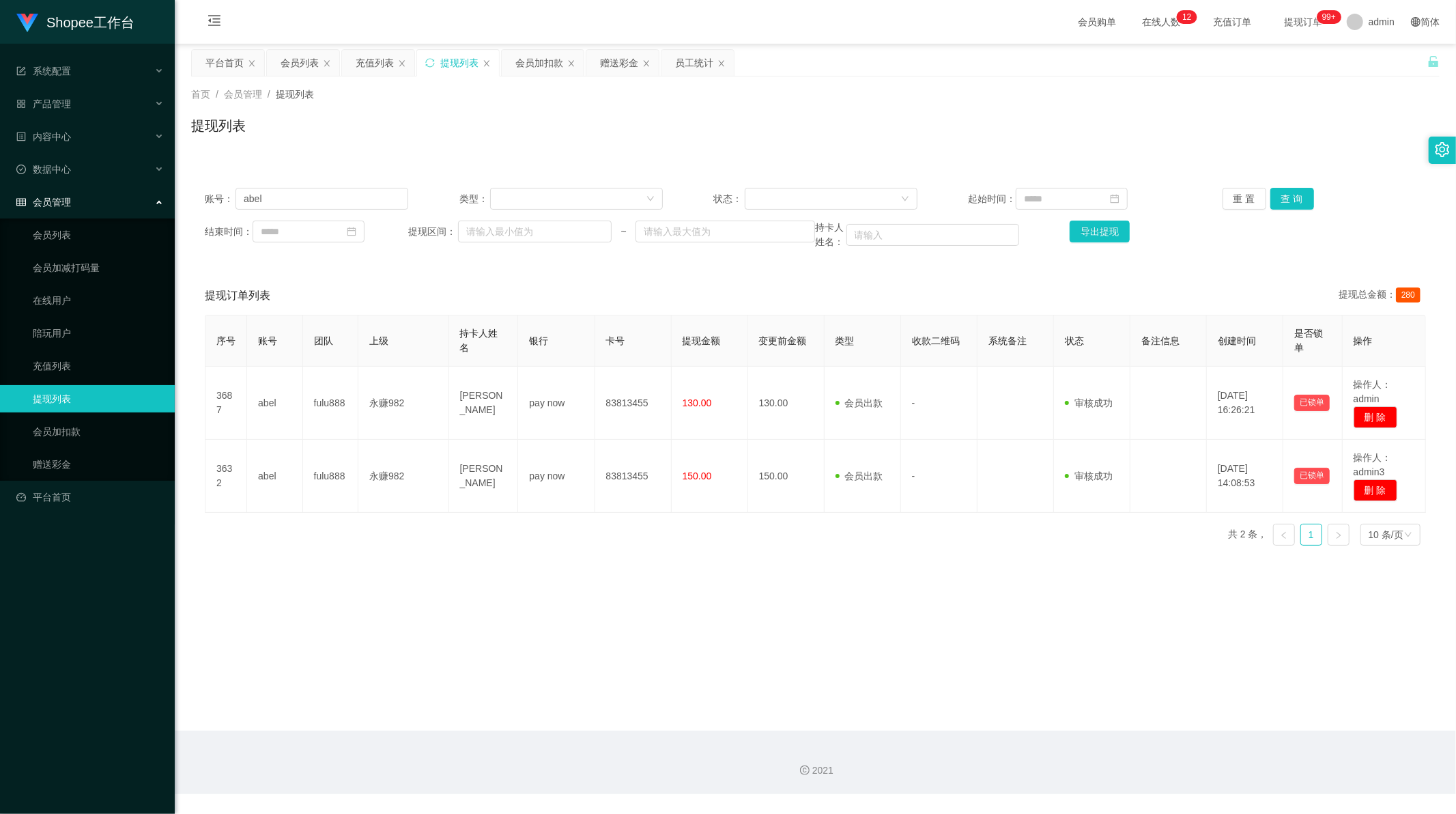
click at [551, 659] on main "关闭左侧 关闭右侧 关闭其它 刷新页面 平台首页 会员列表 充值列表 提现列表 会员加扣款 赠送彩金 员工统计 首页 / 会员管理 / 提现列表 / 提现列表…" at bounding box center [815, 387] width 1281 height 686
click at [270, 204] on input "abel" at bounding box center [321, 199] width 173 height 22
paste input "86162365"
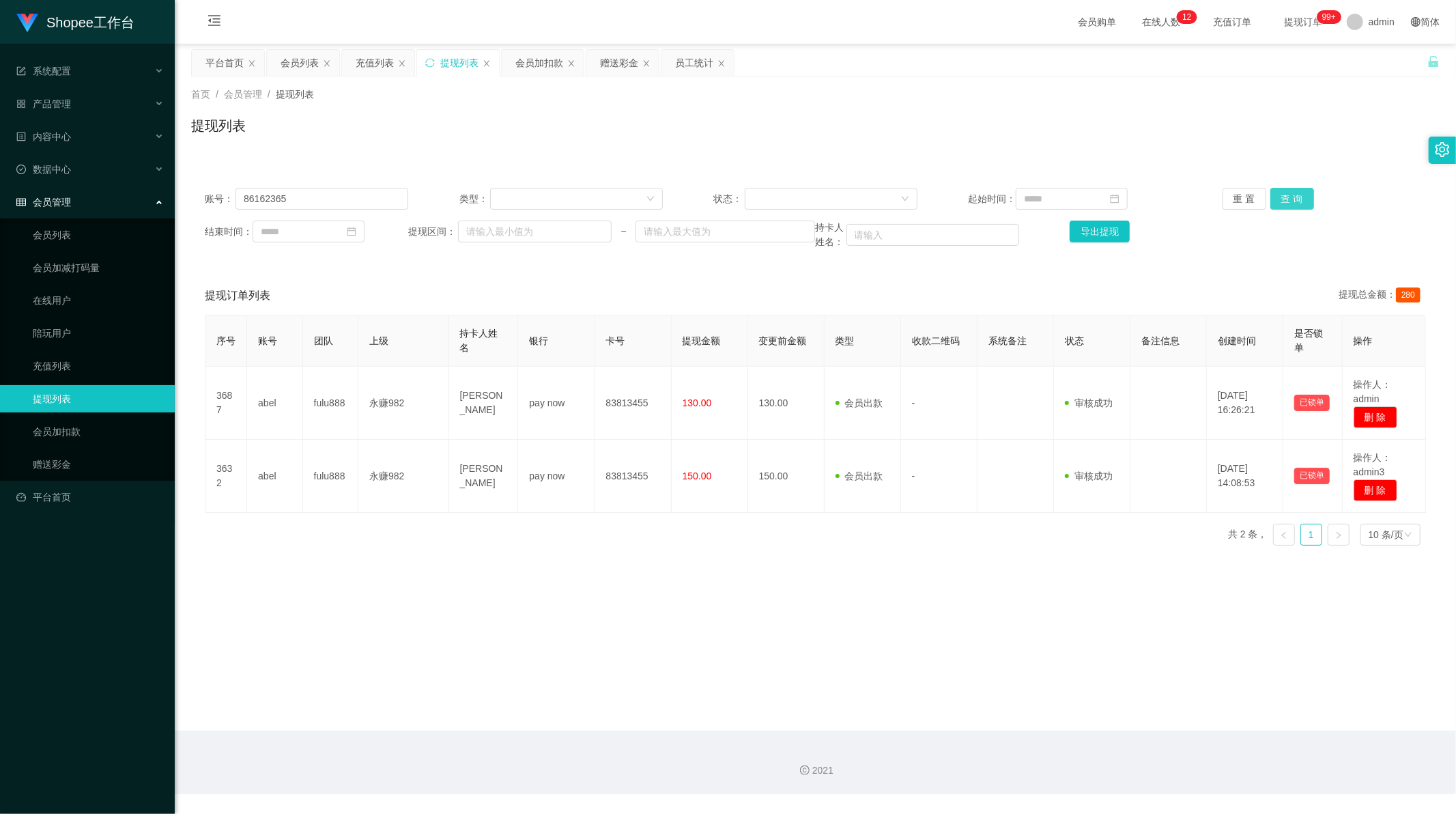
click at [1290, 199] on button "查 询" at bounding box center [1292, 199] width 44 height 22
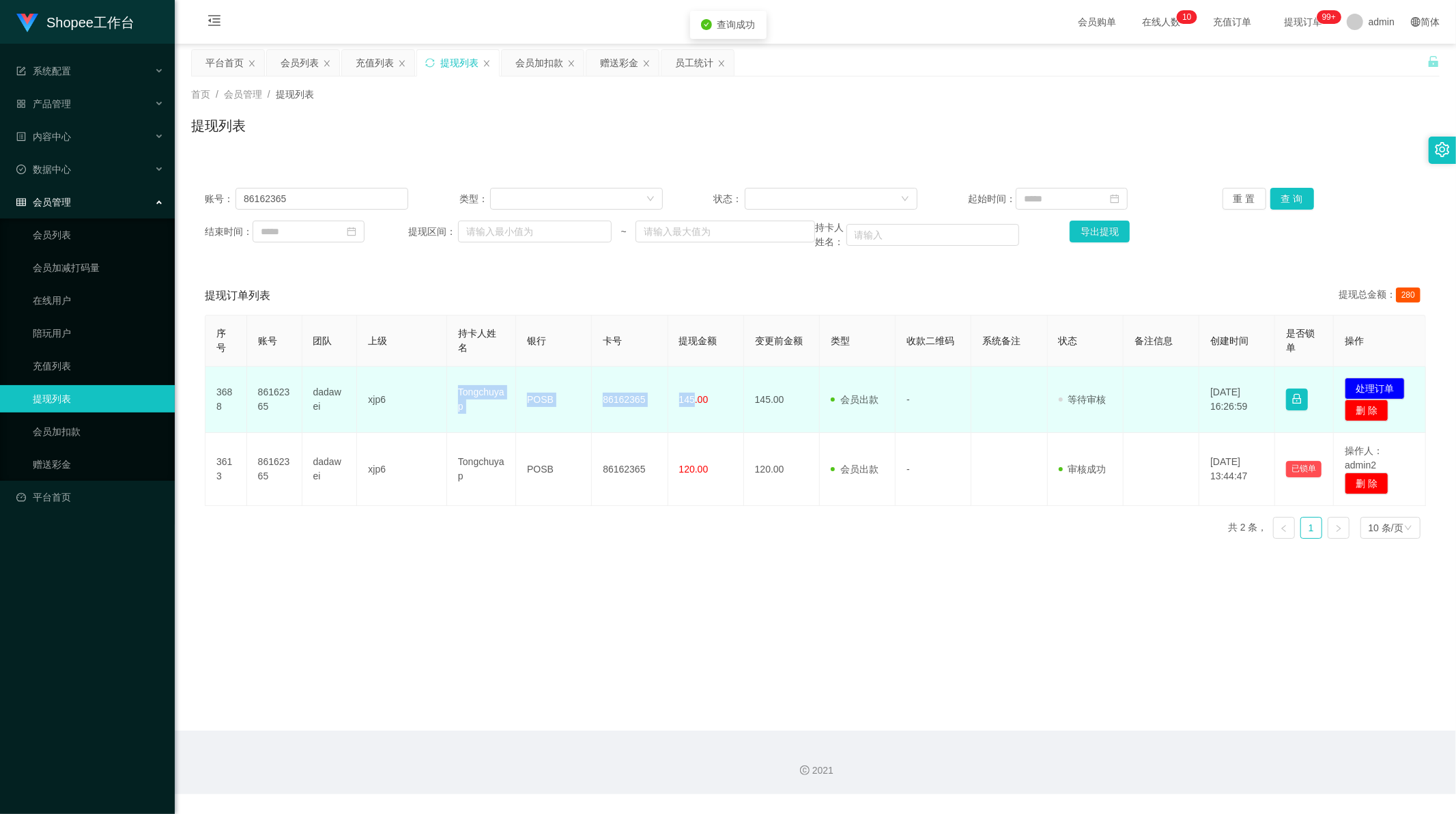
drag, startPoint x: 451, startPoint y: 390, endPoint x: 690, endPoint y: 404, distance: 239.4
click at [690, 404] on tr "3688 86162365 dadawei xjp6 Tongchuyap POSB 86162365 145.00 145.00 会员出款 人工取款 - 审…" at bounding box center [816, 400] width 1221 height 66
copy tr "Tongchuyap POSB 86162365 145"
click at [1366, 380] on button "处理订单" at bounding box center [1375, 388] width 60 height 22
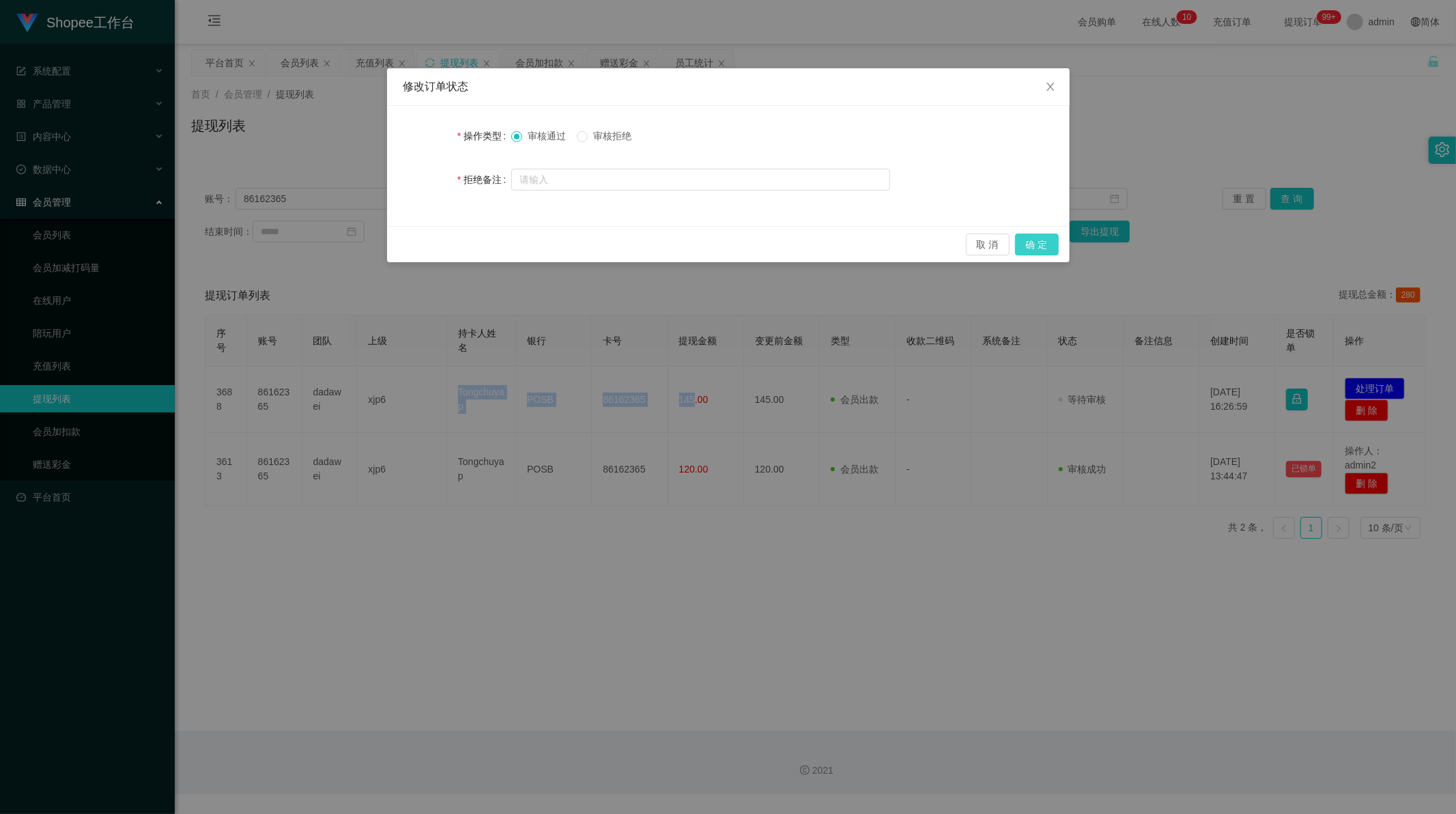
click at [1036, 253] on button "确 定" at bounding box center [1037, 244] width 44 height 22
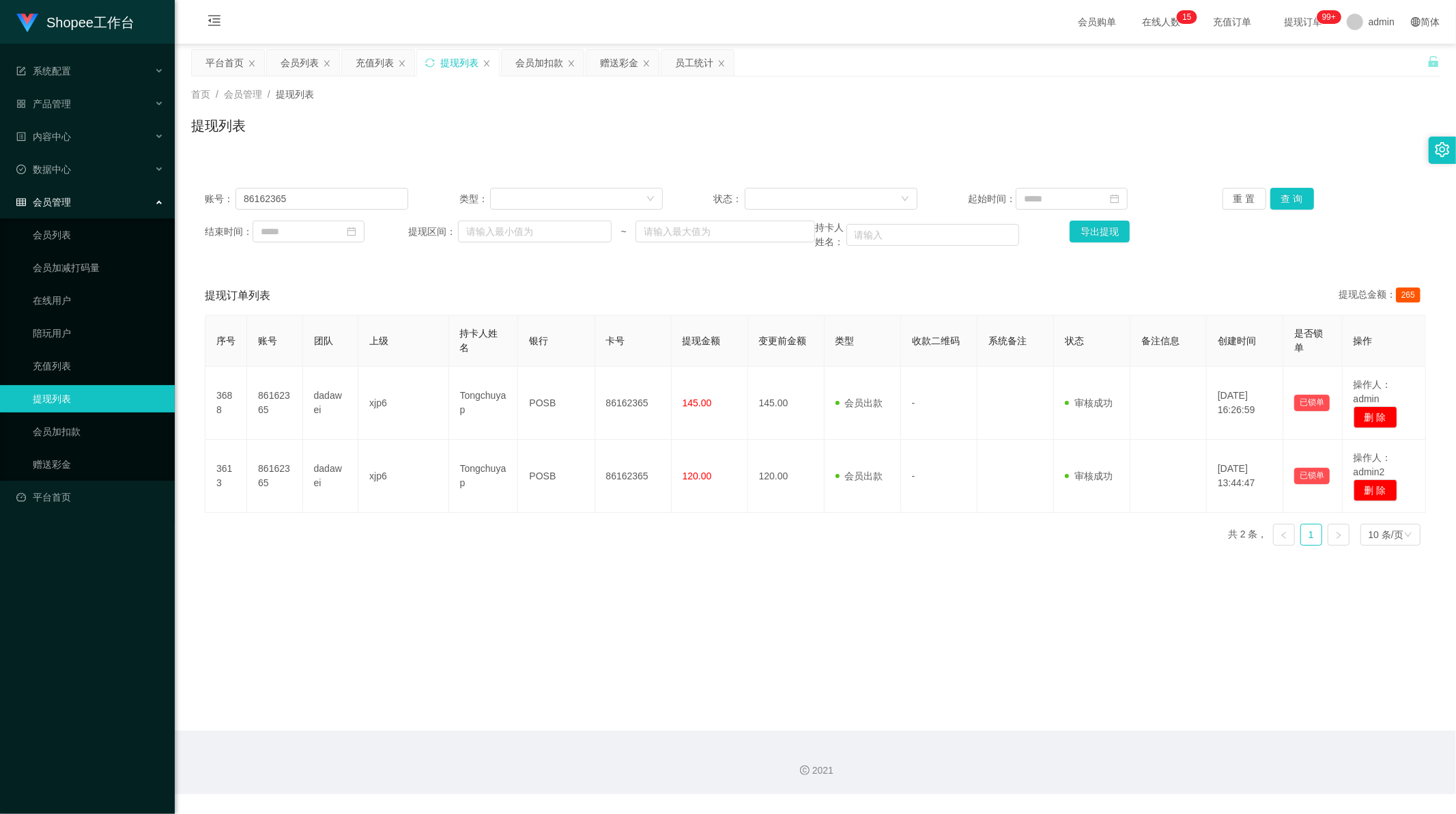
click at [1086, 763] on div "2021" at bounding box center [815, 770] width 1260 height 14
click at [317, 212] on div "账号： 86162365 类型： 状态： 起始时间： 重 置 查 询 结束时间： 提现区间： ~ 持卡人姓名： 导出提现" at bounding box center [816, 218] width 1249 height 89
click at [319, 200] on input "86162365" at bounding box center [321, 199] width 173 height 22
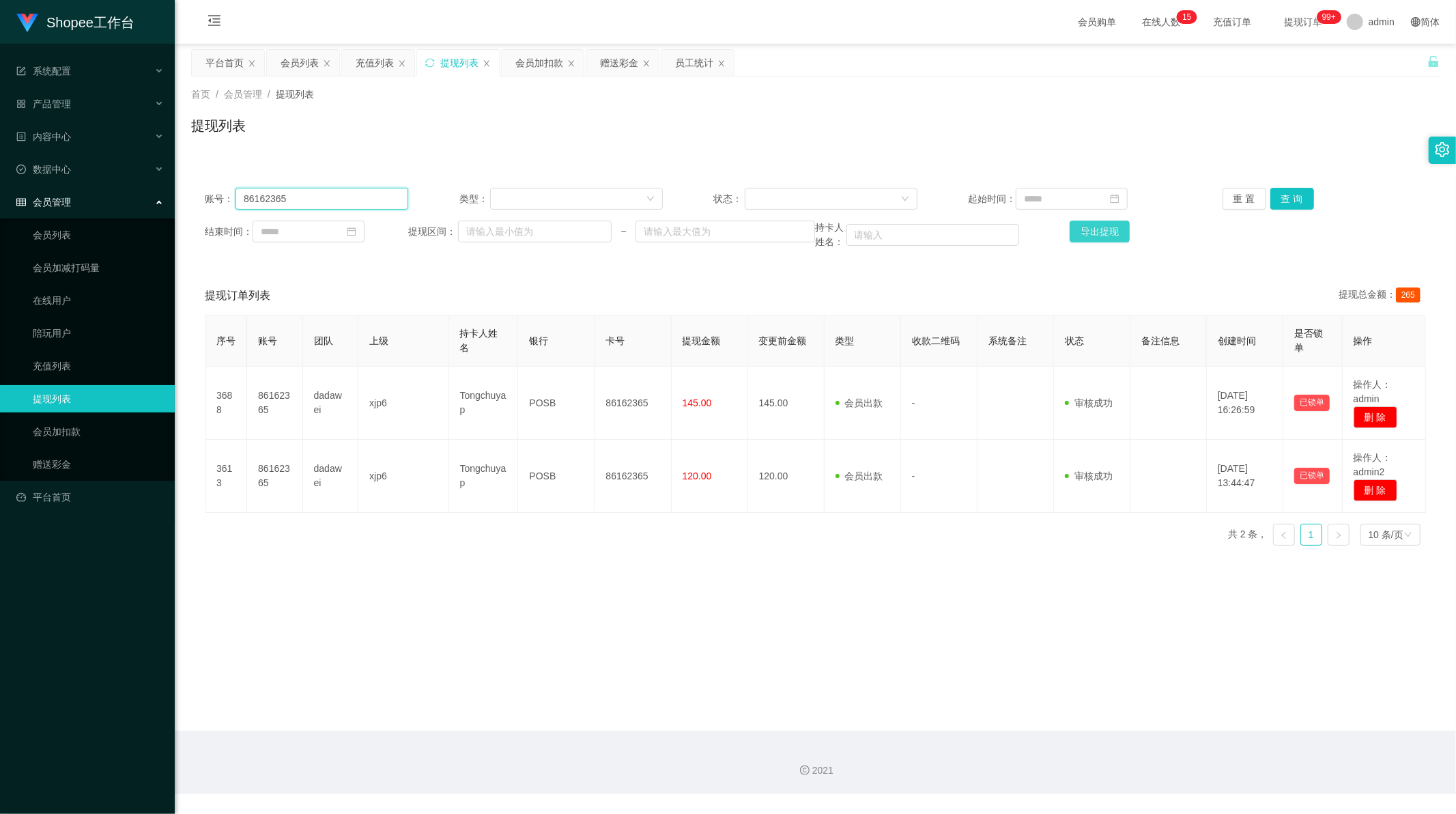
paste input "Kevin1122"
click at [1292, 196] on button "查 询" at bounding box center [1292, 199] width 44 height 22
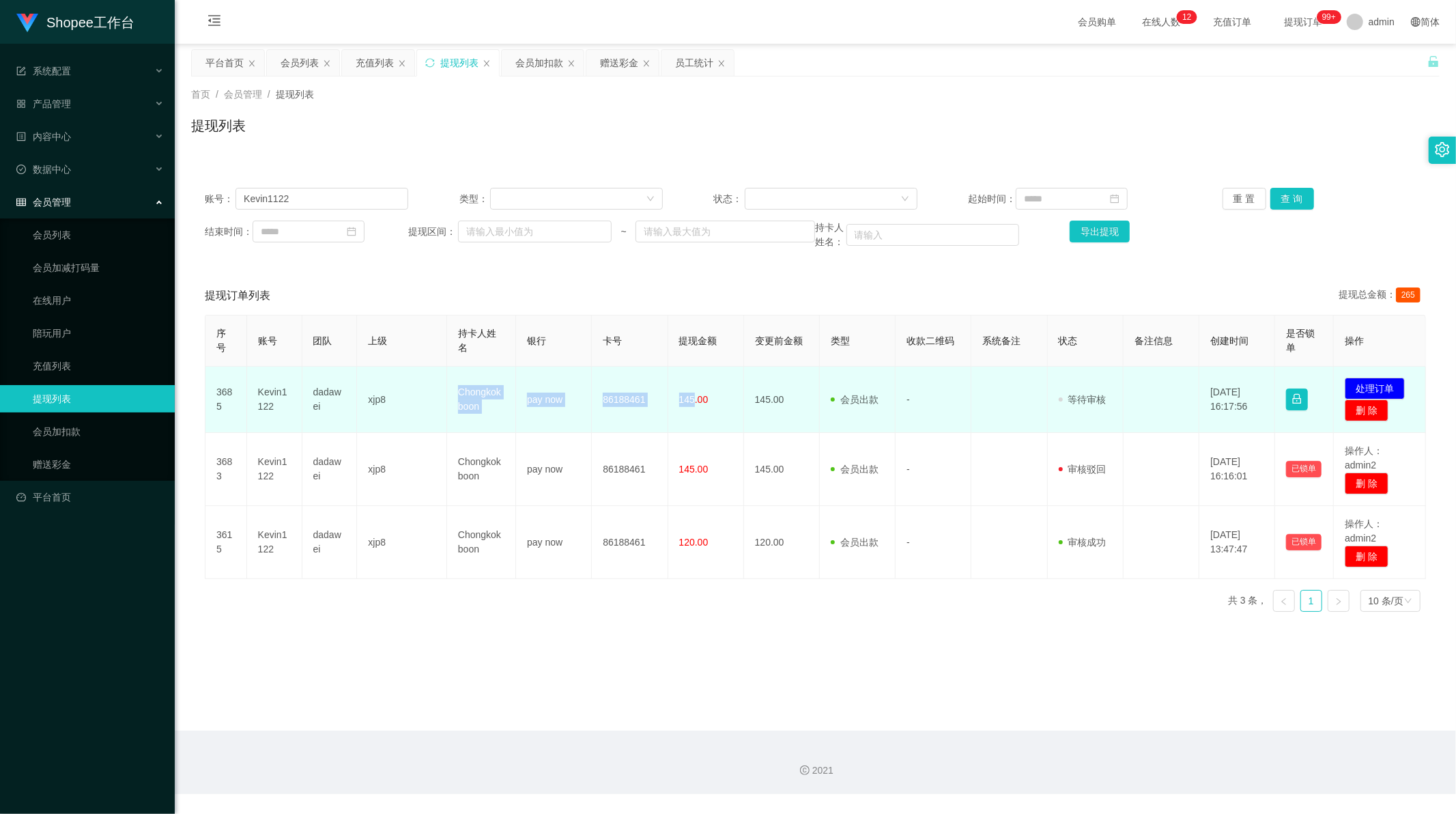
drag, startPoint x: 449, startPoint y: 393, endPoint x: 692, endPoint y: 401, distance: 243.1
click at [692, 401] on tr "3685 Kevin1122 dadawei xjp8 Chongkokboon pay now 86188461 145.00 145.00 会员出款 人工…" at bounding box center [816, 400] width 1221 height 66
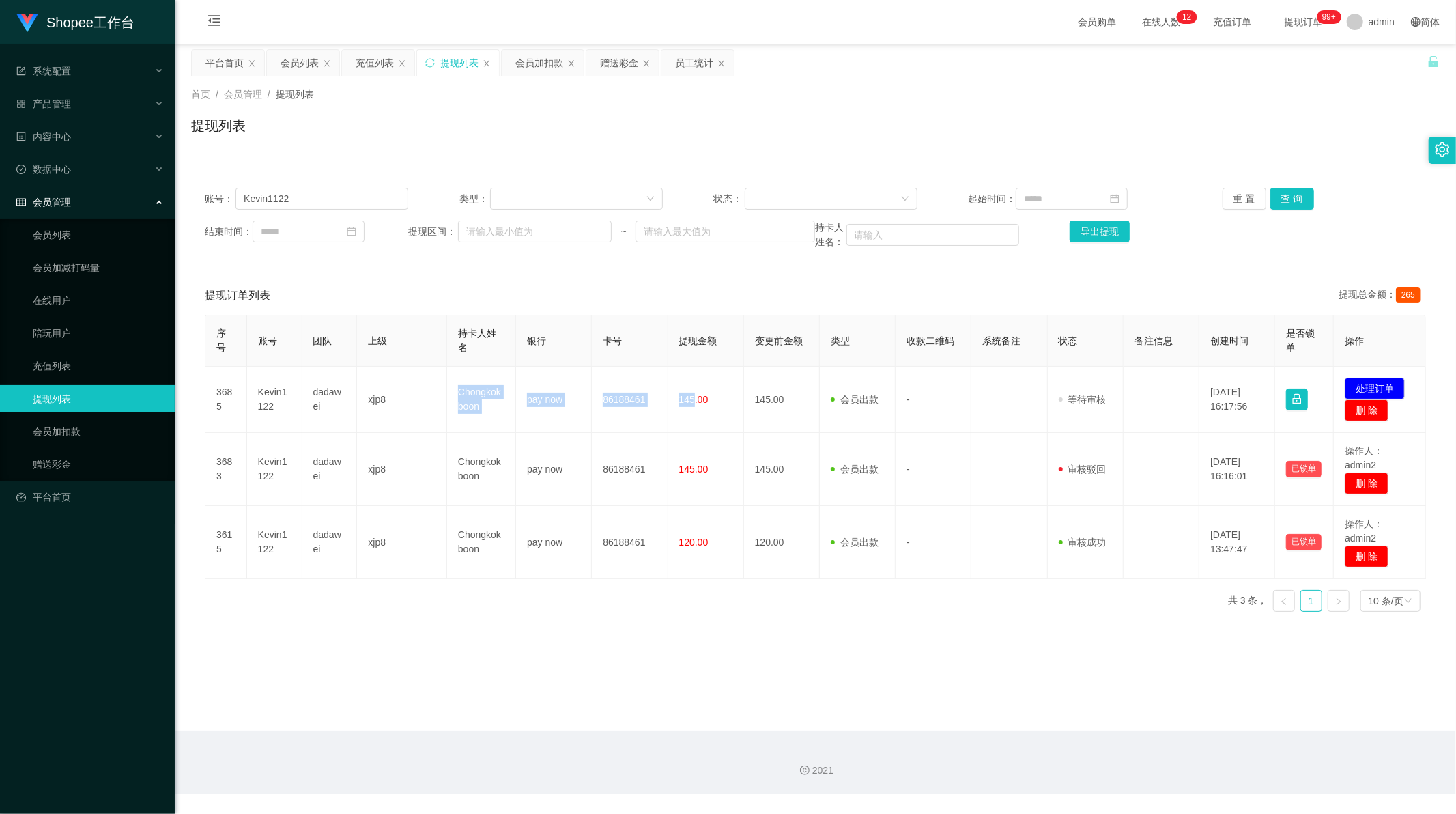
copy tr "Chongkokboon pay now 86188461 145"
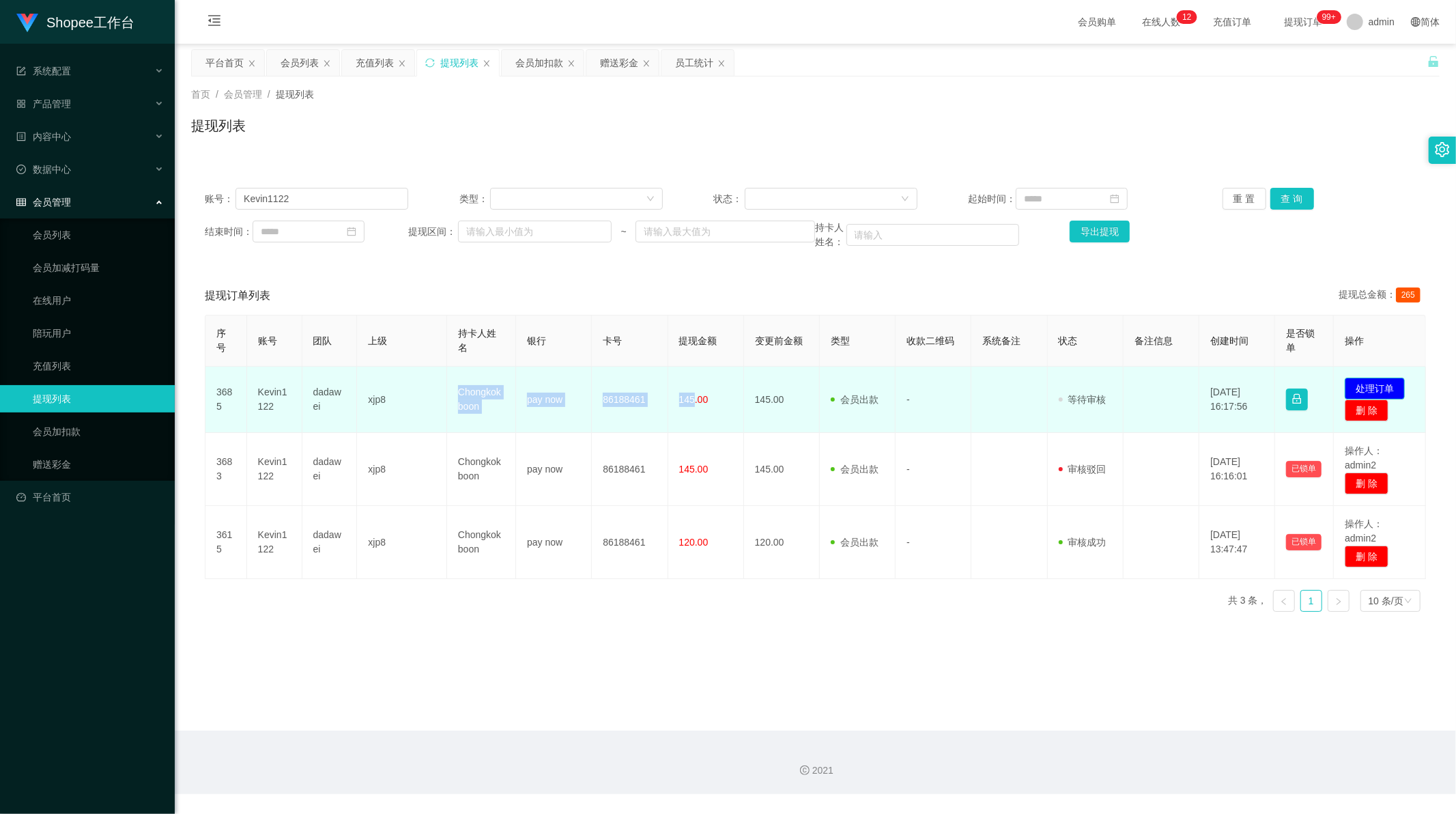
click at [1382, 390] on button "处理订单" at bounding box center [1375, 388] width 60 height 22
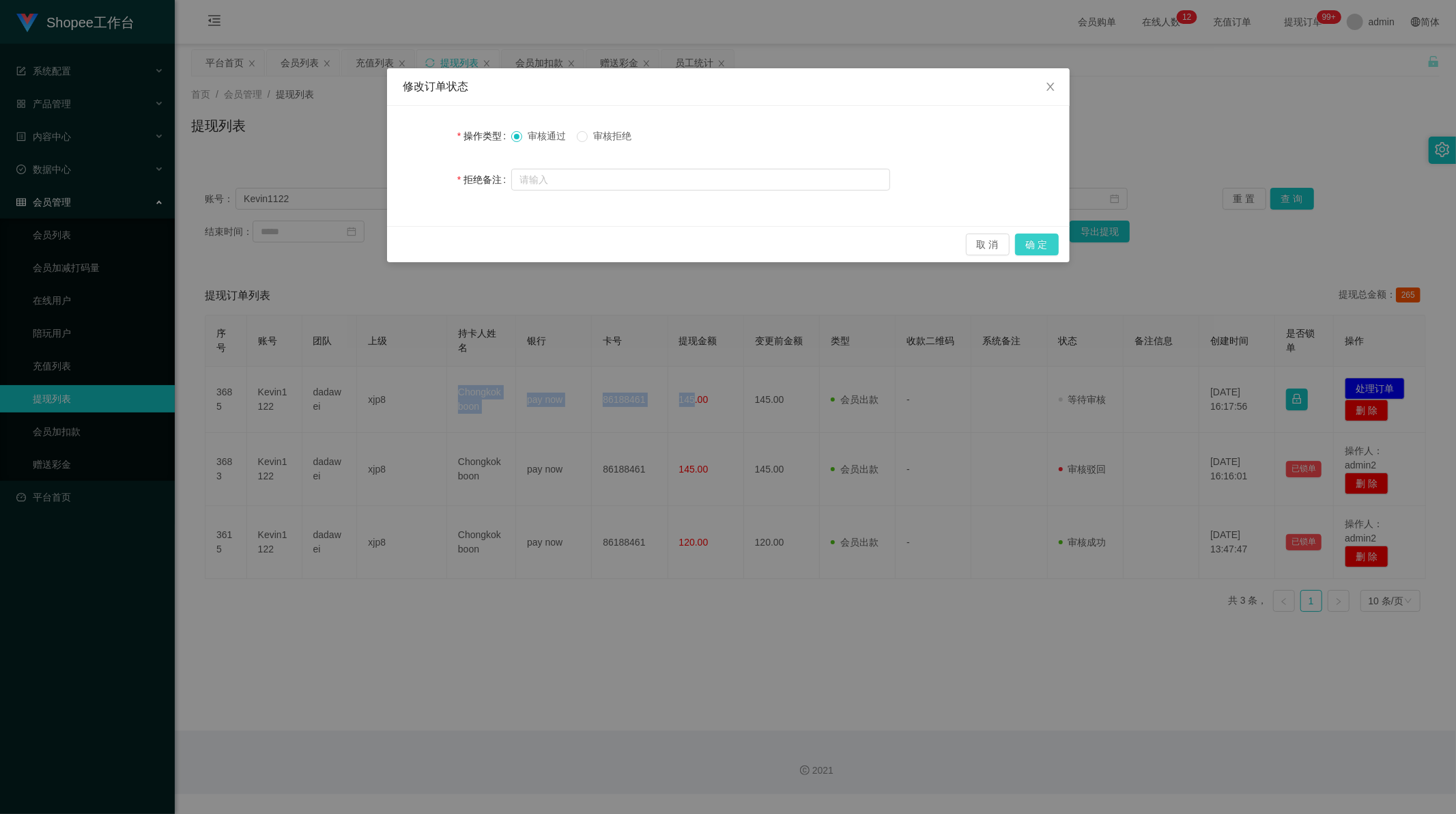
click at [1031, 247] on button "确 定" at bounding box center [1037, 244] width 44 height 22
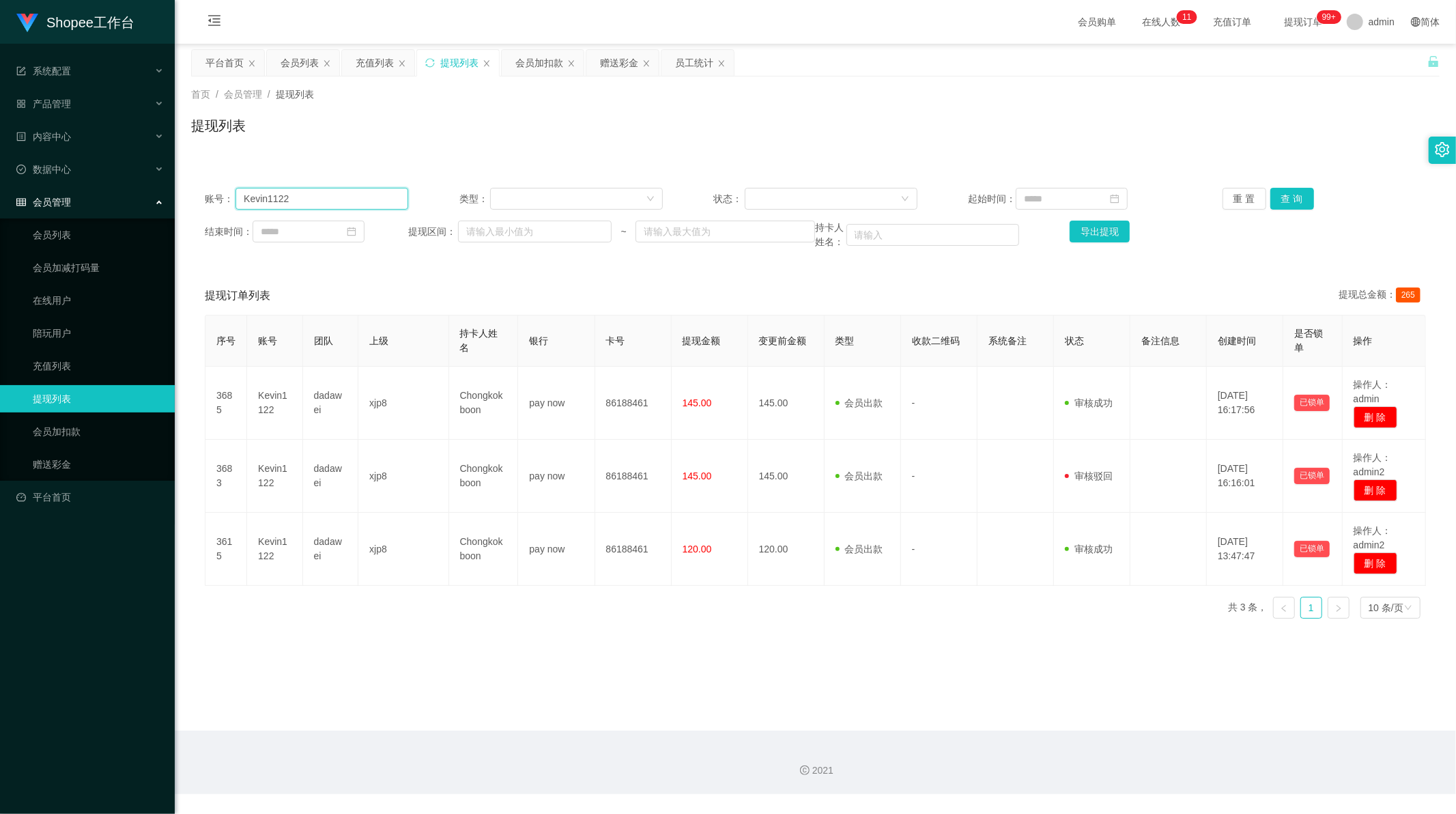
click at [331, 199] on input "Kevin1122" at bounding box center [321, 199] width 173 height 22
drag, startPoint x: 331, startPoint y: 199, endPoint x: 447, endPoint y: 189, distance: 116.4
click at [336, 196] on input "Kevin1122" at bounding box center [321, 199] width 173 height 22
paste input "Tianme666"
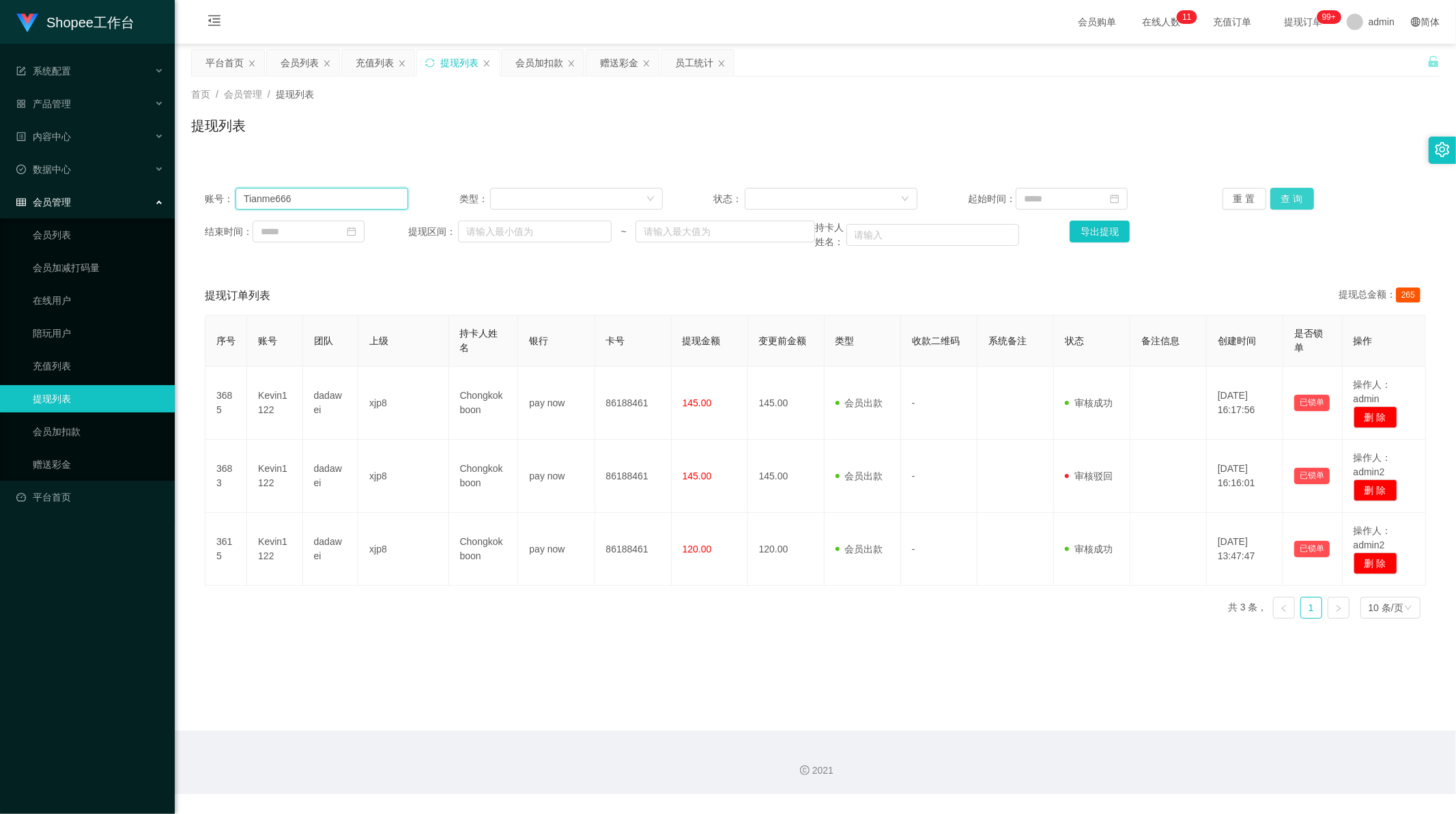
type input "Tianme666"
click at [1292, 200] on button "查 询" at bounding box center [1292, 199] width 44 height 22
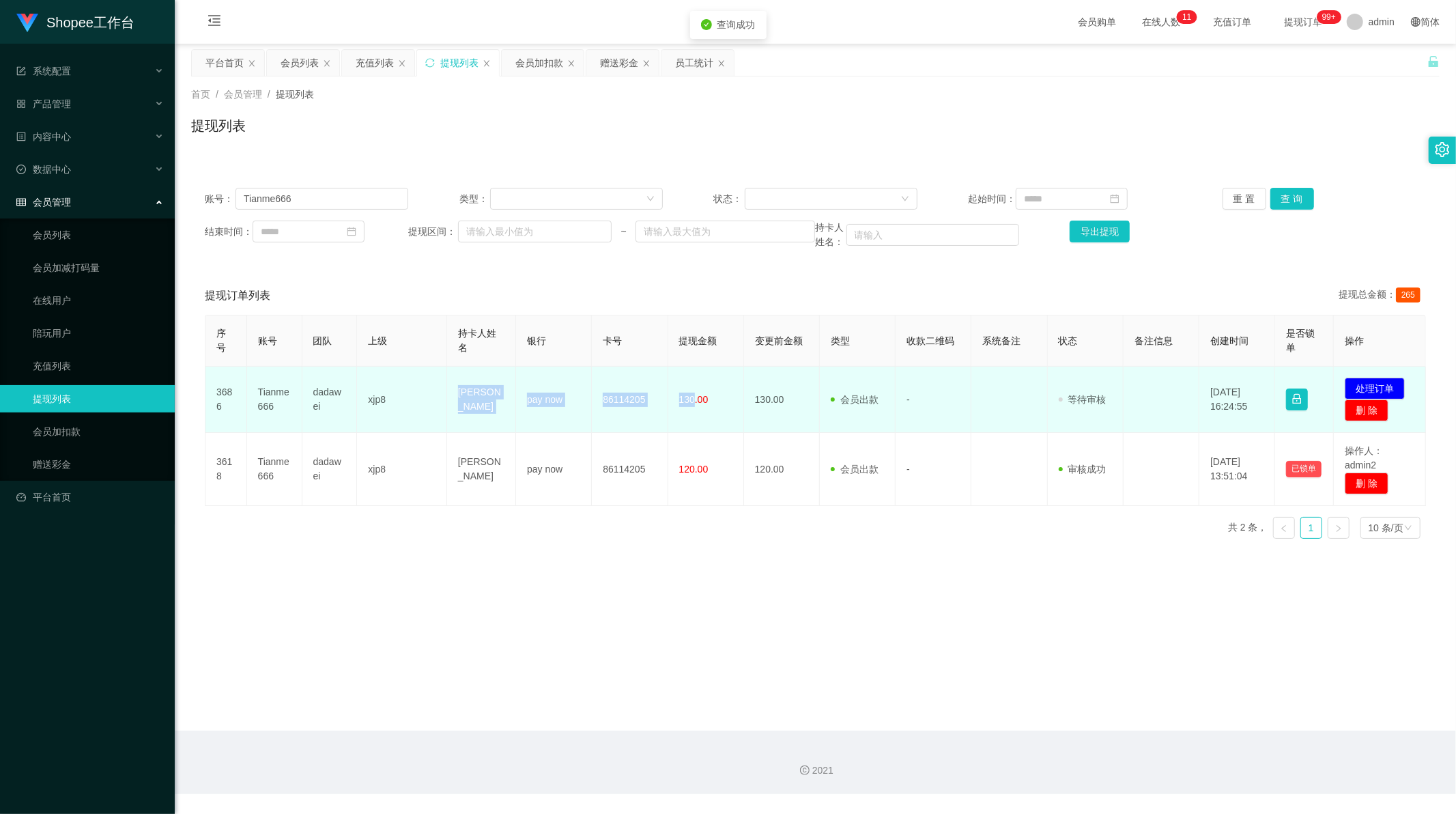
drag, startPoint x: 449, startPoint y: 379, endPoint x: 690, endPoint y: 403, distance: 242.2
click at [690, 403] on tr "3686 Tianme666 dadawei xjp8 [PERSON_NAME] min [PERSON_NAME] pay now 86114205 13…" at bounding box center [816, 400] width 1221 height 66
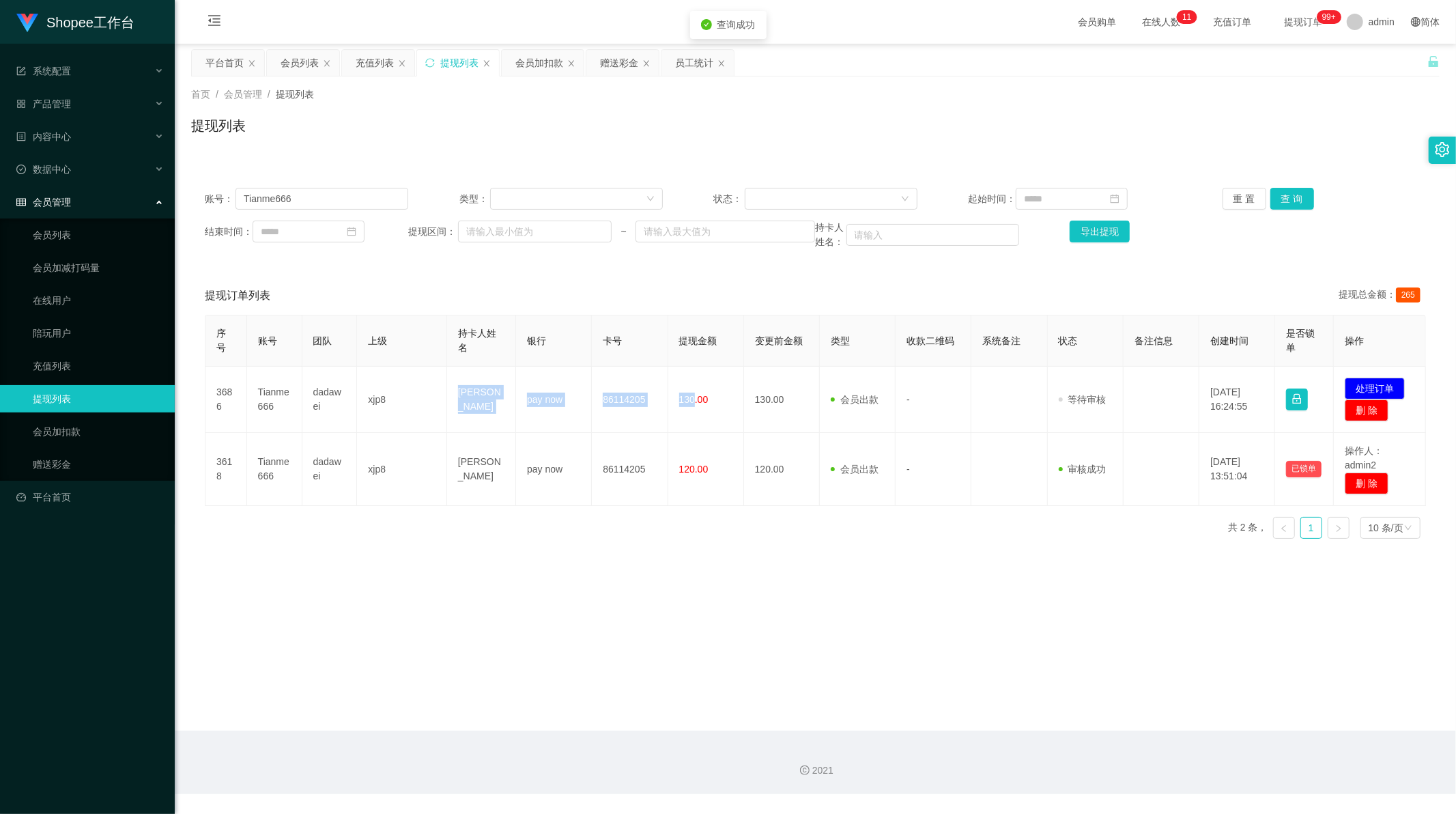
copy tr "[PERSON_NAME] pay now 86114205 130"
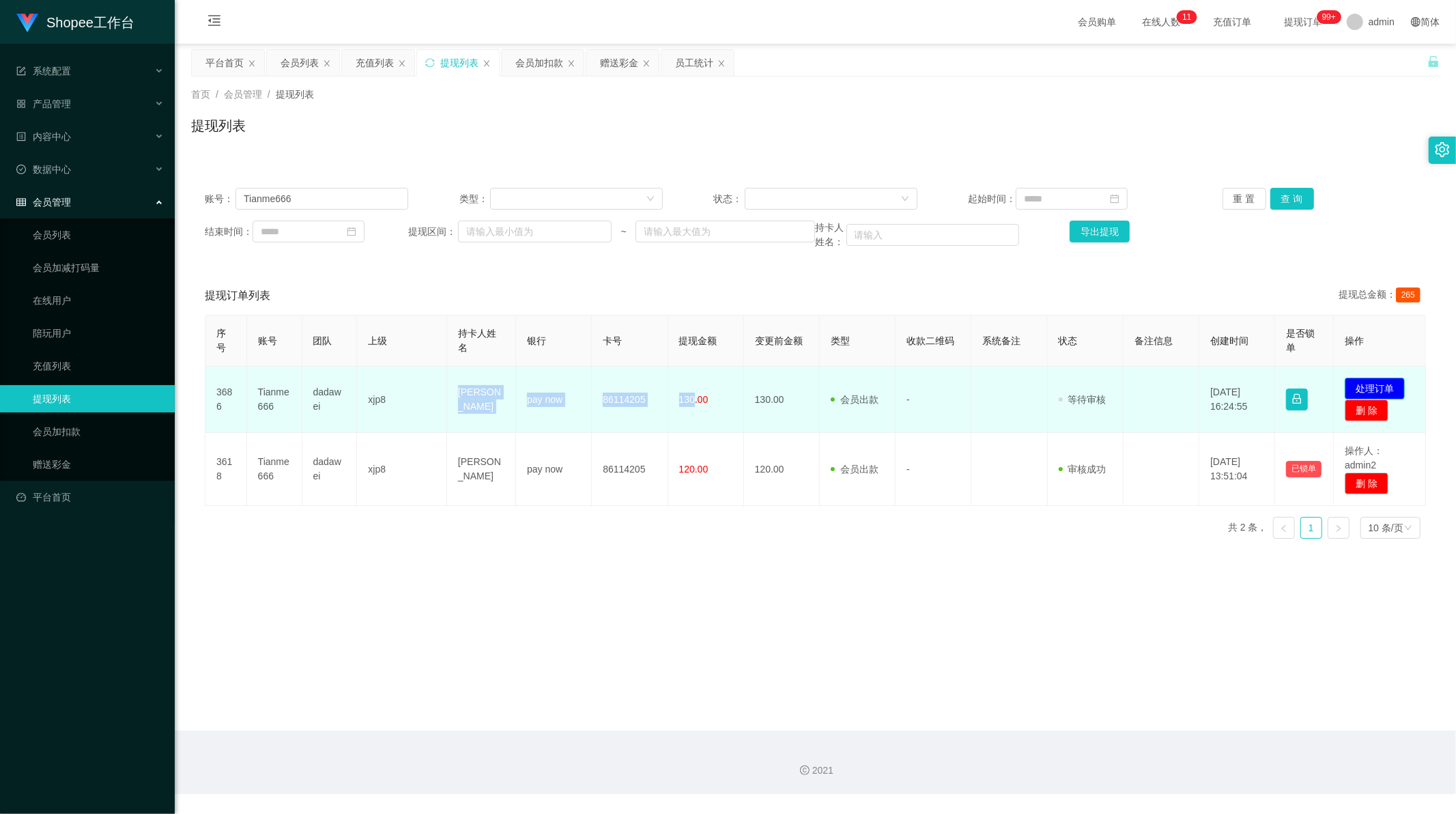
click at [1374, 385] on button "处理订单" at bounding box center [1375, 388] width 60 height 22
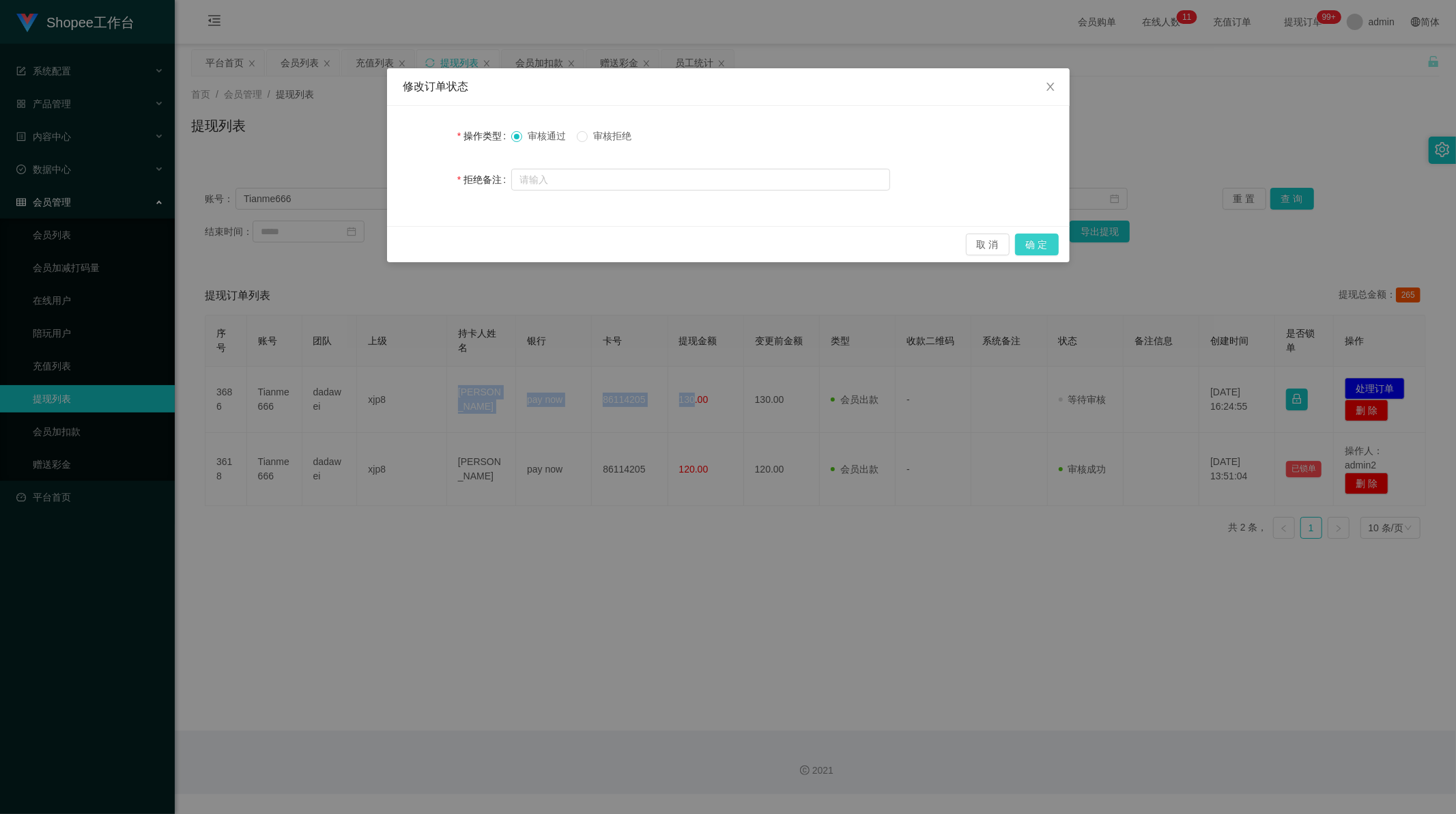
click at [1034, 247] on button "确 定" at bounding box center [1037, 244] width 44 height 22
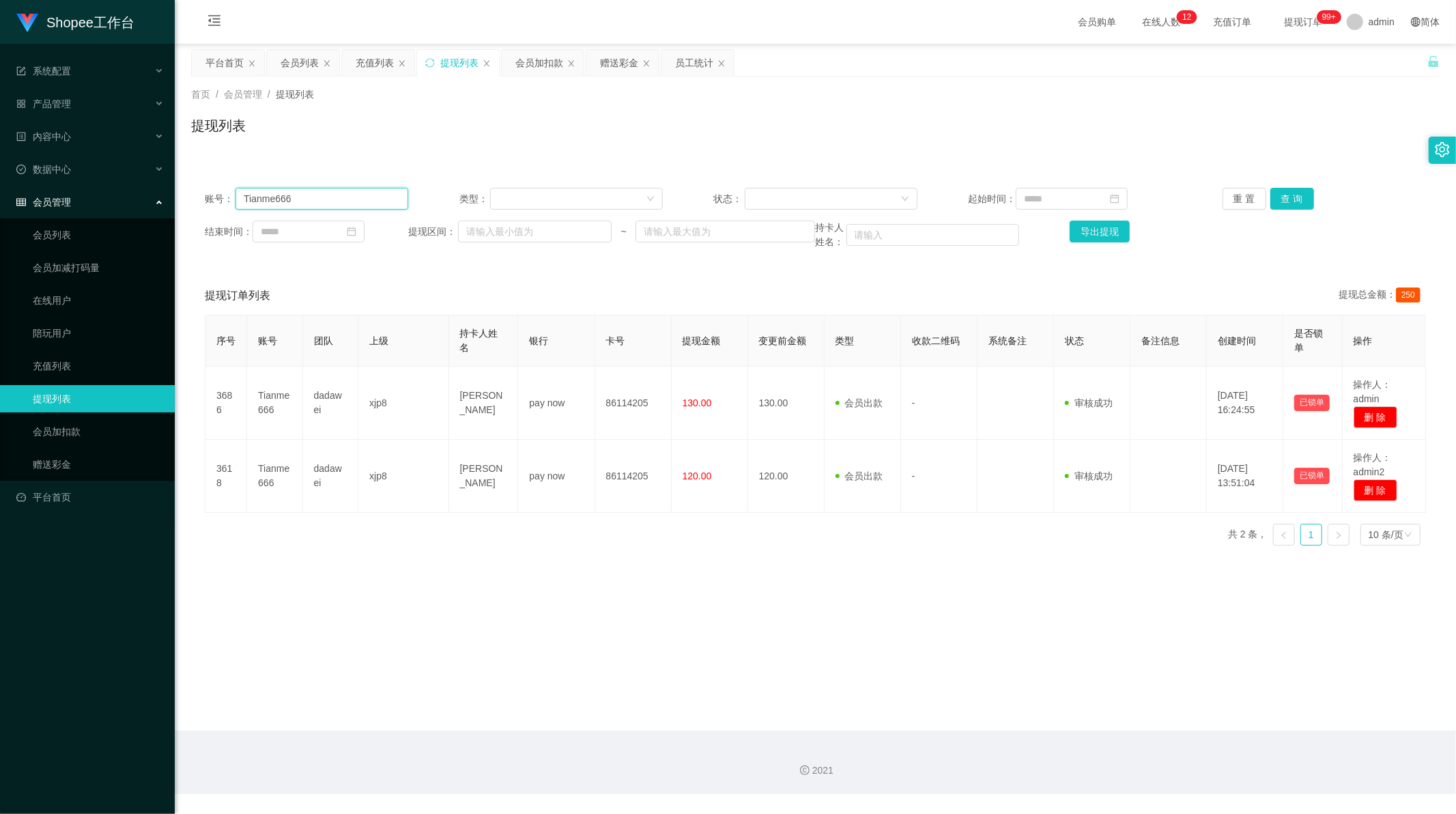
click at [356, 200] on input "Tianme666" at bounding box center [321, 199] width 173 height 22
paste input "ZP250829"
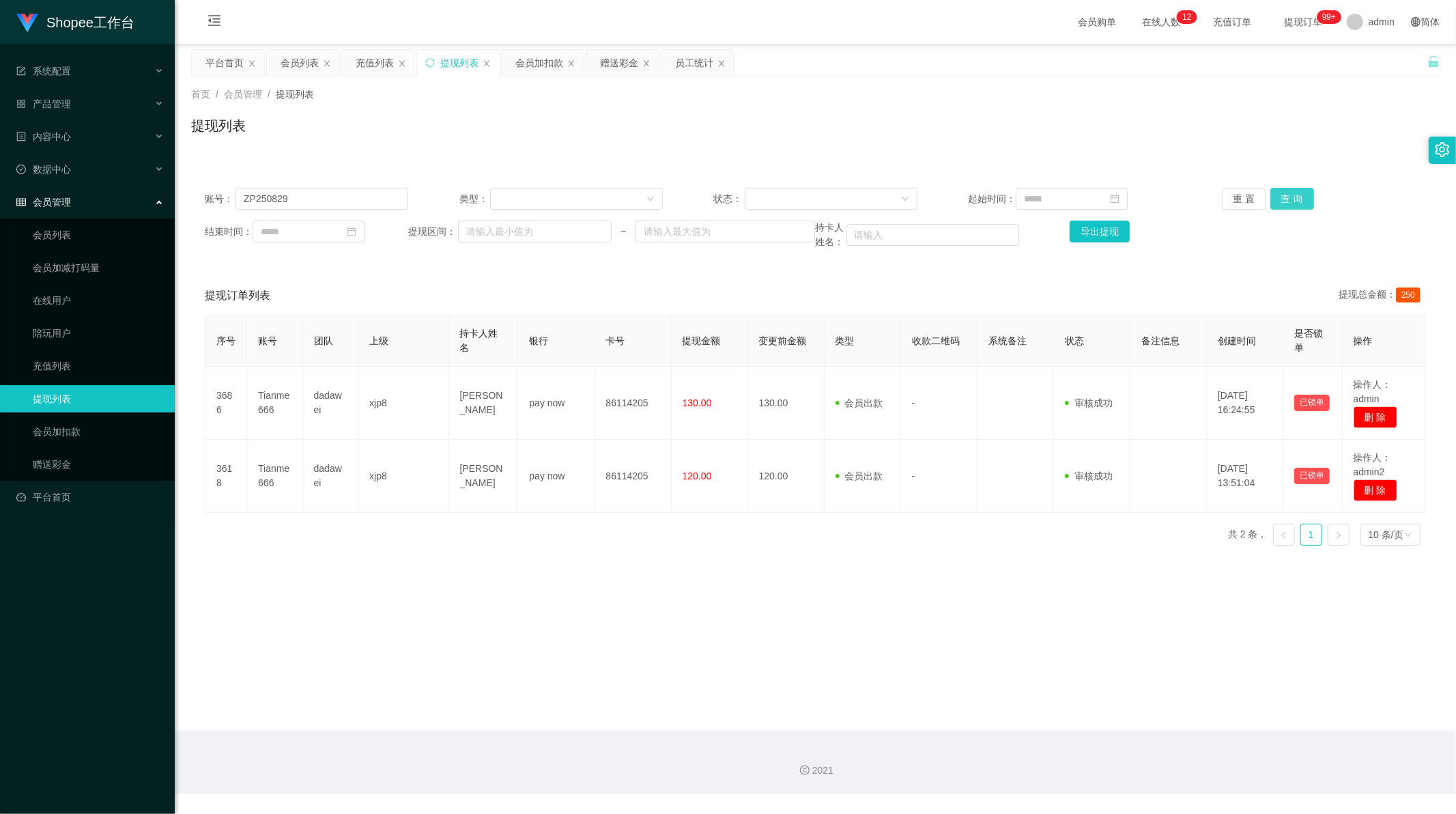
click at [1282, 196] on button "查 询" at bounding box center [1292, 199] width 44 height 22
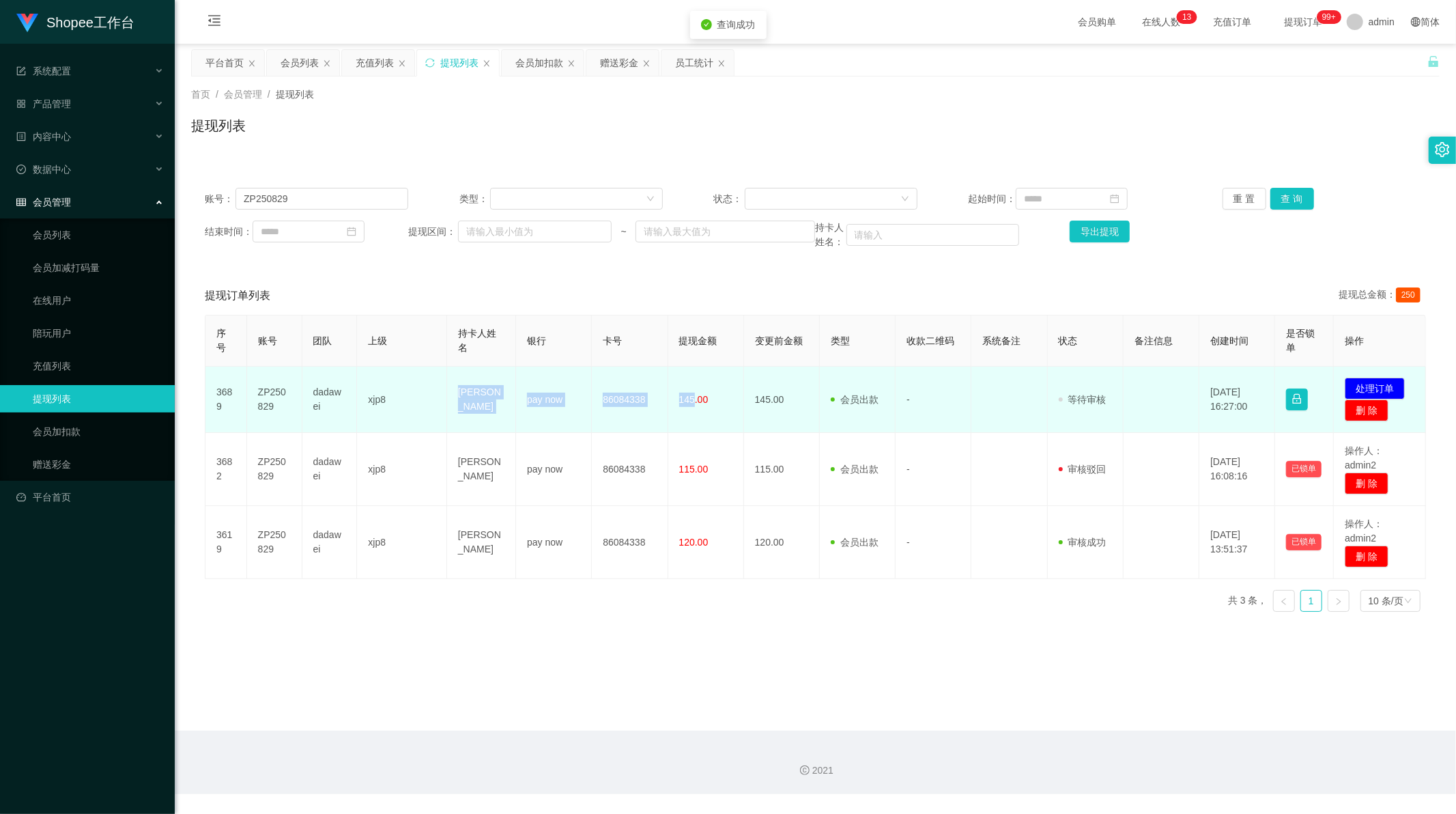
drag, startPoint x: 448, startPoint y: 387, endPoint x: 690, endPoint y: 401, distance: 242.4
click at [690, 401] on tr "3689 ZP250829 dadawei xjp8 [PERSON_NAME] pay now 86084338 145.00 145.00 会员出款 人工…" at bounding box center [816, 400] width 1221 height 66
click at [1367, 390] on button "处理订单" at bounding box center [1375, 388] width 60 height 22
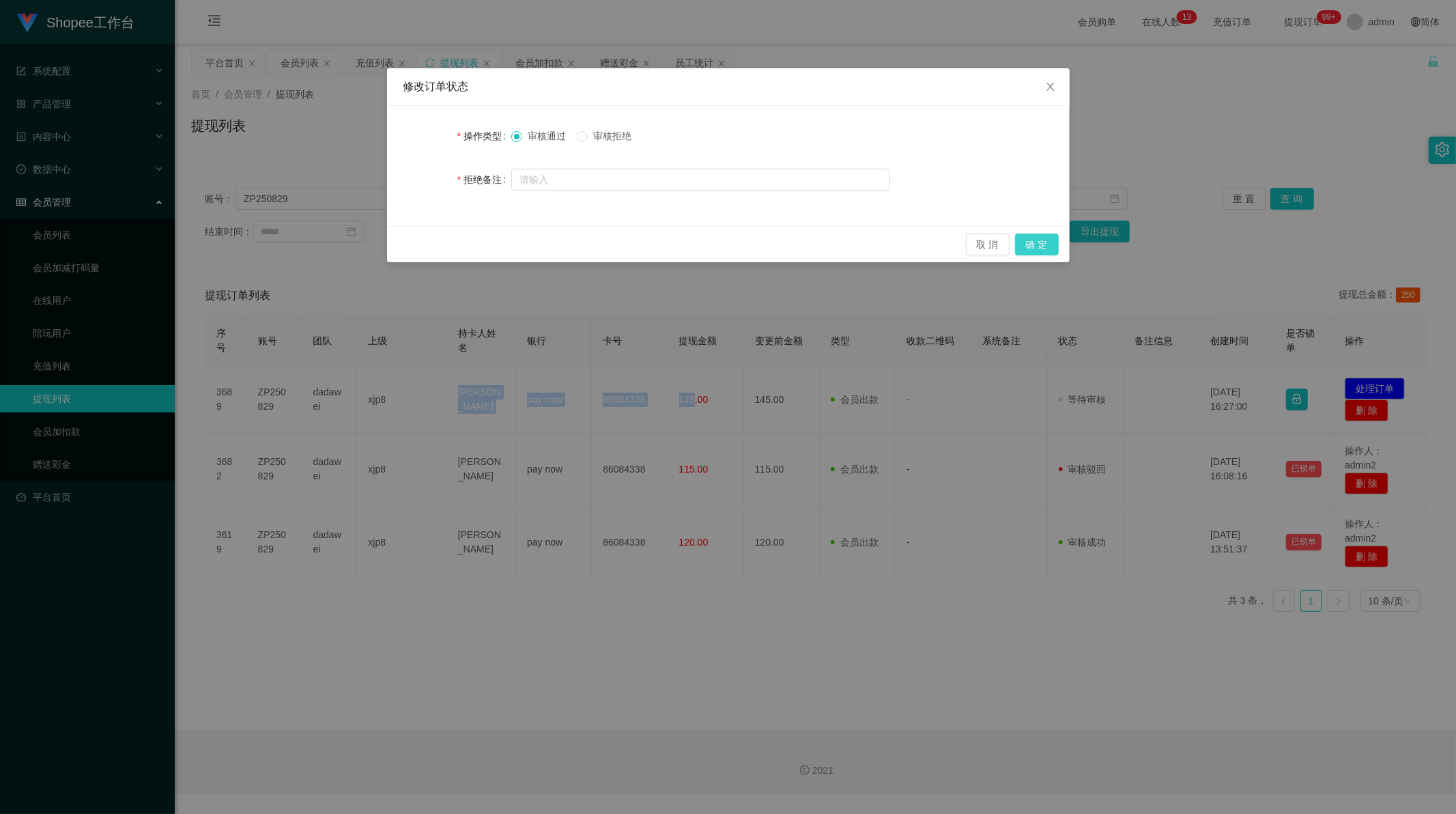
click at [1046, 251] on button "确 定" at bounding box center [1037, 244] width 44 height 22
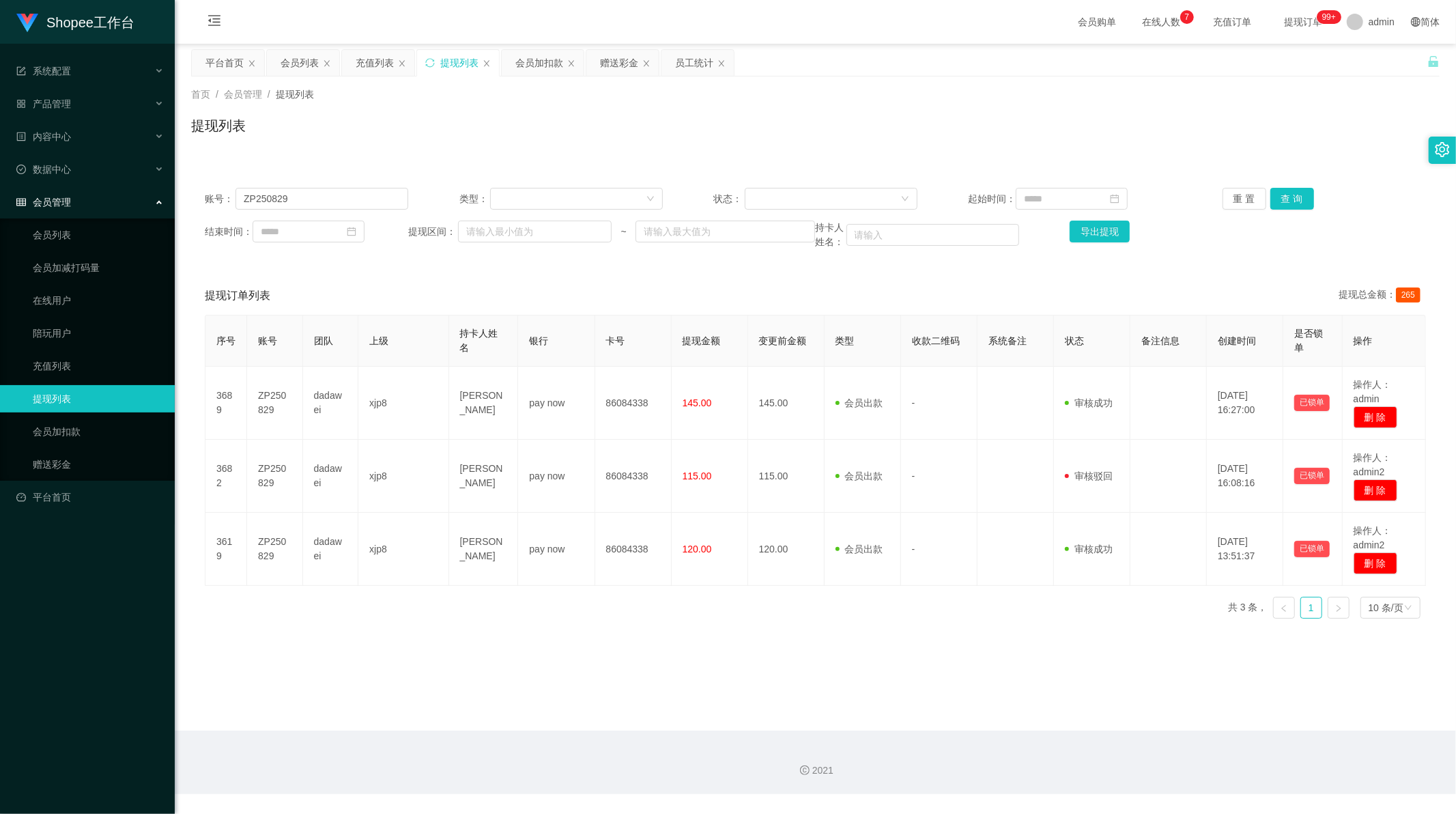
click at [1101, 780] on div "2021" at bounding box center [815, 762] width 1281 height 64
click at [288, 201] on input "ZP250829" at bounding box center [321, 199] width 173 height 22
drag, startPoint x: 288, startPoint y: 201, endPoint x: 387, endPoint y: 215, distance: 100.0
click at [291, 201] on input "ZP250829" at bounding box center [321, 199] width 173 height 22
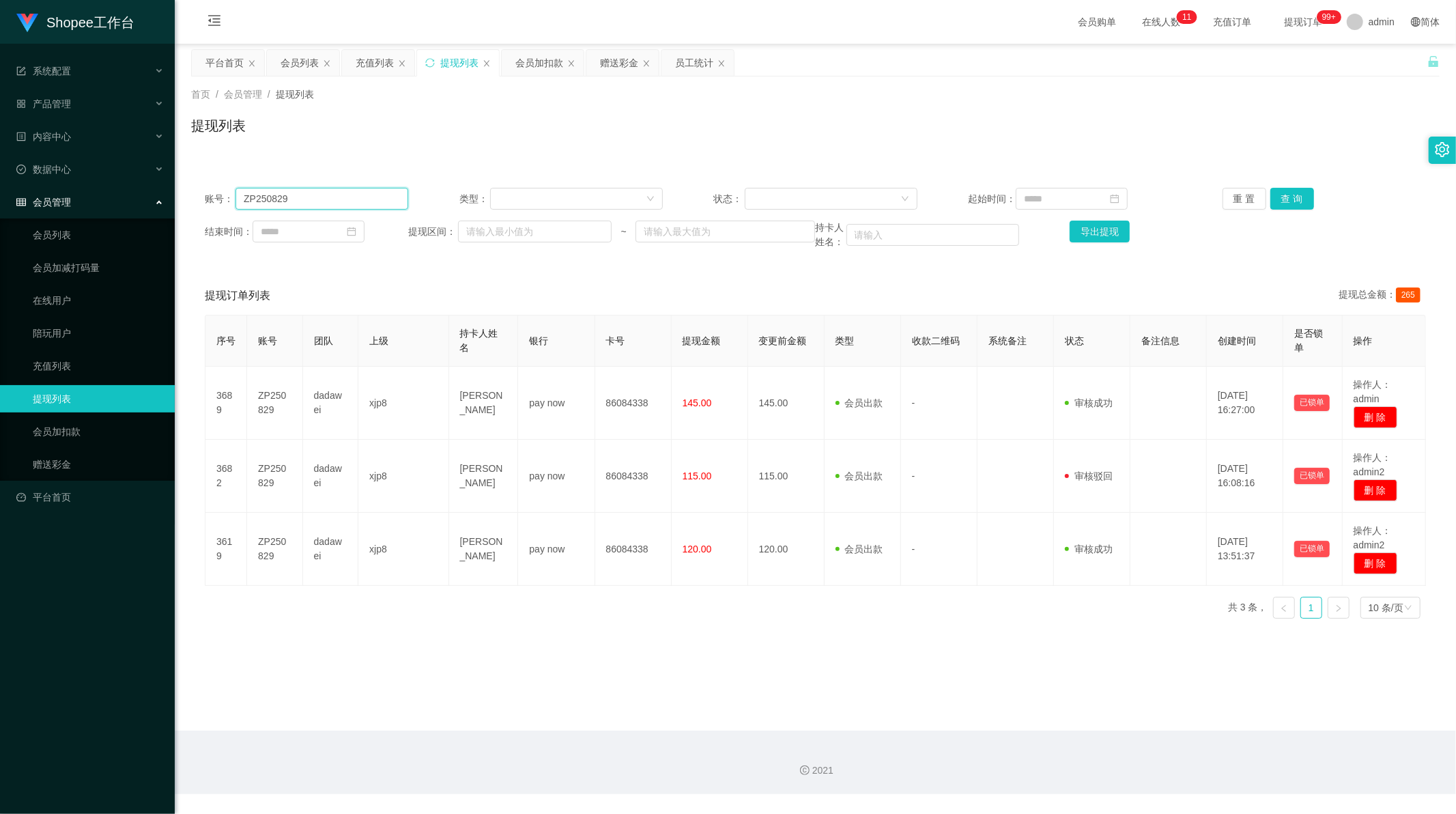
paste input "Likai123"
click at [1291, 202] on button "查 询" at bounding box center [1292, 199] width 44 height 22
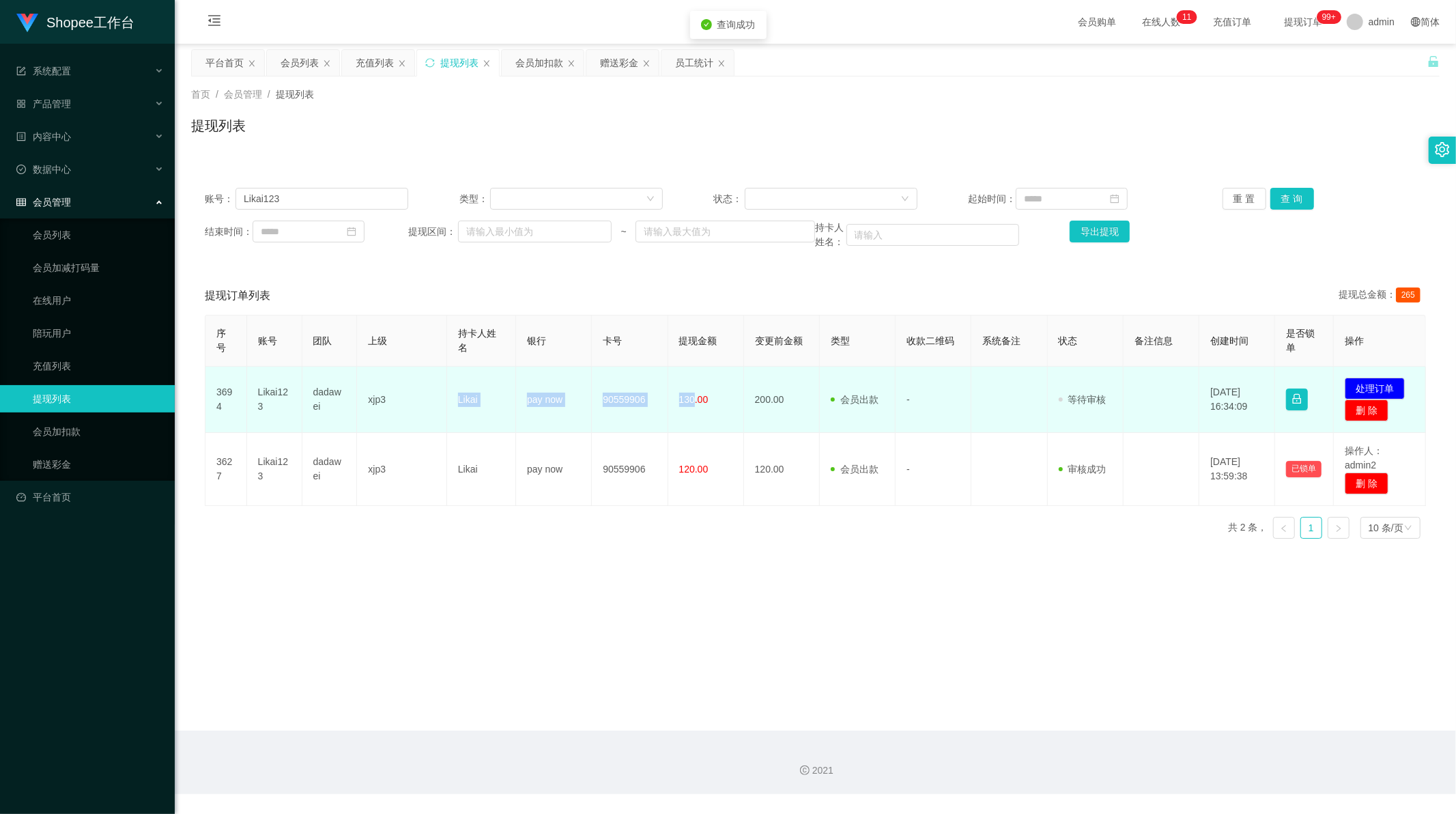
drag, startPoint x: 451, startPoint y: 399, endPoint x: 691, endPoint y: 402, distance: 240.0
click at [691, 402] on tr "3694 Likai123 dadawei xjp3 Likai pay now 90559906 130.00 200.00 会员出款 人工取款 - 审核驳…" at bounding box center [816, 400] width 1221 height 66
click at [1369, 383] on button "处理订单" at bounding box center [1375, 388] width 60 height 22
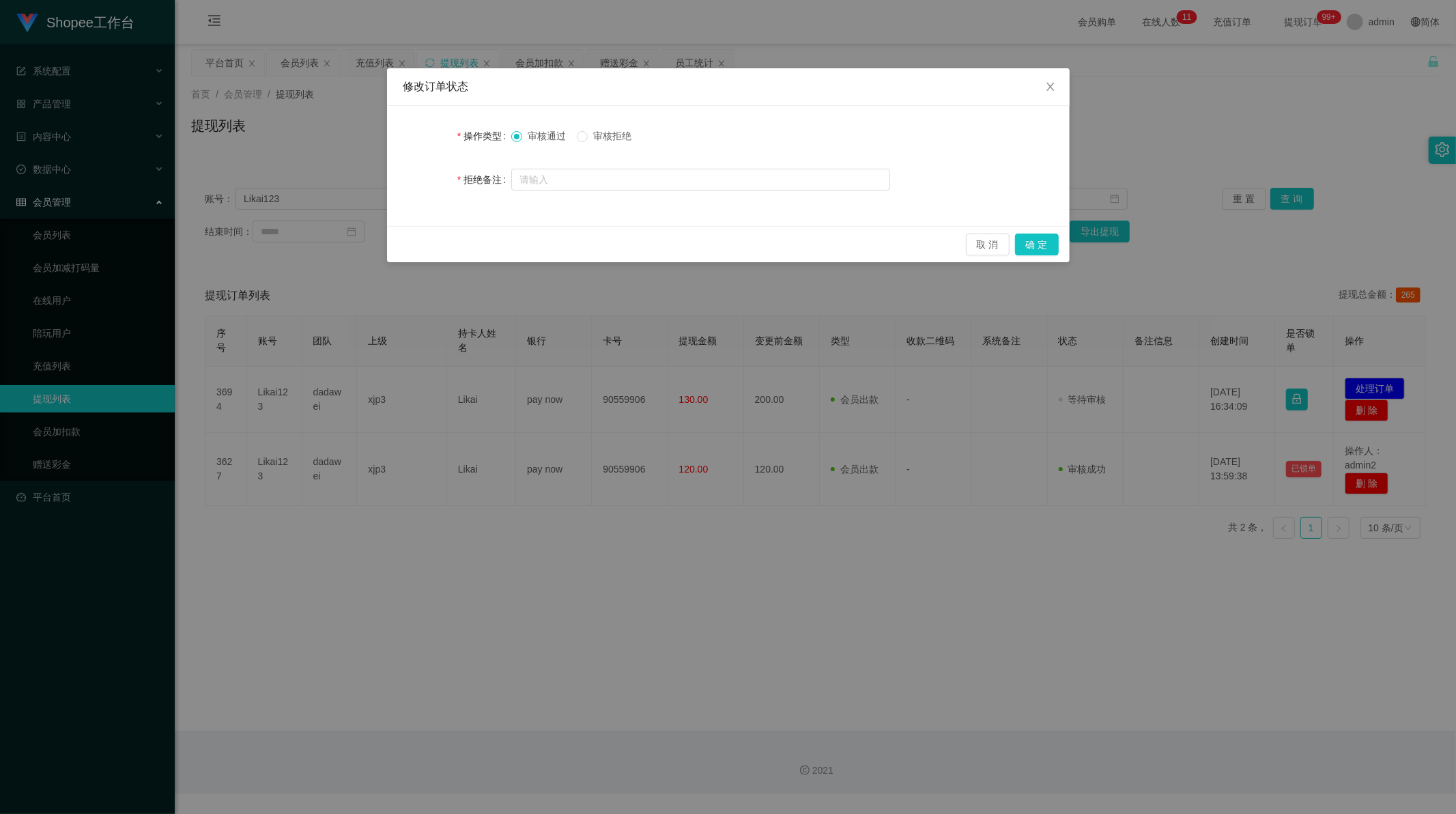
click at [1043, 232] on div "取 消 确 定" at bounding box center [728, 244] width 682 height 36
click at [1035, 242] on button "确 定" at bounding box center [1037, 244] width 44 height 22
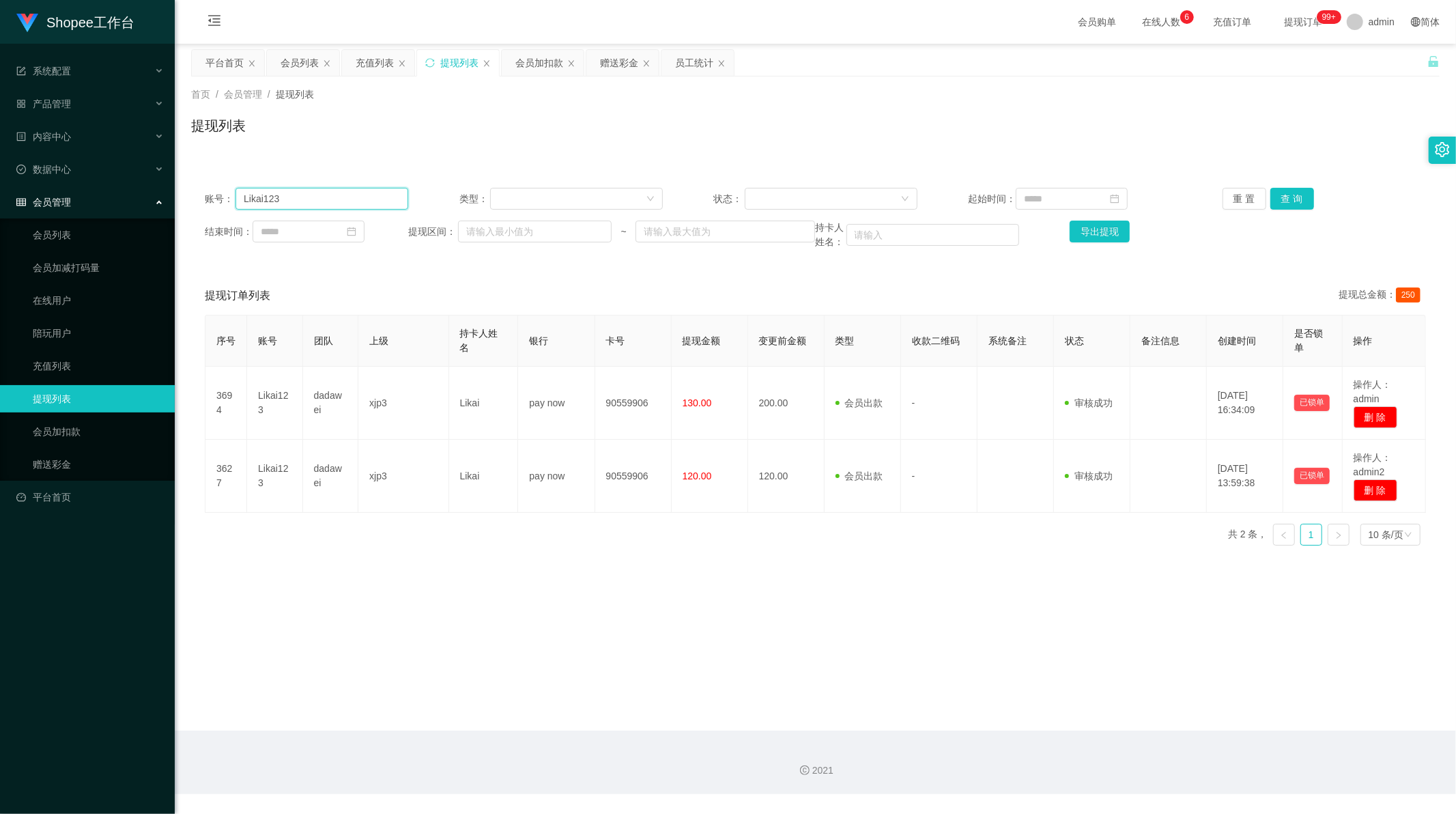
click at [305, 196] on input "Likai123" at bounding box center [321, 199] width 173 height 22
drag, startPoint x: 305, startPoint y: 196, endPoint x: 424, endPoint y: 196, distance: 119.0
click at [312, 196] on input "Likai123" at bounding box center [321, 199] width 173 height 22
paste input "yuantheng0920"
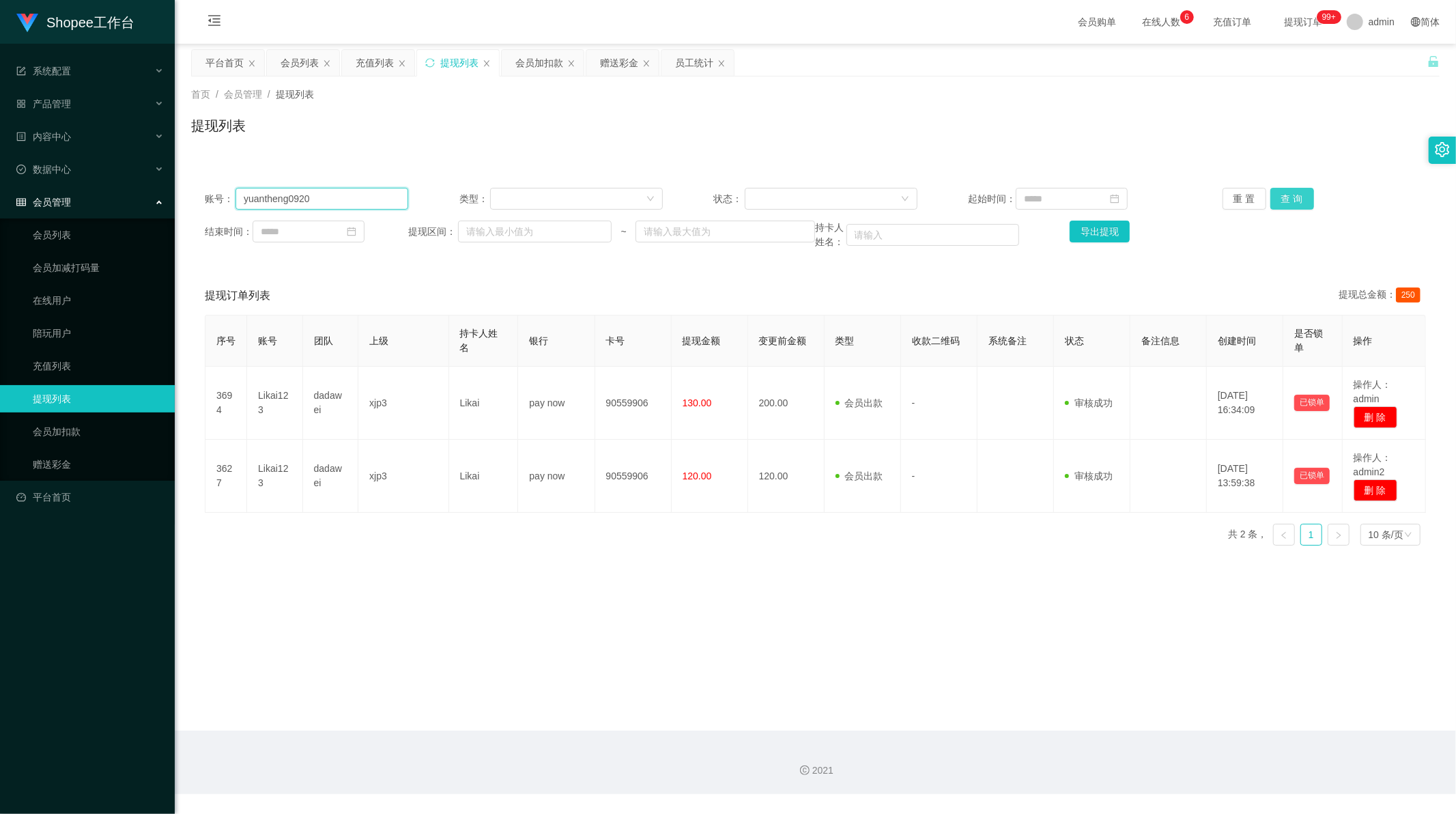
type input "yuantheng0920"
click at [1285, 198] on button "查 询" at bounding box center [1292, 199] width 44 height 22
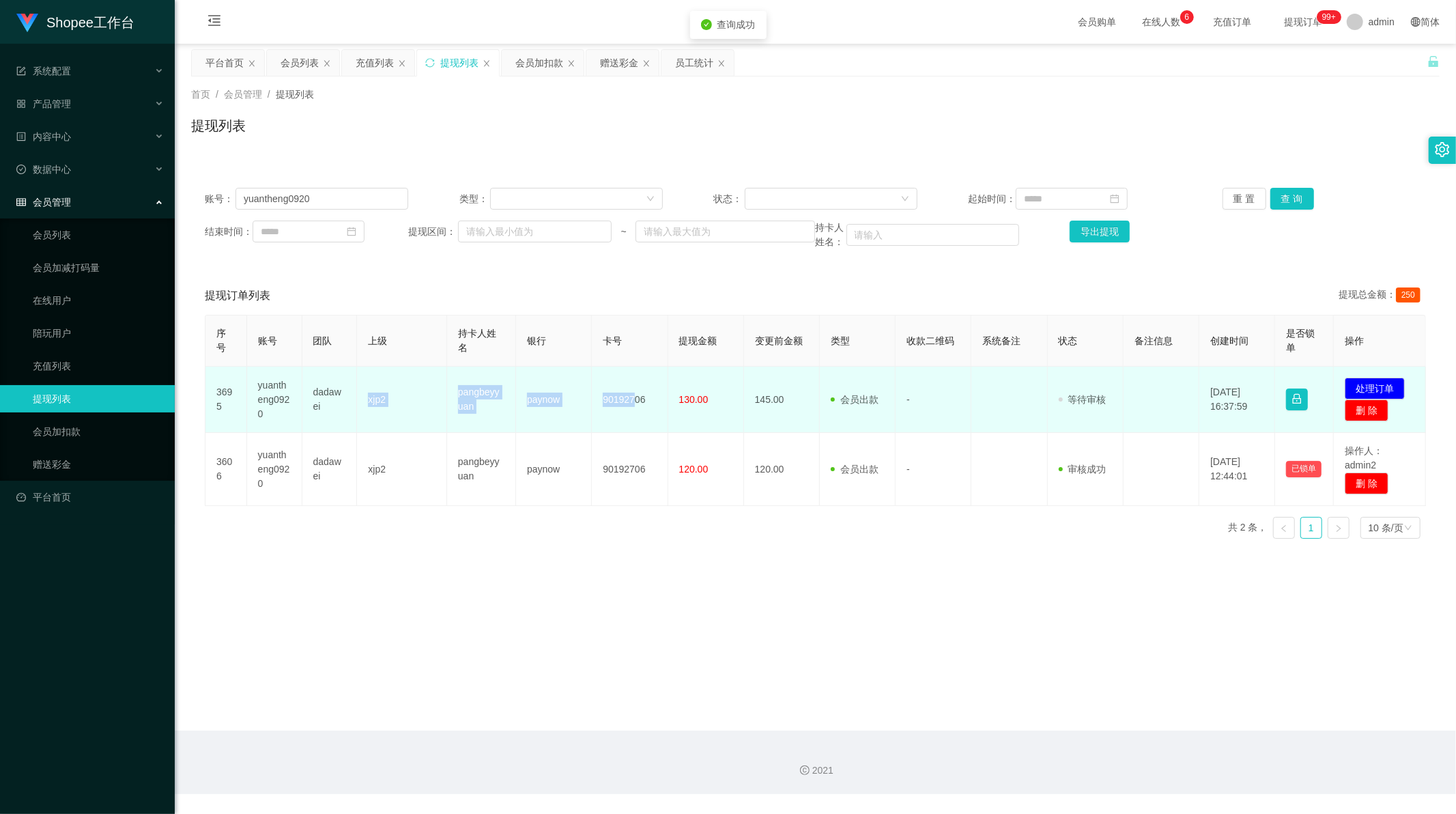
drag, startPoint x: 359, startPoint y: 404, endPoint x: 599, endPoint y: 408, distance: 240.0
click at [629, 408] on tr "3695 yuantheng0920 dadawei xjp2 pangbeyyuan paynow 90192706 130.00 145.00 会员出款 …" at bounding box center [816, 400] width 1221 height 66
click at [507, 410] on td "pangbeyyuan" at bounding box center [481, 400] width 69 height 66
click at [455, 394] on td "pangbeyyuan" at bounding box center [481, 400] width 69 height 66
drag, startPoint x: 454, startPoint y: 390, endPoint x: 690, endPoint y: 400, distance: 236.2
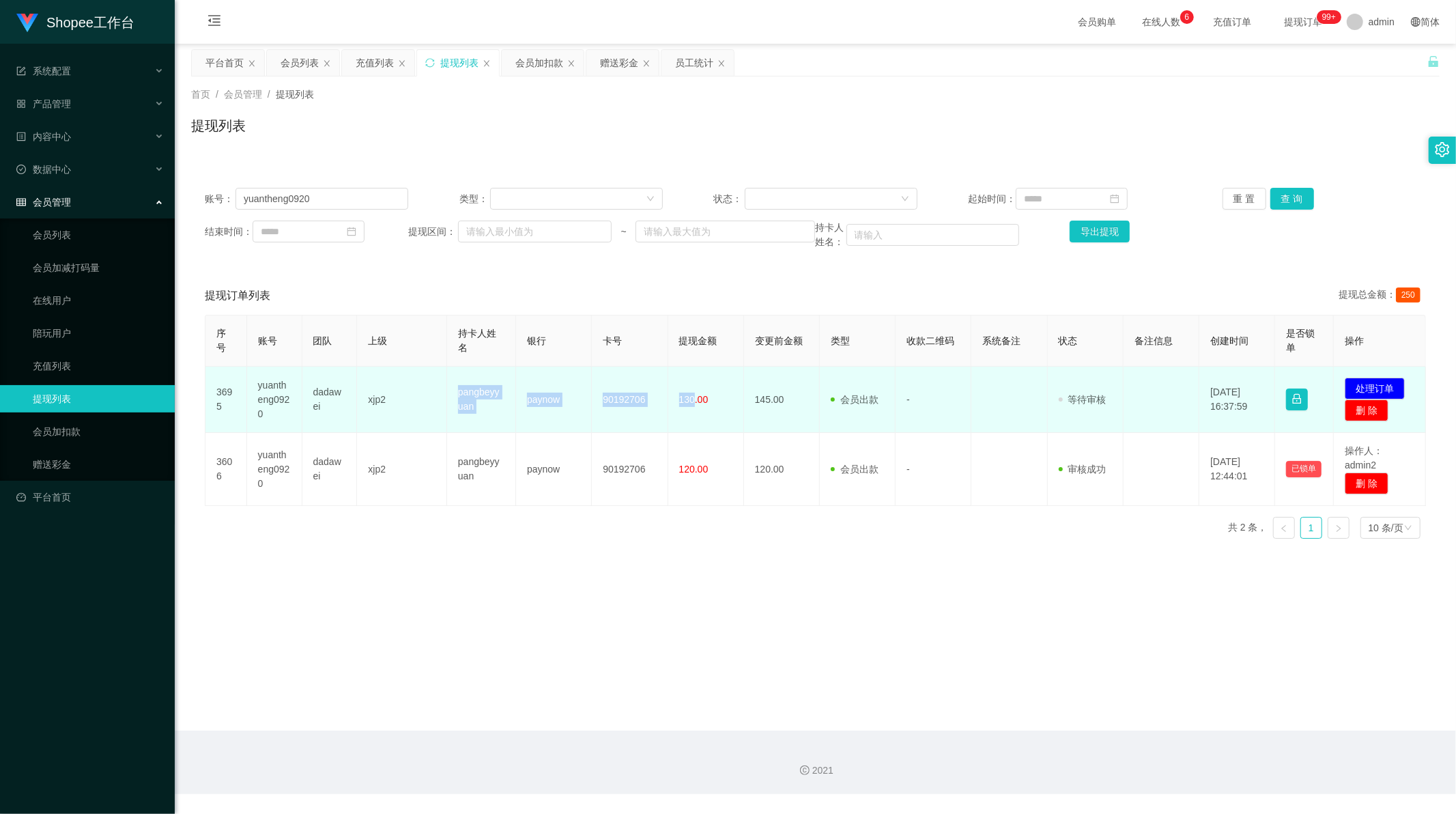
click at [690, 400] on tr "3695 yuantheng0920 dadawei xjp2 pangbeyyuan paynow 90192706 130.00 145.00 会员出款 …" at bounding box center [816, 400] width 1221 height 66
click at [1363, 383] on button "处理订单" at bounding box center [1375, 388] width 60 height 22
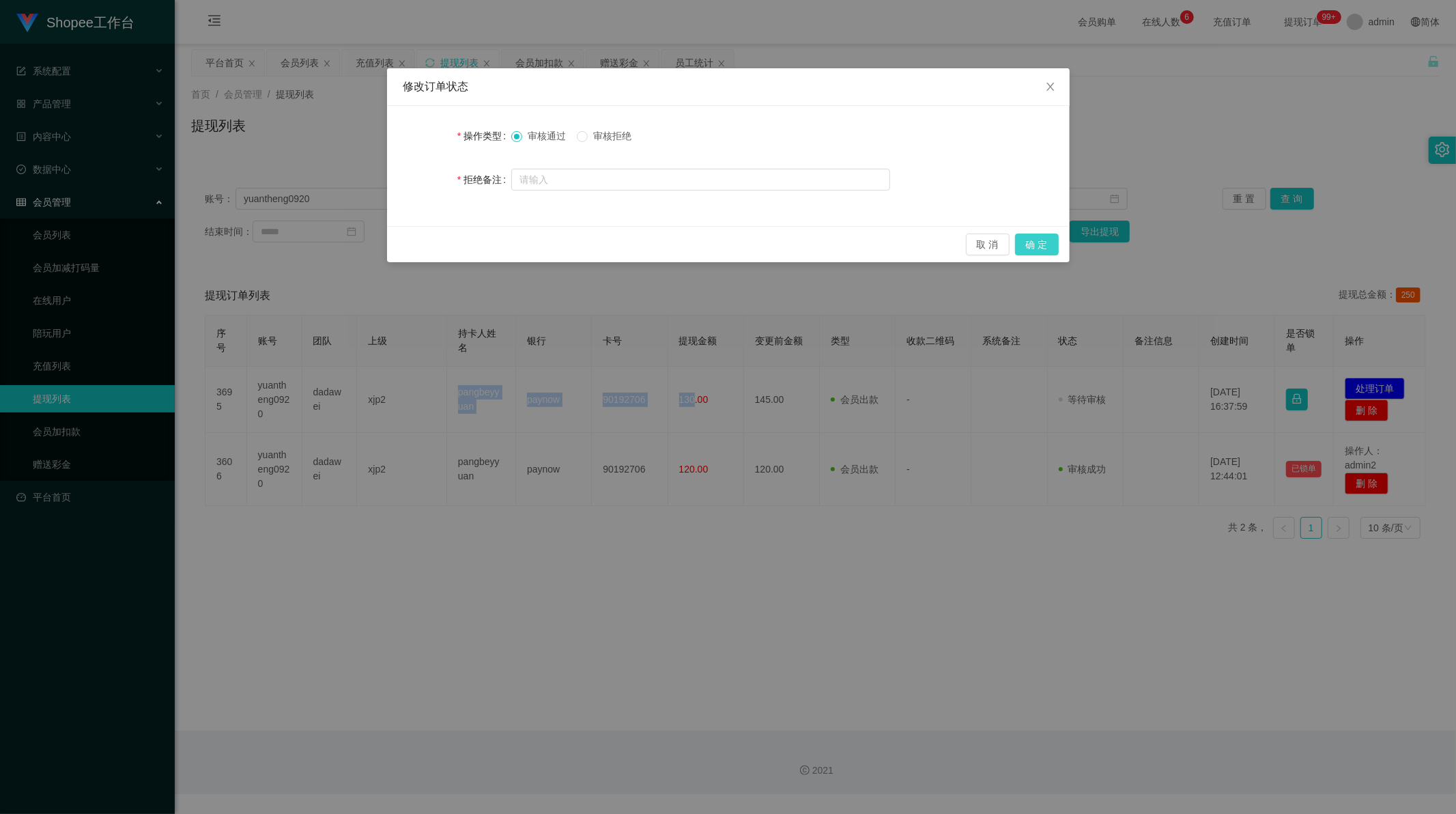
click at [1032, 238] on button "确 定" at bounding box center [1037, 244] width 44 height 22
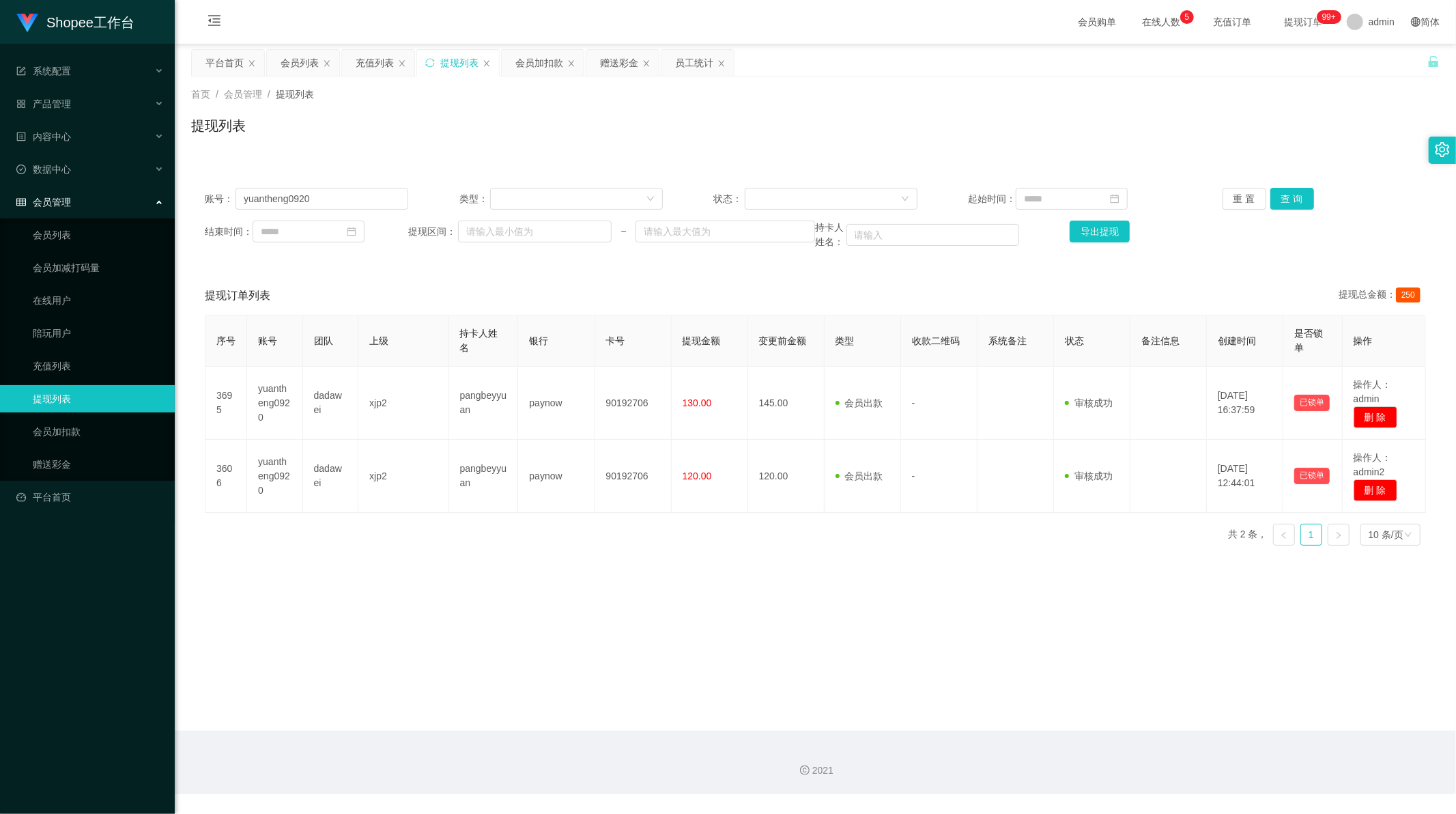
click at [735, 534] on div "序号 账号 团队 上级 持卡人姓名 银行 卡号 提现金额 变更前金额 类型 收款二维码 系统备注 状态 备注信息 创建时间 是否锁单 操作 3695 yuan…" at bounding box center [815, 436] width 1222 height 242
